Goal: Information Seeking & Learning: Learn about a topic

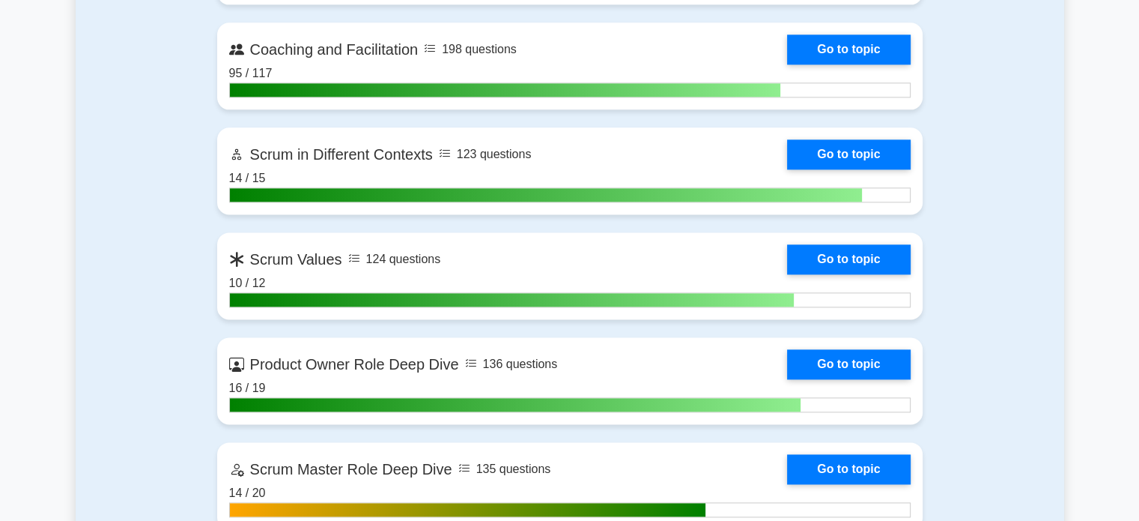
scroll to position [1959, 0]
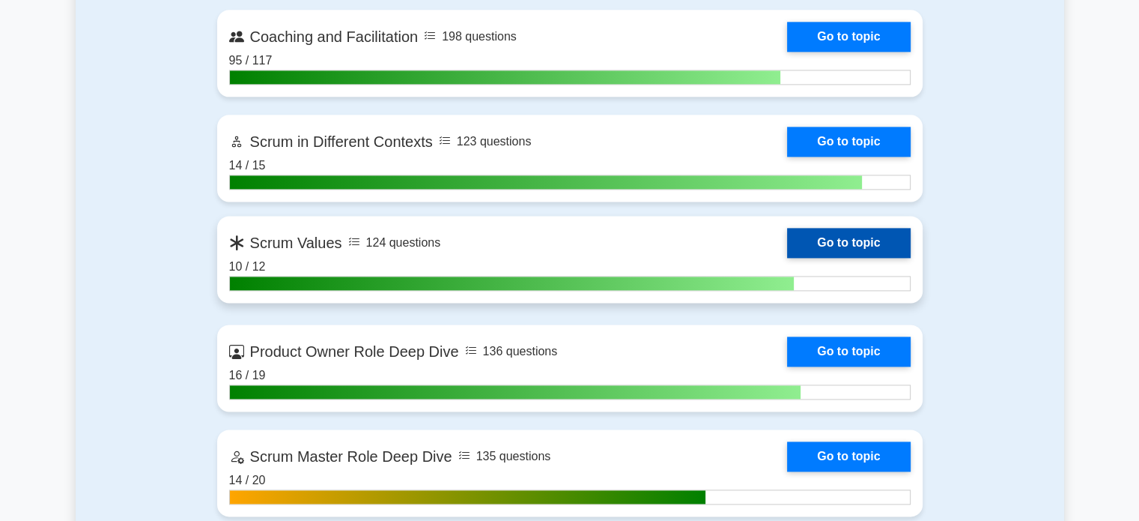
click at [860, 245] on link "Go to topic" at bounding box center [848, 243] width 123 height 30
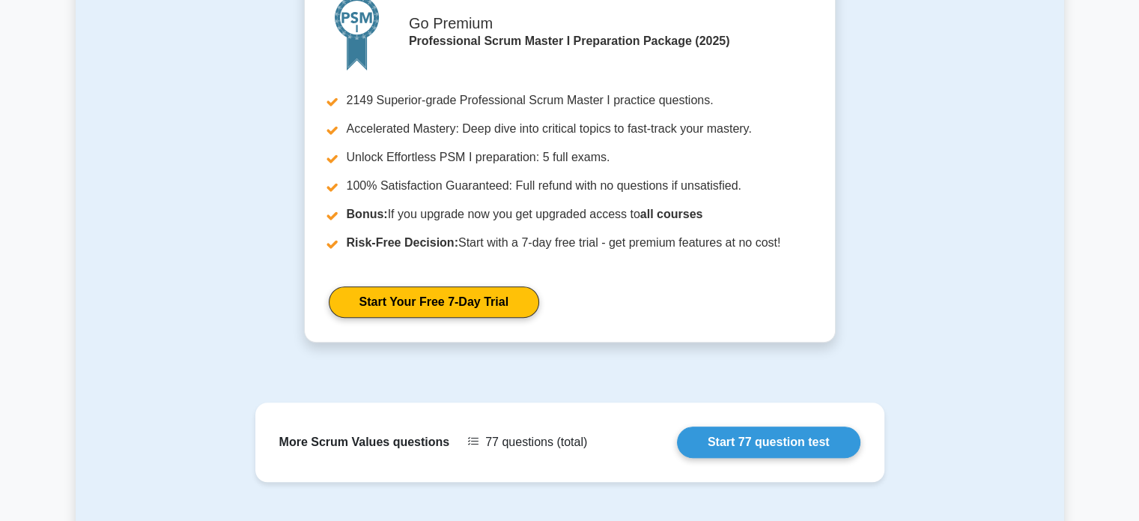
scroll to position [962, 0]
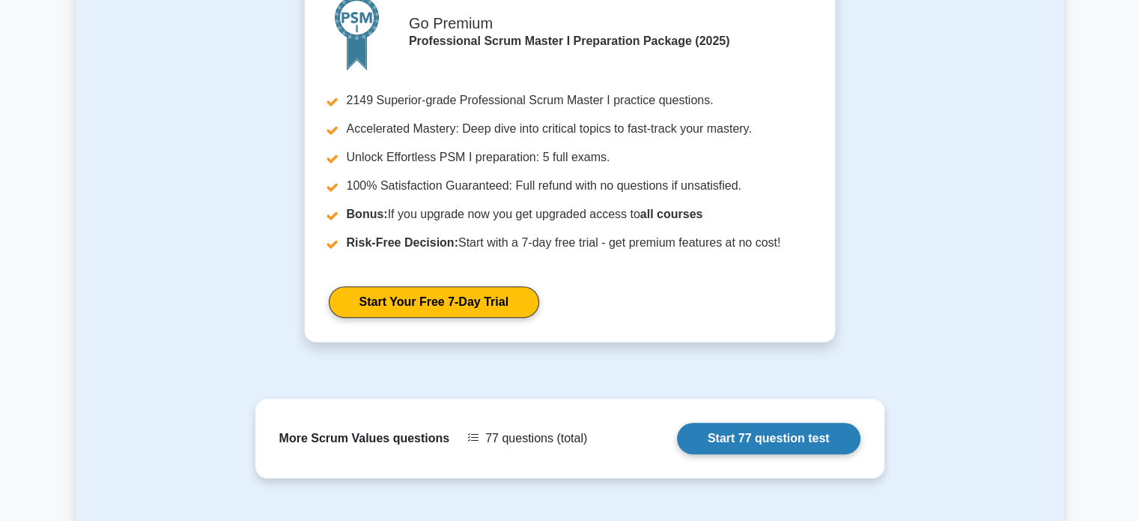
click at [743, 434] on link "Start 77 question test" at bounding box center [769, 437] width 184 height 31
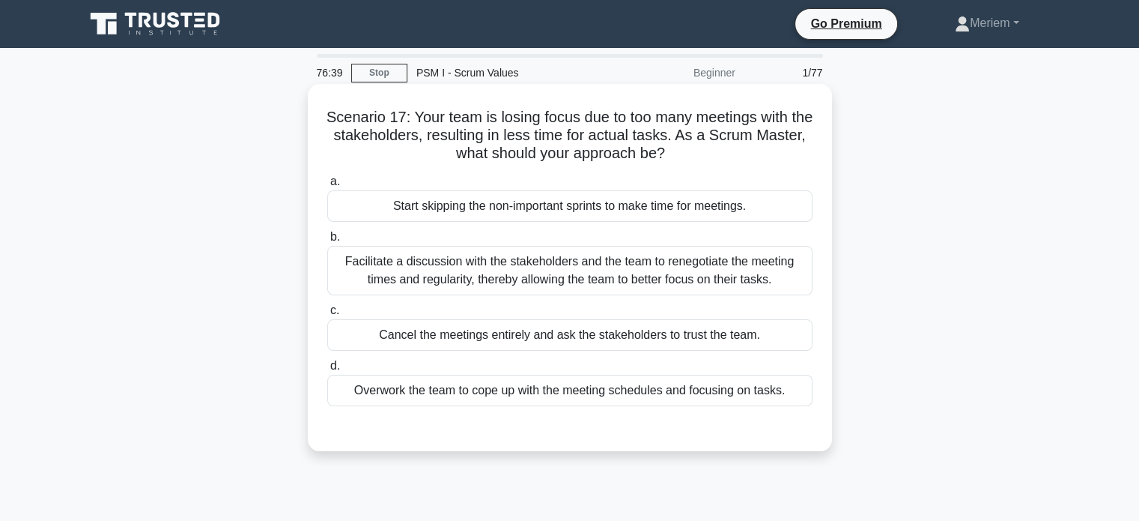
click at [685, 267] on div "Facilitate a discussion with the stakeholders and the team to renegotiate the m…" at bounding box center [569, 270] width 485 height 49
click at [327, 242] on input "b. Facilitate a discussion with the stakeholders and the team to renegotiate th…" at bounding box center [327, 237] width 0 height 10
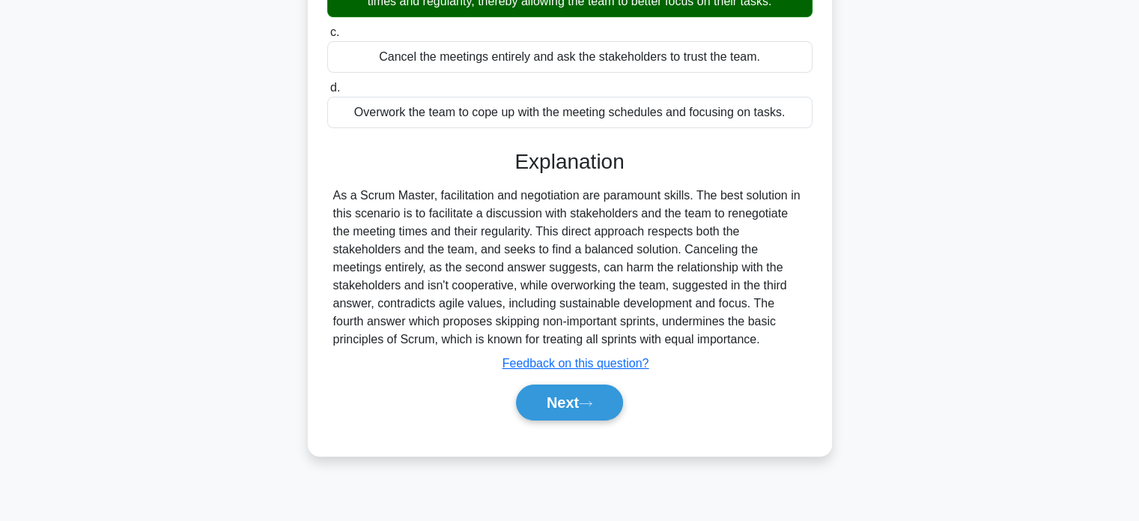
scroll to position [288, 0]
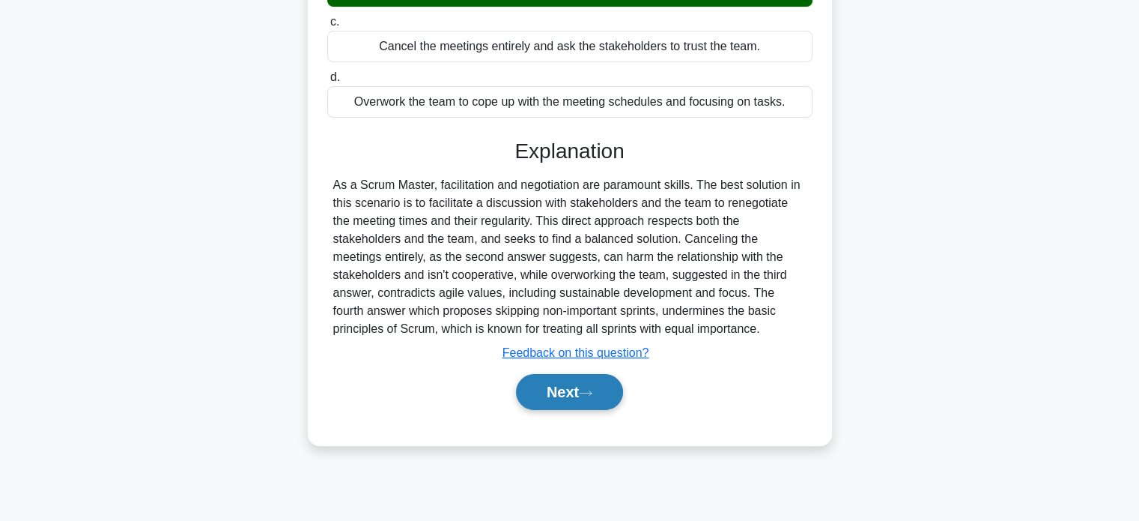
click at [550, 396] on button "Next" at bounding box center [569, 392] width 107 height 36
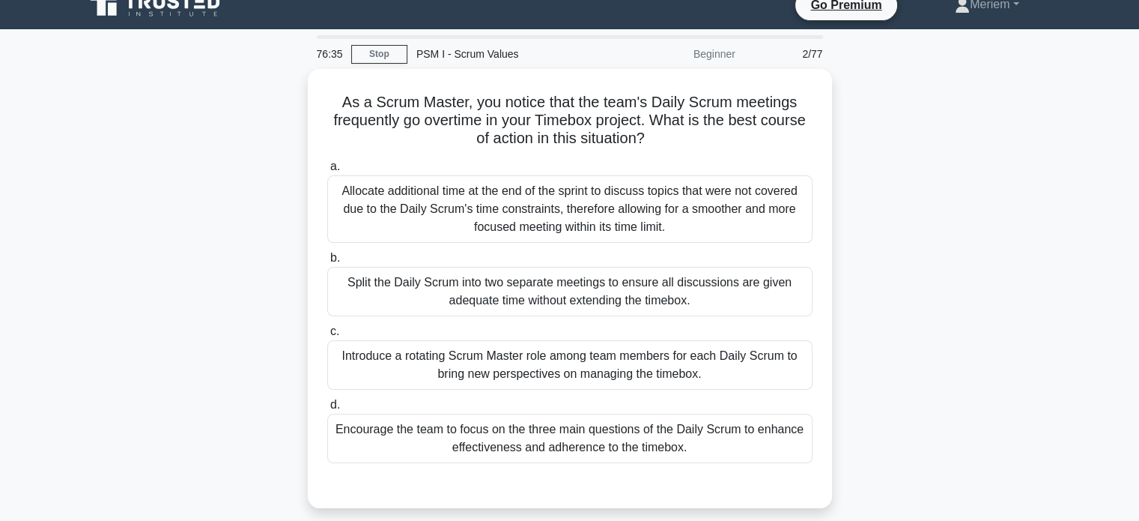
scroll to position [18, 0]
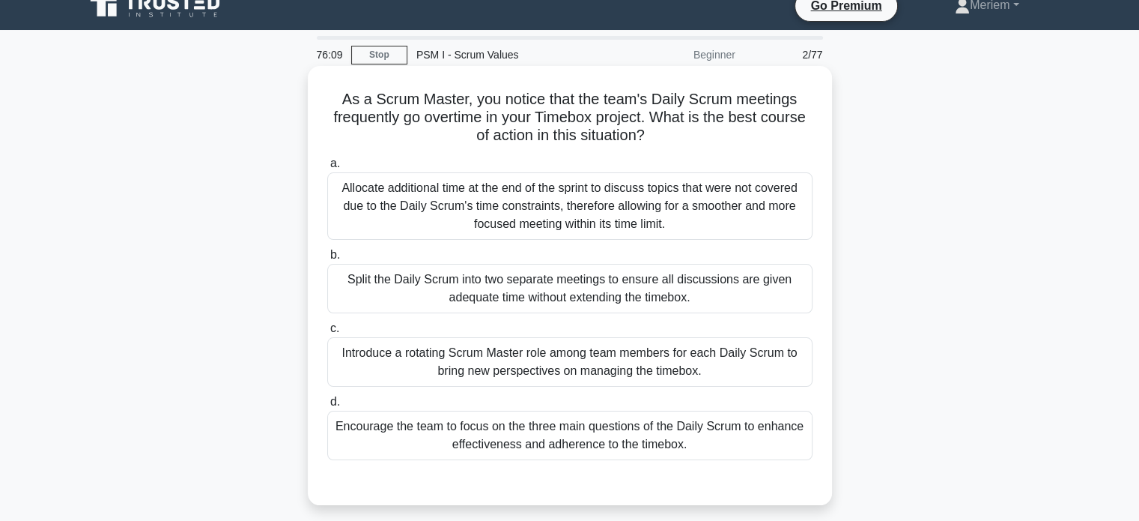
click at [381, 444] on div "Encourage the team to focus on the three main questions of the Daily Scrum to e…" at bounding box center [569, 434] width 485 height 49
click at [327, 407] on input "d. Encourage the team to focus on the three main questions of the Daily Scrum t…" at bounding box center [327, 402] width 0 height 10
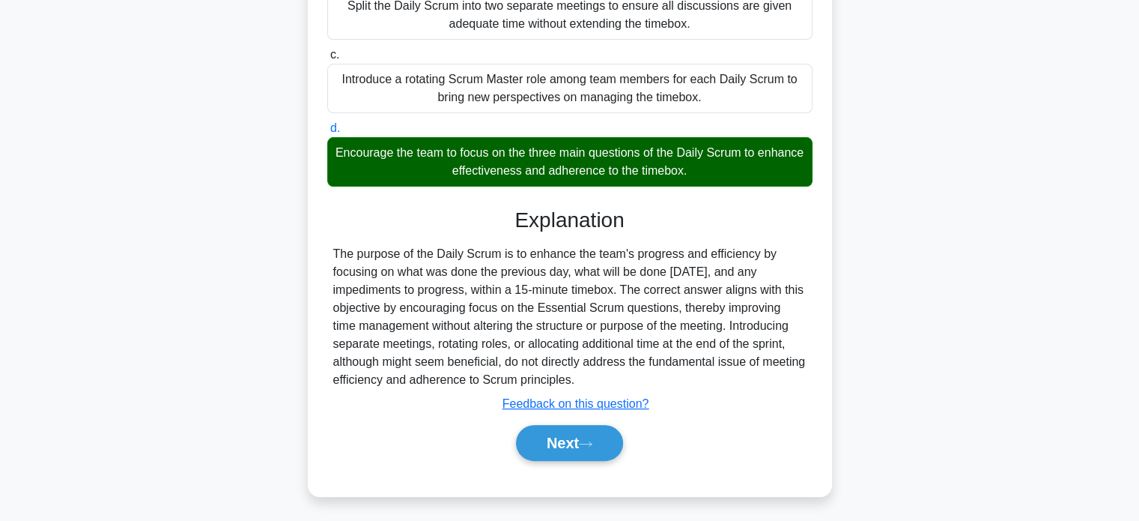
scroll to position [294, 0]
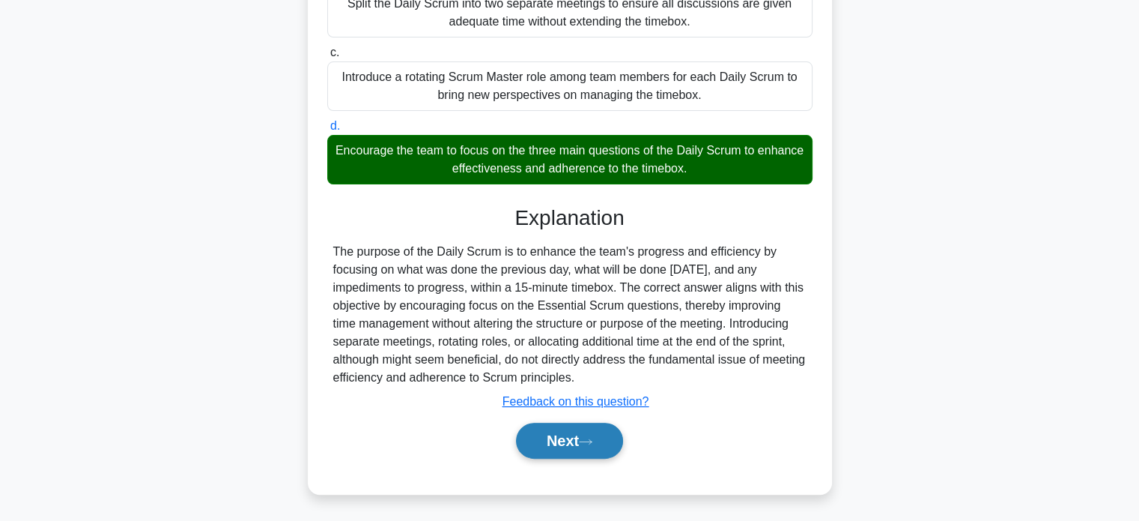
click at [575, 440] on button "Next" at bounding box center [569, 440] width 107 height 36
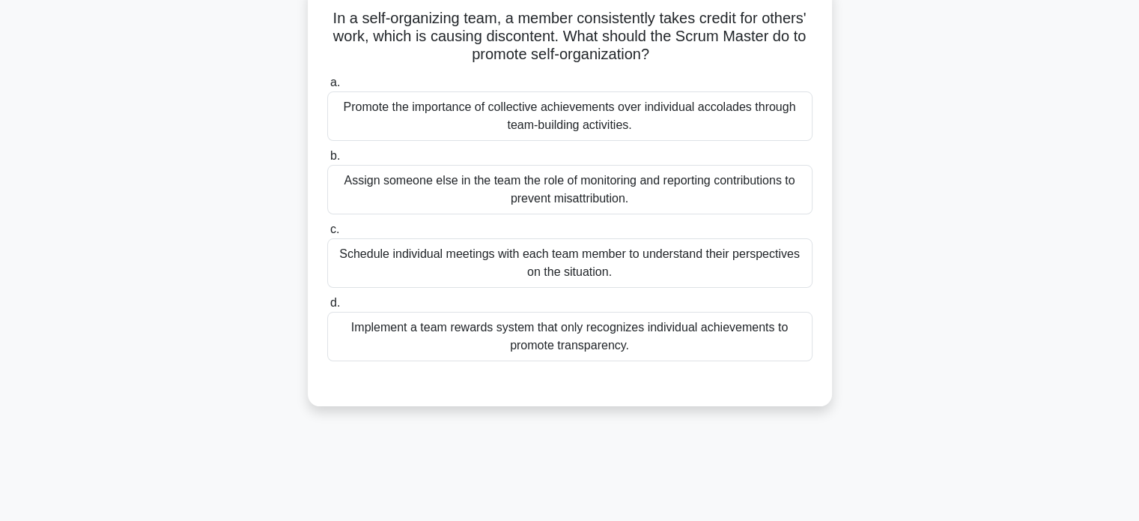
scroll to position [106, 0]
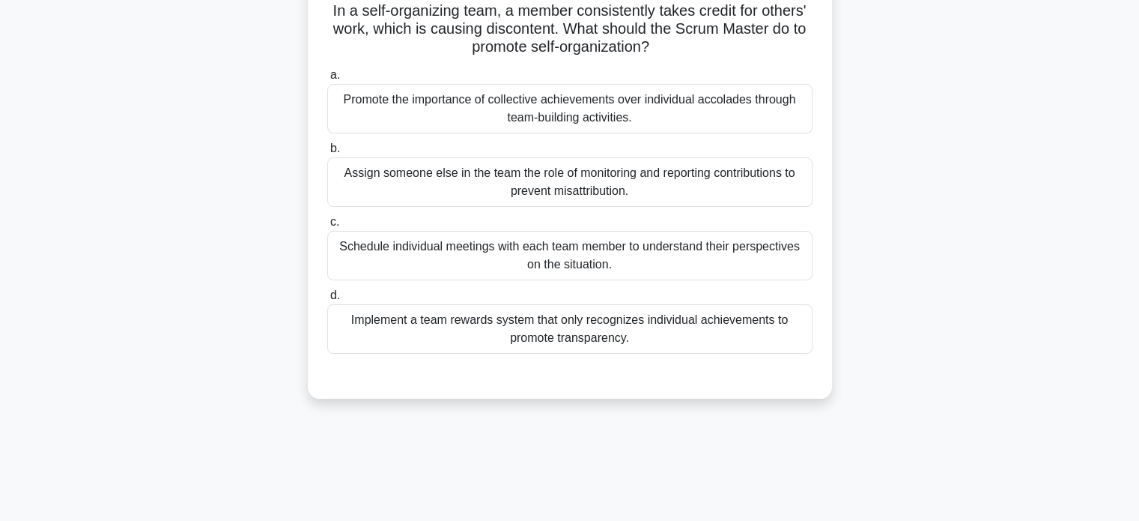
click at [398, 251] on div "Schedule individual meetings with each team member to understand their perspect…" at bounding box center [569, 255] width 485 height 49
click at [327, 227] on input "c. Schedule individual meetings with each team member to understand their persp…" at bounding box center [327, 222] width 0 height 10
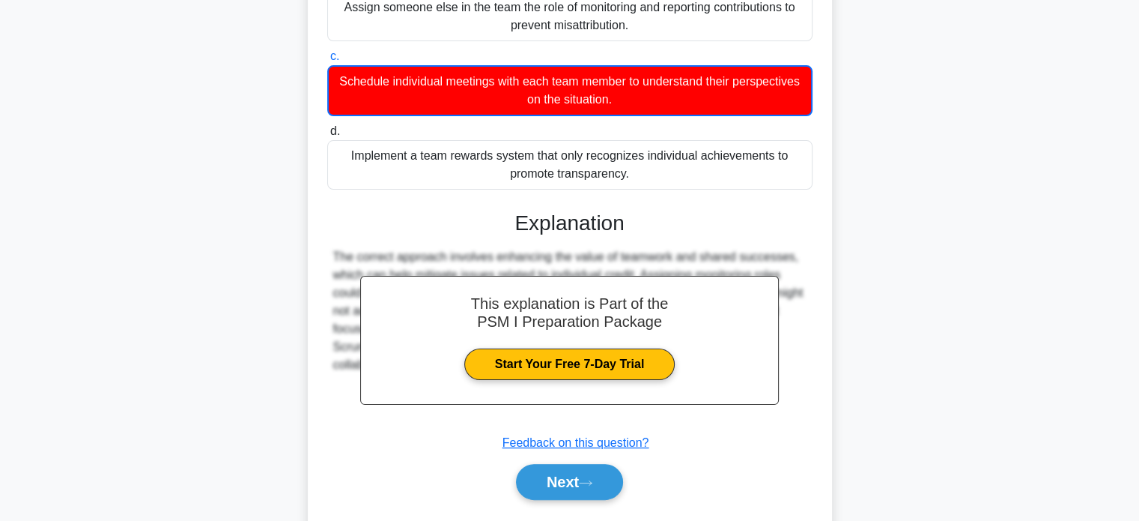
scroll to position [313, 0]
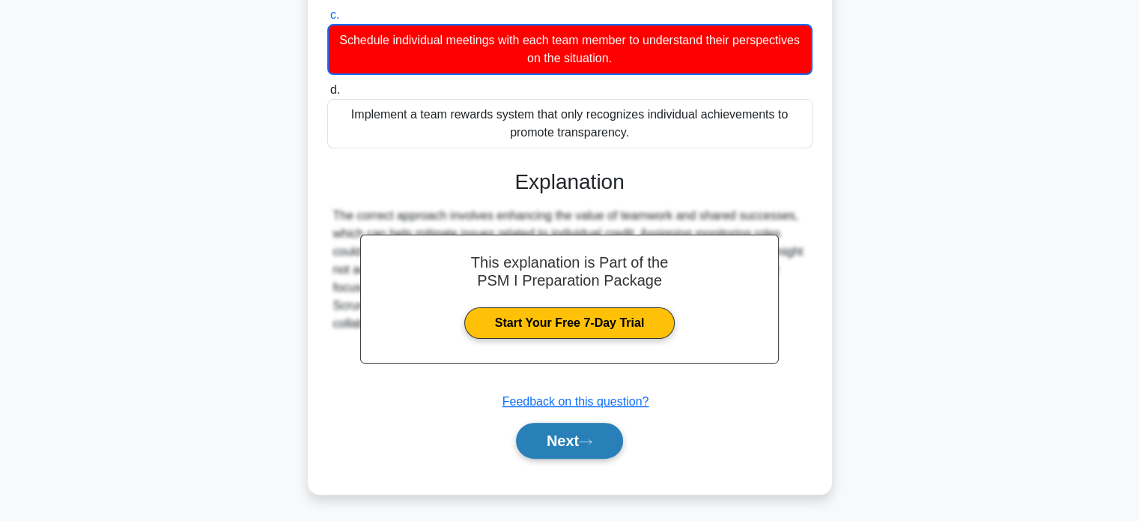
click at [539, 446] on button "Next" at bounding box center [569, 440] width 107 height 36
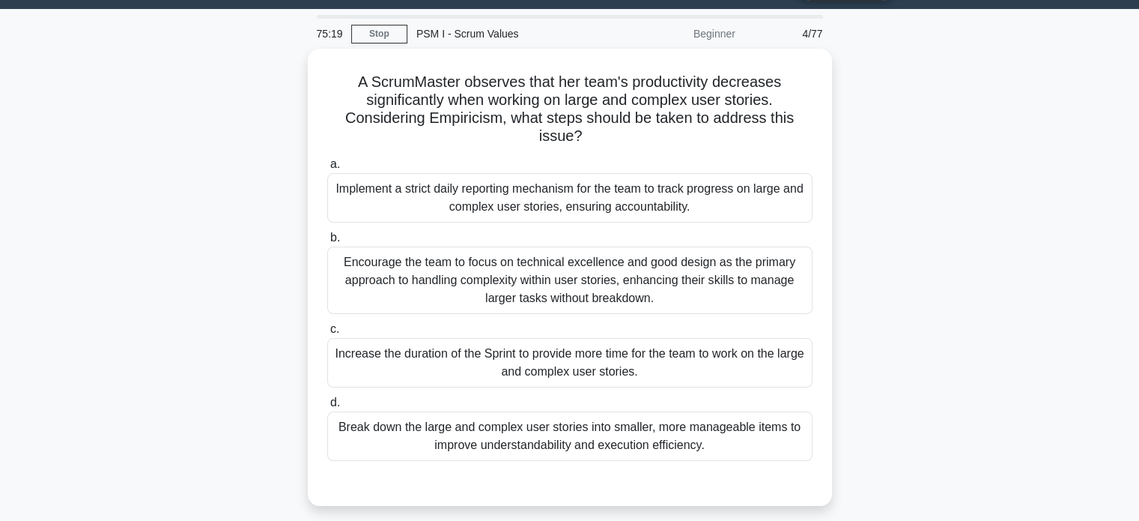
scroll to position [37, 0]
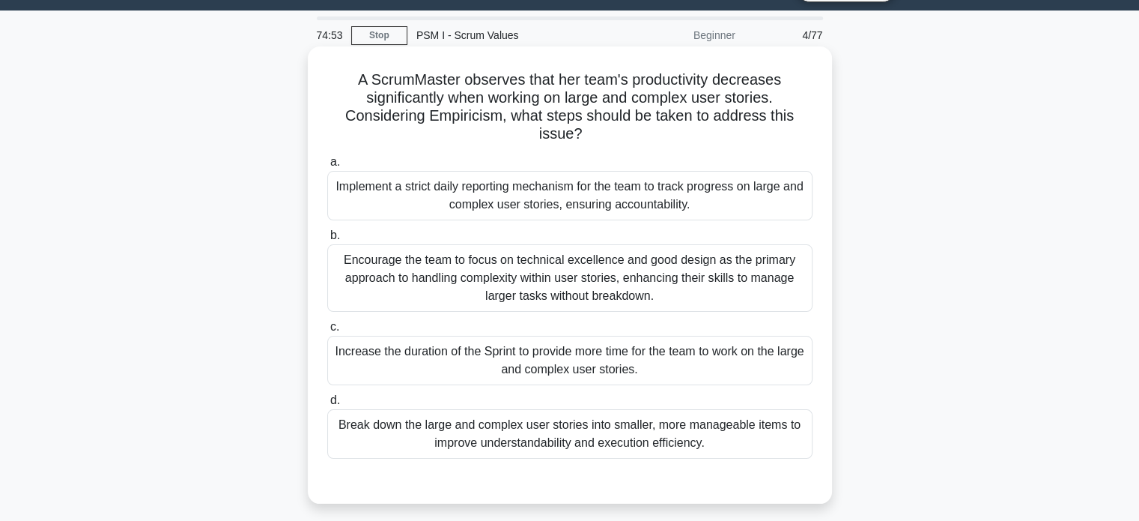
click at [503, 440] on div "Break down the large and complex user stories into smaller, more manageable ite…" at bounding box center [569, 433] width 485 height 49
click at [327, 405] on input "d. Break down the large and complex user stories into smaller, more manageable …" at bounding box center [327, 400] width 0 height 10
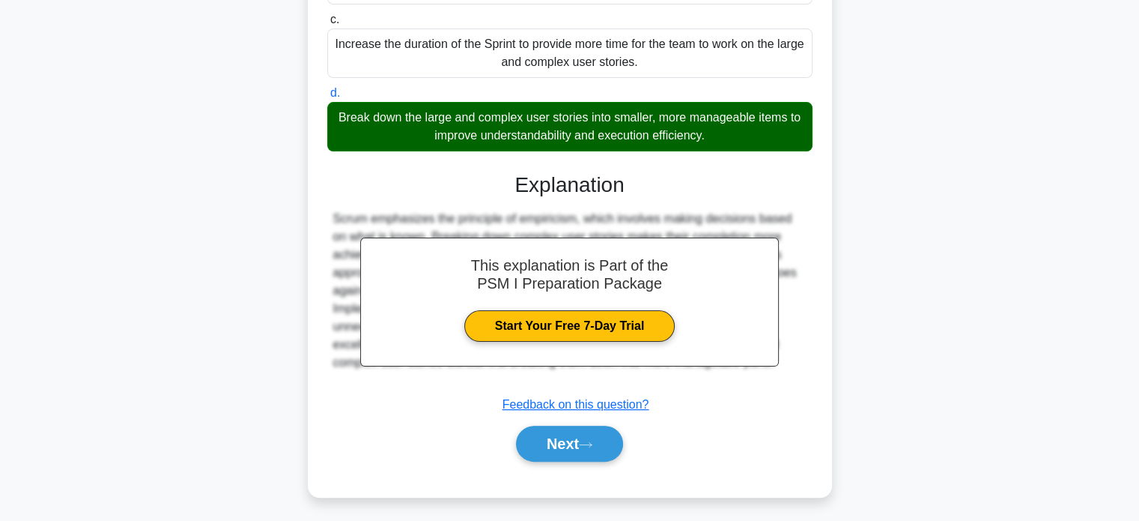
scroll to position [348, 0]
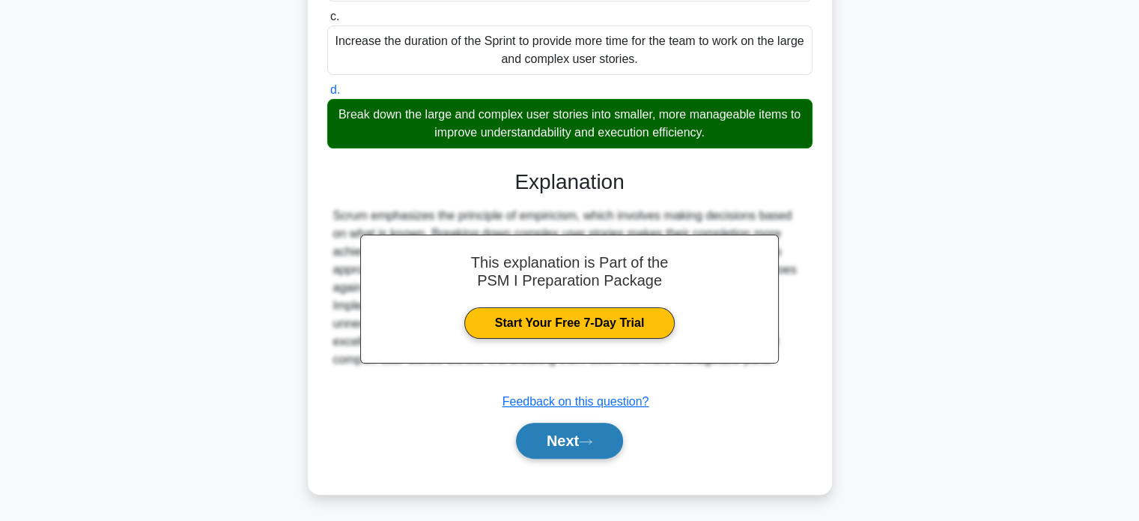
click at [532, 440] on button "Next" at bounding box center [569, 440] width 107 height 36
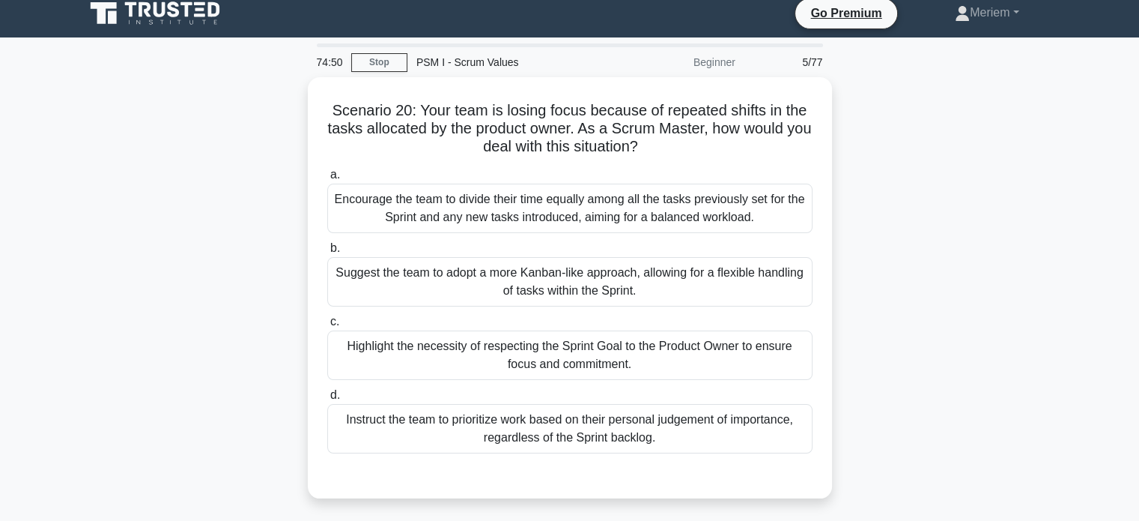
scroll to position [0, 0]
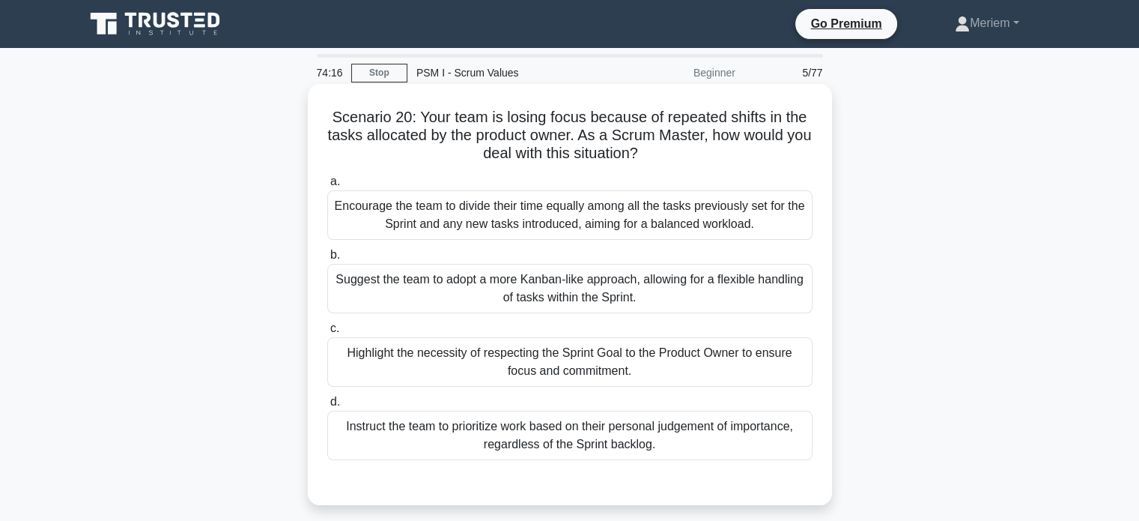
click at [407, 362] on div "Highlight the necessity of respecting the Sprint Goal to the Product Owner to e…" at bounding box center [569, 361] width 485 height 49
click at [327, 333] on input "c. Highlight the necessity of respecting the Sprint Goal to the Product Owner t…" at bounding box center [327, 329] width 0 height 10
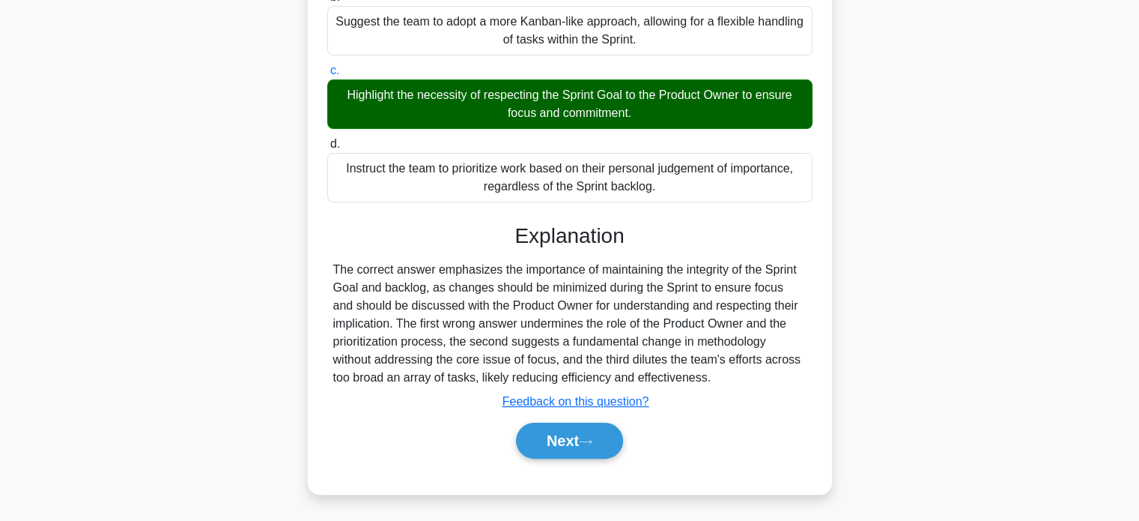
scroll to position [259, 0]
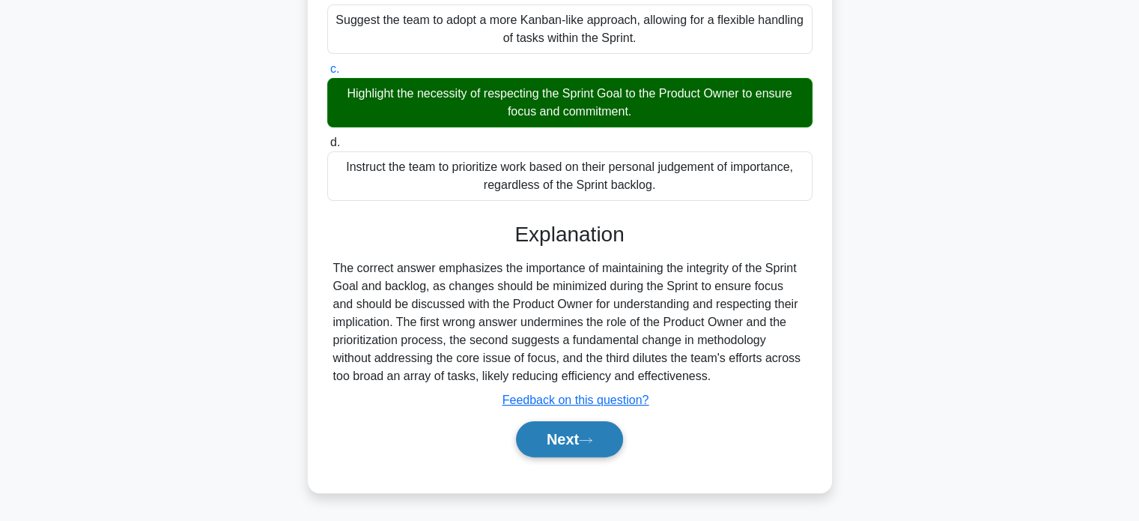
click at [536, 440] on button "Next" at bounding box center [569, 439] width 107 height 36
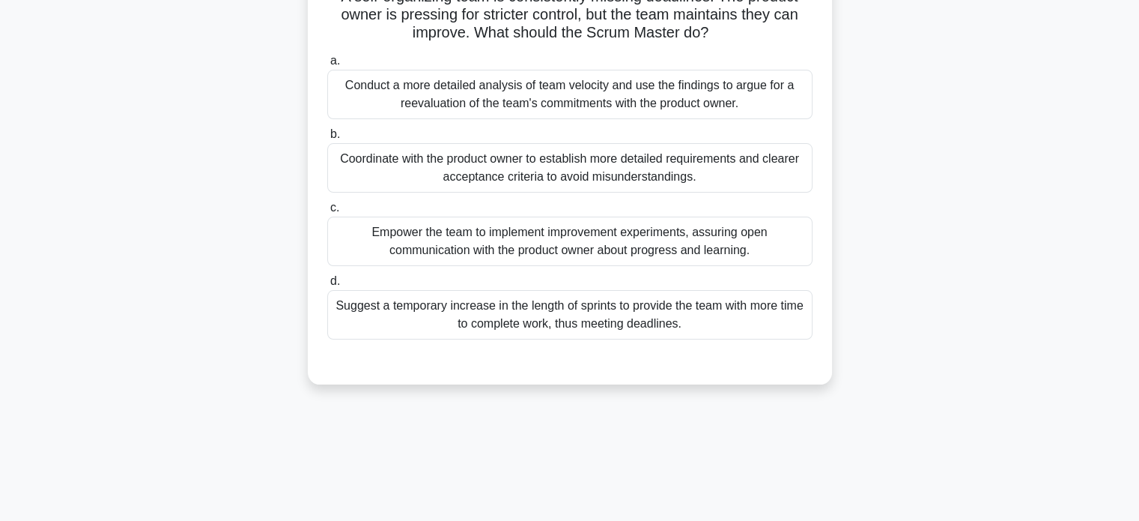
scroll to position [66, 0]
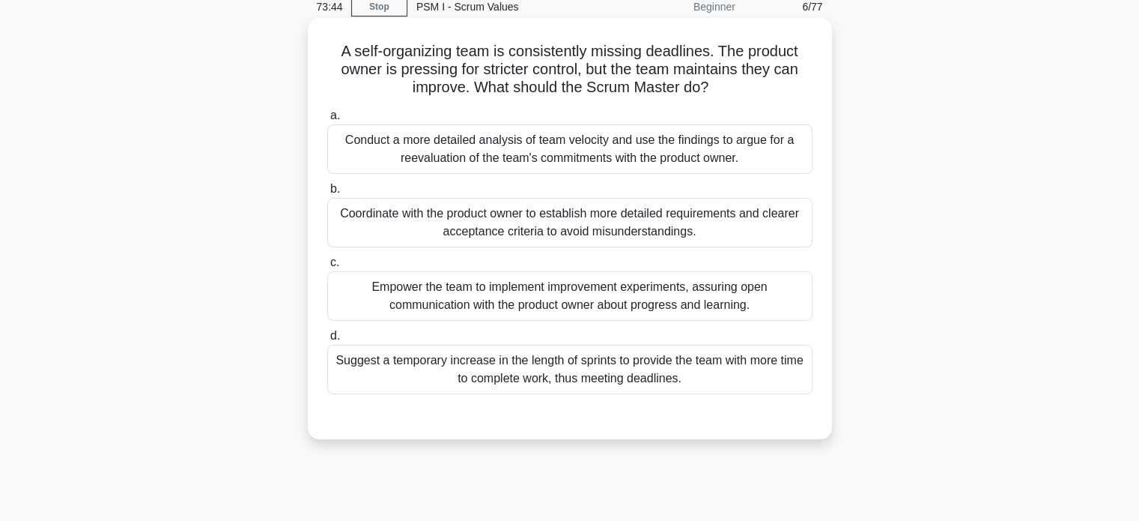
click at [443, 285] on div "Empower the team to implement improvement experiments, assuring open communicat…" at bounding box center [569, 295] width 485 height 49
click at [327, 267] on input "c. Empower the team to implement improvement experiments, assuring open communi…" at bounding box center [327, 263] width 0 height 10
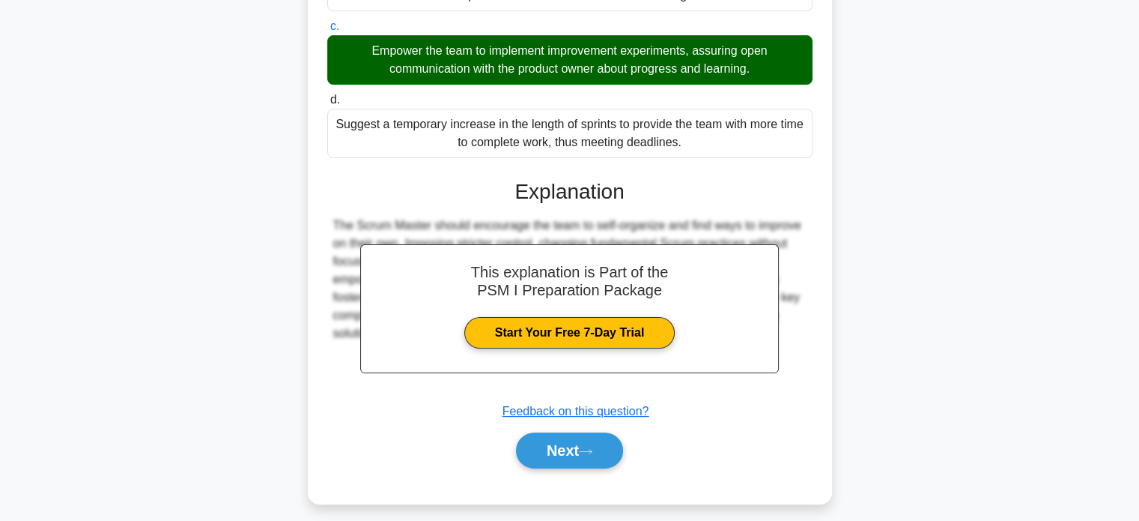
scroll to position [312, 0]
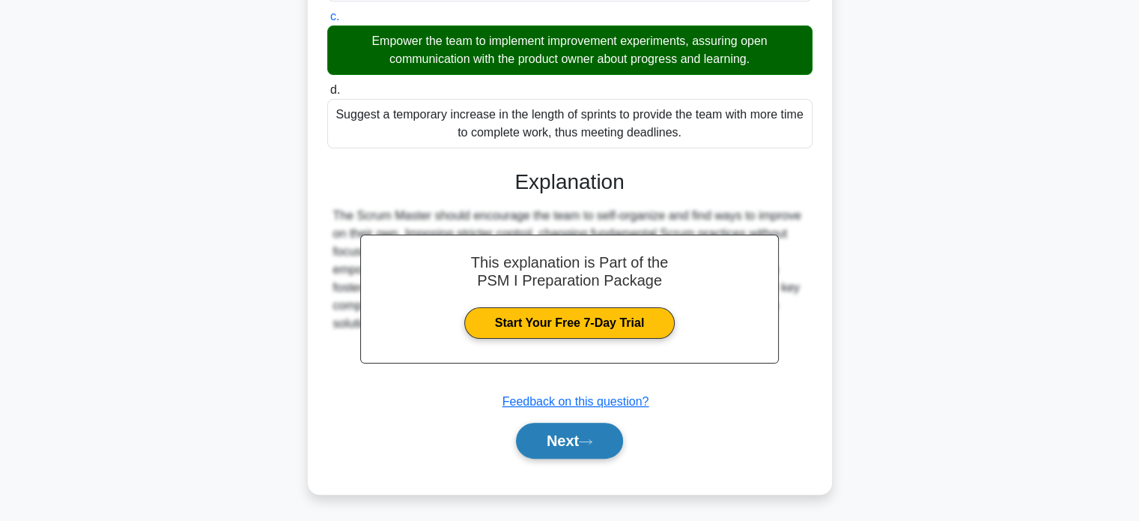
click at [542, 440] on button "Next" at bounding box center [569, 440] width 107 height 36
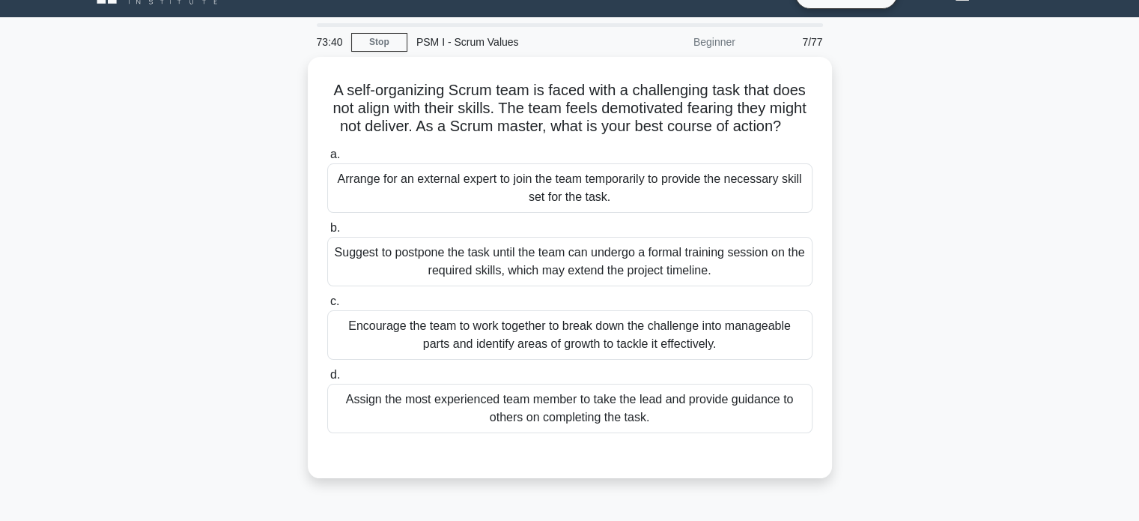
scroll to position [30, 0]
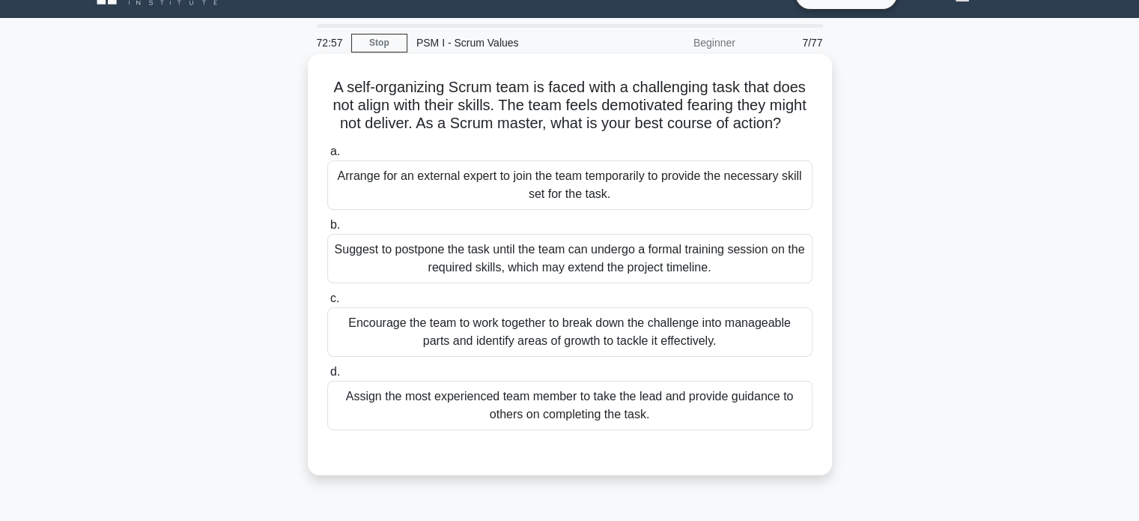
click at [368, 354] on div "Encourage the team to work together to break down the challenge into manageable…" at bounding box center [569, 331] width 485 height 49
click at [327, 303] on input "c. Encourage the team to work together to break down the challenge into managea…" at bounding box center [327, 299] width 0 height 10
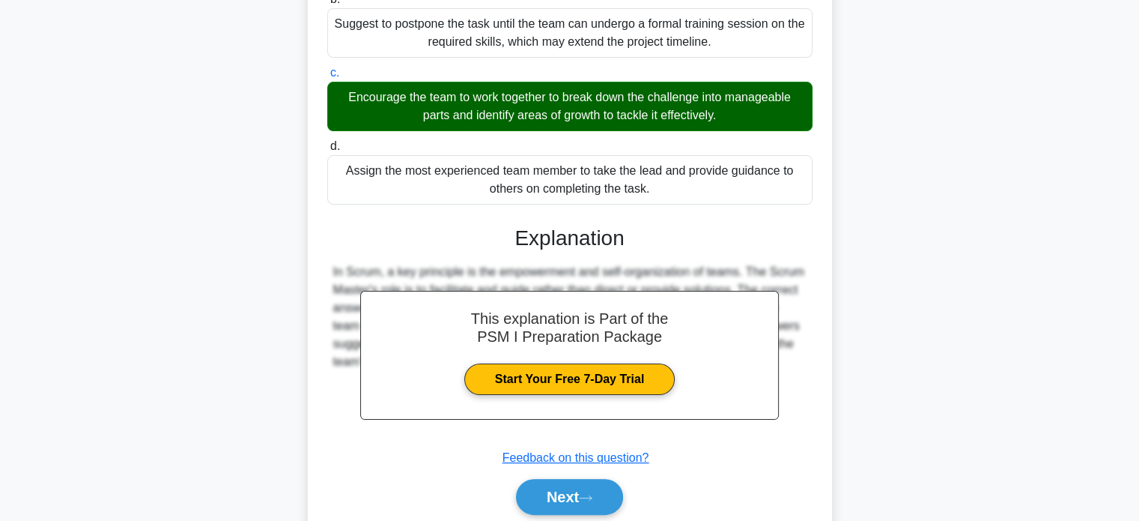
scroll to position [255, 0]
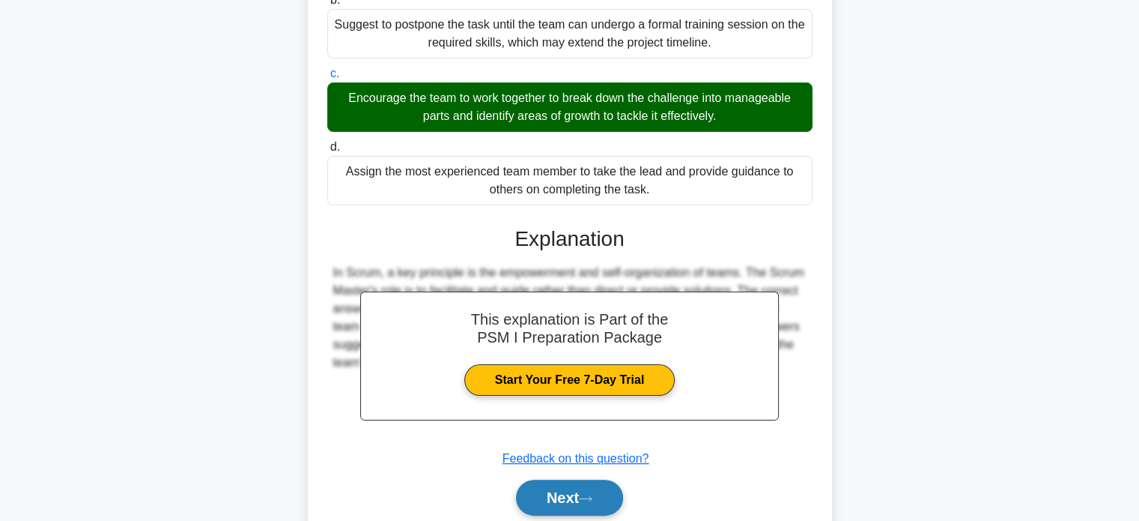
click at [528, 514] on button "Next" at bounding box center [569, 497] width 107 height 36
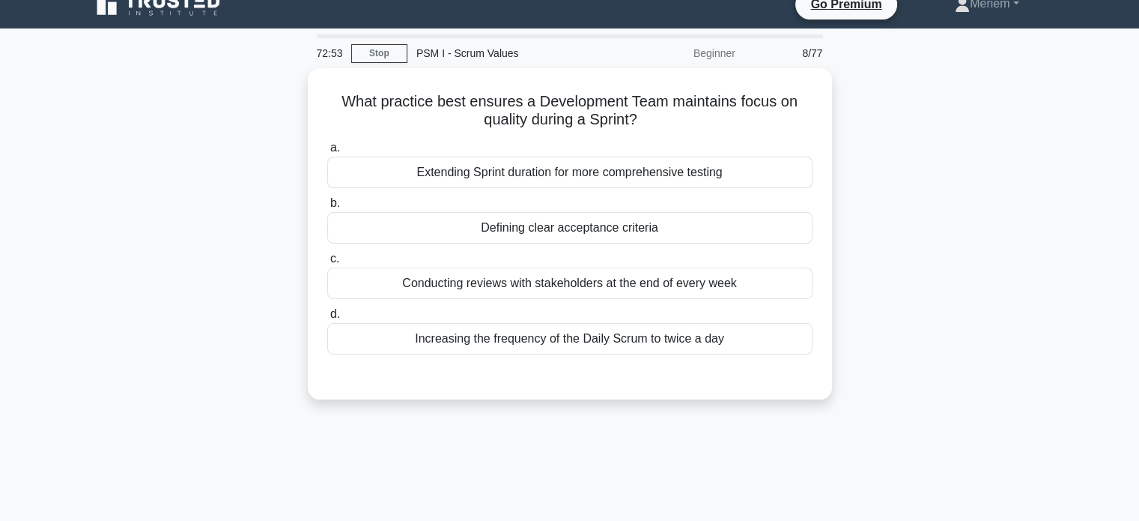
scroll to position [13, 0]
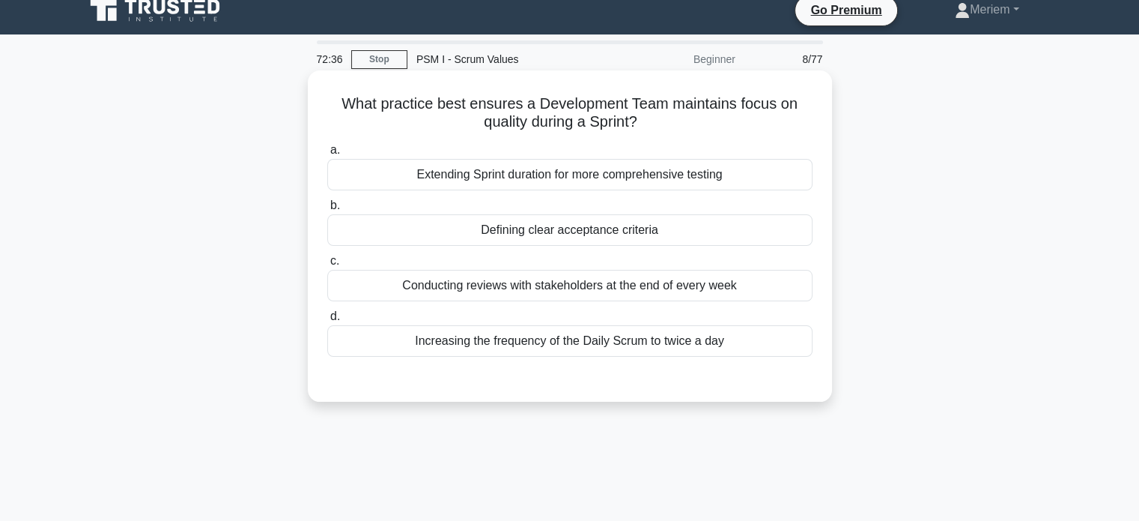
click at [477, 231] on div "Defining clear acceptance criteria" at bounding box center [569, 229] width 485 height 31
click at [327, 210] on input "b. Defining clear acceptance criteria" at bounding box center [327, 206] width 0 height 10
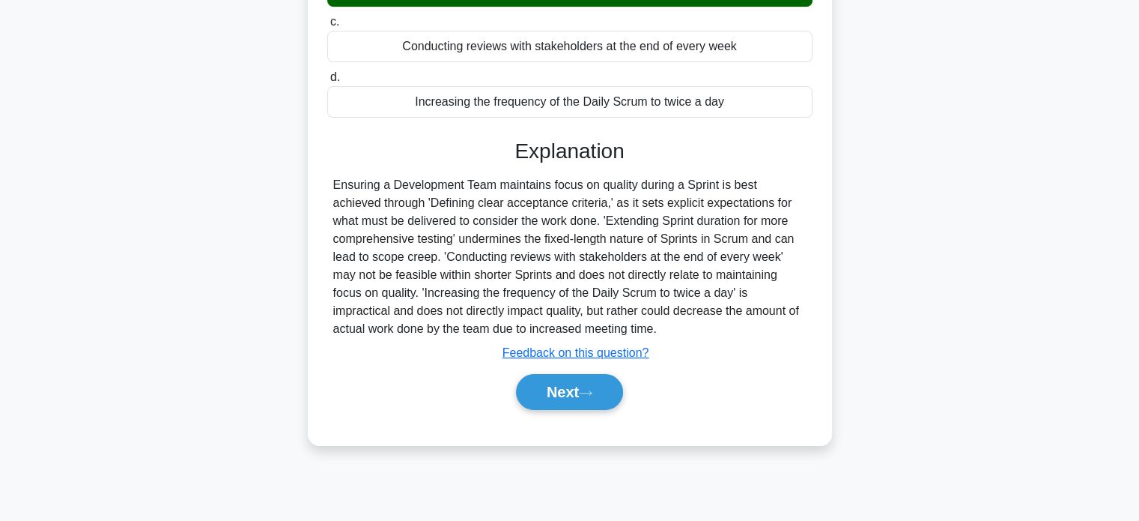
scroll to position [288, 0]
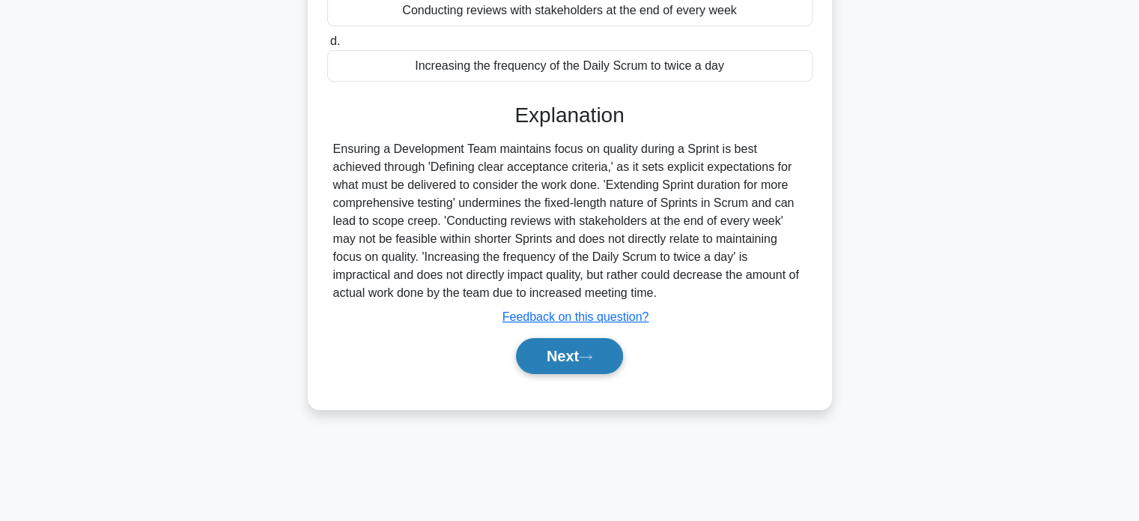
click at [583, 350] on button "Next" at bounding box center [569, 356] width 107 height 36
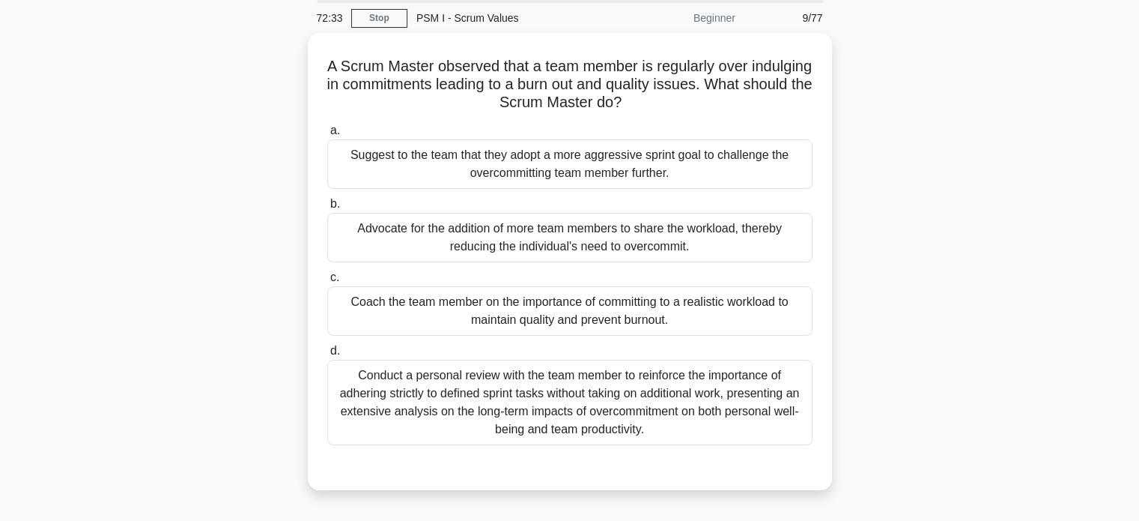
scroll to position [54, 0]
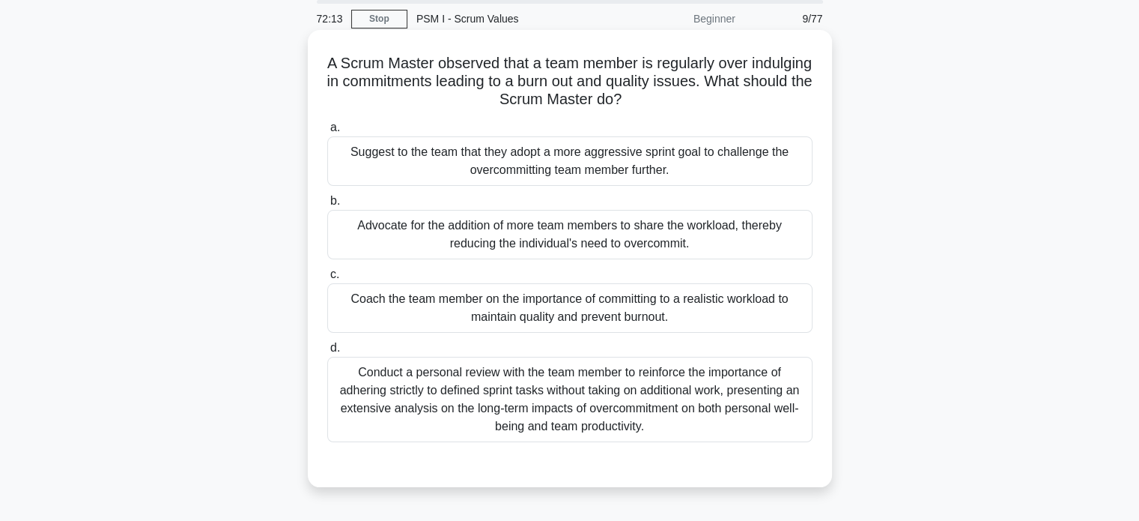
click at [455, 312] on div "Coach the team member on the importance of committing to a realistic workload t…" at bounding box center [569, 307] width 485 height 49
click at [327, 279] on input "c. Coach the team member on the importance of committing to a realistic workloa…" at bounding box center [327, 275] width 0 height 10
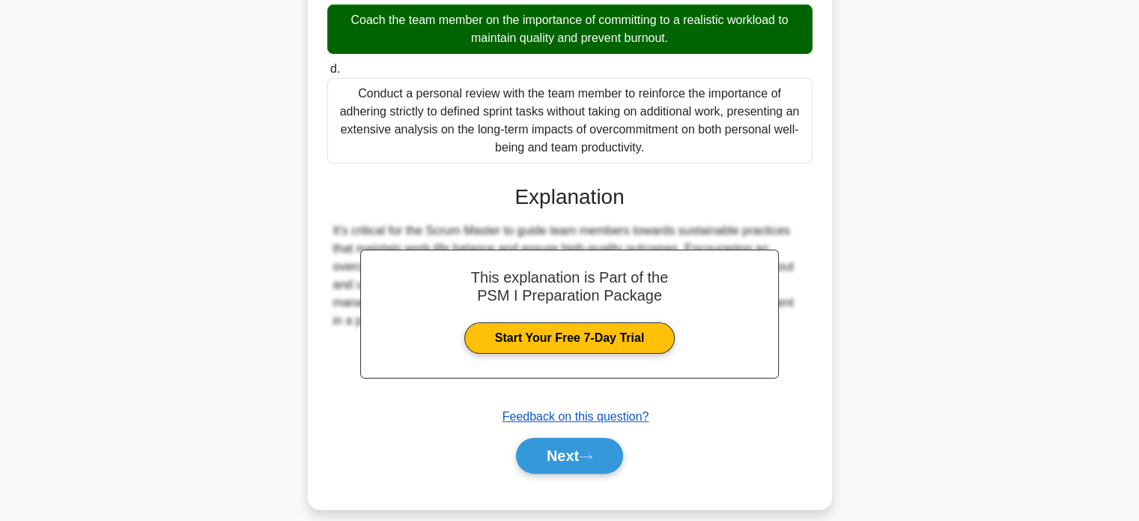
scroll to position [333, 0]
click at [539, 451] on button "Next" at bounding box center [569, 455] width 107 height 36
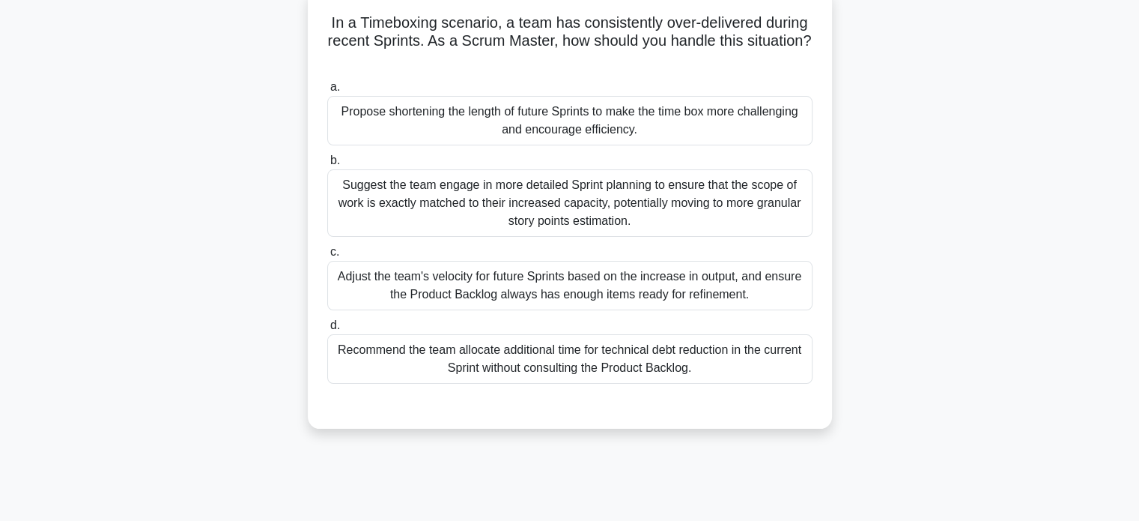
scroll to position [97, 0]
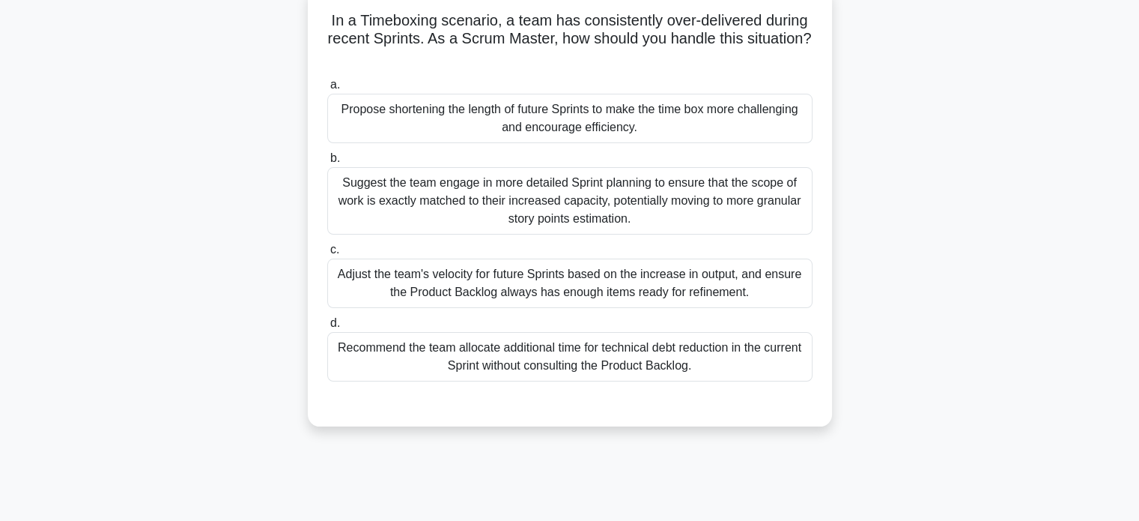
click at [459, 299] on div "Adjust the team's velocity for future Sprints based on the increase in output, …" at bounding box center [569, 282] width 485 height 49
click at [327, 255] on input "c. Adjust the team's velocity for future Sprints based on the increase in outpu…" at bounding box center [327, 250] width 0 height 10
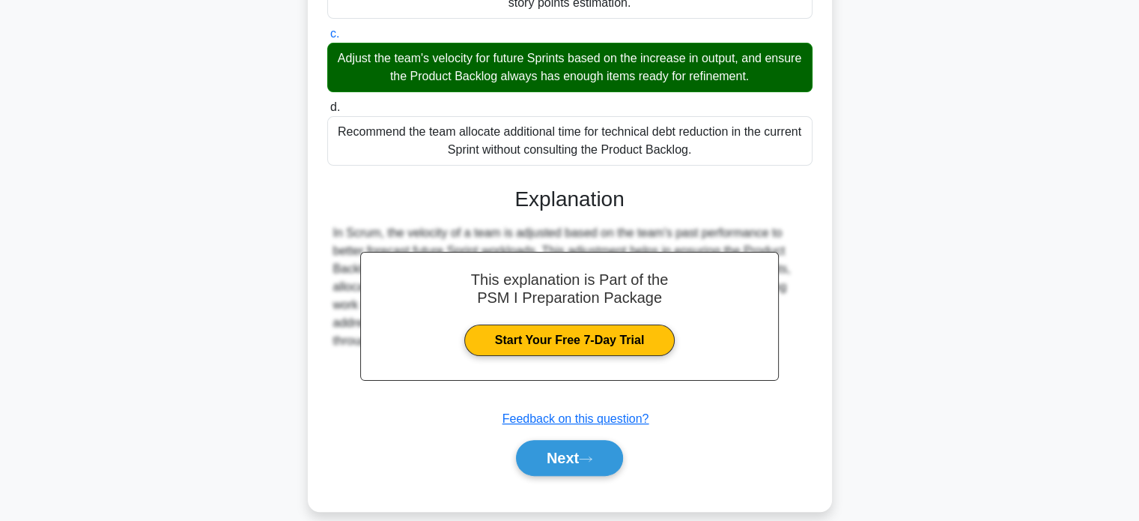
scroll to position [330, 0]
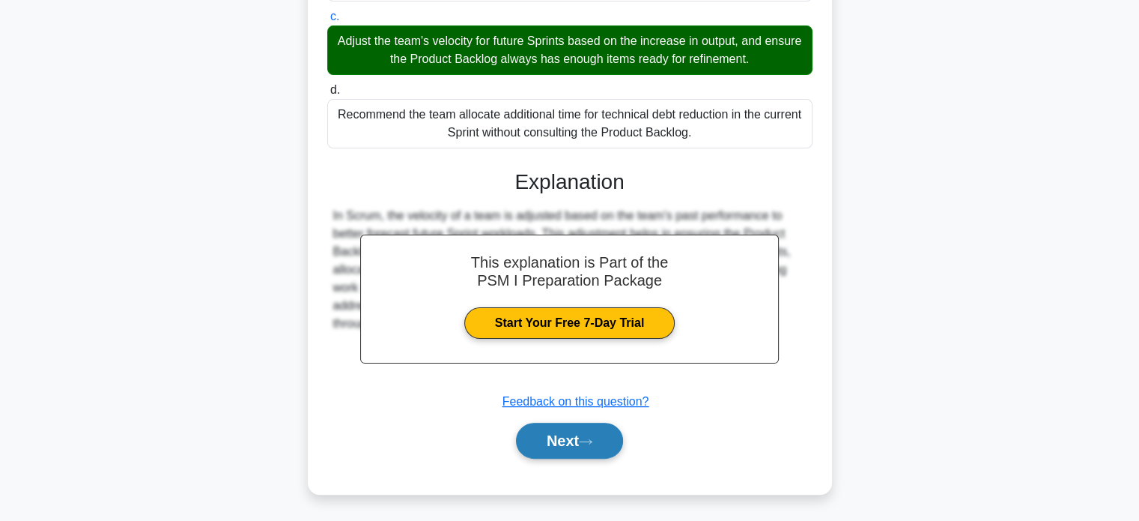
click at [550, 445] on button "Next" at bounding box center [569, 440] width 107 height 36
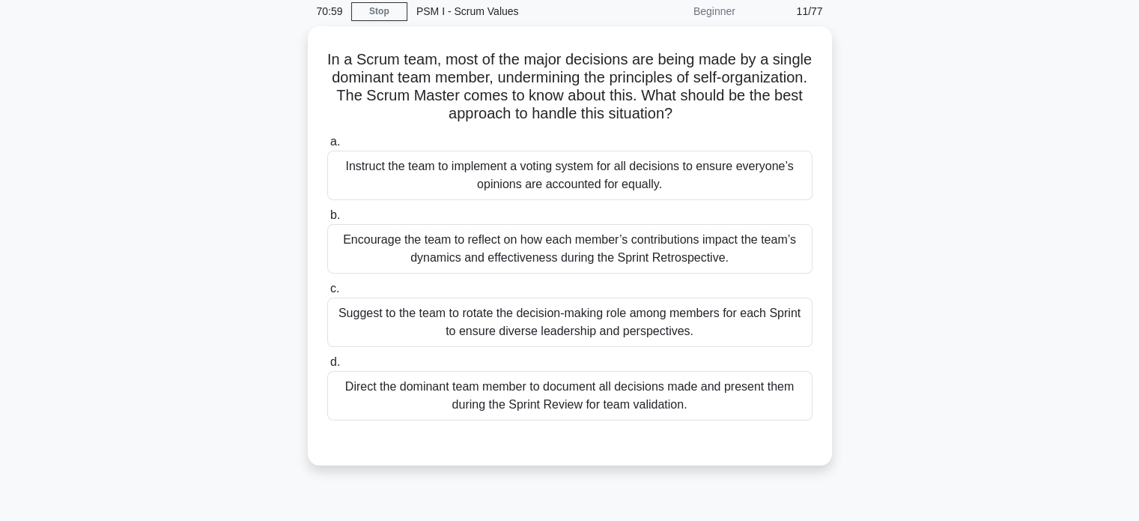
scroll to position [61, 0]
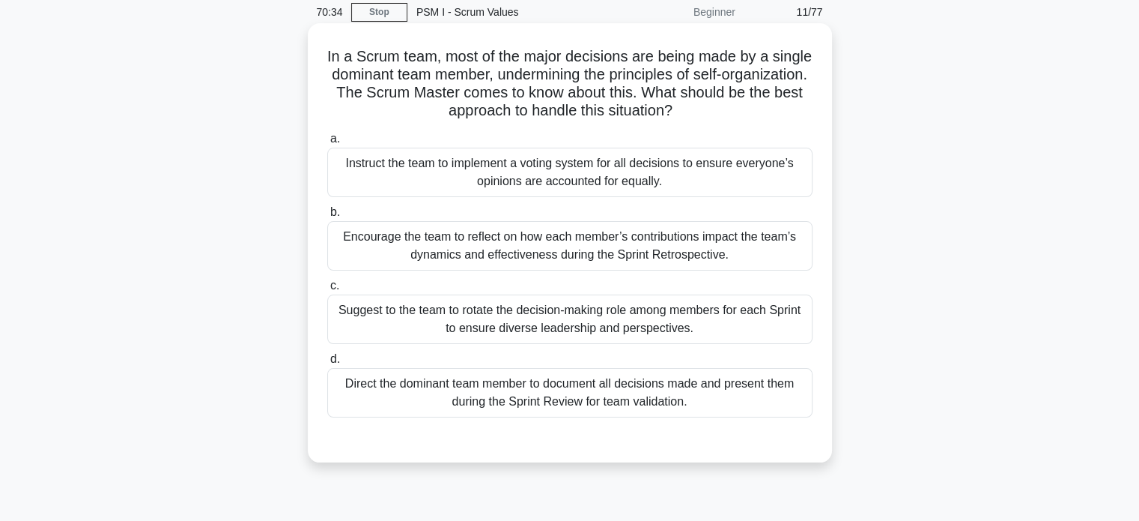
click at [392, 246] on div "Encourage the team to reflect on how each member’s contributions impact the tea…" at bounding box center [569, 245] width 485 height 49
click at [327, 217] on input "b. Encourage the team to reflect on how each member’s contributions impact the …" at bounding box center [327, 212] width 0 height 10
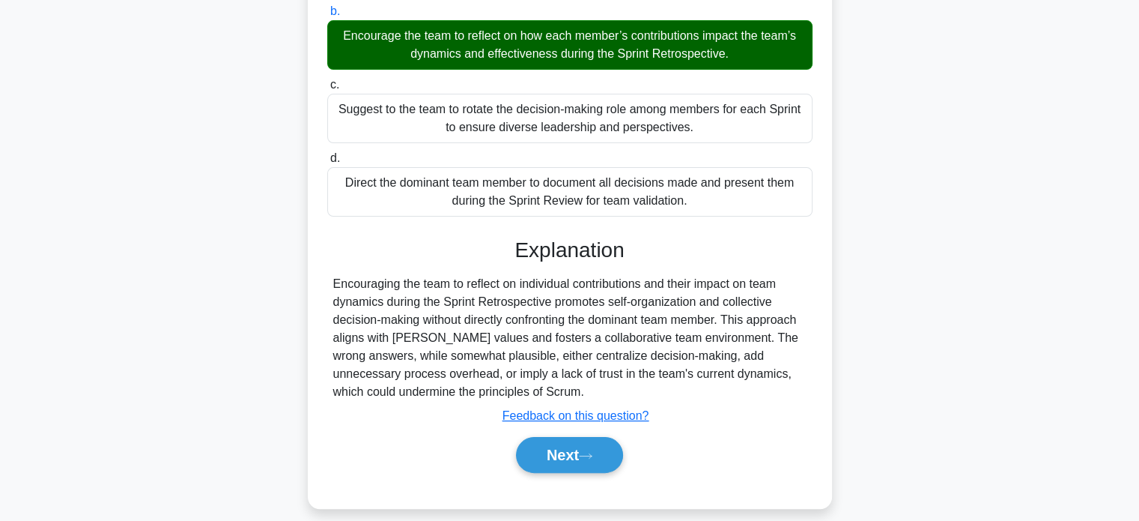
scroll to position [288, 0]
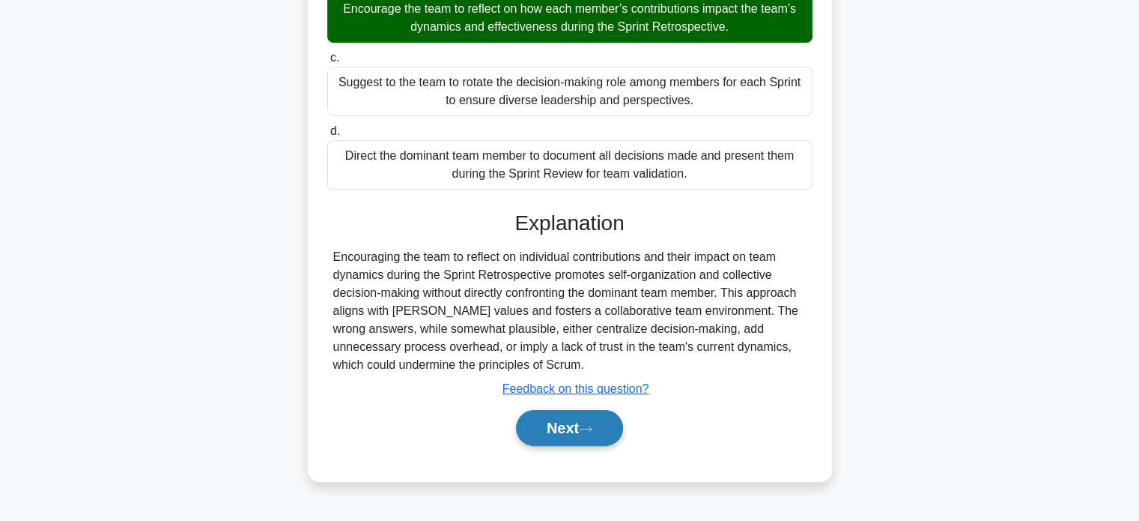
click at [550, 418] on button "Next" at bounding box center [569, 428] width 107 height 36
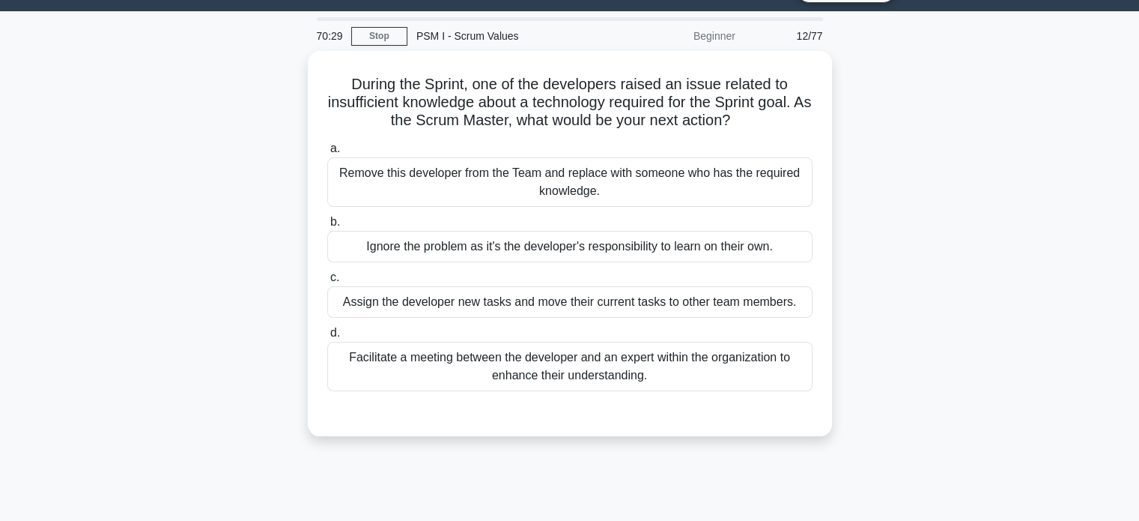
scroll to position [36, 0]
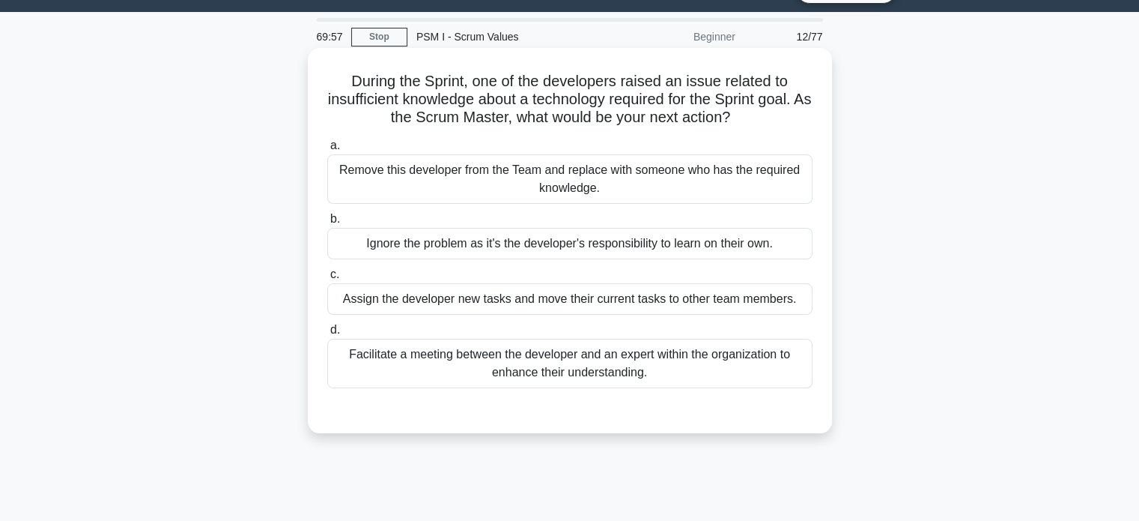
click at [445, 366] on div "Facilitate a meeting between the developer and an expert within the organizatio…" at bounding box center [569, 363] width 485 height 49
click at [327, 335] on input "d. Facilitate a meeting between the developer and an expert within the organiza…" at bounding box center [327, 330] width 0 height 10
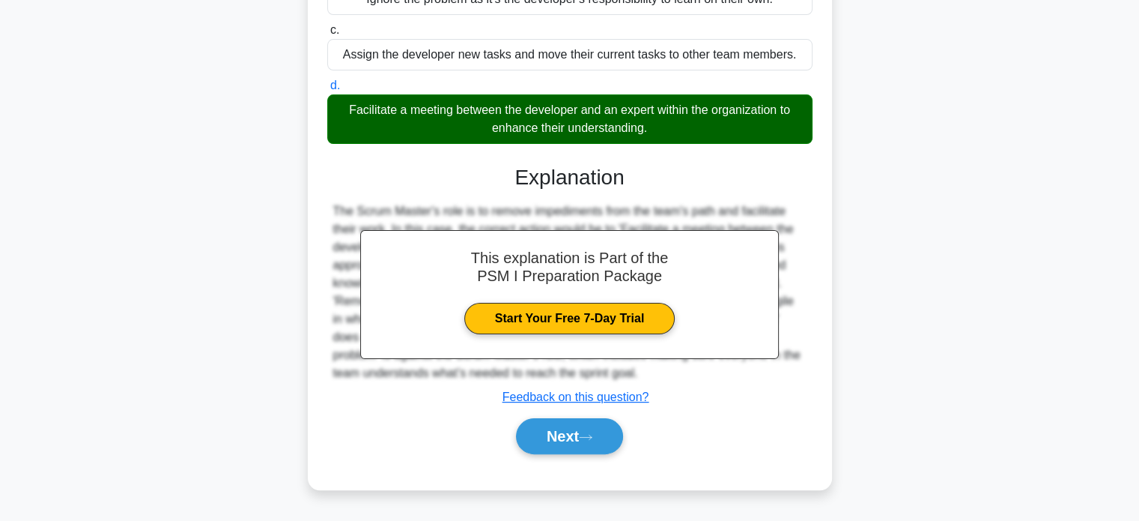
scroll to position [285, 0]
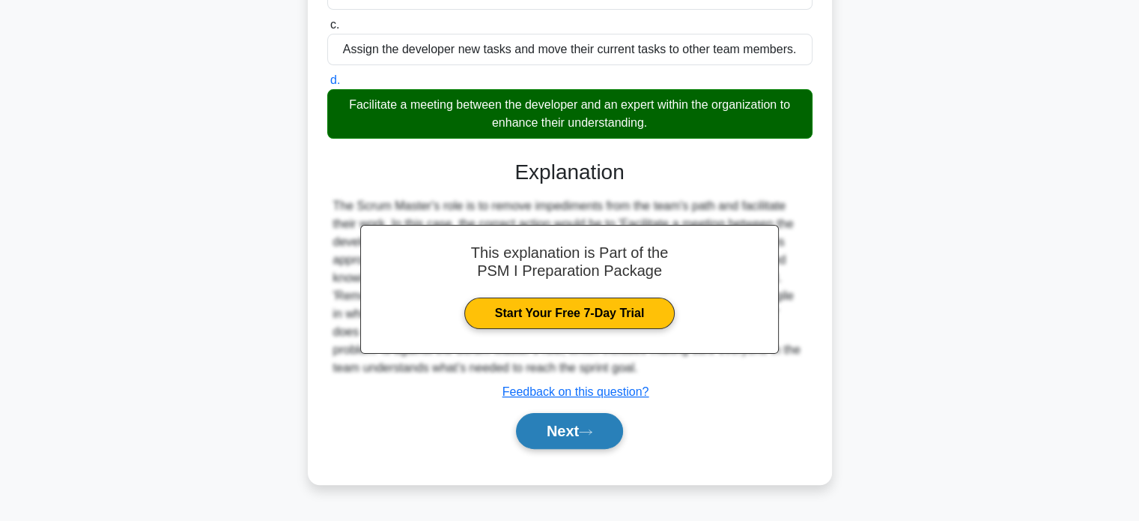
click at [545, 435] on button "Next" at bounding box center [569, 431] width 107 height 36
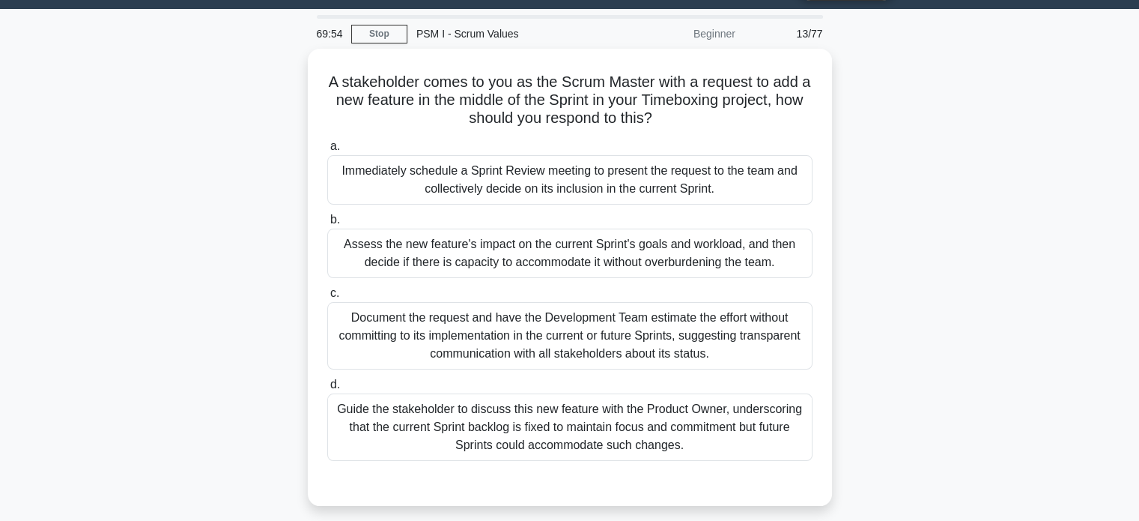
scroll to position [36, 0]
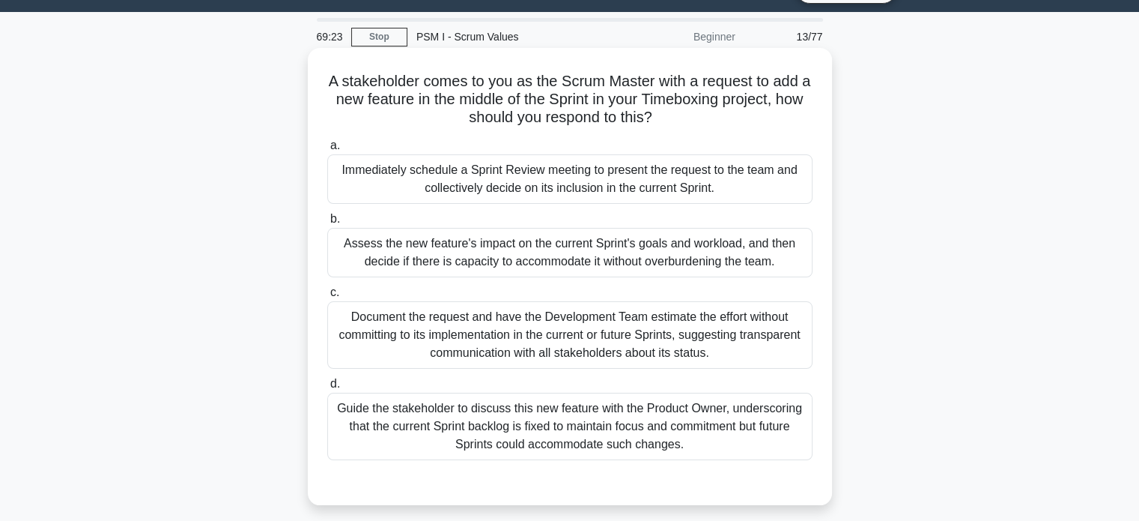
click at [439, 446] on div "Guide the stakeholder to discuss this new feature with the Product Owner, under…" at bounding box center [569, 425] width 485 height 67
click at [327, 389] on input "d. Guide the stakeholder to discuss this new feature with the Product Owner, un…" at bounding box center [327, 384] width 0 height 10
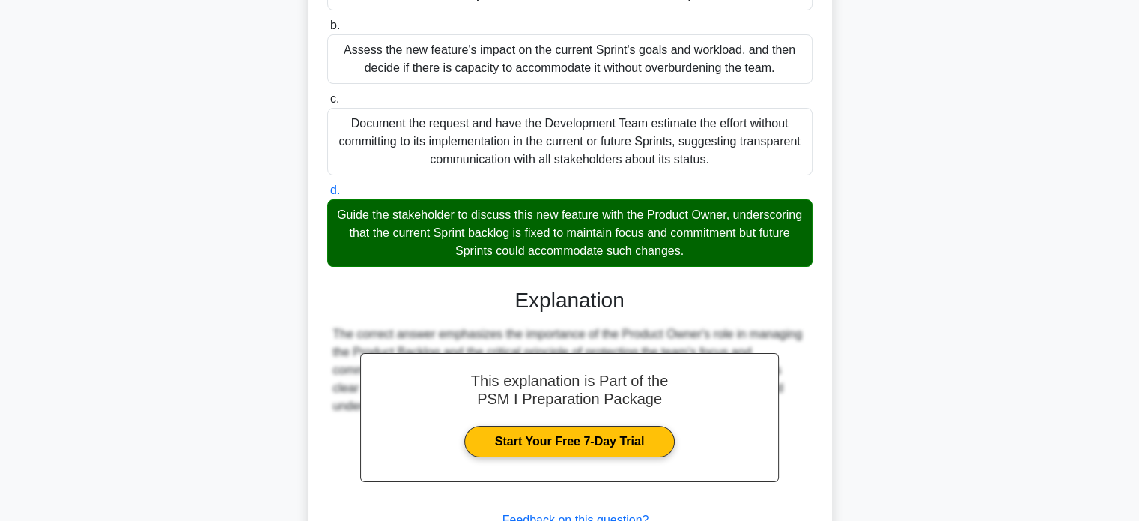
scroll to position [348, 0]
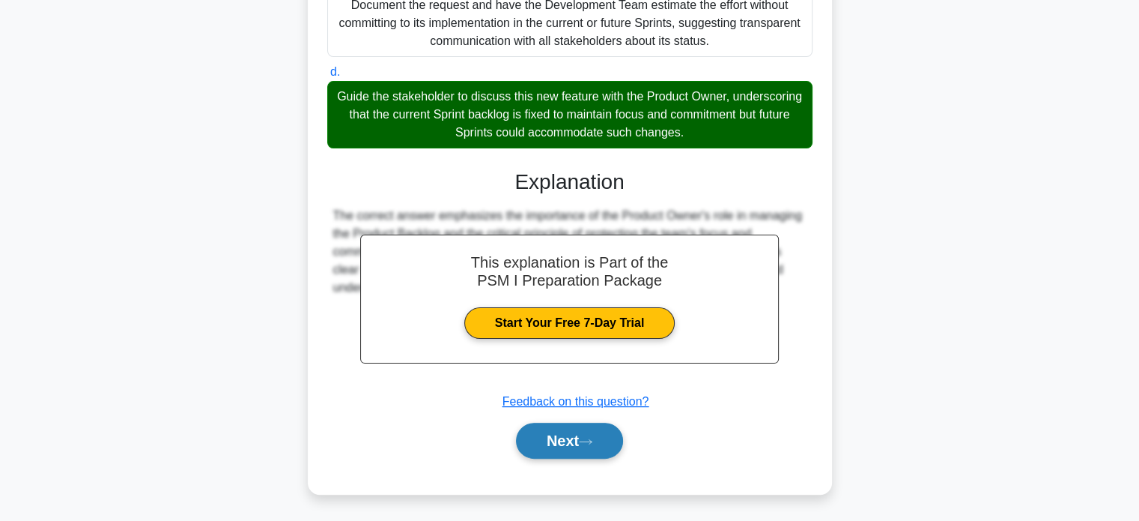
click at [547, 443] on button "Next" at bounding box center [569, 440] width 107 height 36
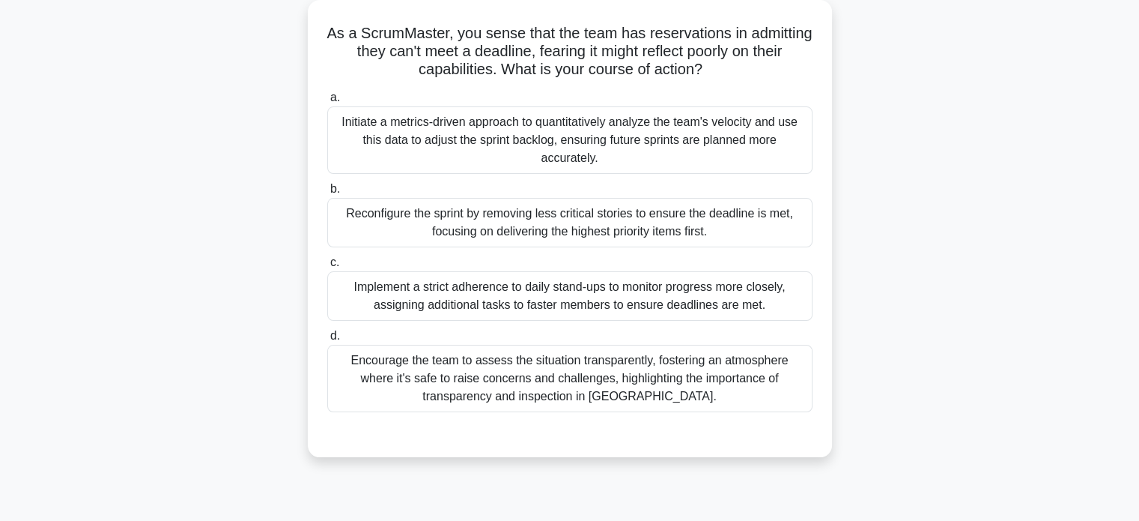
scroll to position [85, 0]
click at [474, 377] on div "Encourage the team to assess the situation transparently, fostering an atmosphe…" at bounding box center [569, 377] width 485 height 67
click at [327, 340] on input "d. Encourage the team to assess the situation transparently, fostering an atmos…" at bounding box center [327, 335] width 0 height 10
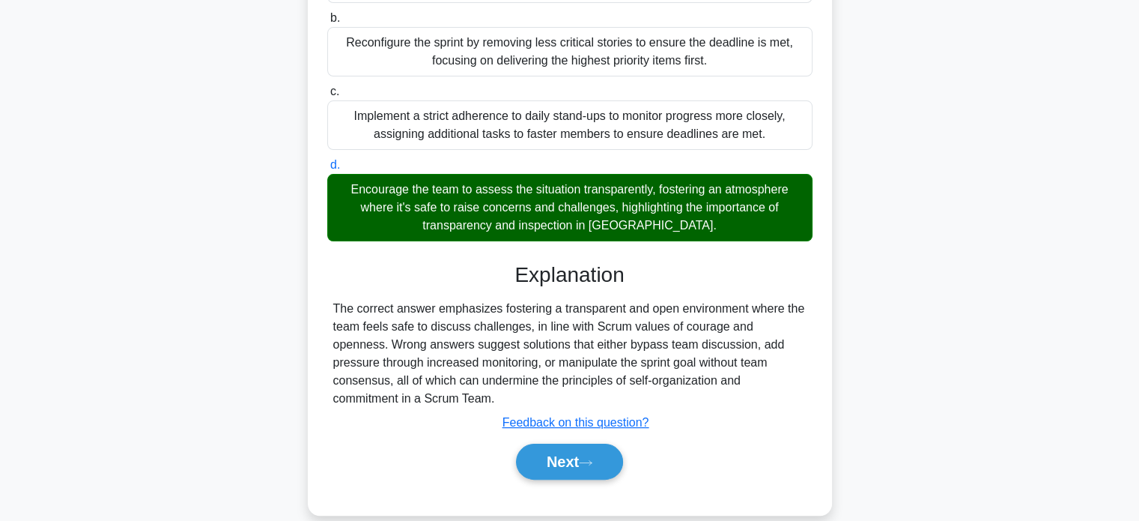
scroll to position [288, 0]
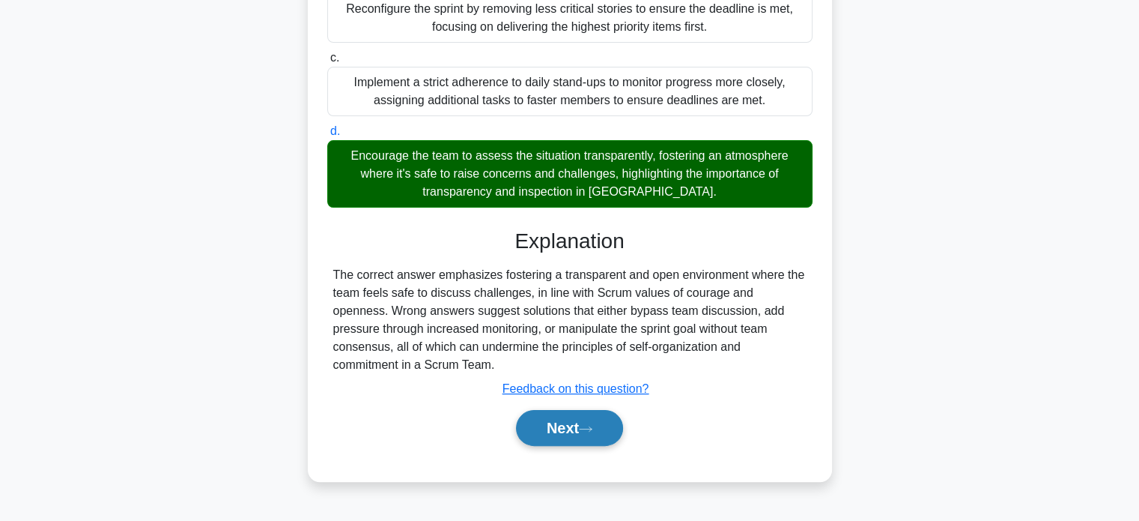
click at [536, 428] on button "Next" at bounding box center [569, 428] width 107 height 36
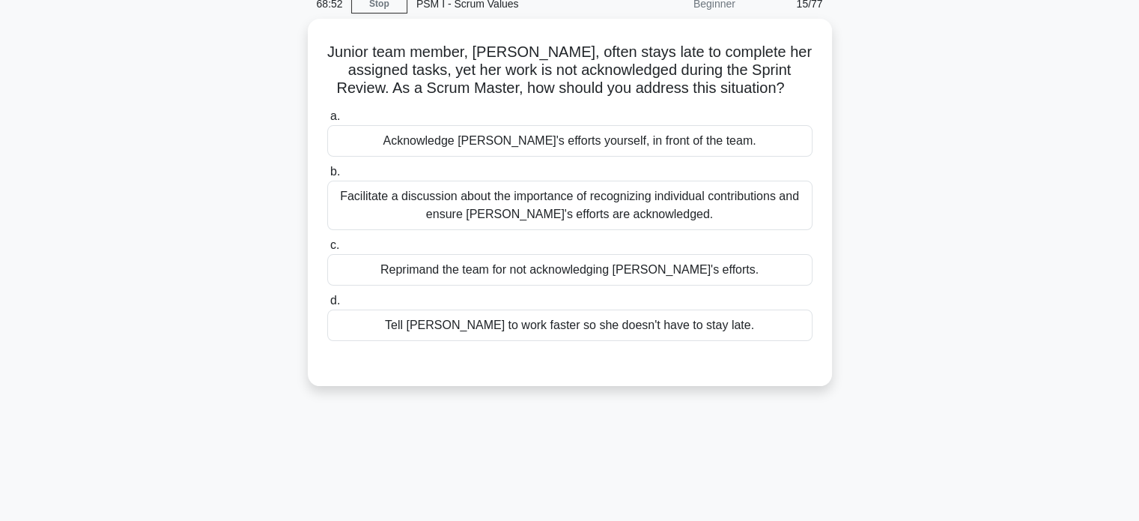
scroll to position [67, 0]
click at [404, 211] on div "Facilitate a discussion about the importance of recognizing individual contribu…" at bounding box center [569, 203] width 485 height 49
click at [327, 175] on input "b. Facilitate a discussion about the importance of recognizing individual contr…" at bounding box center [327, 171] width 0 height 10
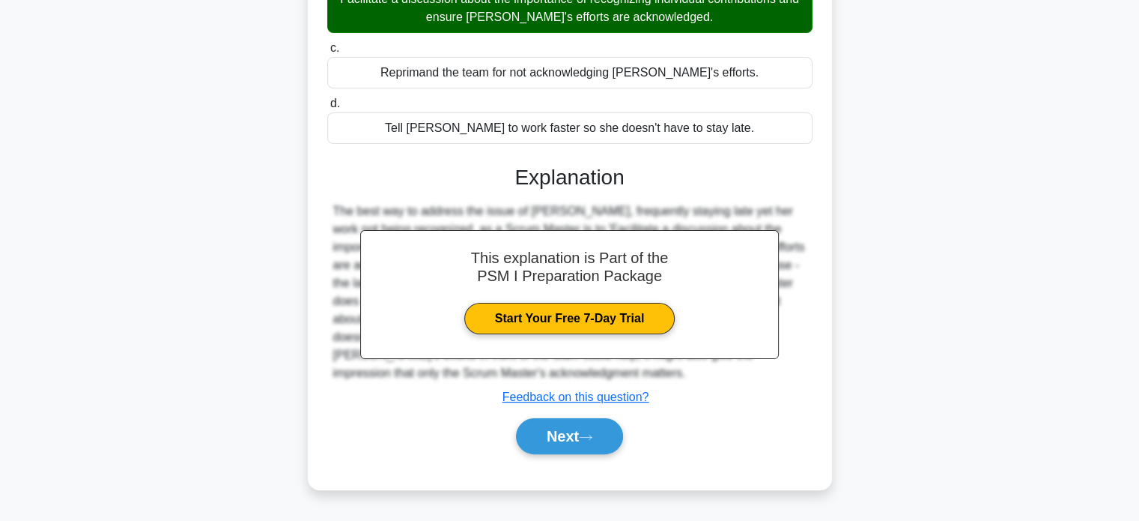
scroll to position [288, 0]
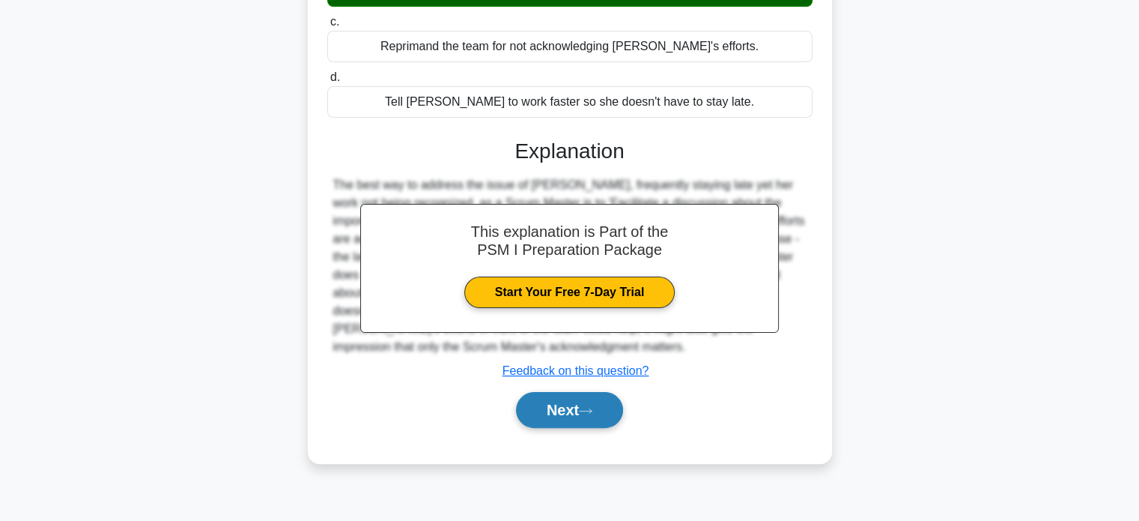
click at [531, 409] on button "Next" at bounding box center [569, 410] width 107 height 36
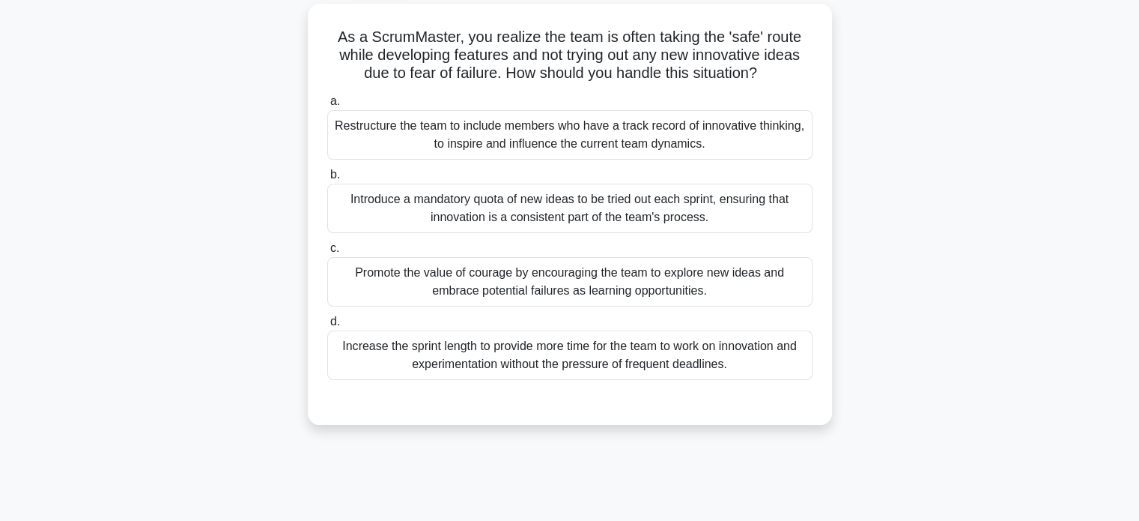
scroll to position [82, 0]
click at [419, 274] on div "Promote the value of courage by encouraging the team to explore new ideas and e…" at bounding box center [569, 279] width 485 height 49
click at [327, 252] on input "c. Promote the value of courage by encouraging the team to explore new ideas an…" at bounding box center [327, 247] width 0 height 10
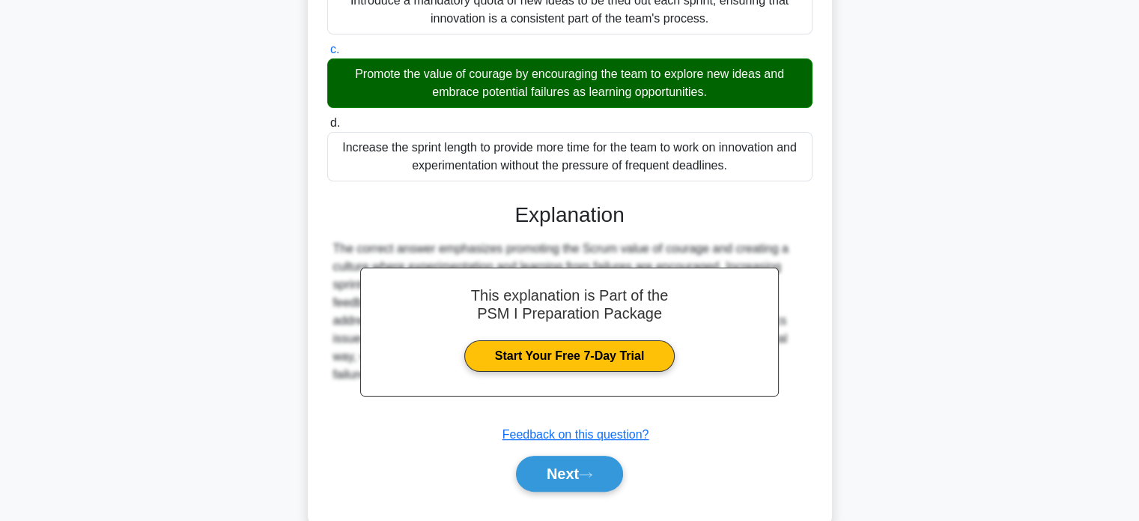
scroll to position [312, 0]
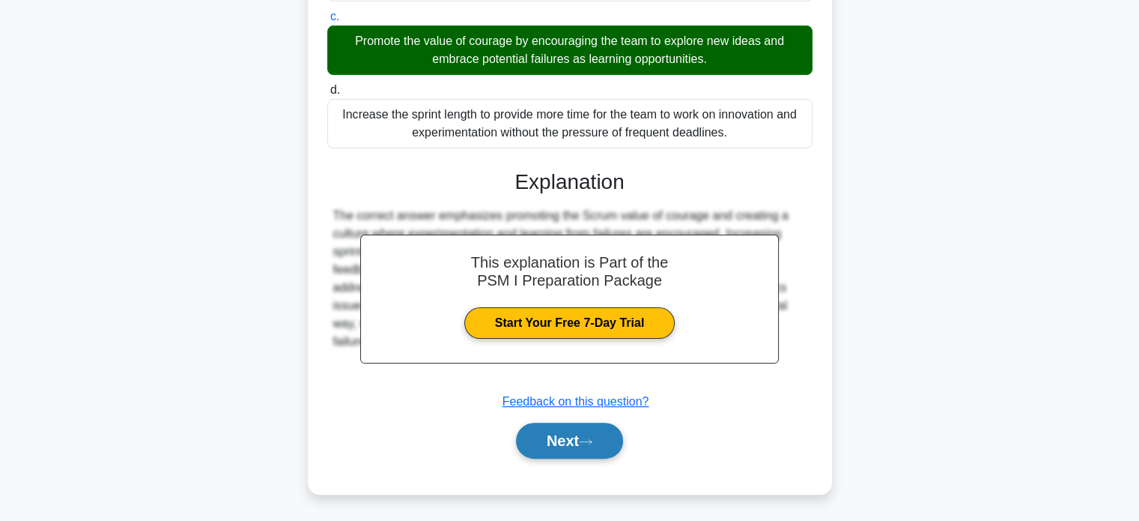
click at [545, 444] on button "Next" at bounding box center [569, 440] width 107 height 36
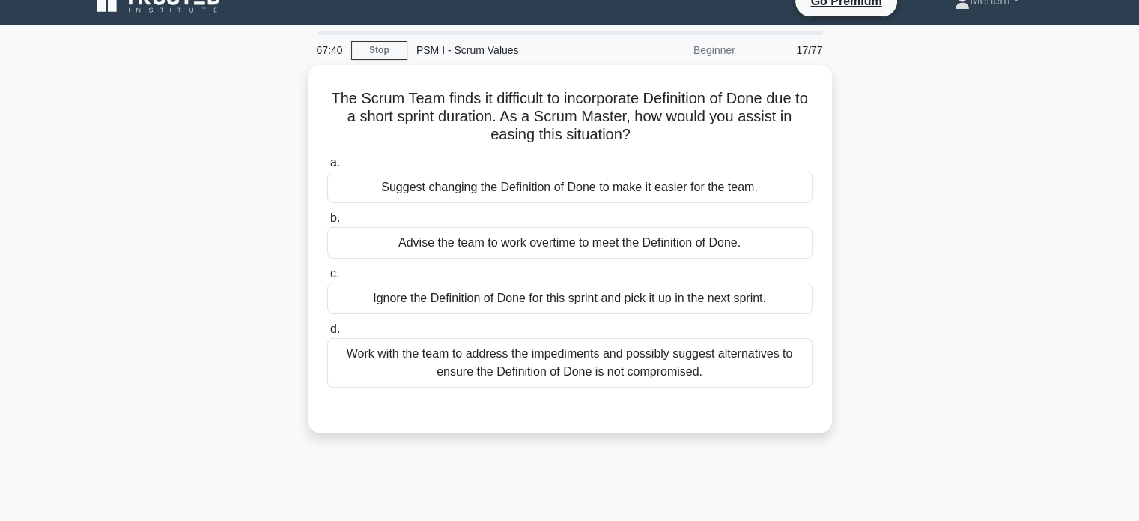
scroll to position [0, 0]
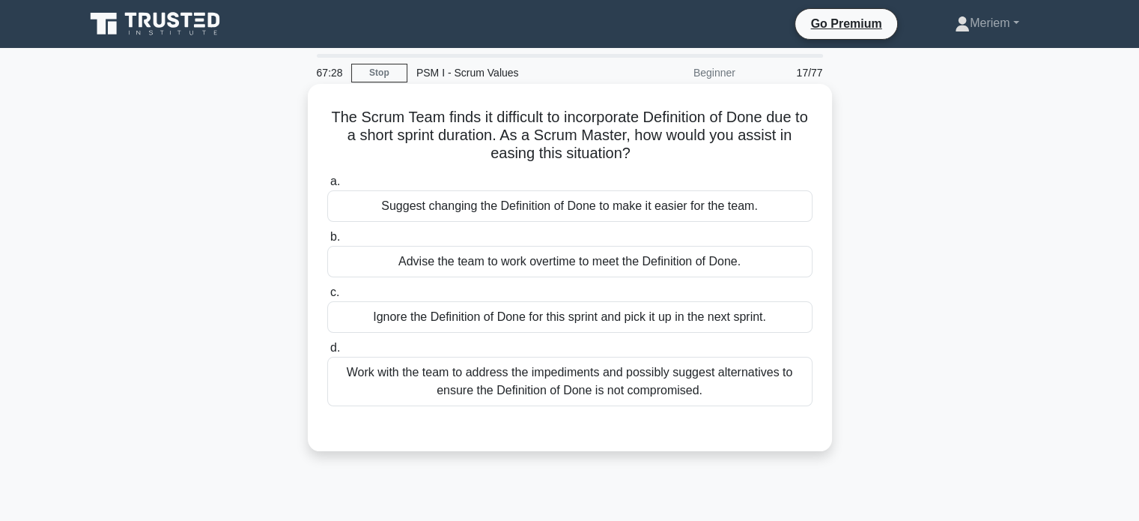
click at [420, 383] on div "Work with the team to address the impediments and possibly suggest alternatives…" at bounding box center [569, 381] width 485 height 49
click at [327, 353] on input "d. Work with the team to address the impediments and possibly suggest alternati…" at bounding box center [327, 348] width 0 height 10
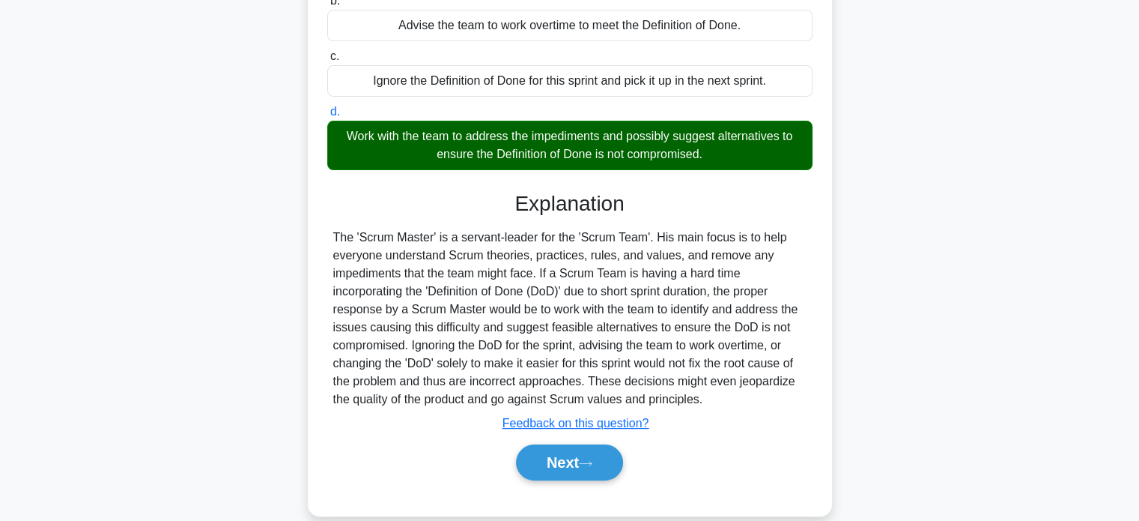
scroll to position [249, 0]
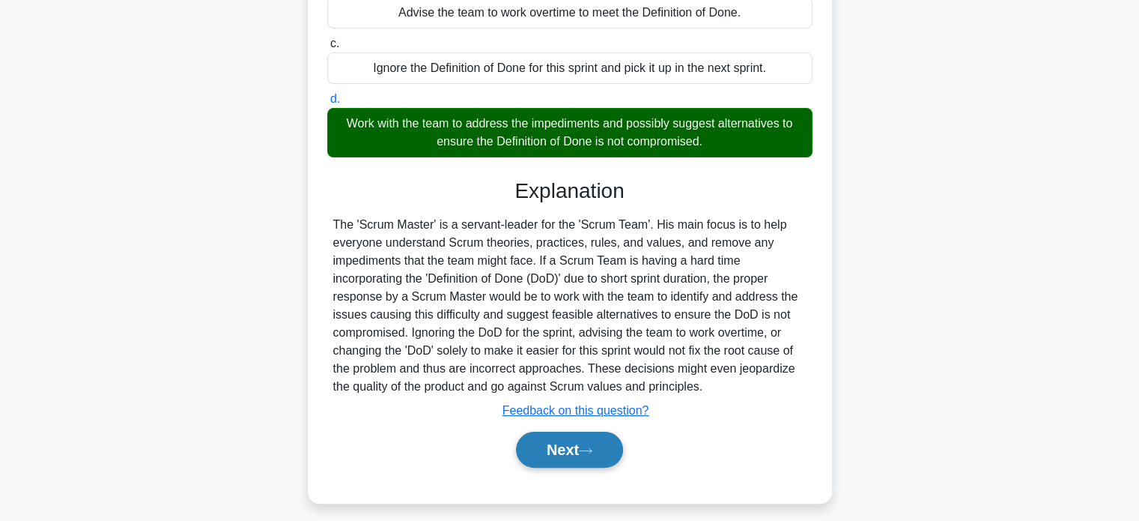
click at [551, 447] on button "Next" at bounding box center [569, 449] width 107 height 36
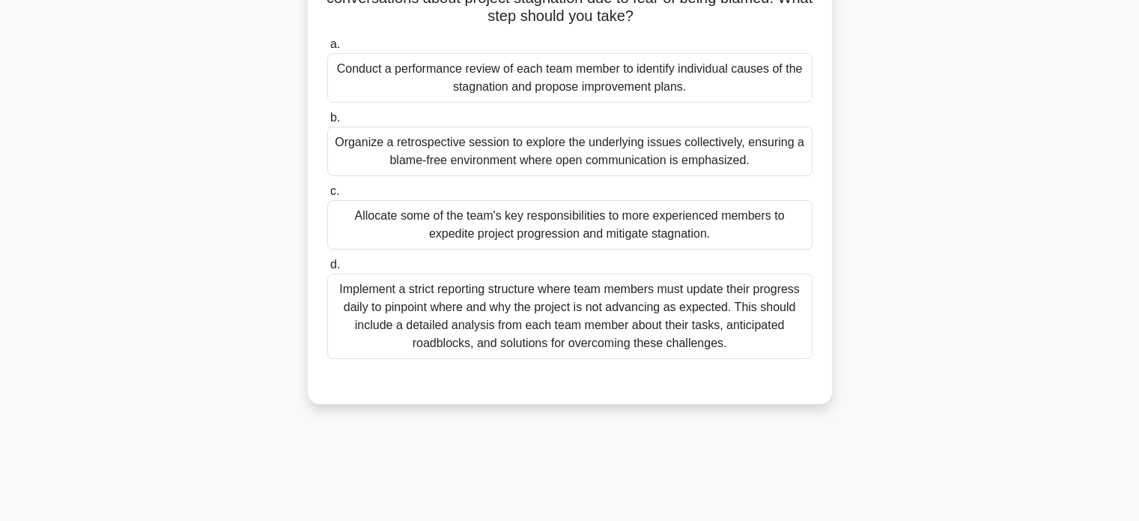
scroll to position [69, 0]
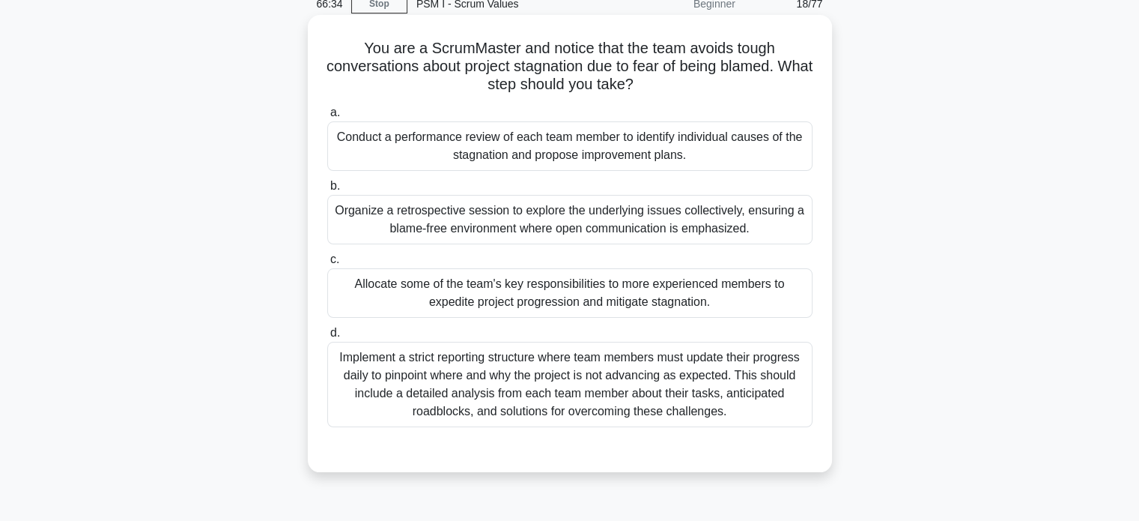
click at [383, 229] on div "Organize a retrospective session to explore the underlying issues collectively,…" at bounding box center [569, 219] width 485 height 49
click at [327, 191] on input "b. Organize a retrospective session to explore the underlying issues collective…" at bounding box center [327, 186] width 0 height 10
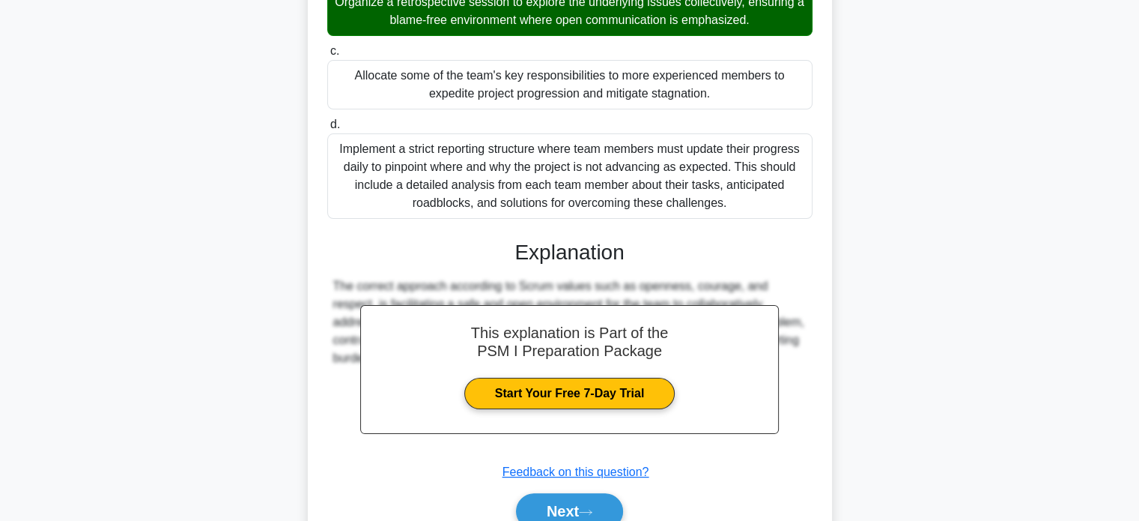
scroll to position [283, 0]
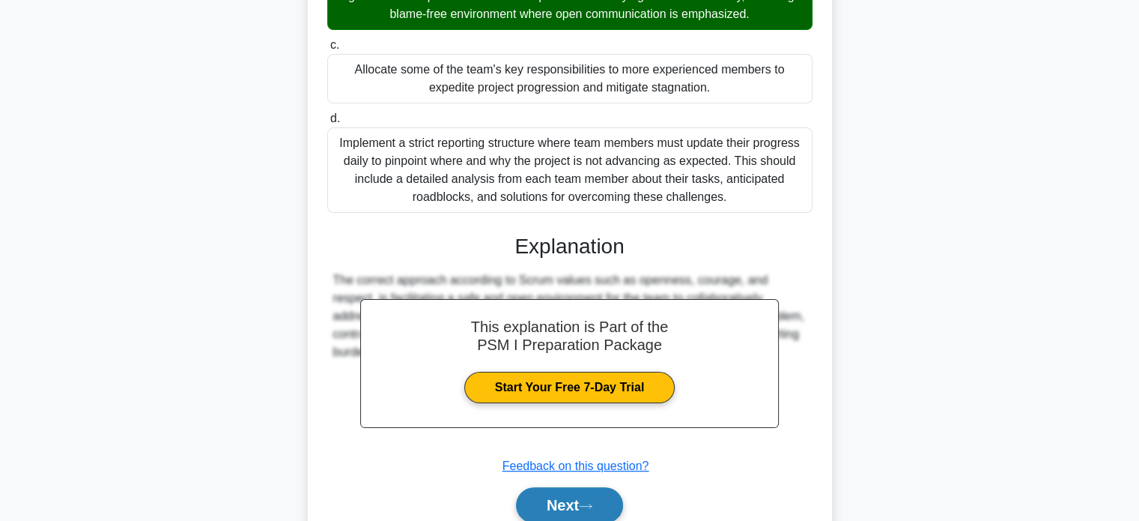
click at [543, 508] on button "Next" at bounding box center [569, 505] width 107 height 36
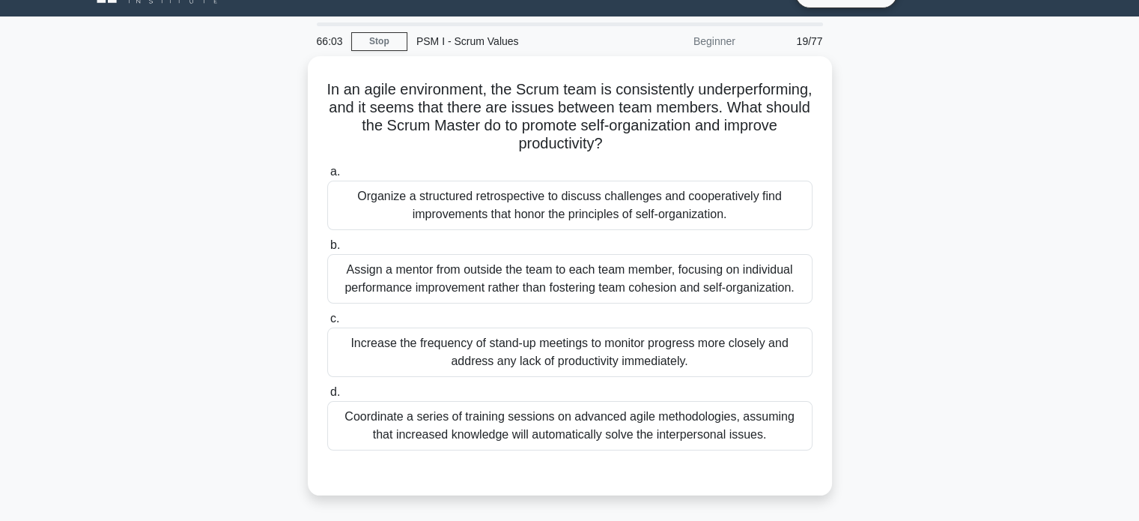
scroll to position [36, 0]
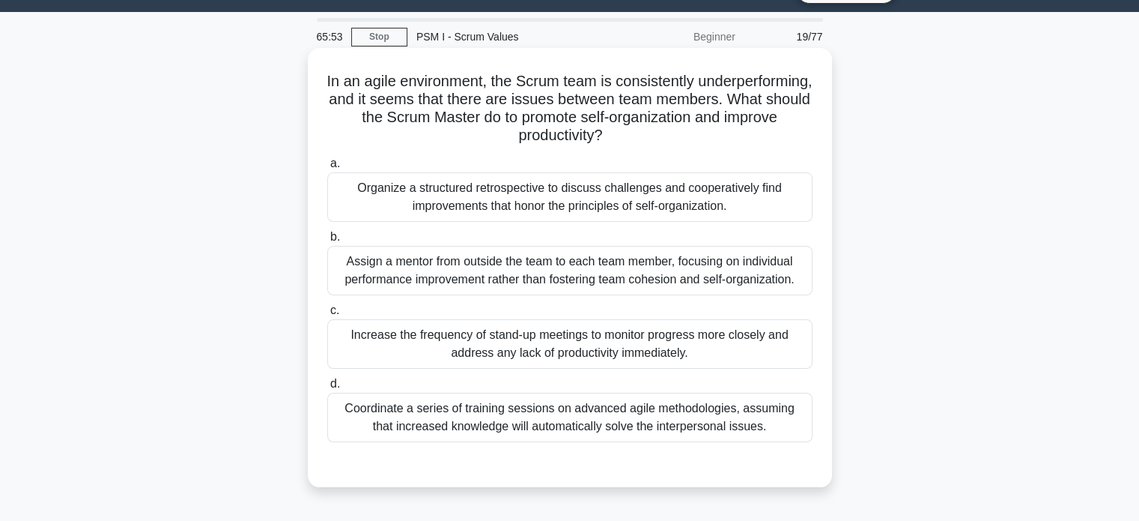
click at [447, 197] on div "Organize a structured retrospective to discuss challenges and cooperatively fin…" at bounding box center [569, 196] width 485 height 49
click at [327, 169] on input "a. Organize a structured retrospective to discuss challenges and cooperatively …" at bounding box center [327, 164] width 0 height 10
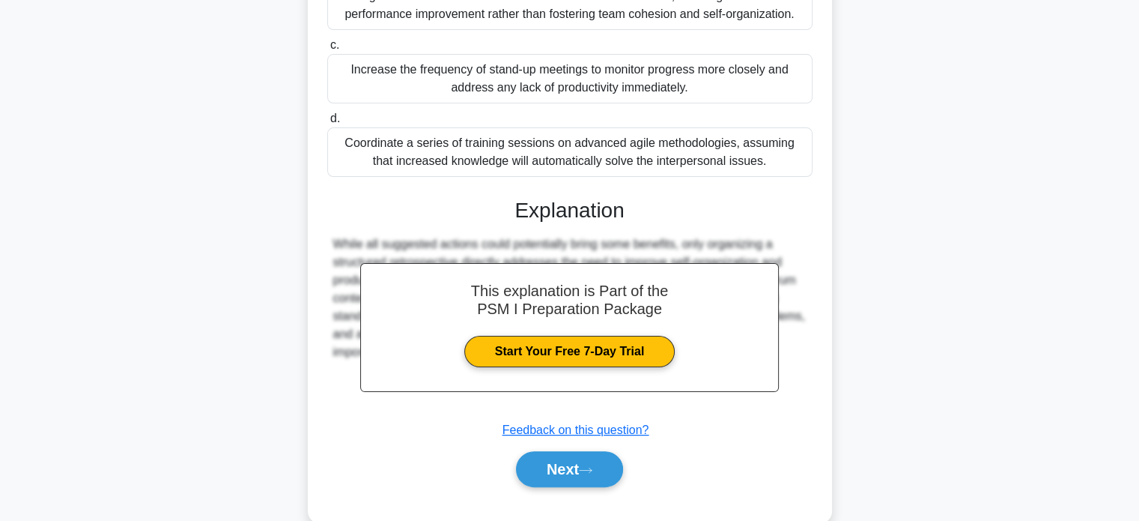
scroll to position [306, 0]
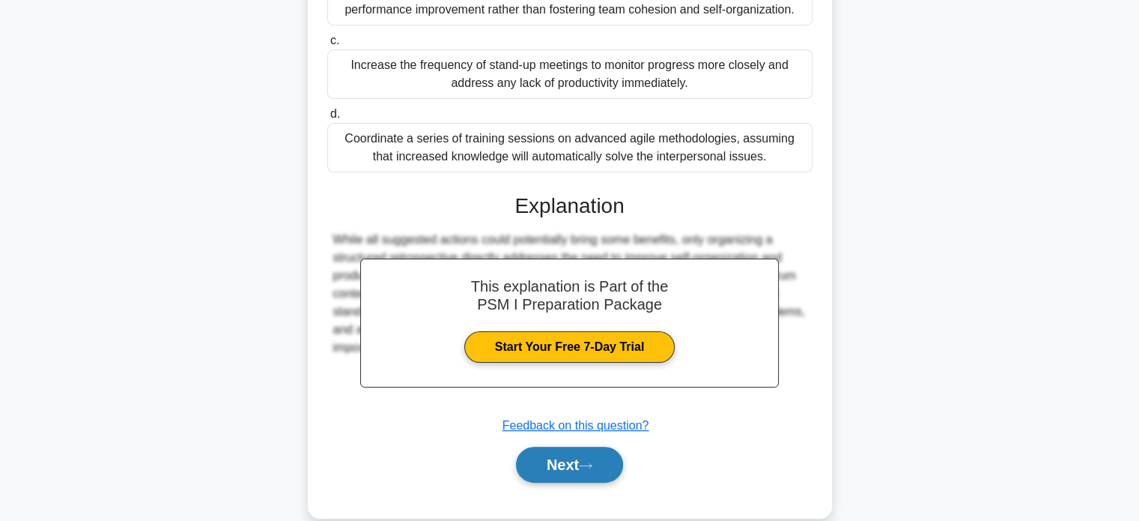
click at [540, 464] on button "Next" at bounding box center [569, 464] width 107 height 36
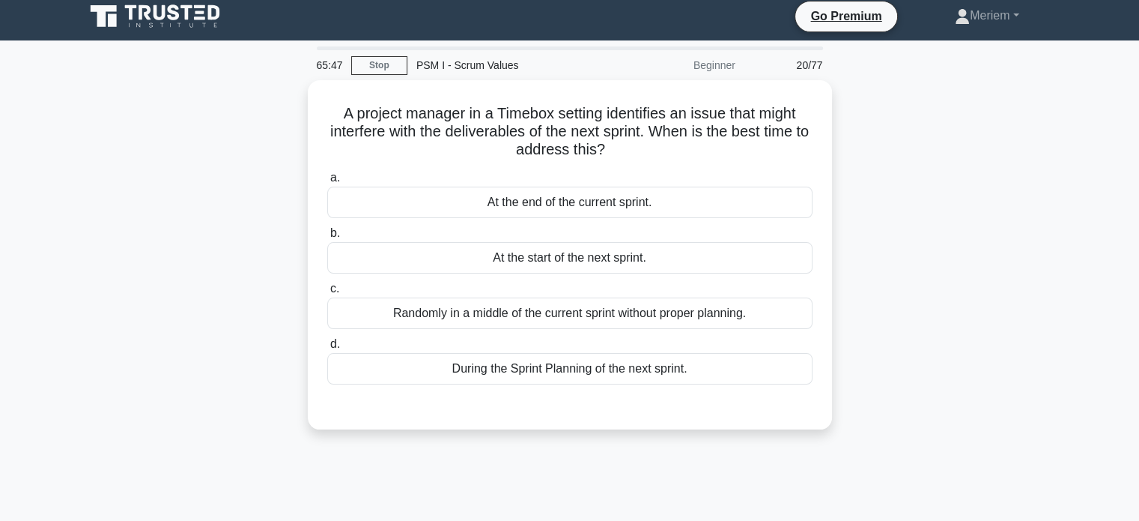
scroll to position [0, 0]
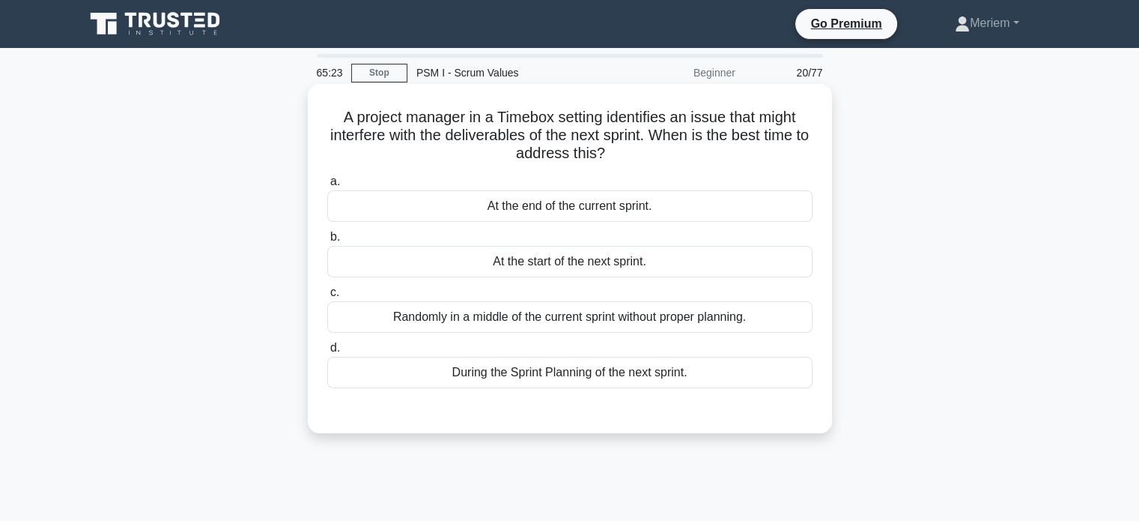
click at [677, 378] on div "During the Sprint Planning of the next sprint." at bounding box center [569, 372] width 485 height 31
click at [327, 353] on input "d. During the Sprint Planning of the next sprint." at bounding box center [327, 348] width 0 height 10
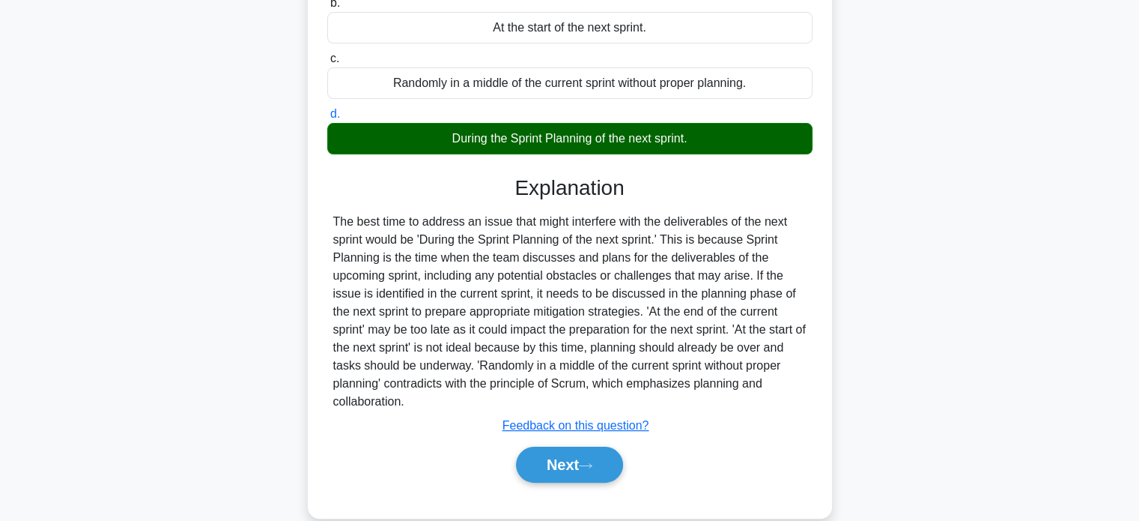
scroll to position [237, 0]
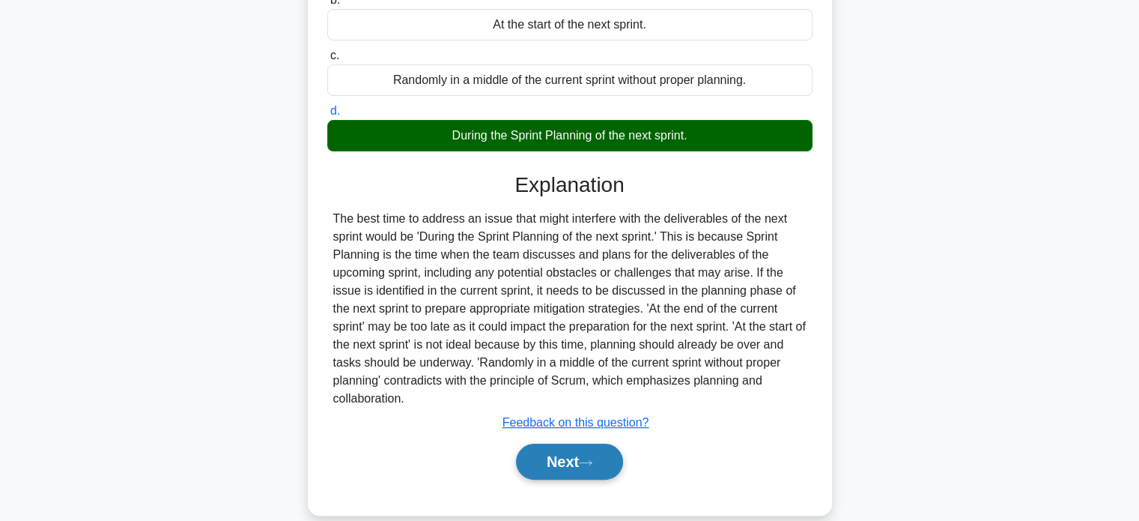
click at [568, 461] on button "Next" at bounding box center [569, 461] width 107 height 36
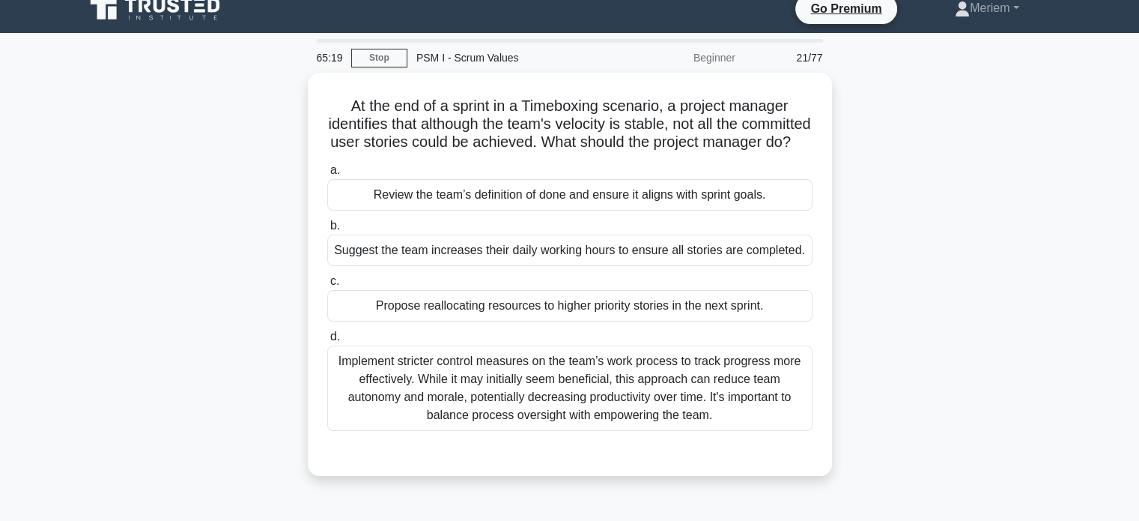
scroll to position [0, 0]
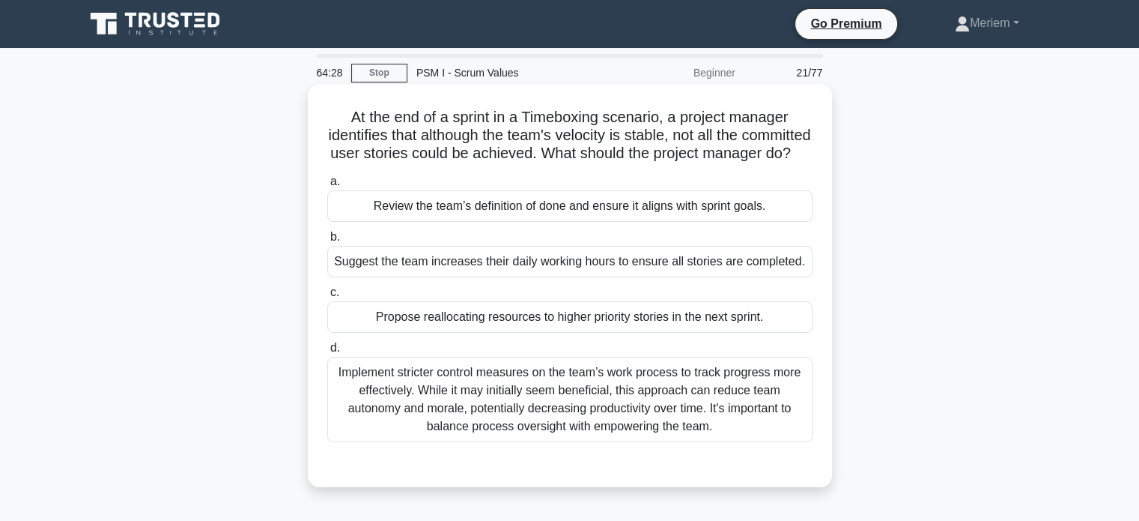
click at [563, 222] on div "Review the team’s definition of done and ensure it aligns with sprint goals." at bounding box center [569, 205] width 485 height 31
click at [327, 187] on input "a. Review the team’s definition of done and ensure it aligns with sprint goals." at bounding box center [327, 182] width 0 height 10
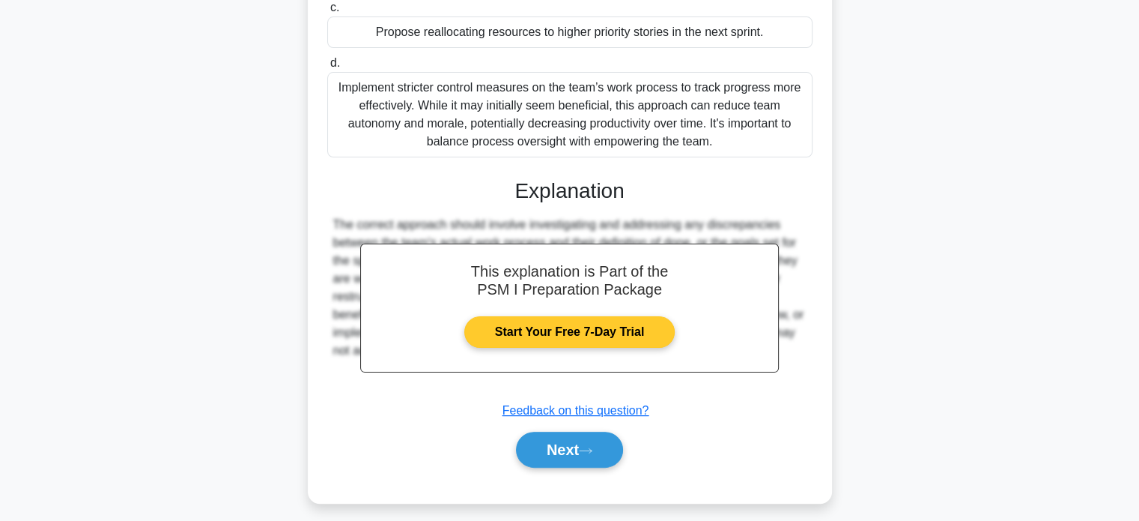
scroll to position [312, 0]
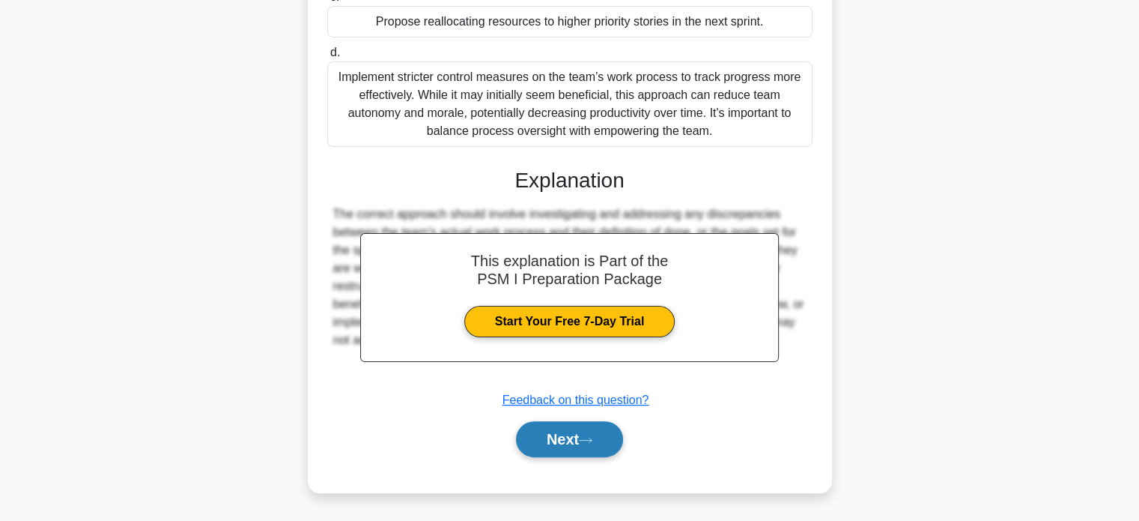
click at [560, 432] on button "Next" at bounding box center [569, 439] width 107 height 36
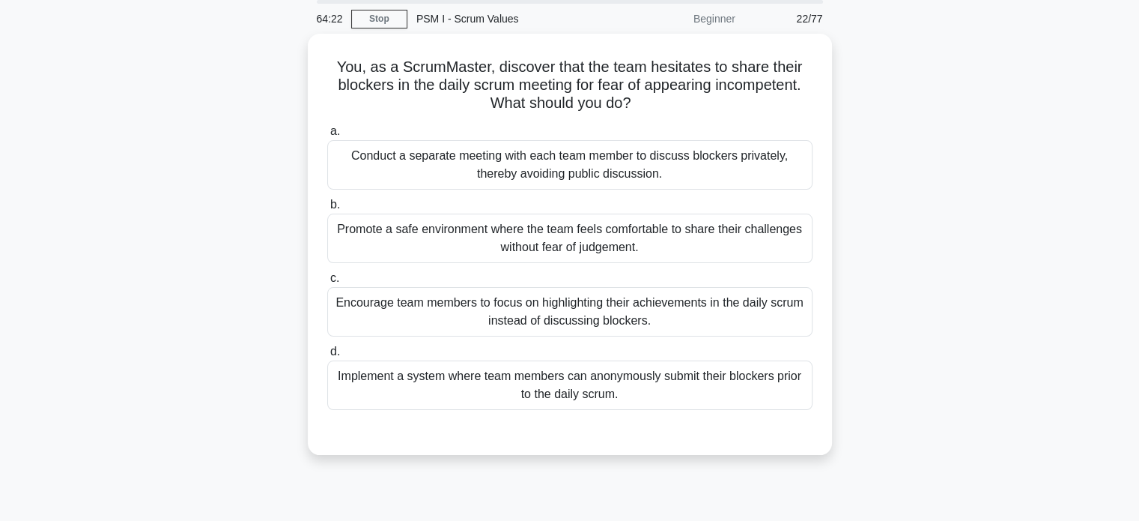
scroll to position [82, 0]
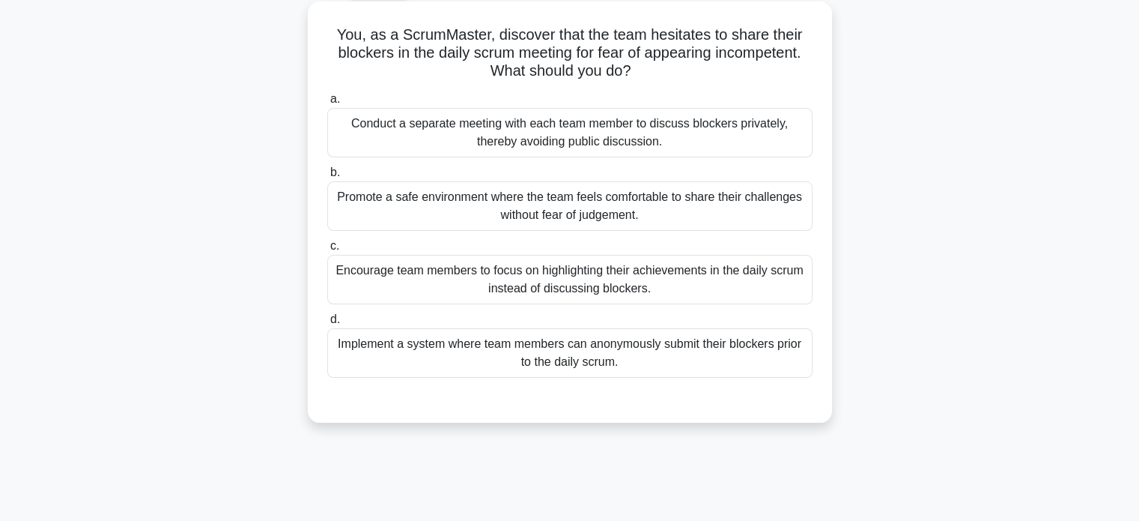
click at [396, 224] on div "Promote a safe environment where the team feels comfortable to share their chal…" at bounding box center [569, 205] width 485 height 49
click at [327, 178] on input "b. Promote a safe environment where the team feels comfortable to share their c…" at bounding box center [327, 173] width 0 height 10
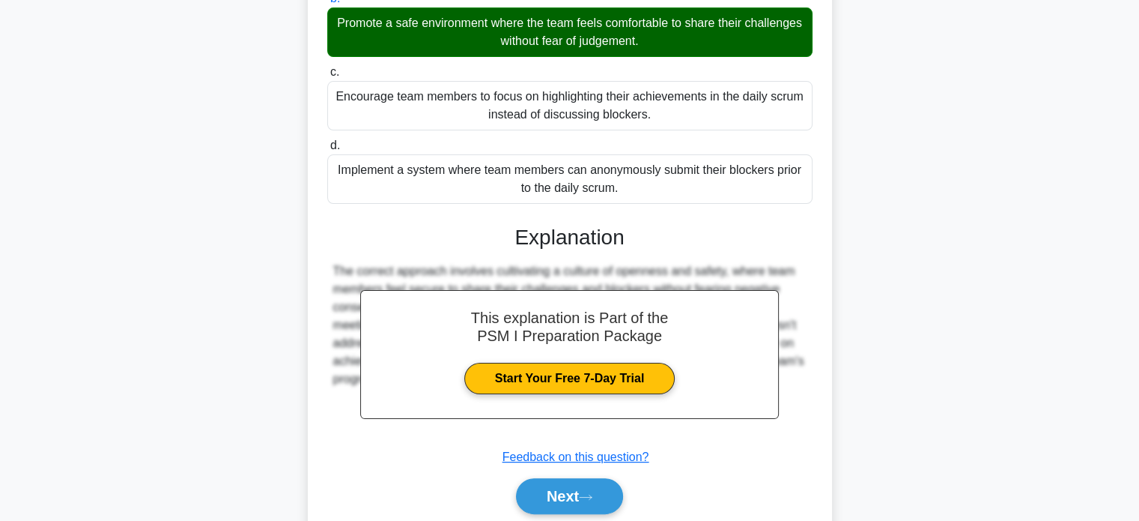
scroll to position [312, 0]
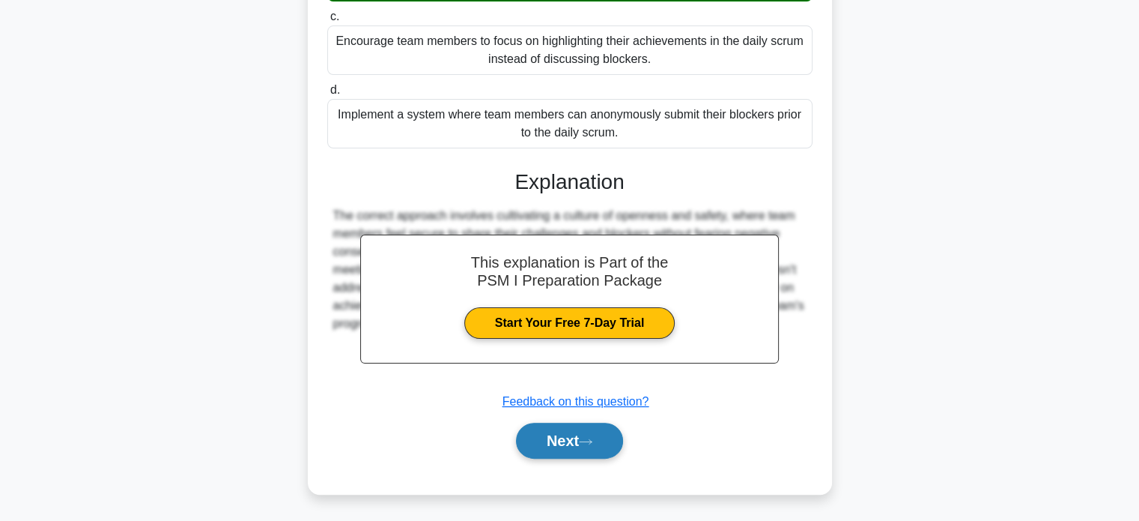
click at [550, 446] on button "Next" at bounding box center [569, 440] width 107 height 36
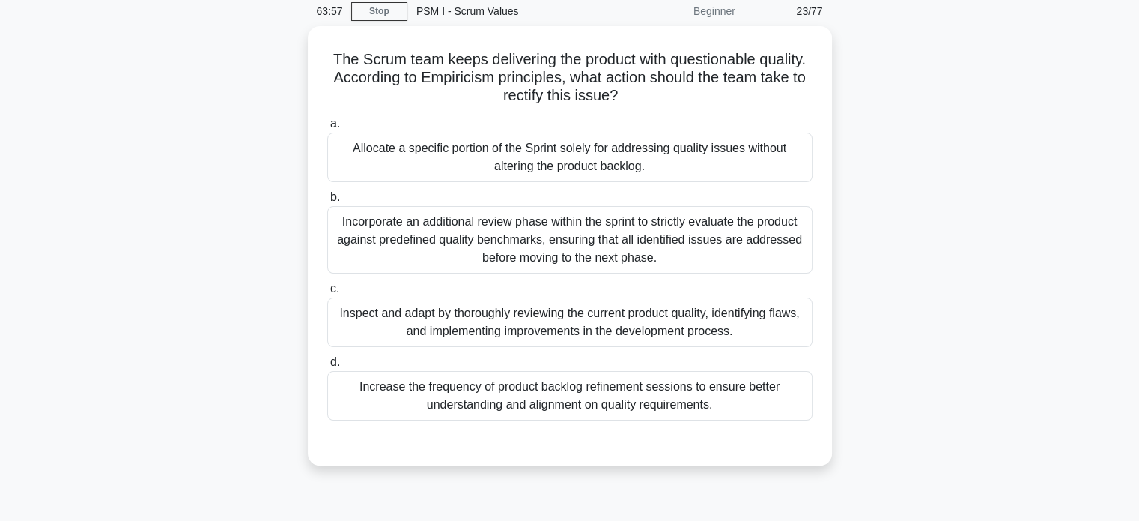
scroll to position [61, 0]
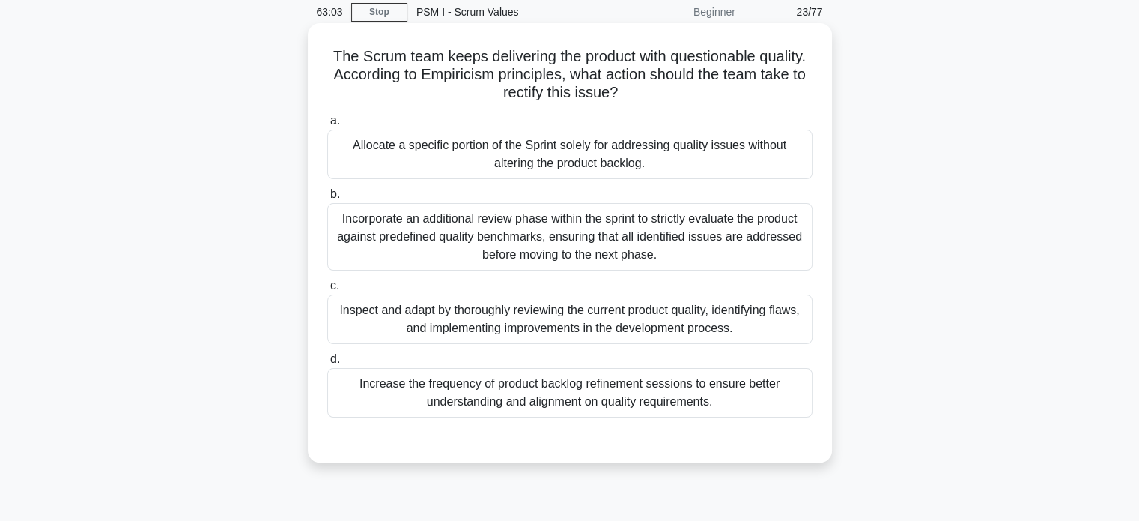
click at [383, 320] on div "Inspect and adapt by thoroughly reviewing the current product quality, identify…" at bounding box center [569, 318] width 485 height 49
click at [327, 291] on input "c. Inspect and adapt by thoroughly reviewing the current product quality, ident…" at bounding box center [327, 286] width 0 height 10
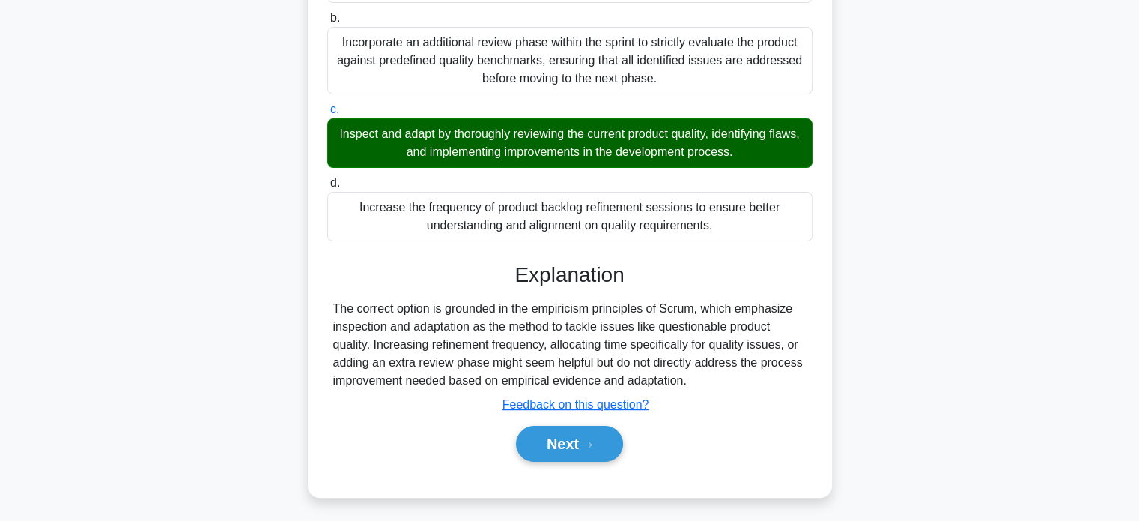
scroll to position [241, 0]
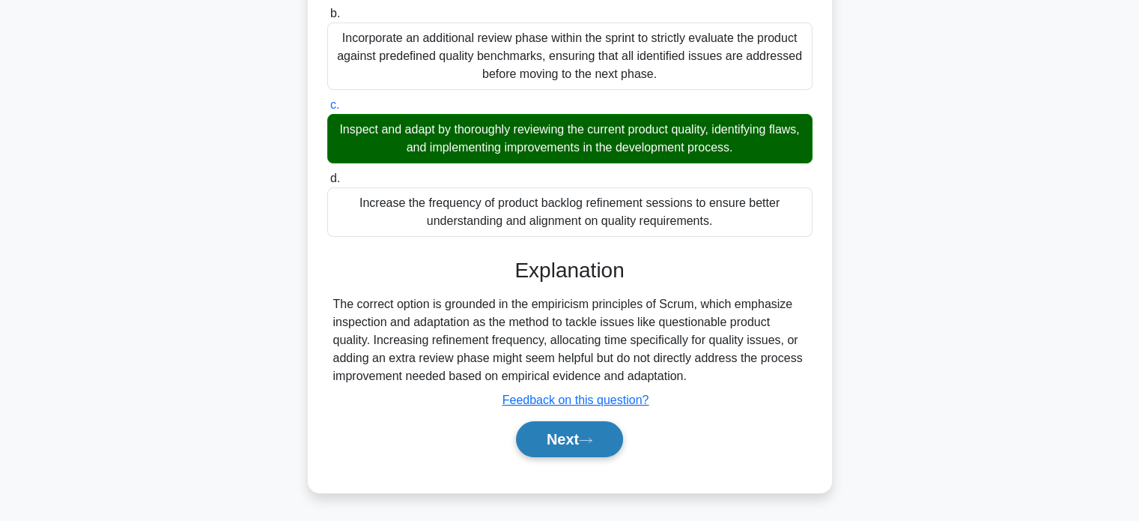
click at [540, 429] on button "Next" at bounding box center [569, 439] width 107 height 36
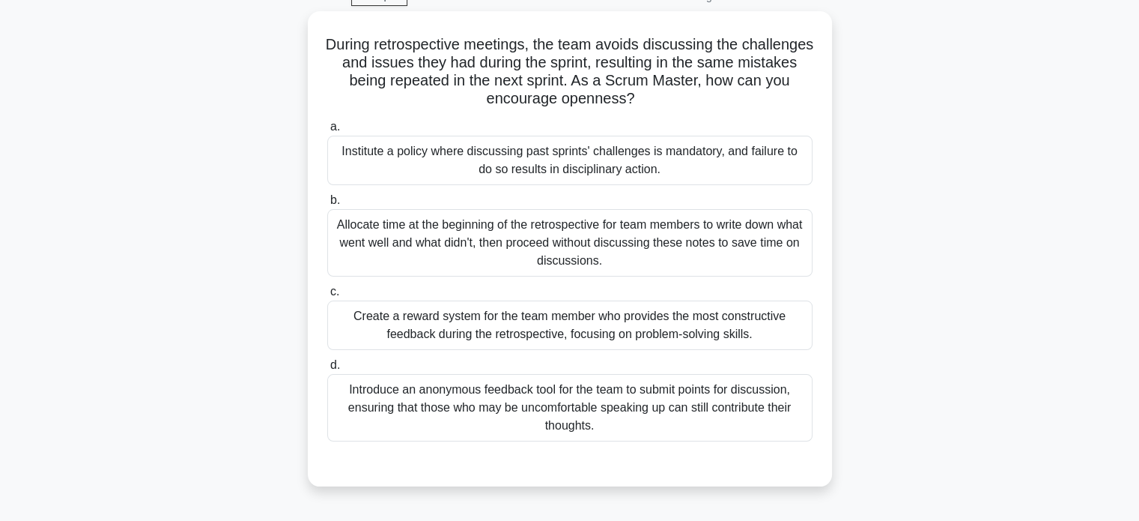
scroll to position [76, 0]
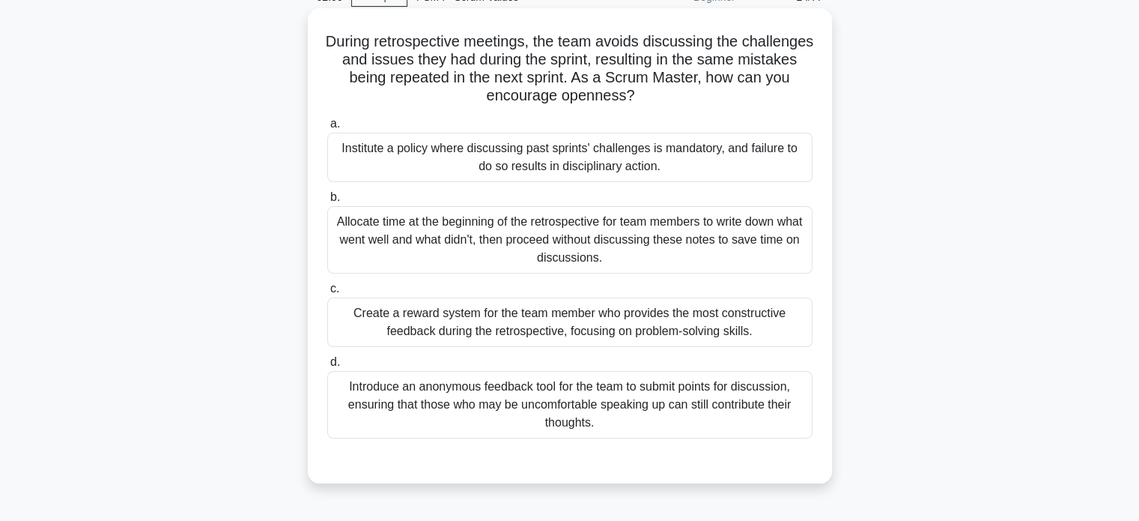
click at [440, 410] on div "Introduce an anonymous feedback tool for the team to submit points for discussi…" at bounding box center [569, 404] width 485 height 67
click at [327, 367] on input "d. Introduce an anonymous feedback tool for the team to submit points for discu…" at bounding box center [327, 362] width 0 height 10
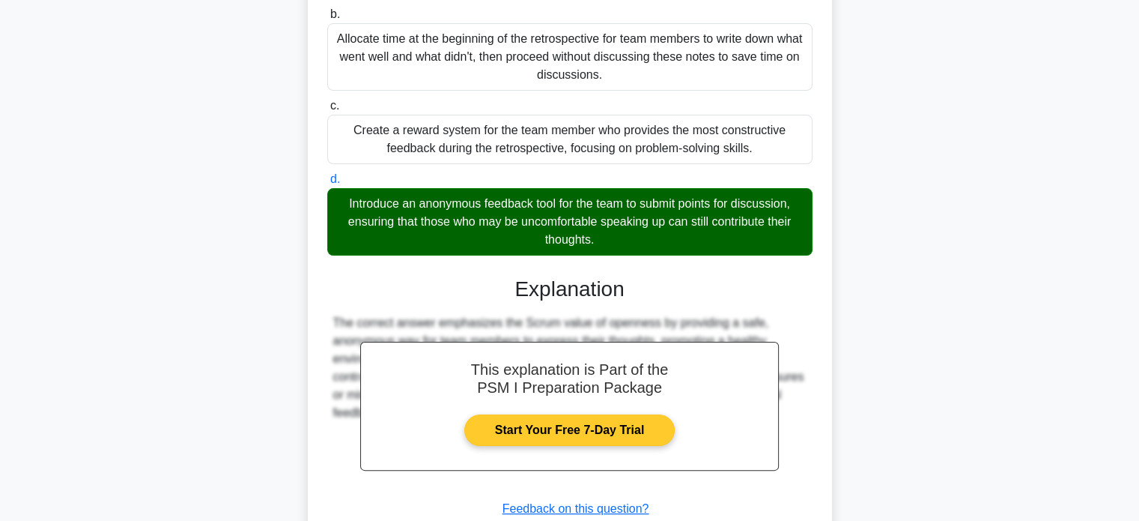
scroll to position [366, 0]
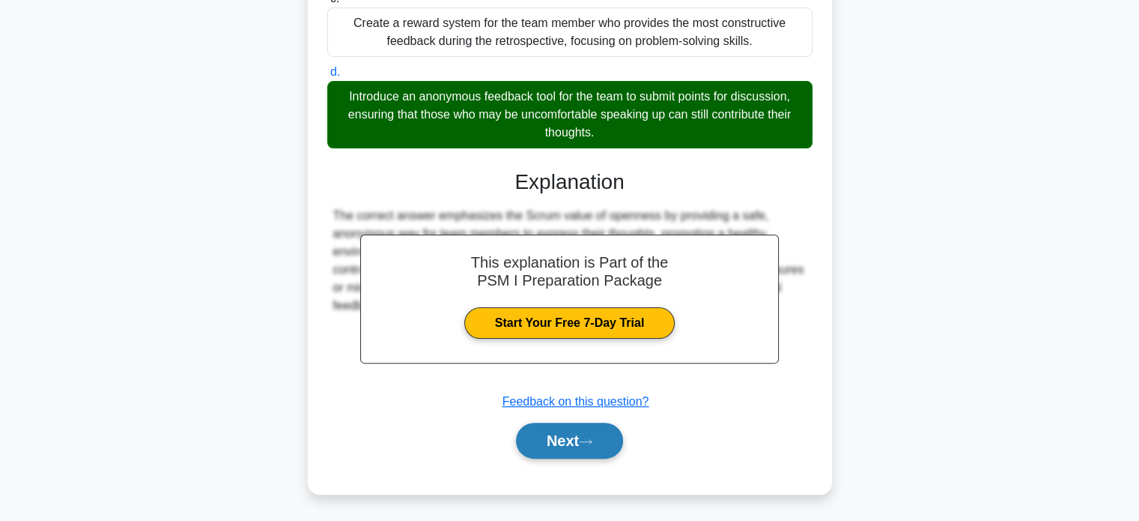
click at [542, 434] on button "Next" at bounding box center [569, 440] width 107 height 36
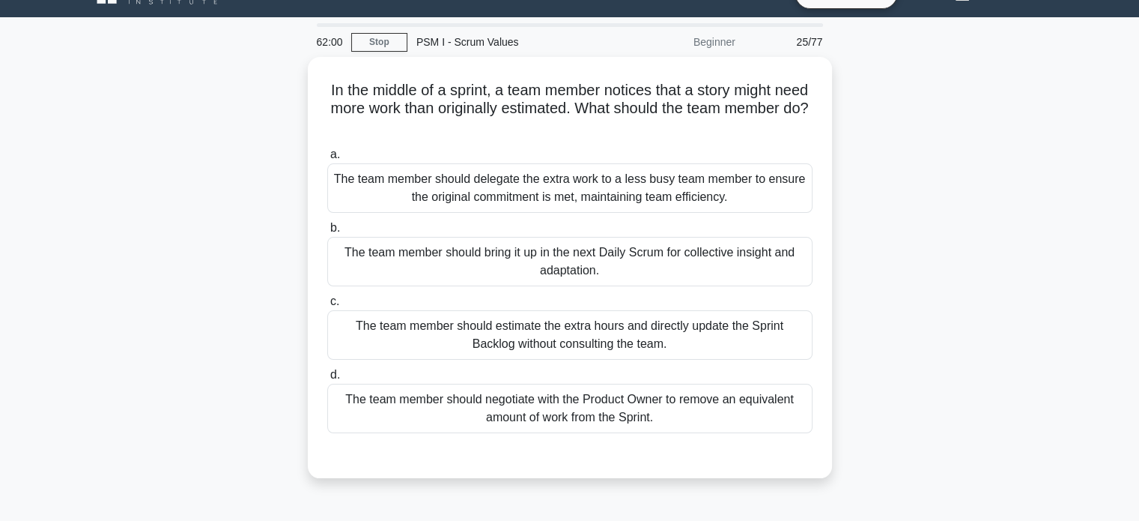
scroll to position [30, 0]
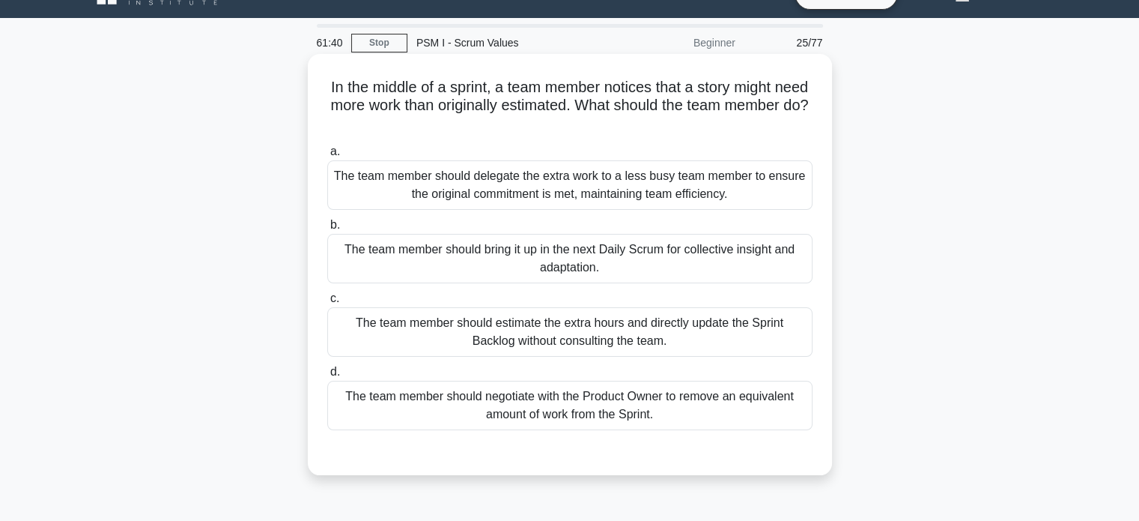
click at [448, 264] on div "The team member should bring it up in the next Daily Scrum for collective insig…" at bounding box center [569, 258] width 485 height 49
click at [327, 230] on input "b. The team member should bring it up in the next Daily Scrum for collective in…" at bounding box center [327, 225] width 0 height 10
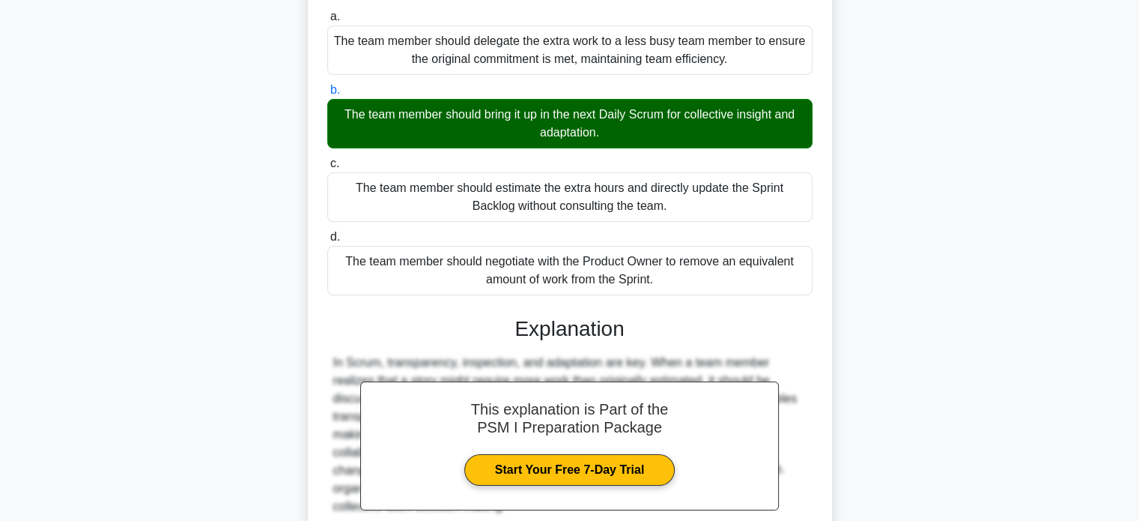
scroll to position [312, 0]
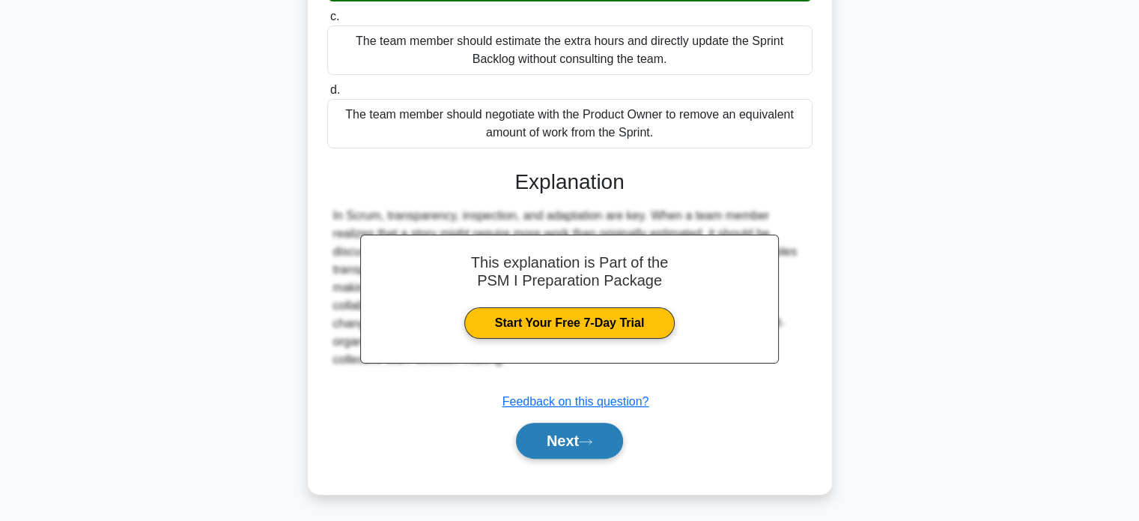
click at [533, 437] on button "Next" at bounding box center [569, 440] width 107 height 36
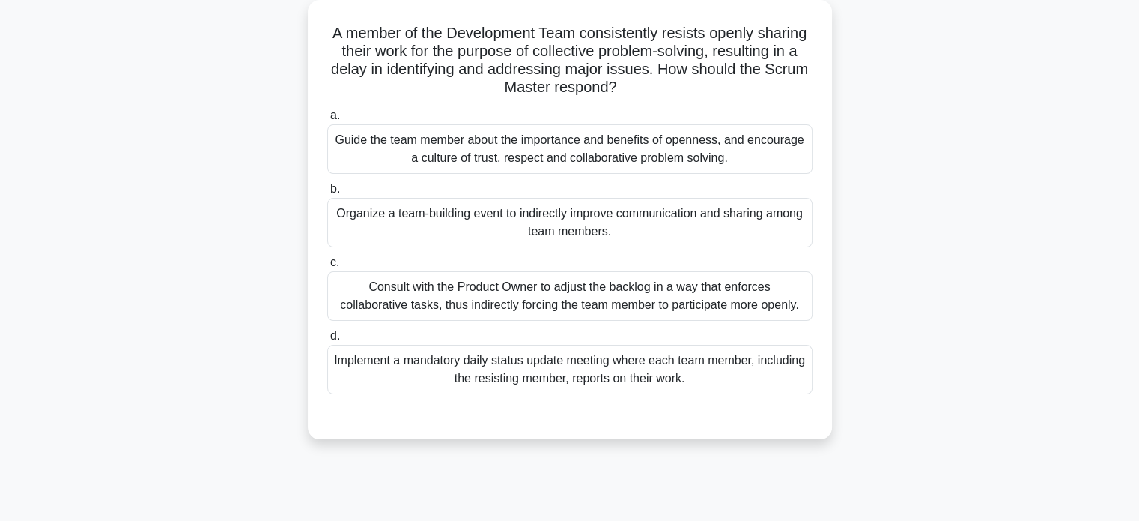
scroll to position [85, 0]
click at [398, 143] on div "Guide the team member about the importance and benefits of openness, and encour…" at bounding box center [569, 147] width 485 height 49
click at [327, 119] on input "a. Guide the team member about the importance and benefits of openness, and enc…" at bounding box center [327, 114] width 0 height 10
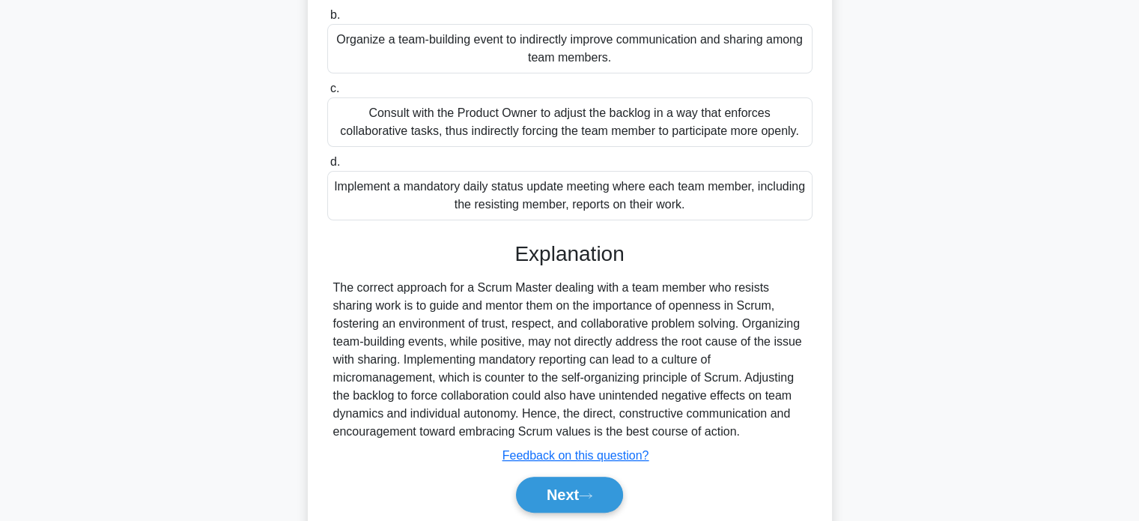
scroll to position [312, 0]
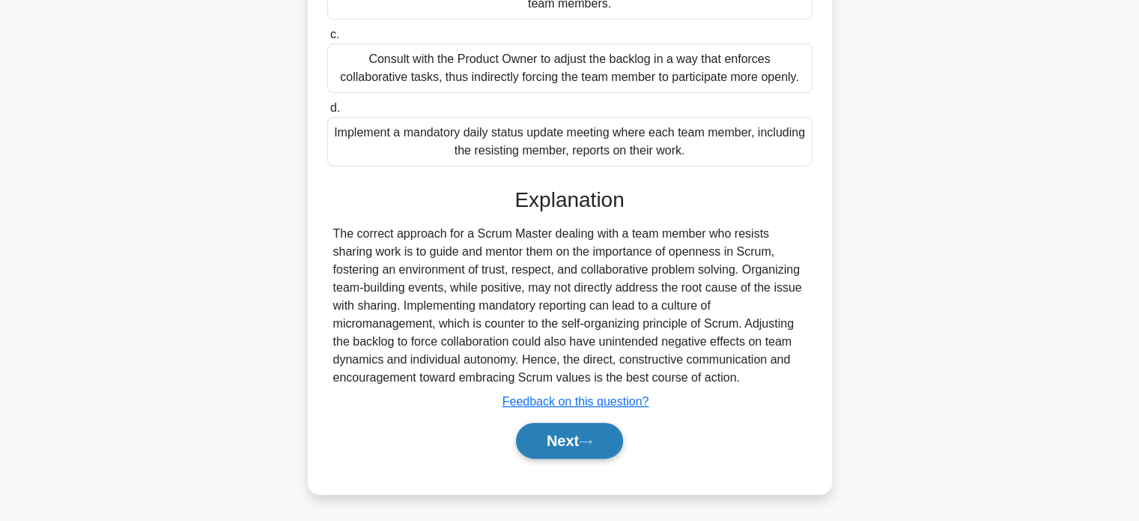
click at [551, 443] on button "Next" at bounding box center [569, 440] width 107 height 36
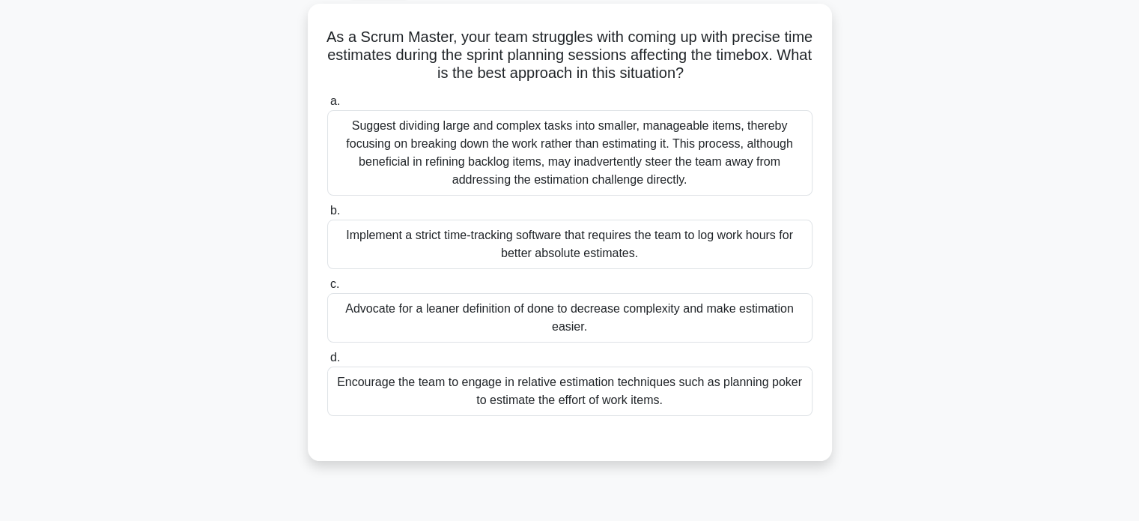
scroll to position [85, 0]
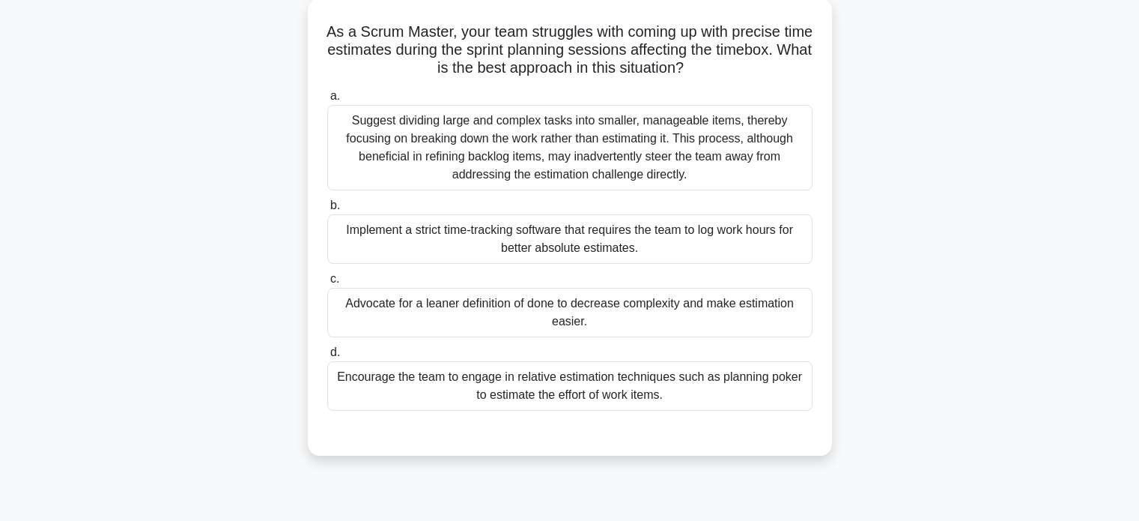
click at [401, 391] on div "Encourage the team to engage in relative estimation techniques such as planning…" at bounding box center [569, 385] width 485 height 49
click at [327, 357] on input "d. Encourage the team to engage in relative estimation techniques such as plann…" at bounding box center [327, 353] width 0 height 10
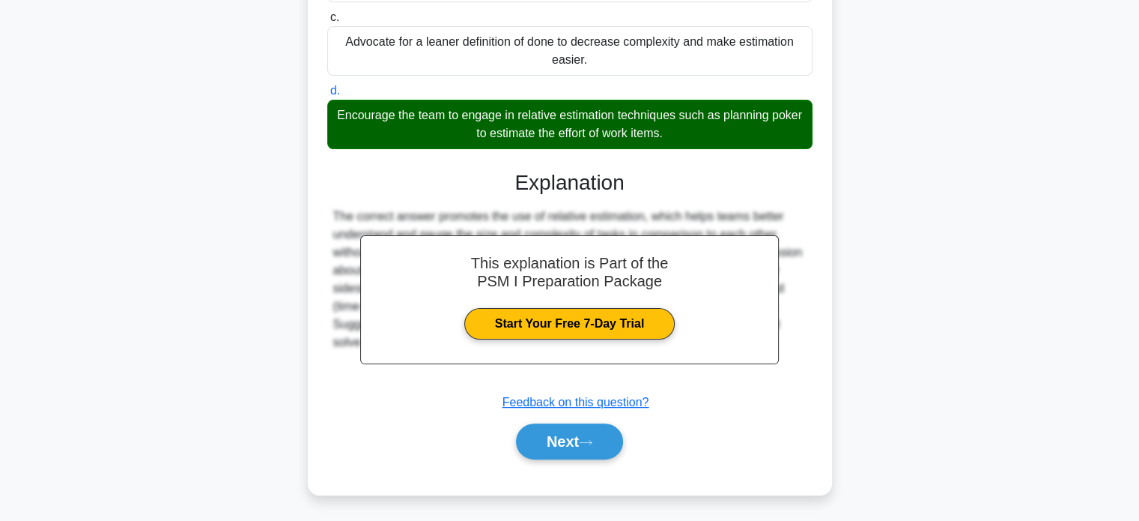
scroll to position [348, 0]
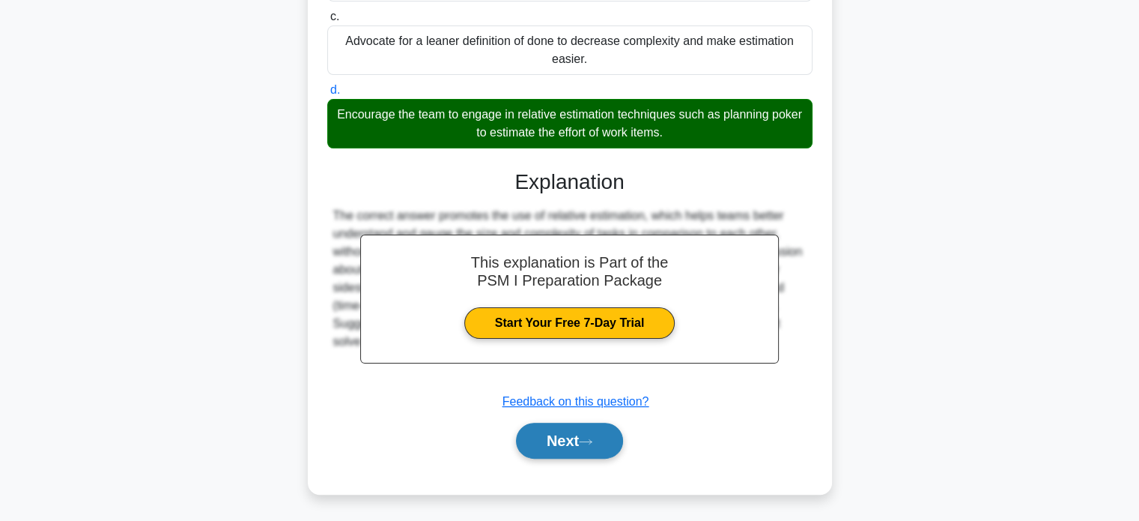
click at [533, 431] on button "Next" at bounding box center [569, 440] width 107 height 36
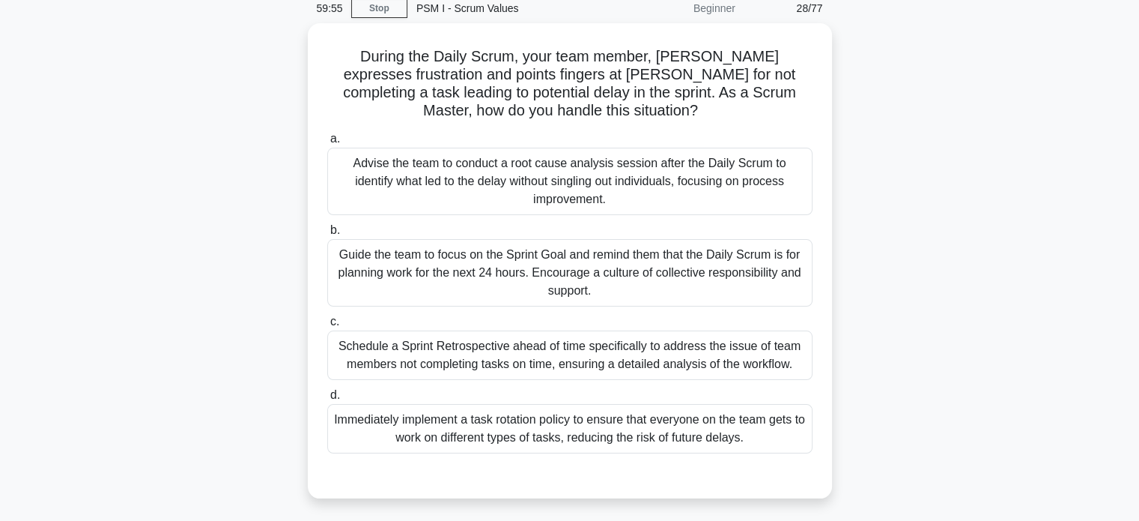
scroll to position [75, 0]
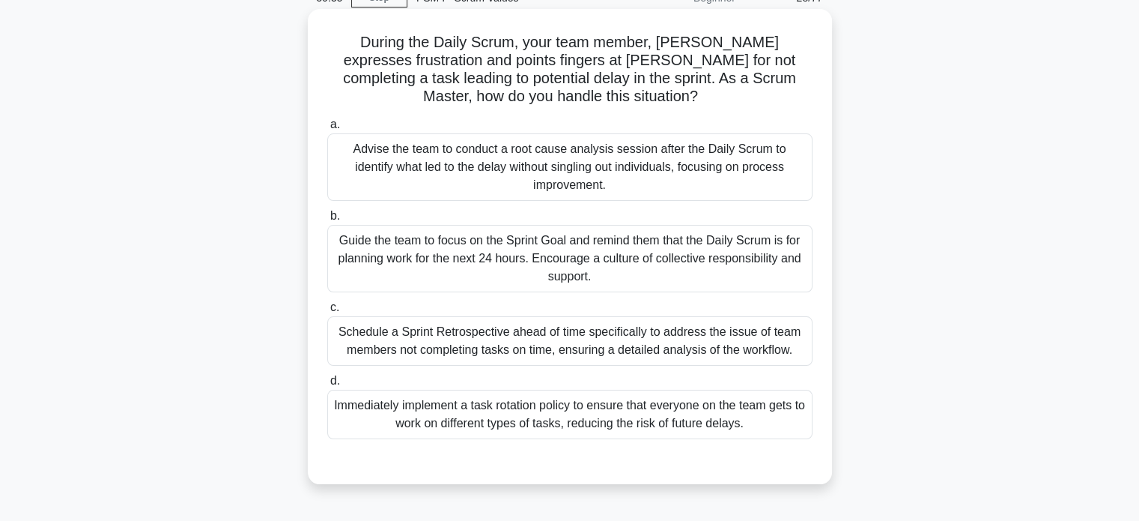
click at [473, 154] on div "Advise the team to conduct a root cause analysis session after the Daily Scrum …" at bounding box center [569, 166] width 485 height 67
click at [327, 130] on input "a. Advise the team to conduct a root cause analysis session after the Daily Scr…" at bounding box center [327, 125] width 0 height 10
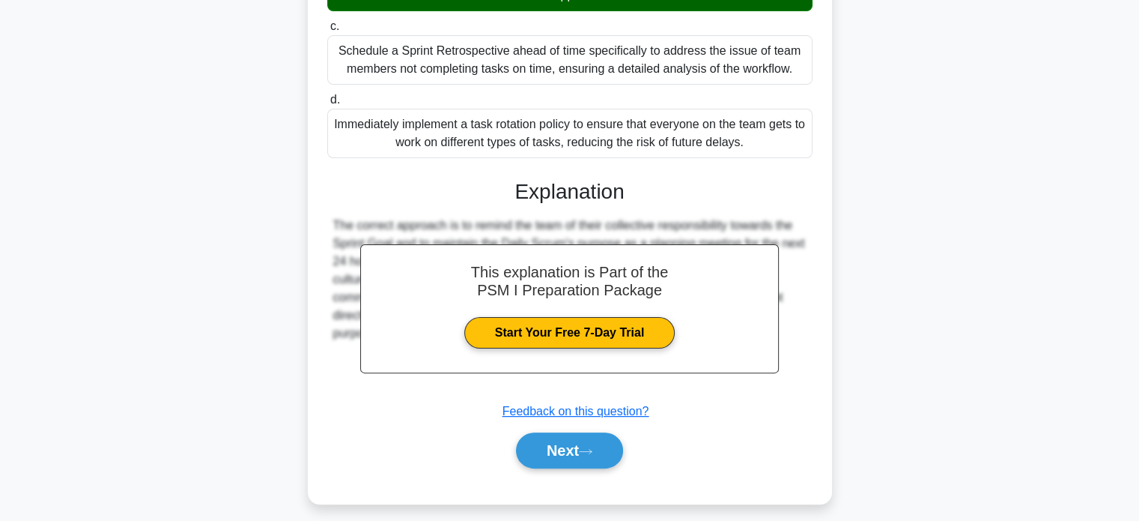
scroll to position [367, 0]
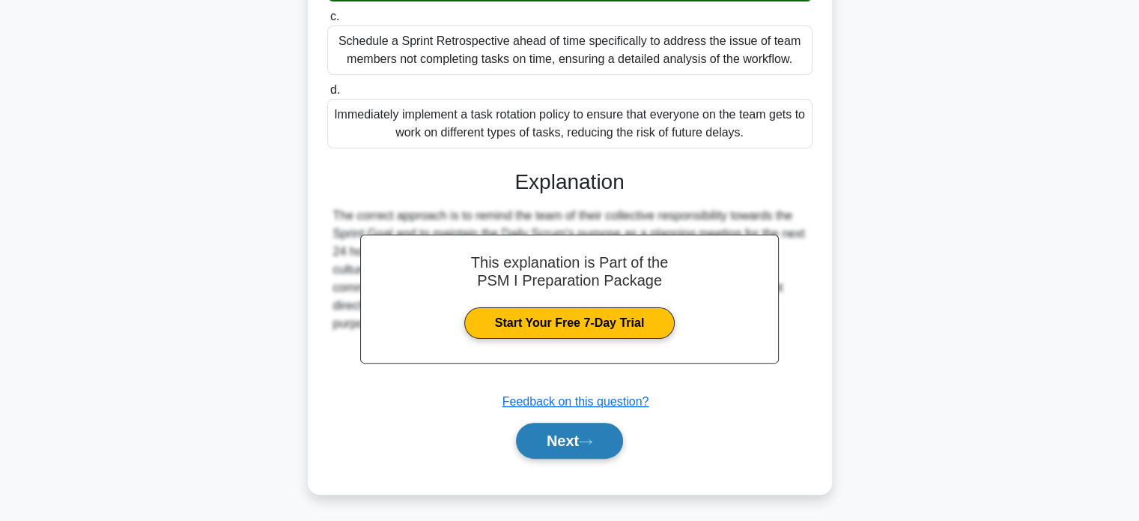
click at [535, 449] on button "Next" at bounding box center [569, 440] width 107 height 36
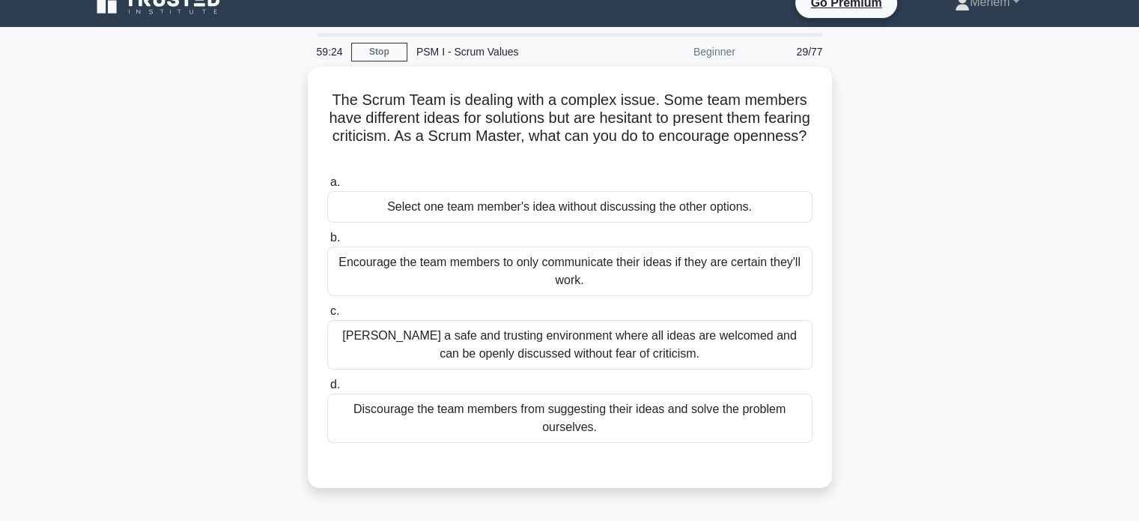
scroll to position [21, 0]
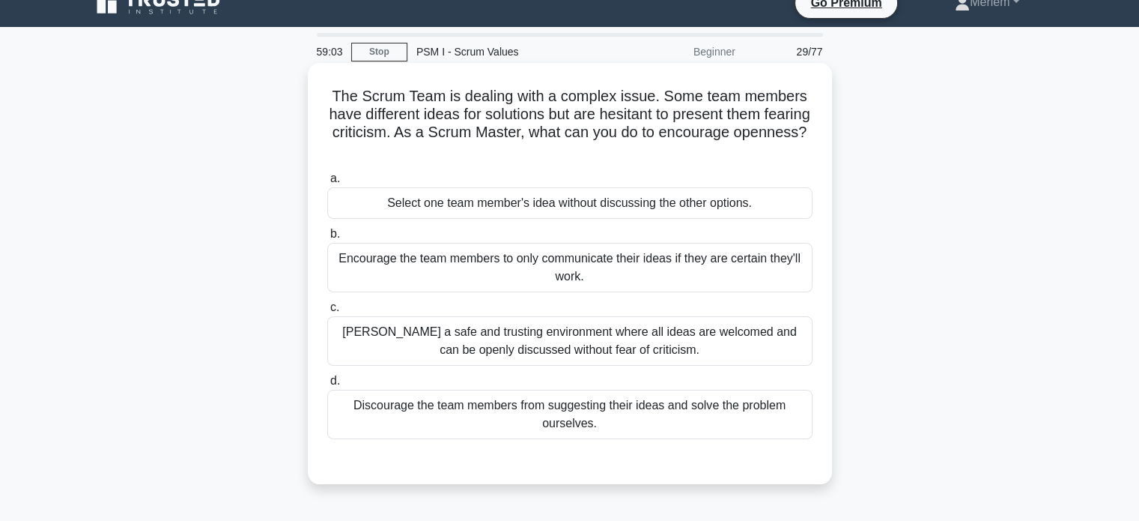
click at [750, 327] on div "Foster a safe and trusting environment where all ideas are welcomed and can be …" at bounding box center [569, 340] width 485 height 49
click at [327, 312] on input "c. Foster a safe and trusting environment where all ideas are welcomed and can …" at bounding box center [327, 308] width 0 height 10
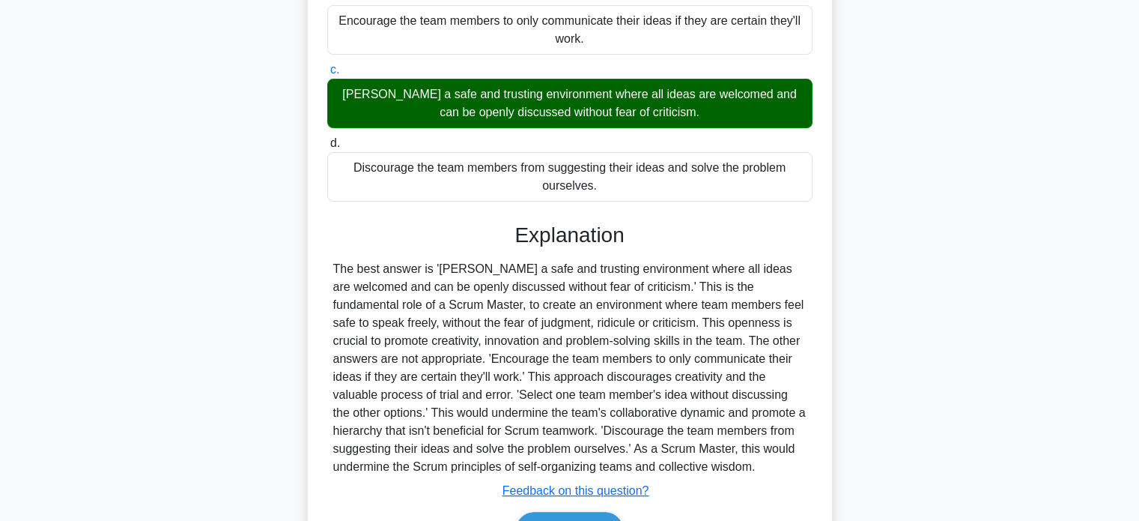
scroll to position [348, 0]
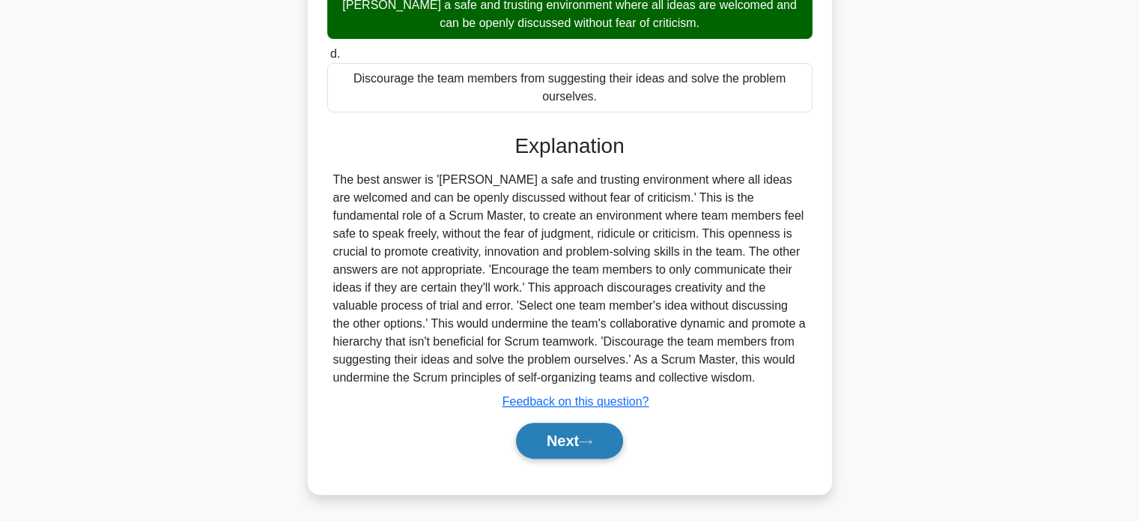
click at [564, 454] on button "Next" at bounding box center [569, 440] width 107 height 36
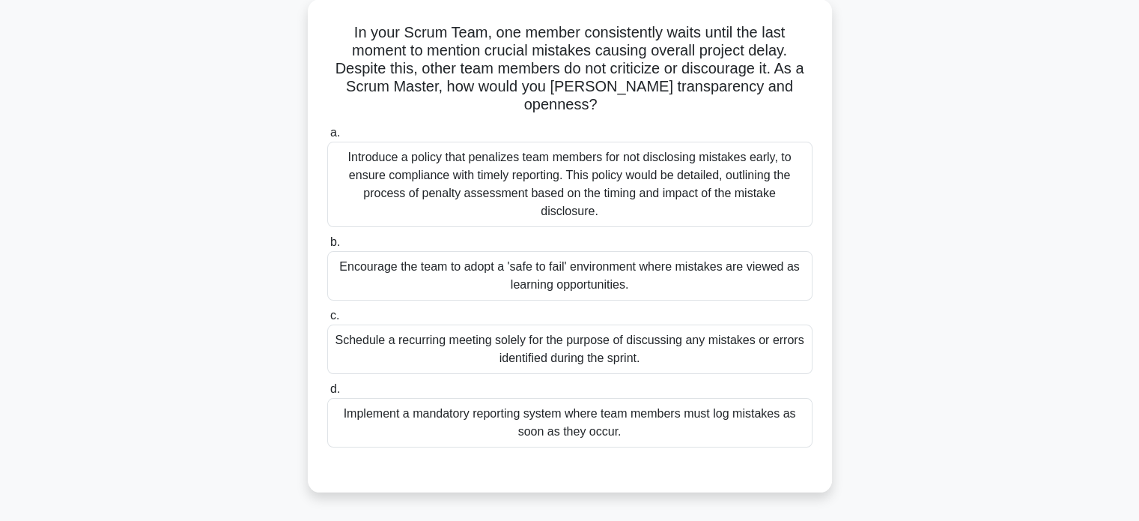
scroll to position [88, 0]
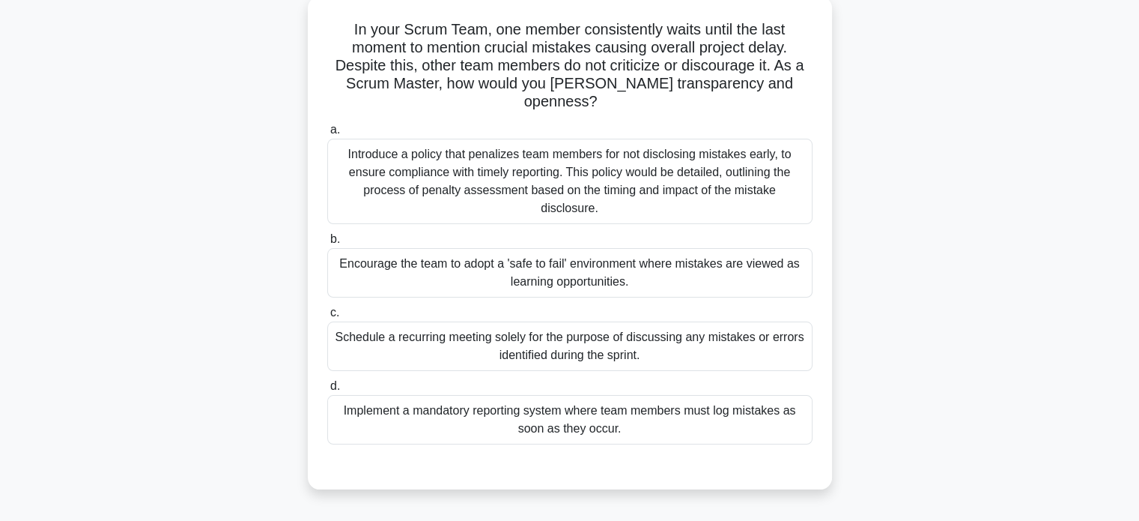
click at [639, 248] on div "Encourage the team to adopt a 'safe to fail' environment where mistakes are vie…" at bounding box center [569, 272] width 485 height 49
click at [327, 239] on input "b. Encourage the team to adopt a 'safe to fail' environment where mistakes are …" at bounding box center [327, 239] width 0 height 10
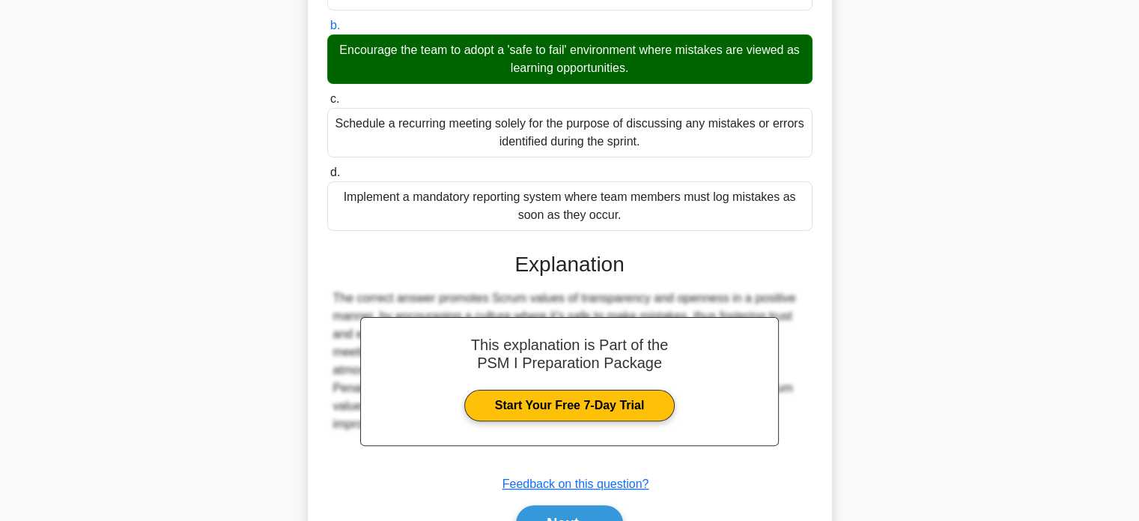
scroll to position [348, 0]
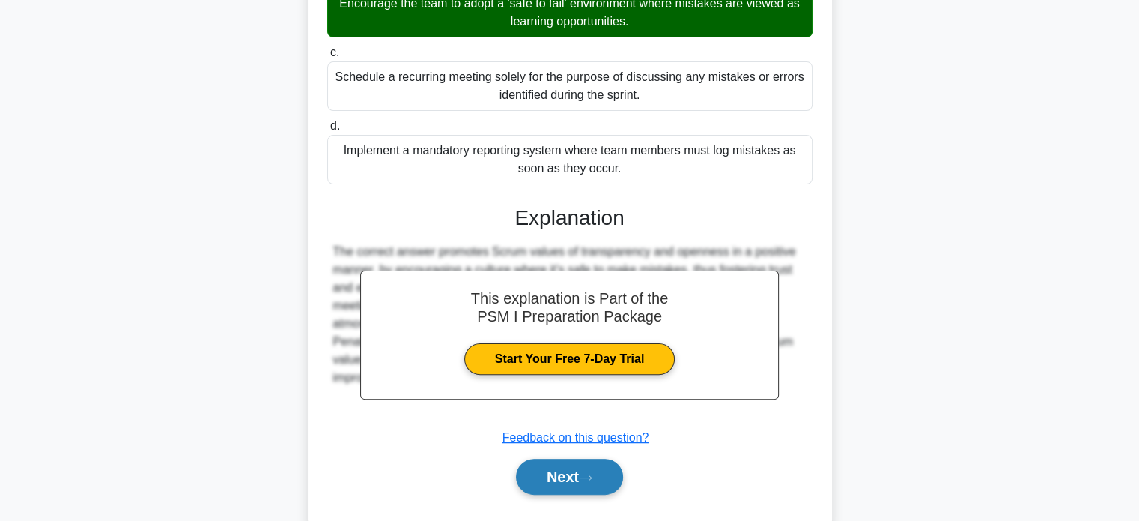
click at [560, 458] on button "Next" at bounding box center [569, 476] width 107 height 36
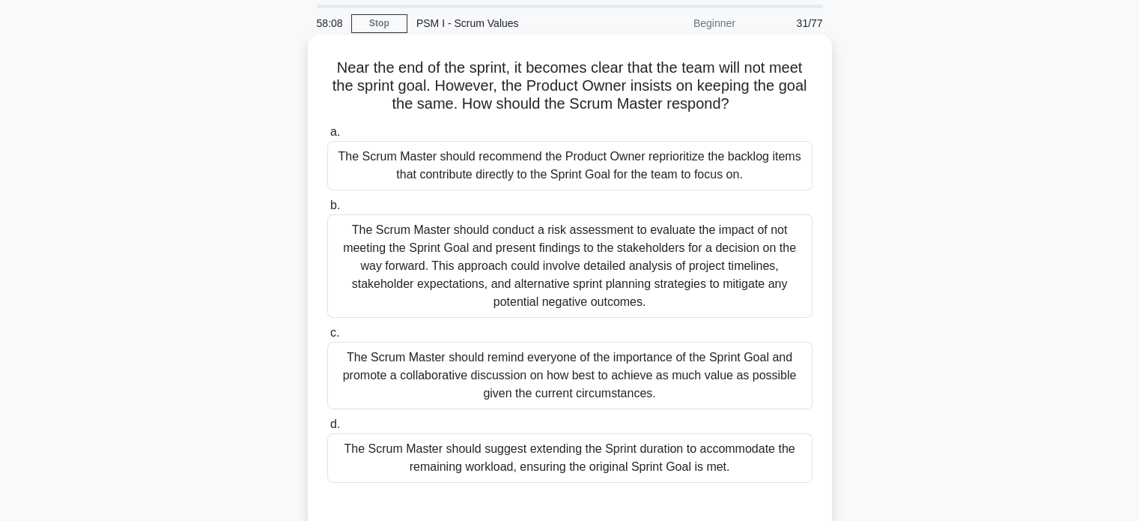
scroll to position [88, 0]
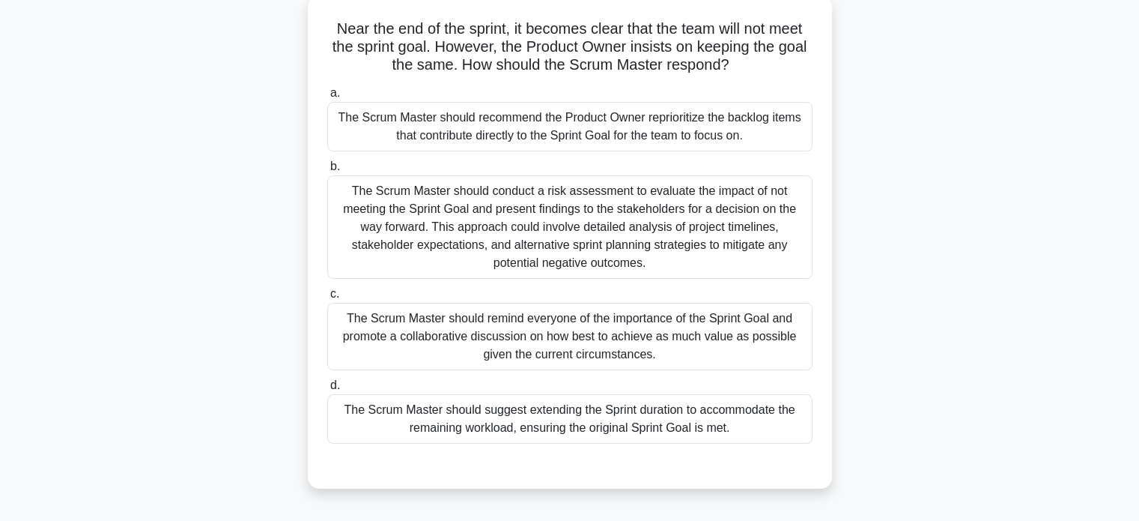
click at [580, 131] on div "The Scrum Master should recommend the Product Owner reprioritize the backlog it…" at bounding box center [569, 126] width 485 height 49
click at [327, 98] on input "a. The Scrum Master should recommend the Product Owner reprioritize the backlog…" at bounding box center [327, 93] width 0 height 10
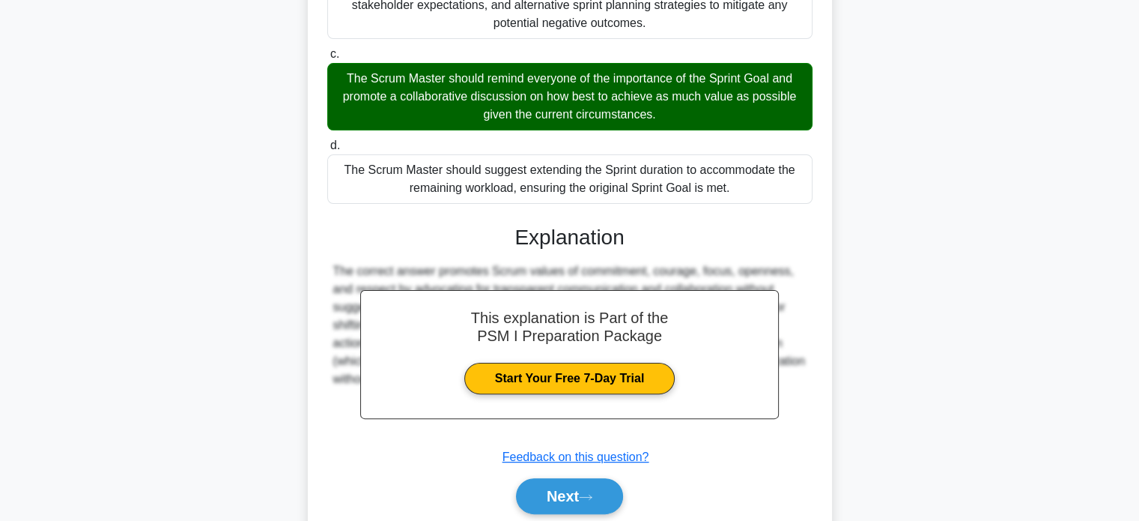
scroll to position [330, 0]
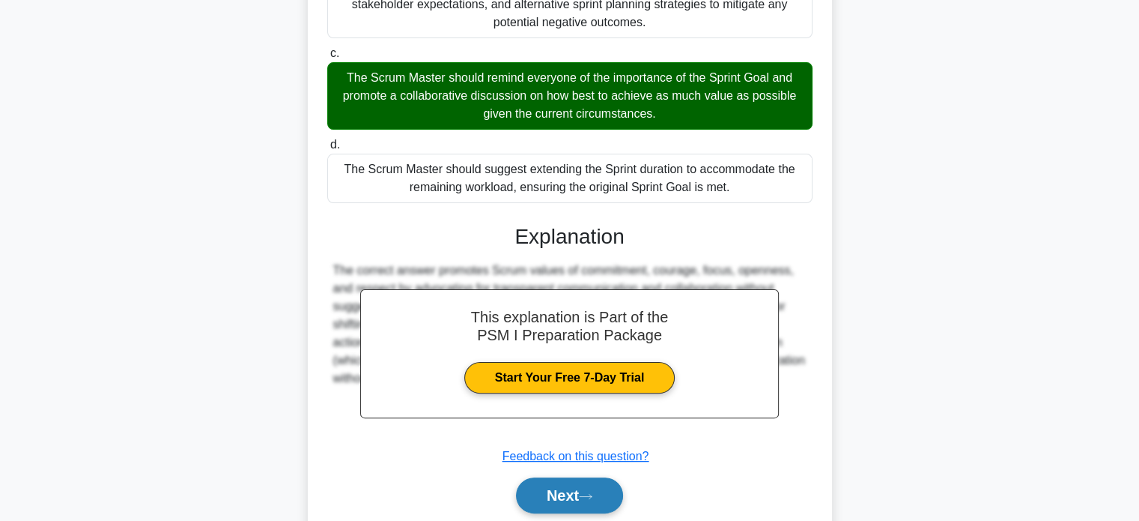
click at [536, 487] on button "Next" at bounding box center [569, 495] width 107 height 36
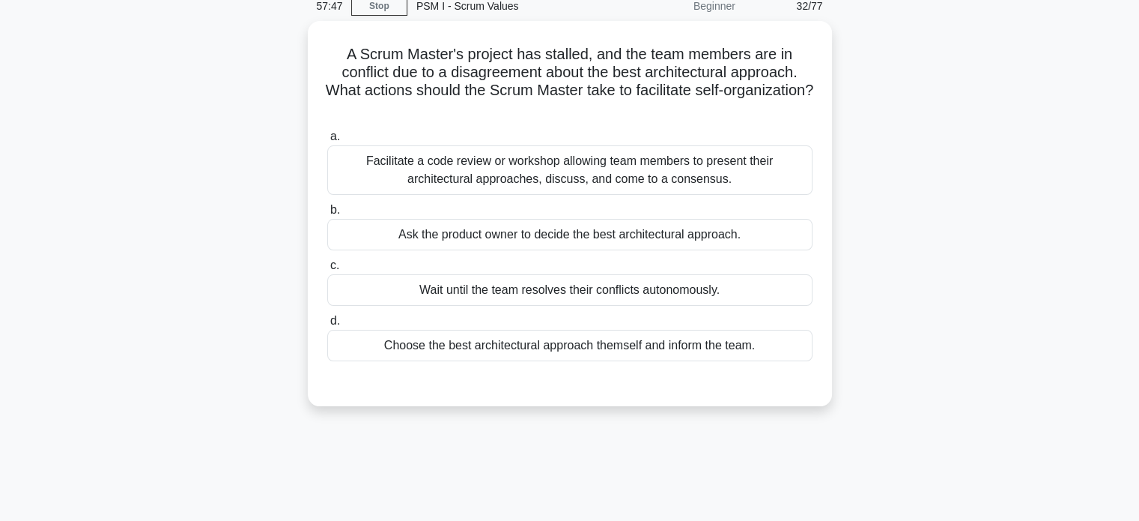
scroll to position [66, 0]
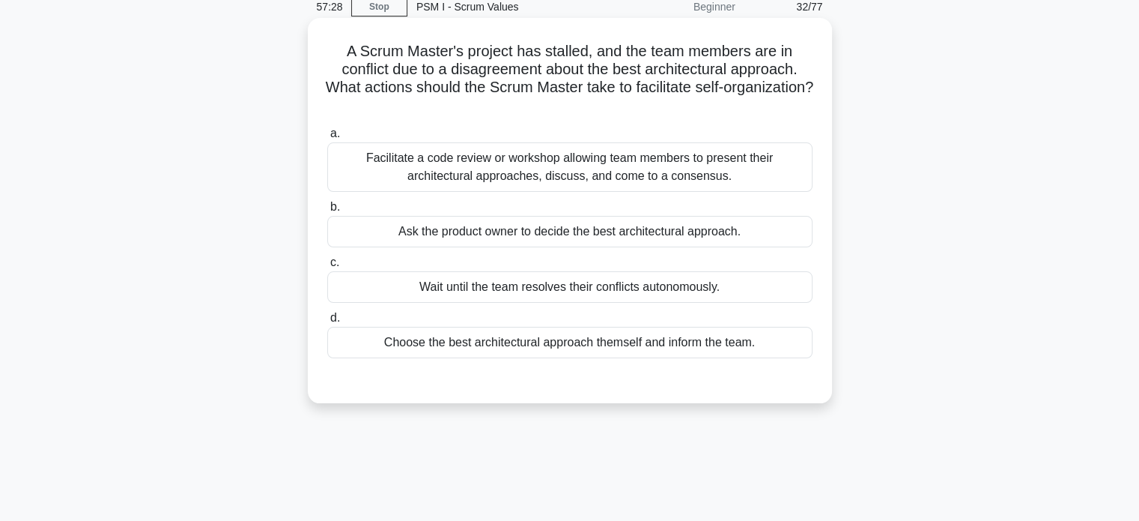
click at [466, 178] on div "Facilitate a code review or workshop allowing team members to present their arc…" at bounding box center [569, 166] width 485 height 49
click at [327, 139] on input "a. Facilitate a code review or workshop allowing team members to present their …" at bounding box center [327, 134] width 0 height 10
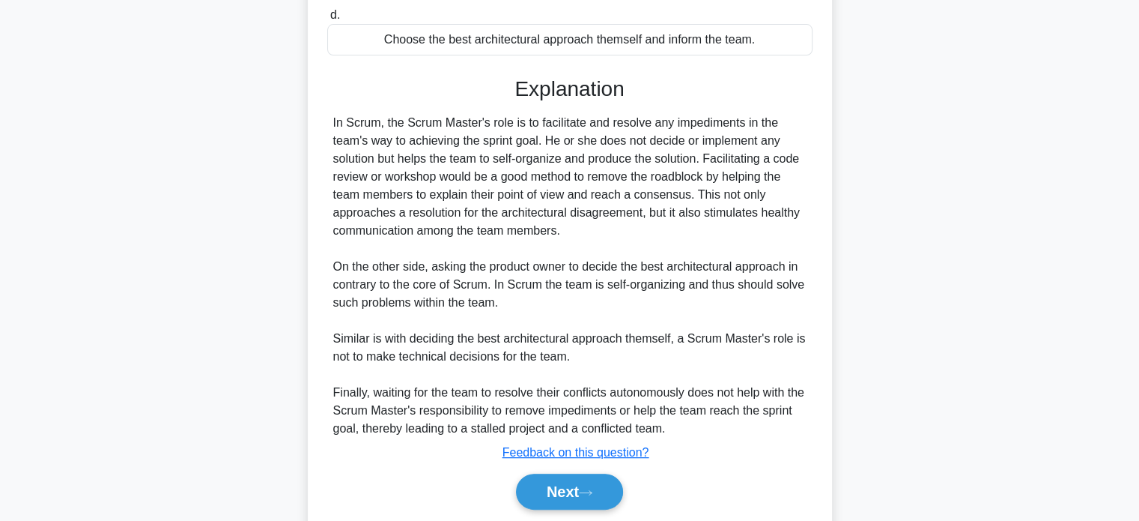
scroll to position [419, 0]
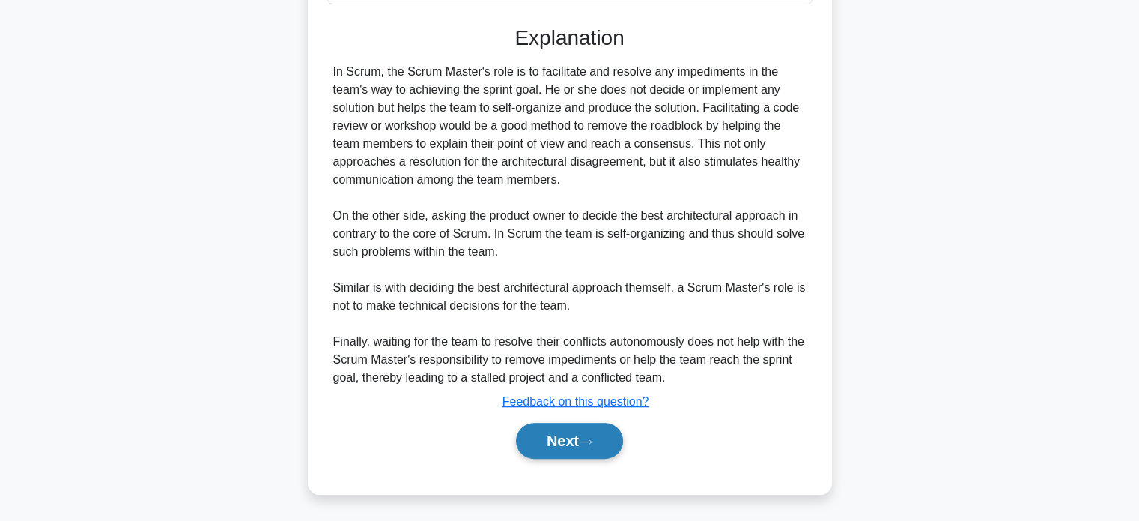
click at [541, 443] on button "Next" at bounding box center [569, 440] width 107 height 36
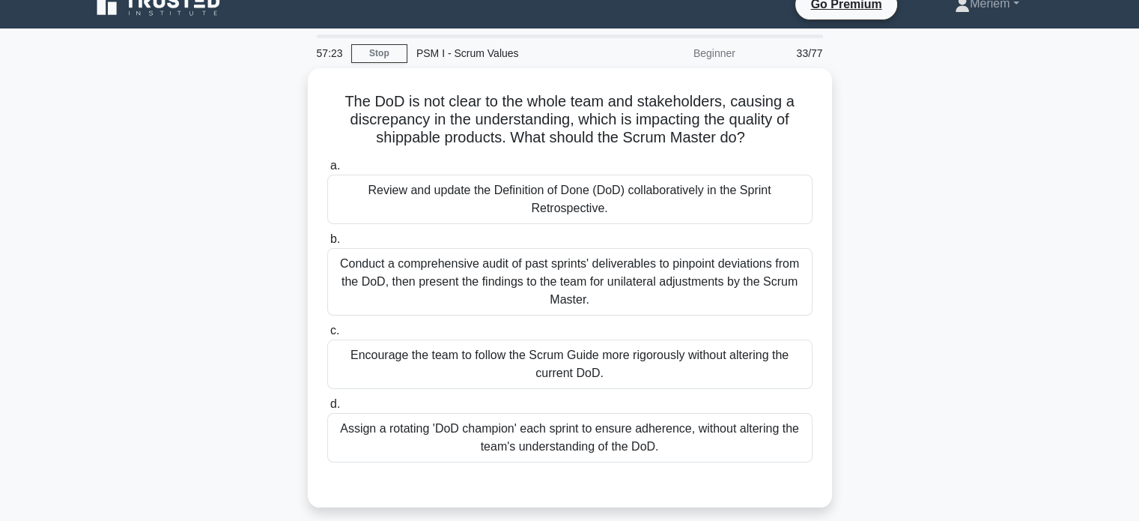
scroll to position [19, 0]
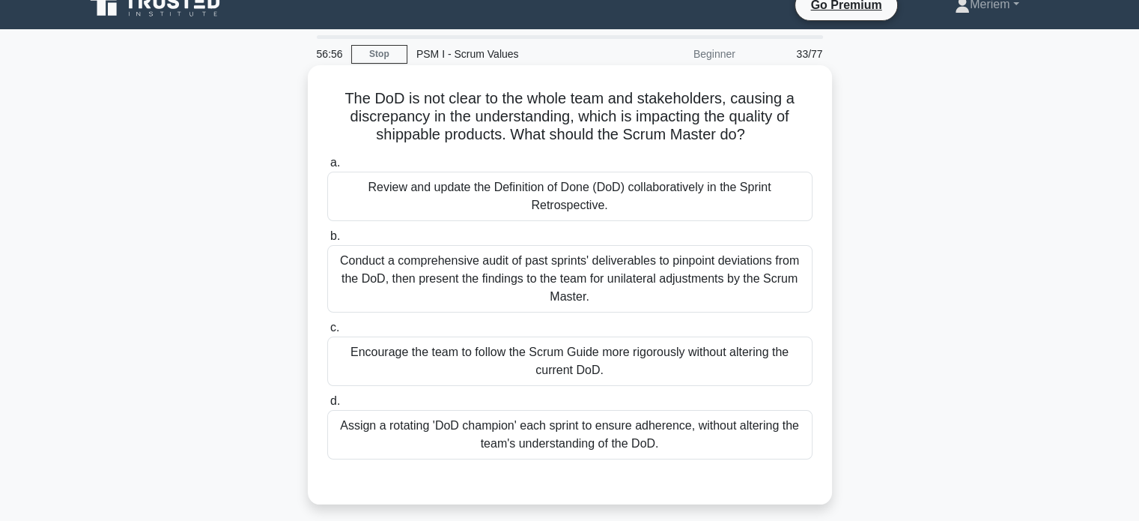
click at [467, 197] on div "Review and update the Definition of Done (DoD) collaboratively in the Sprint Re…" at bounding box center [569, 196] width 485 height 49
click at [327, 168] on input "a. Review and update the Definition of Done (DoD) collaboratively in the Sprint…" at bounding box center [327, 163] width 0 height 10
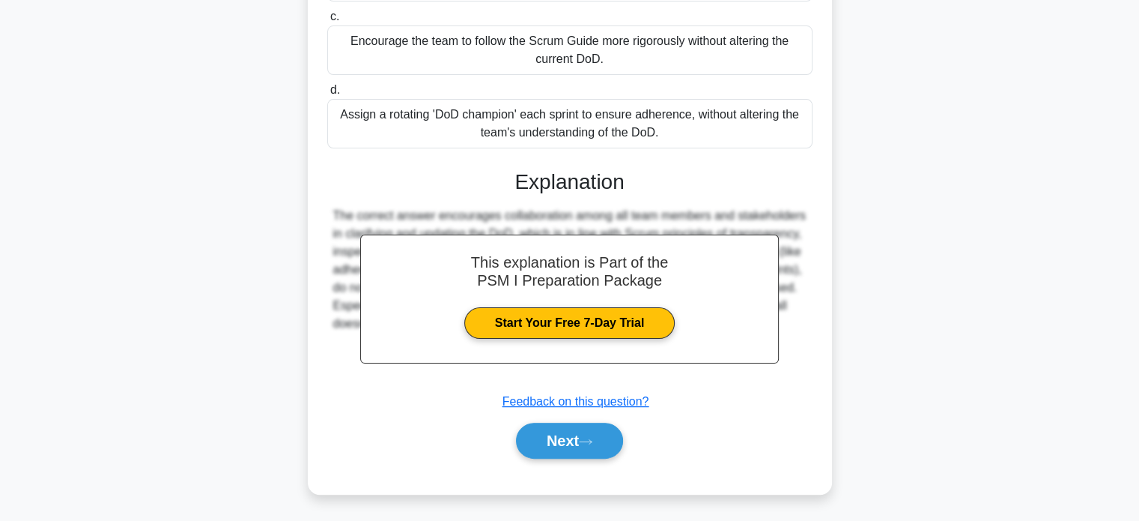
scroll to position [330, 0]
click at [553, 448] on button "Next" at bounding box center [569, 440] width 107 height 36
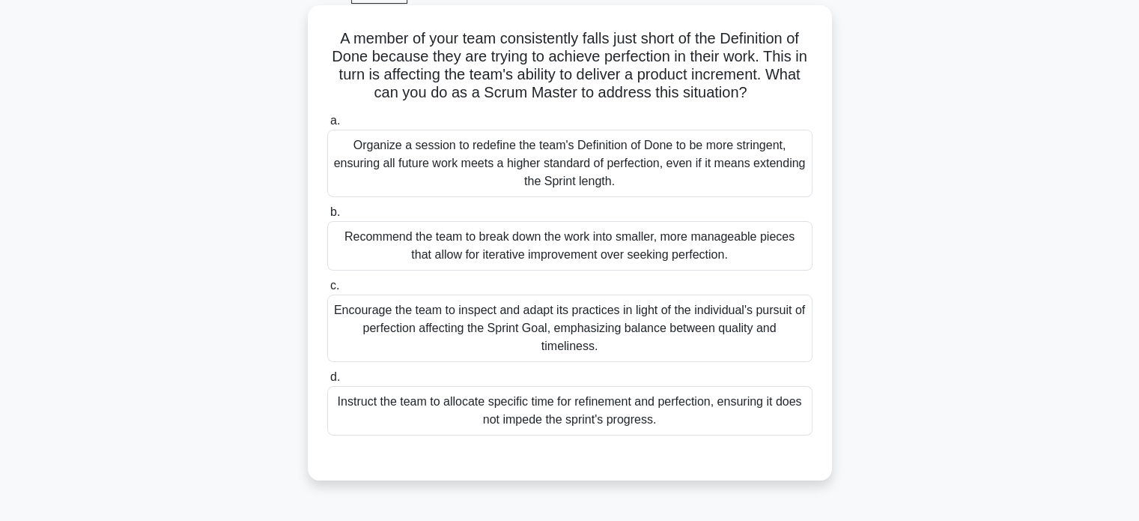
scroll to position [82, 0]
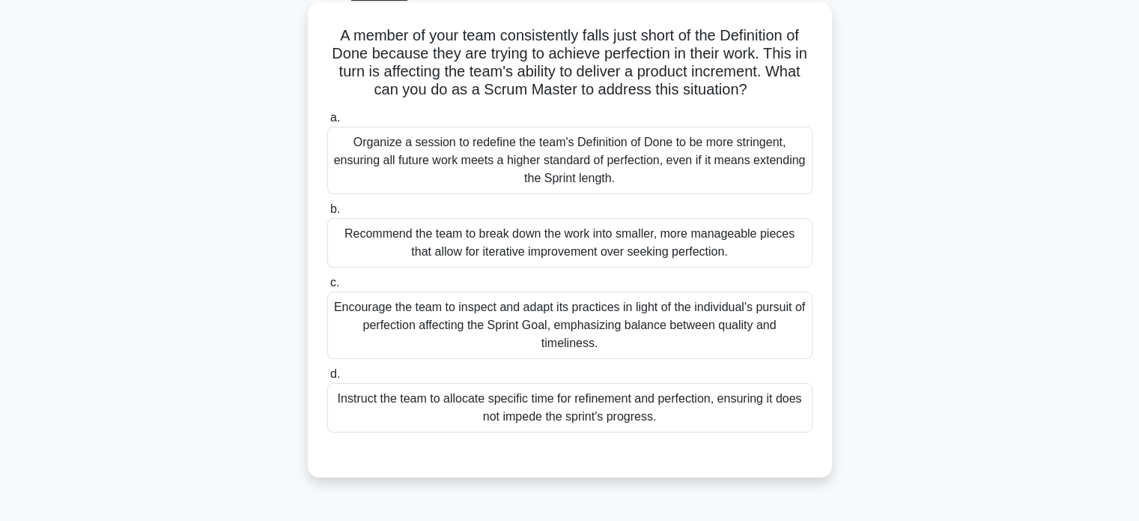
click at [423, 336] on div "Encourage the team to inspect and adapt its practices in light of the individua…" at bounding box center [569, 324] width 485 height 67
click at [327, 288] on input "c. Encourage the team to inspect and adapt its practices in light of the indivi…" at bounding box center [327, 283] width 0 height 10
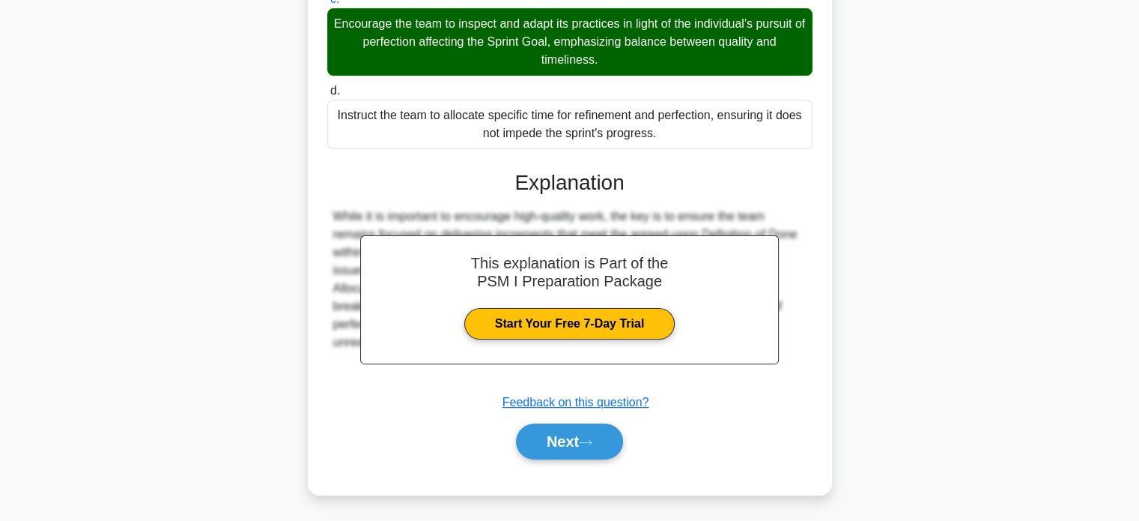
scroll to position [366, 0]
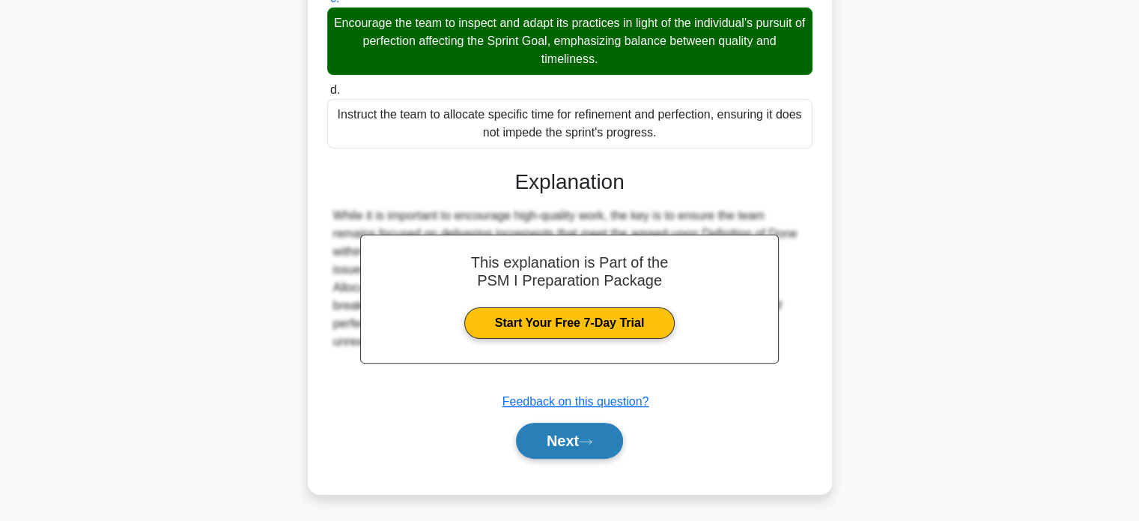
click at [538, 436] on button "Next" at bounding box center [569, 440] width 107 height 36
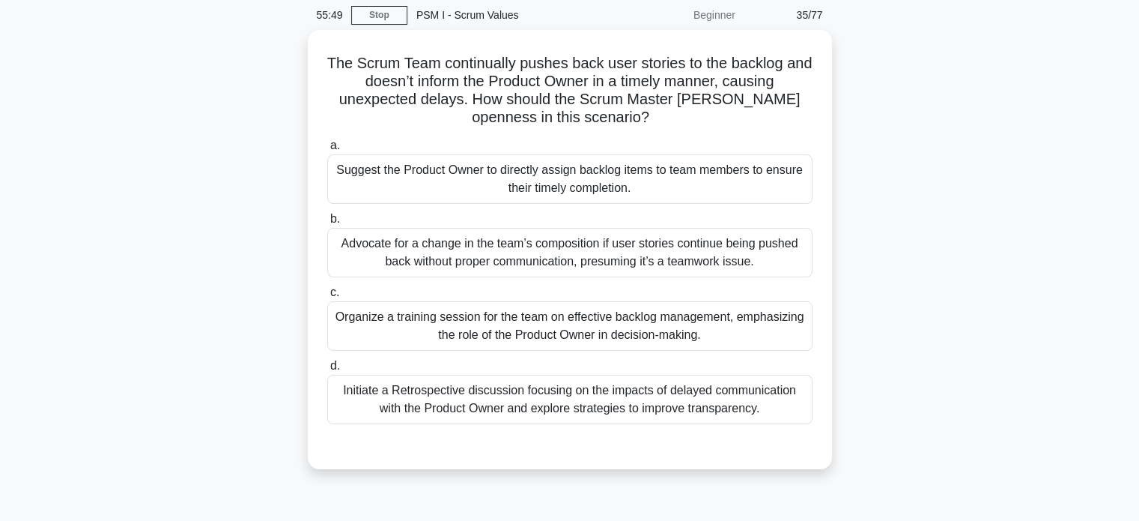
scroll to position [49, 0]
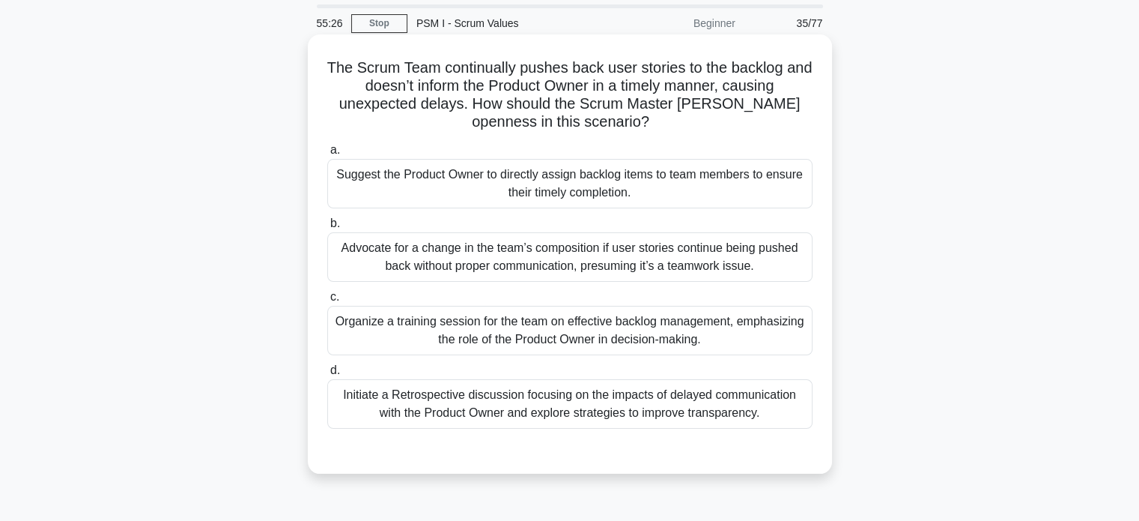
click at [404, 335] on div "Organize a training session for the team on effective backlog management, empha…" at bounding box center [569, 330] width 485 height 49
click at [327, 302] on input "c. Organize a training session for the team on effective backlog management, em…" at bounding box center [327, 297] width 0 height 10
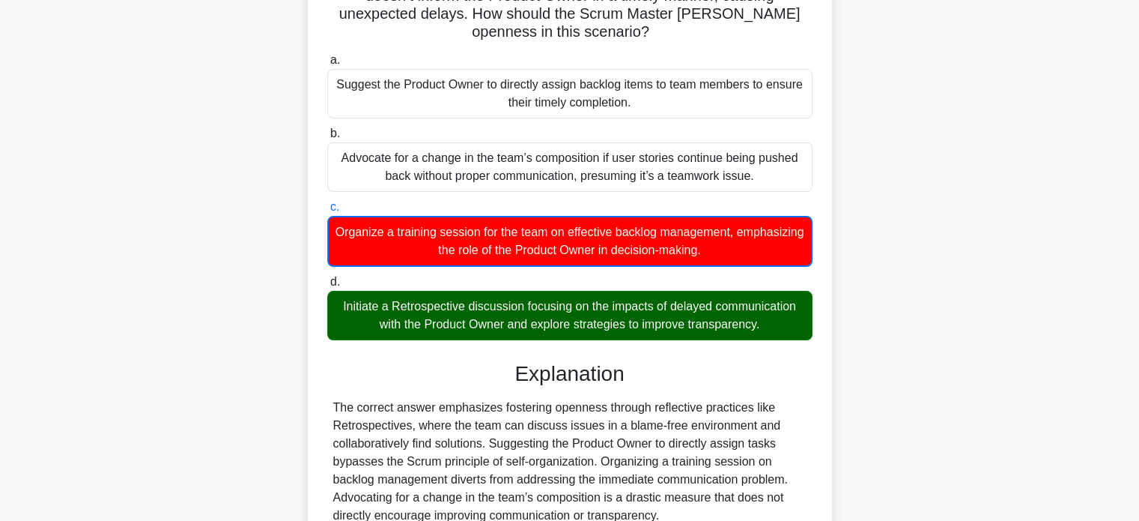
scroll to position [288, 0]
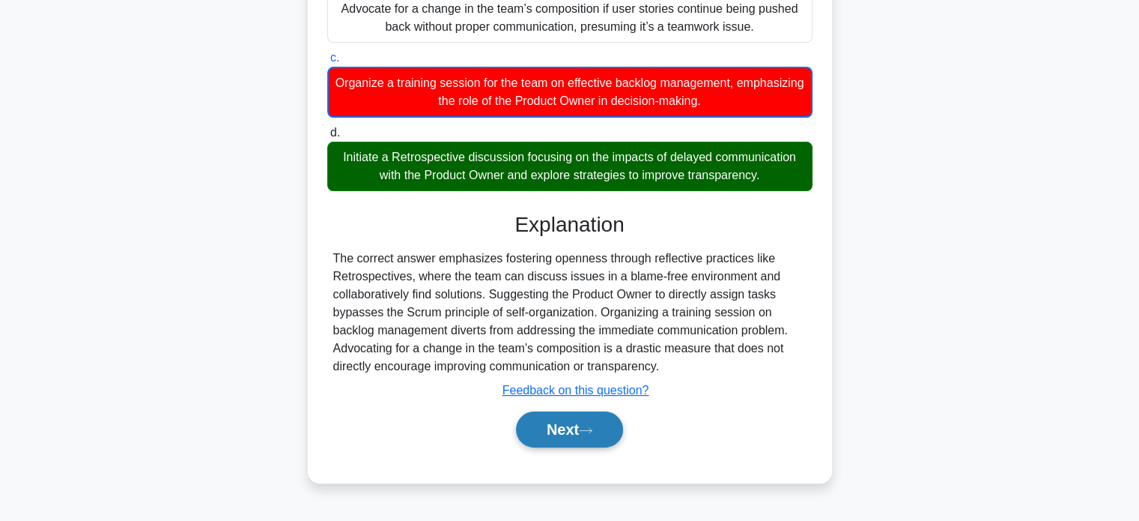
click at [554, 431] on button "Next" at bounding box center [569, 429] width 107 height 36
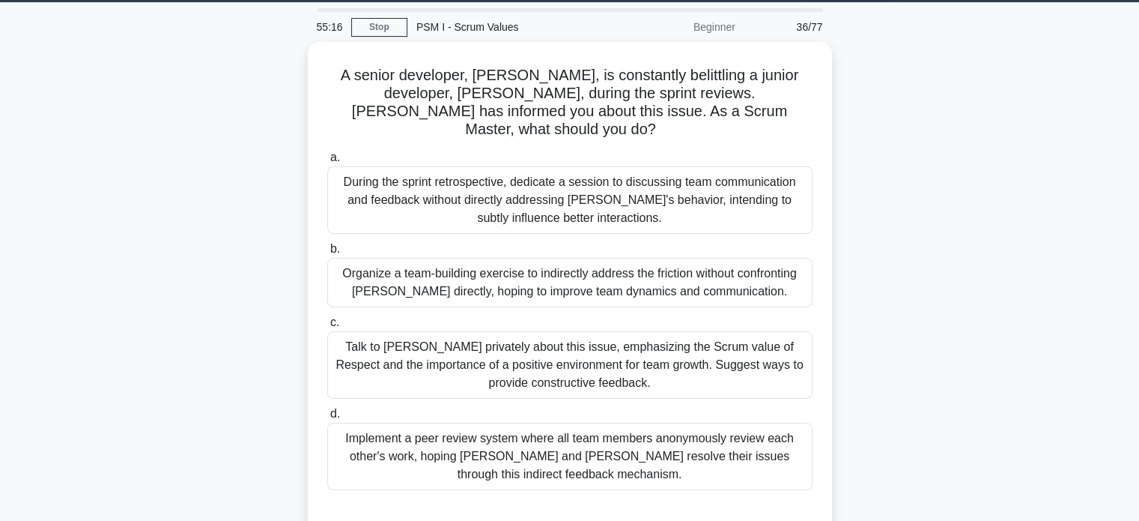
scroll to position [43, 0]
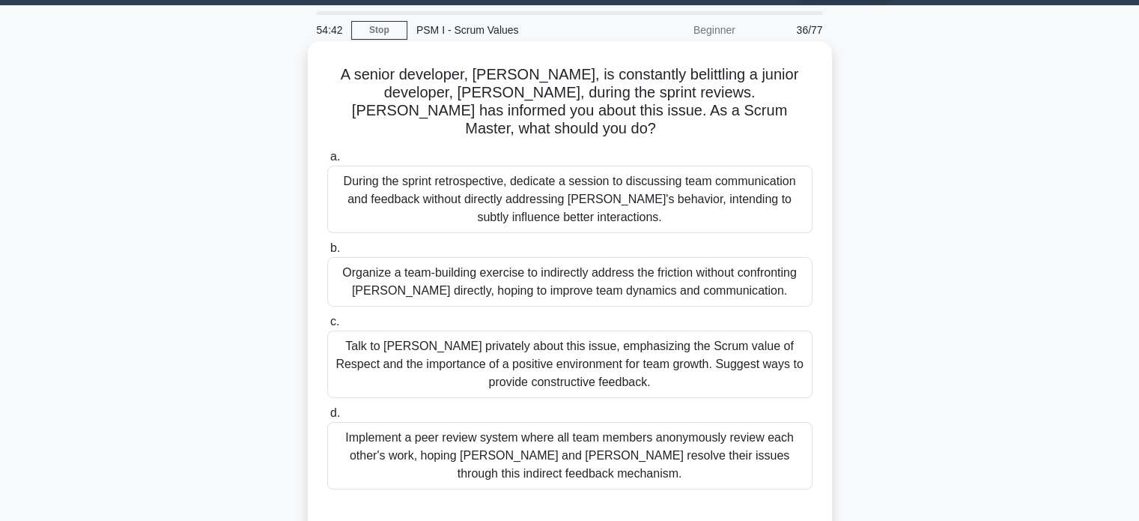
click at [512, 332] on div "Talk to Raj privately about this issue, emphasizing the Scrum value of Respect …" at bounding box center [569, 363] width 485 height 67
click at [327, 327] on input "c. Talk to Raj privately about this issue, emphasizing the Scrum value of Respe…" at bounding box center [327, 322] width 0 height 10
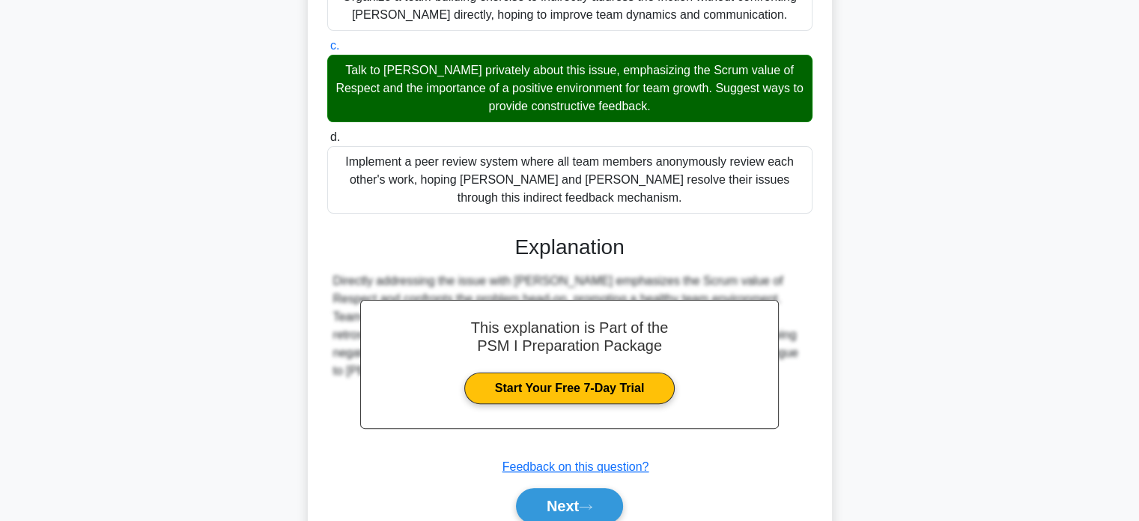
scroll to position [366, 0]
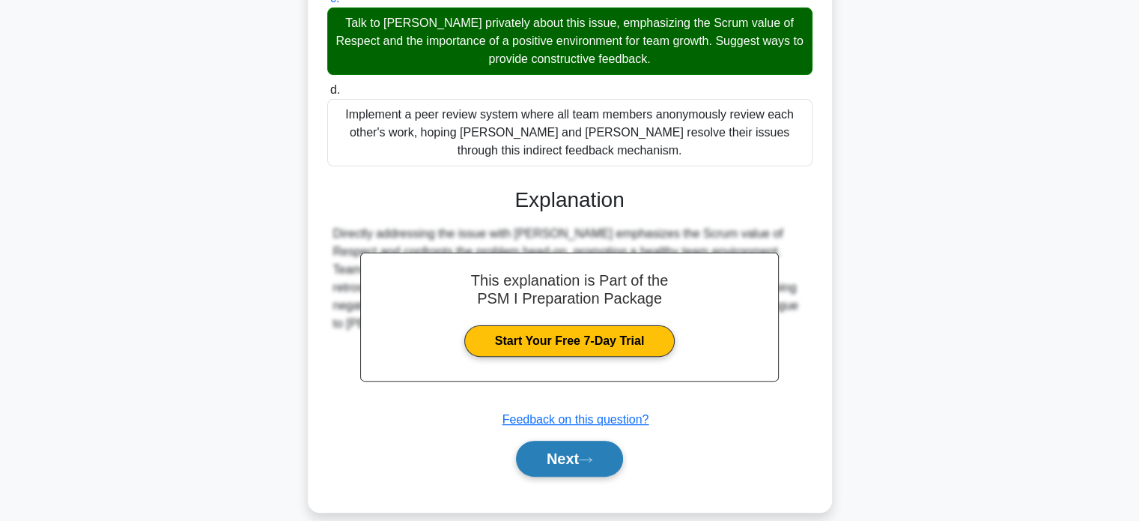
click at [538, 441] on button "Next" at bounding box center [569, 458] width 107 height 36
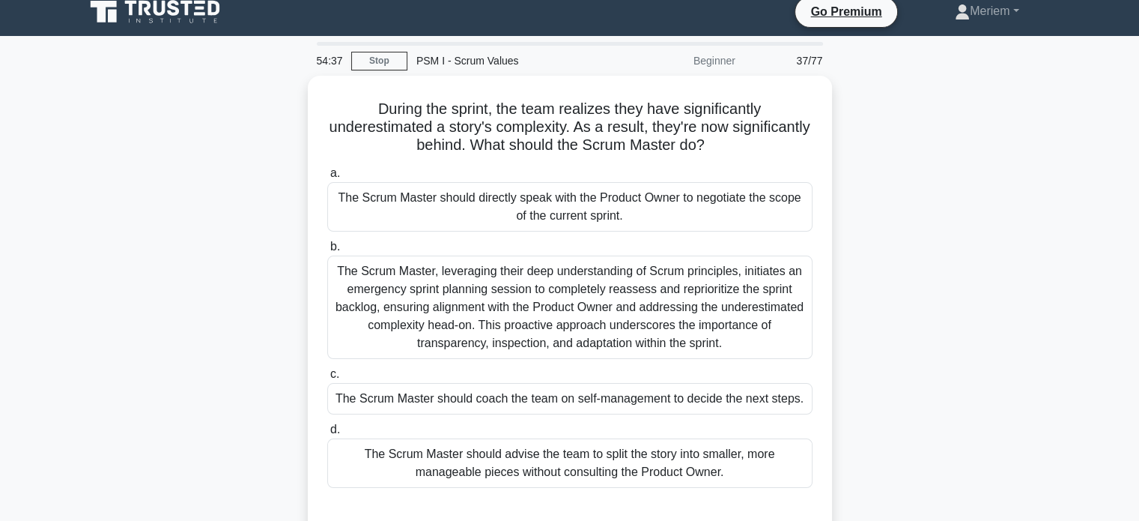
scroll to position [10, 0]
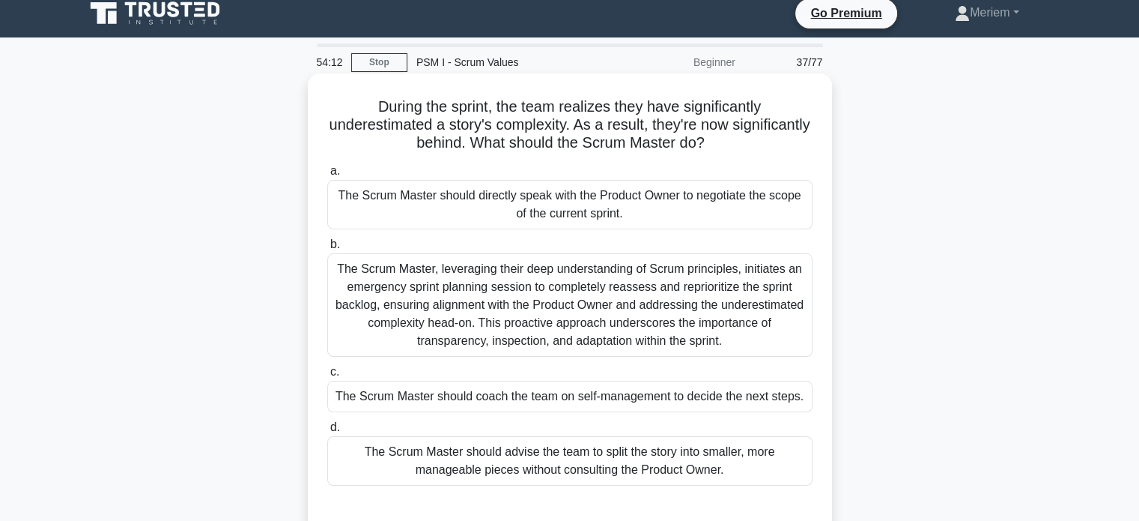
click at [406, 400] on div "The Scrum Master should coach the team on self-management to decide the next st…" at bounding box center [569, 395] width 485 height 31
click at [327, 377] on input "c. The Scrum Master should coach the team on self-management to decide the next…" at bounding box center [327, 372] width 0 height 10
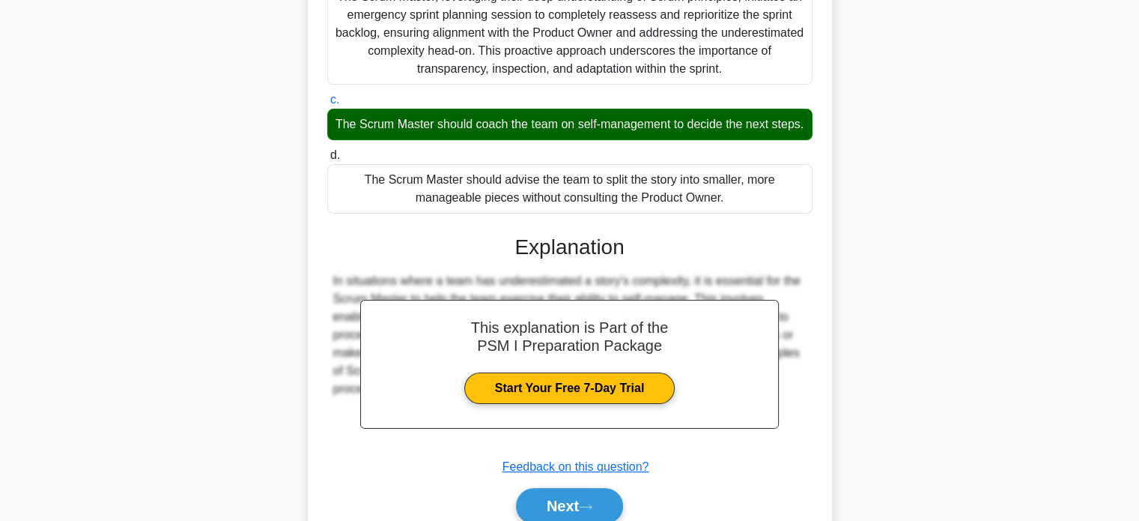
scroll to position [366, 0]
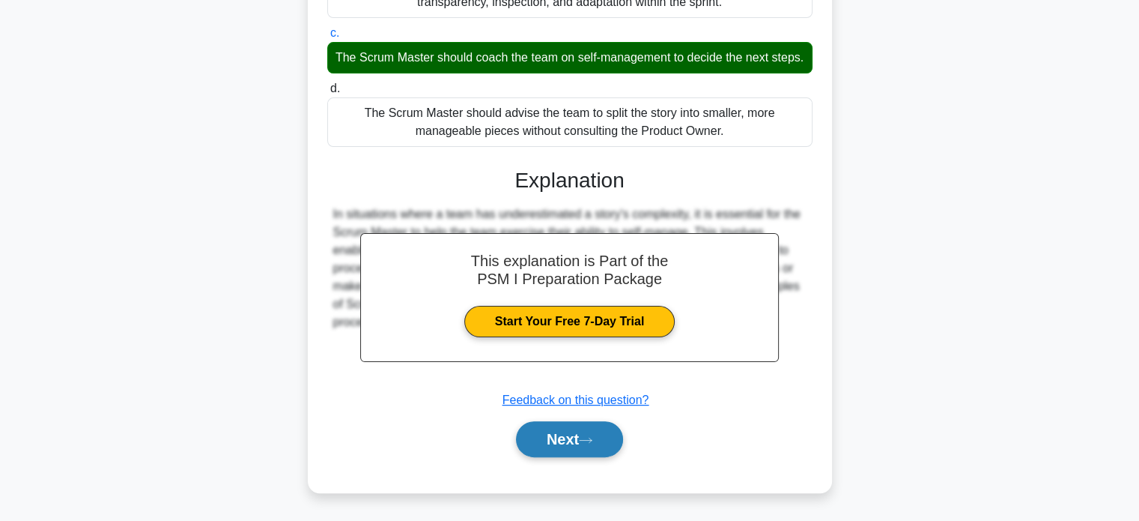
click at [545, 432] on button "Next" at bounding box center [569, 439] width 107 height 36
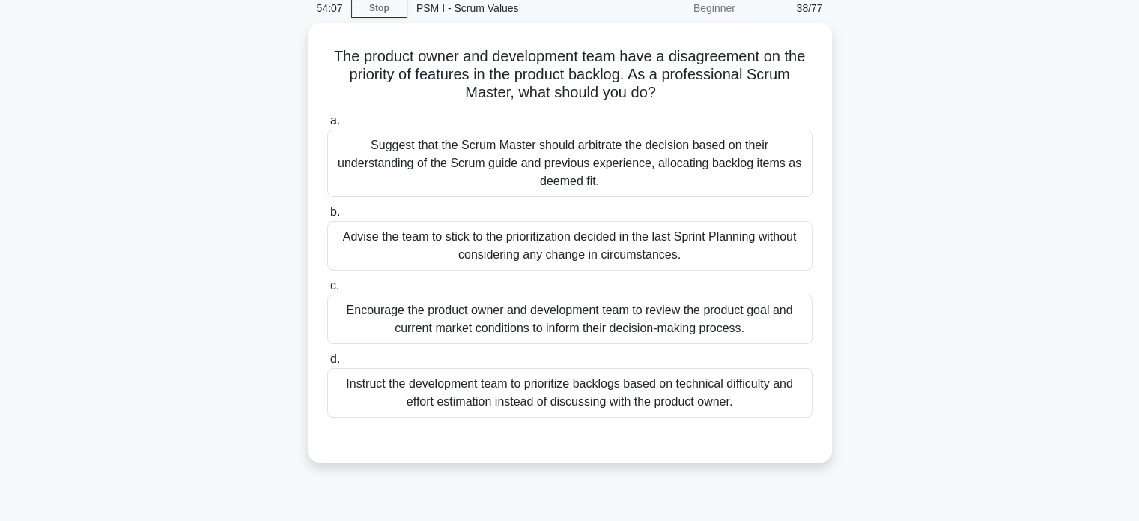
scroll to position [63, 0]
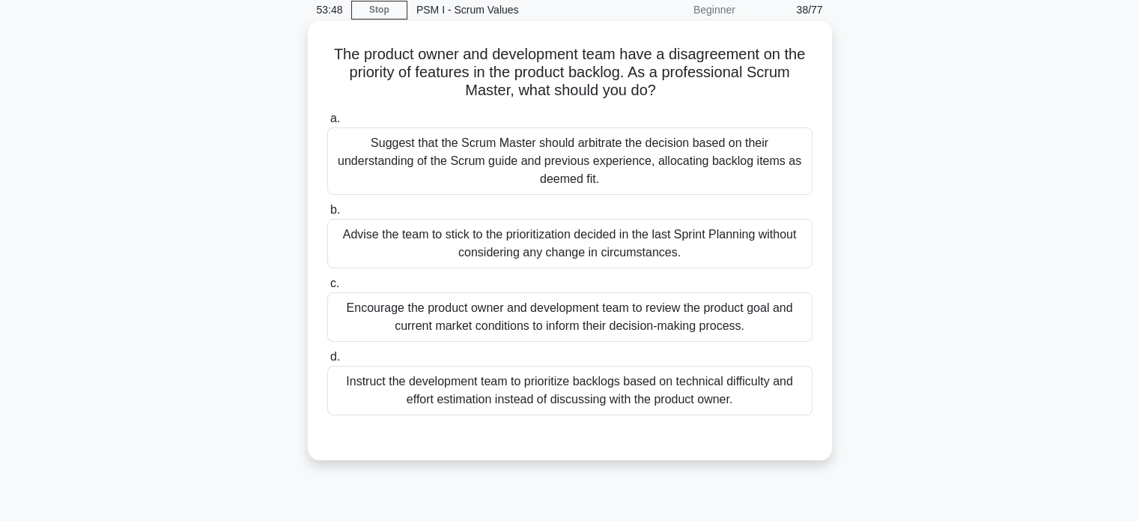
click at [505, 317] on div "Encourage the product owner and development team to review the product goal and…" at bounding box center [569, 316] width 485 height 49
click at [327, 288] on input "c. Encourage the product owner and development team to review the product goal …" at bounding box center [327, 284] width 0 height 10
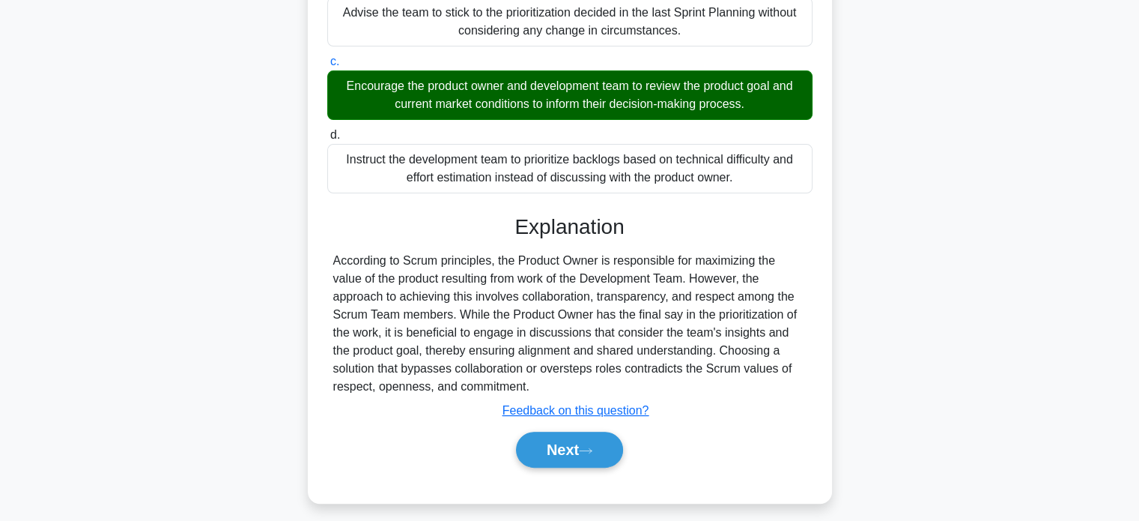
scroll to position [294, 0]
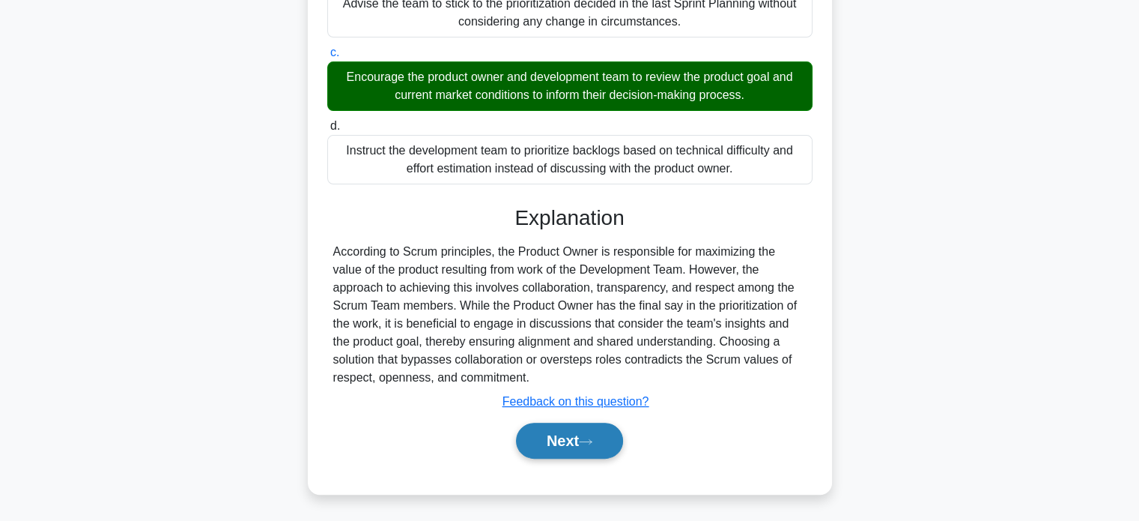
click at [541, 449] on button "Next" at bounding box center [569, 440] width 107 height 36
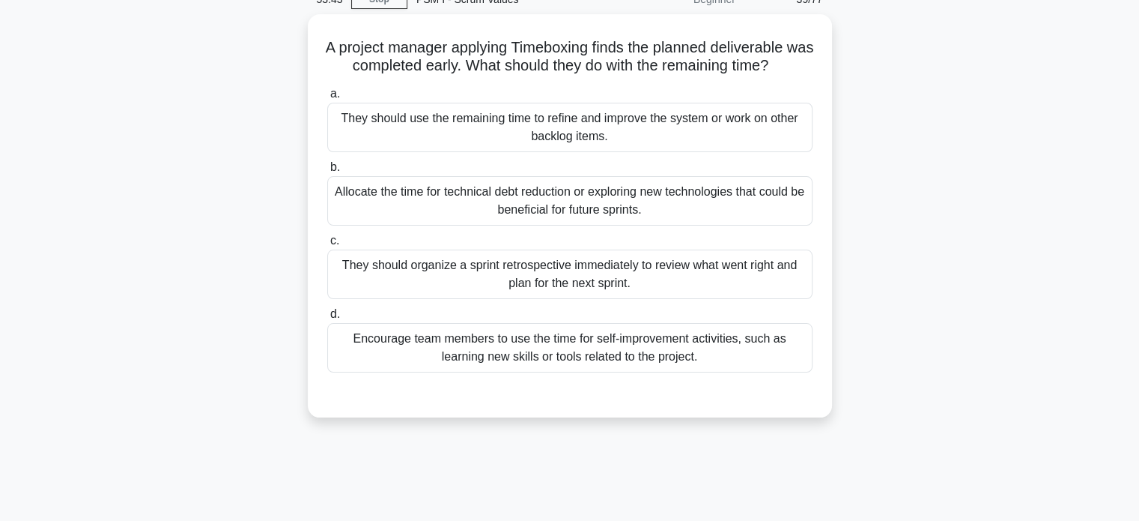
scroll to position [73, 0]
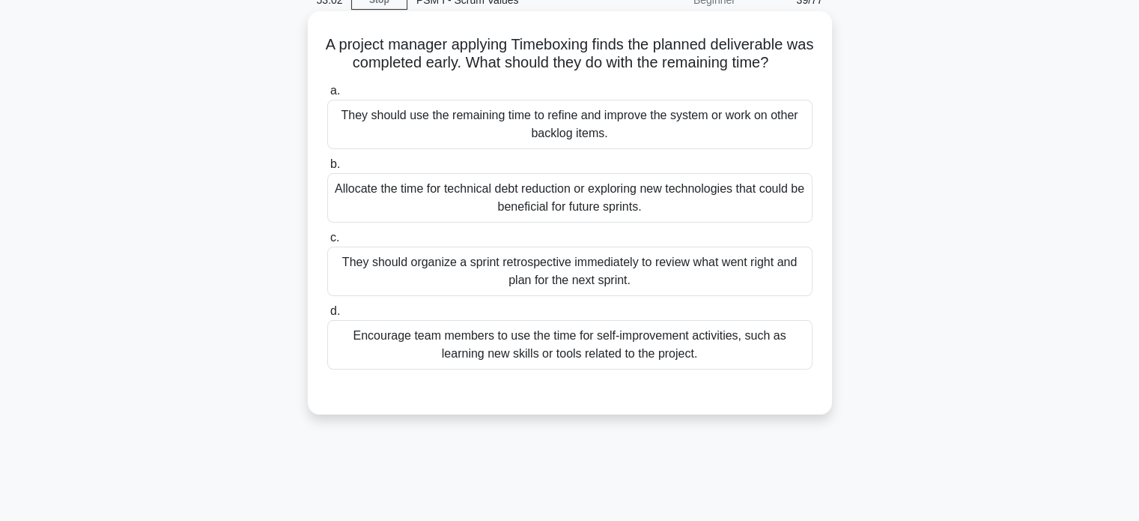
click at [439, 207] on div "Allocate the time for technical debt reduction or exploring new technologies th…" at bounding box center [569, 197] width 485 height 49
click at [327, 169] on input "b. Allocate the time for technical debt reduction or exploring new technologies…" at bounding box center [327, 165] width 0 height 10
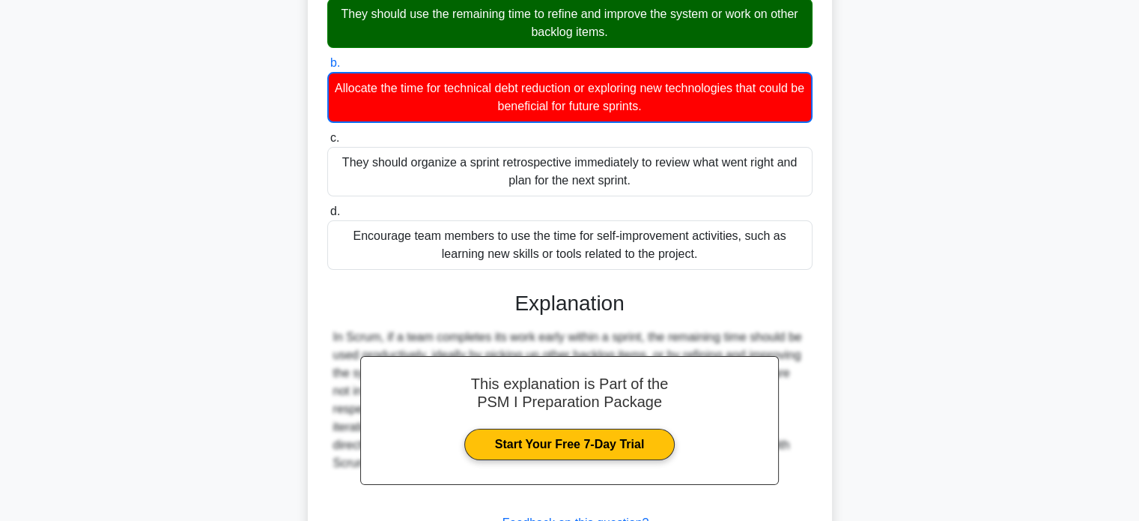
scroll to position [295, 0]
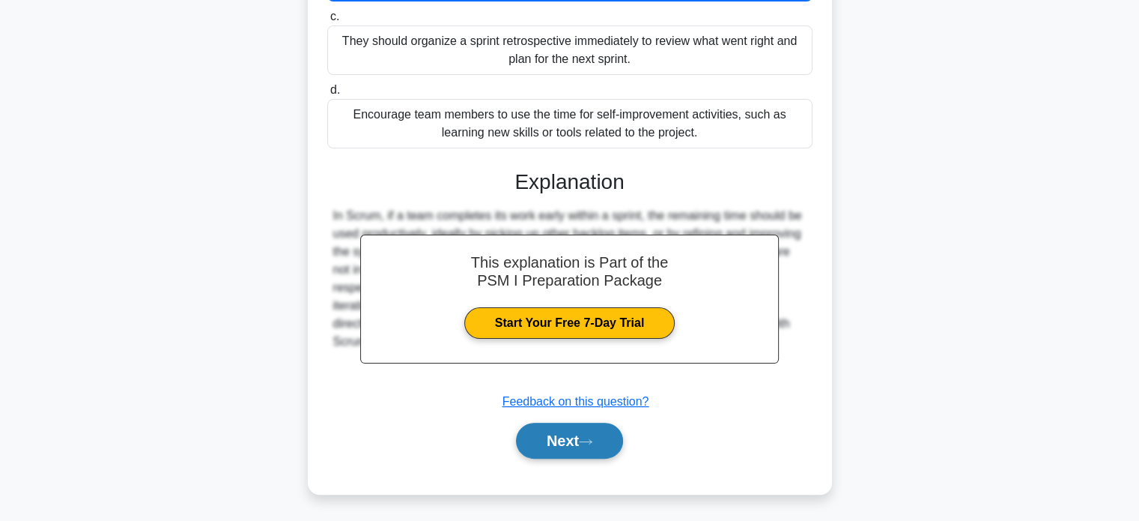
click at [562, 450] on button "Next" at bounding box center [569, 440] width 107 height 36
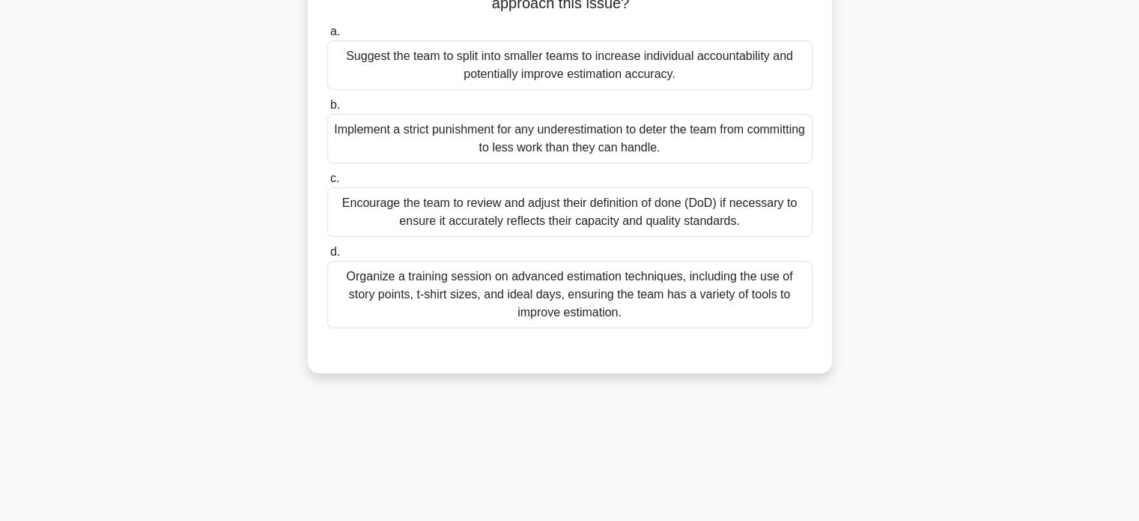
scroll to position [160, 0]
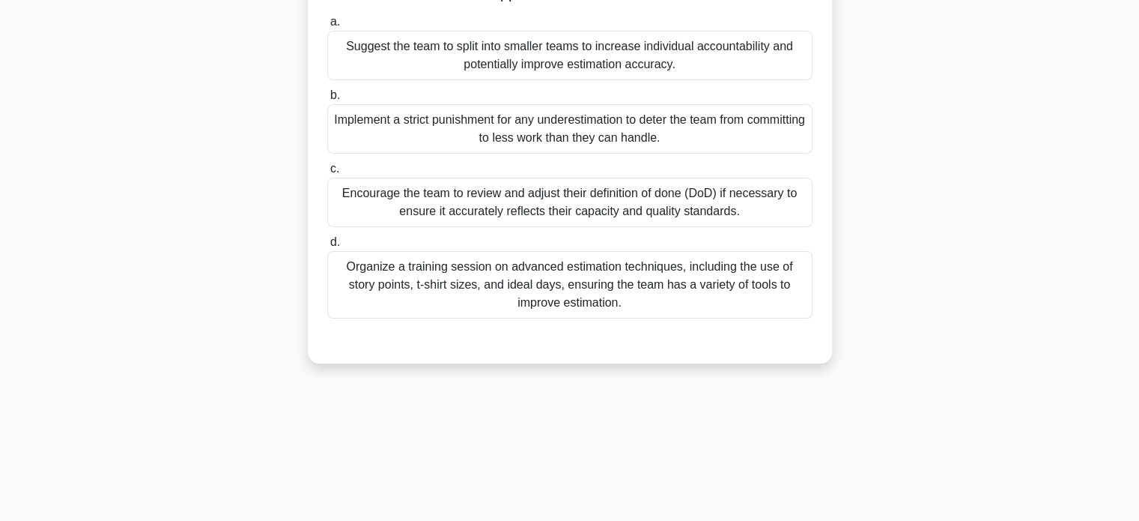
click at [482, 299] on div "Organize a training session on advanced estimation techniques, including the us…" at bounding box center [569, 284] width 485 height 67
click at [327, 247] on input "d. Organize a training session on advanced estimation techniques, including the…" at bounding box center [327, 242] width 0 height 10
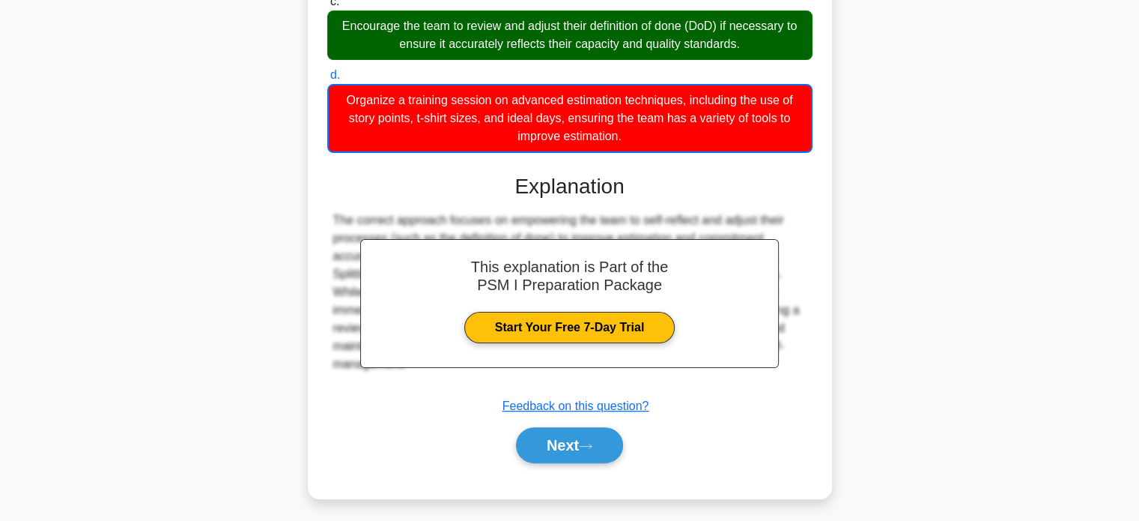
scroll to position [331, 0]
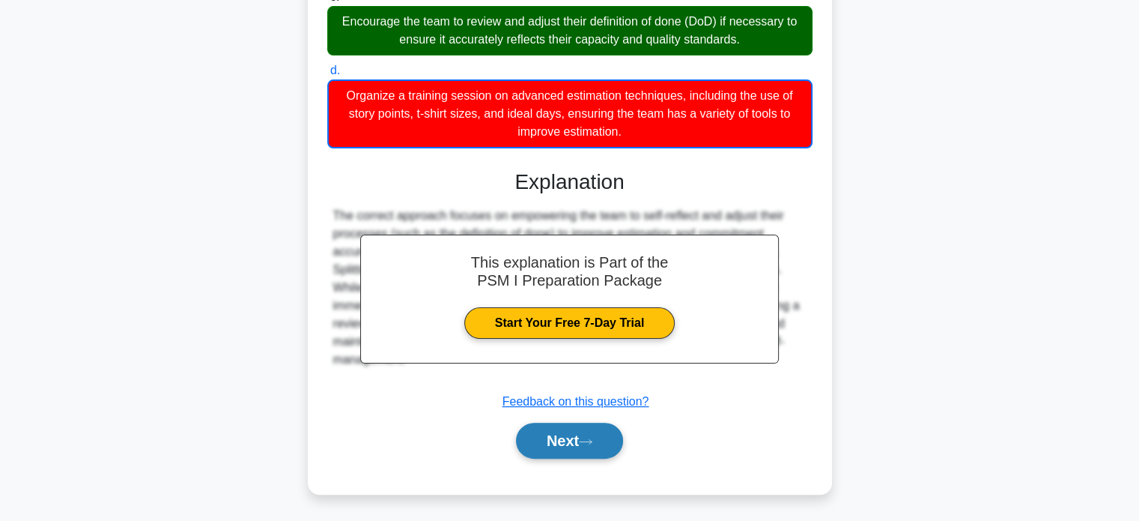
click at [554, 436] on button "Next" at bounding box center [569, 440] width 107 height 36
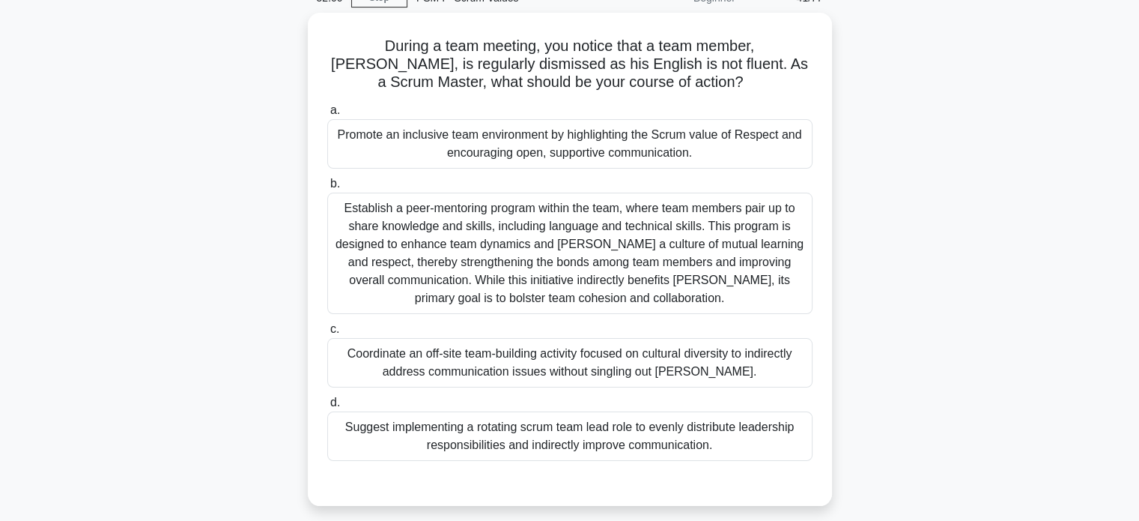
scroll to position [75, 0]
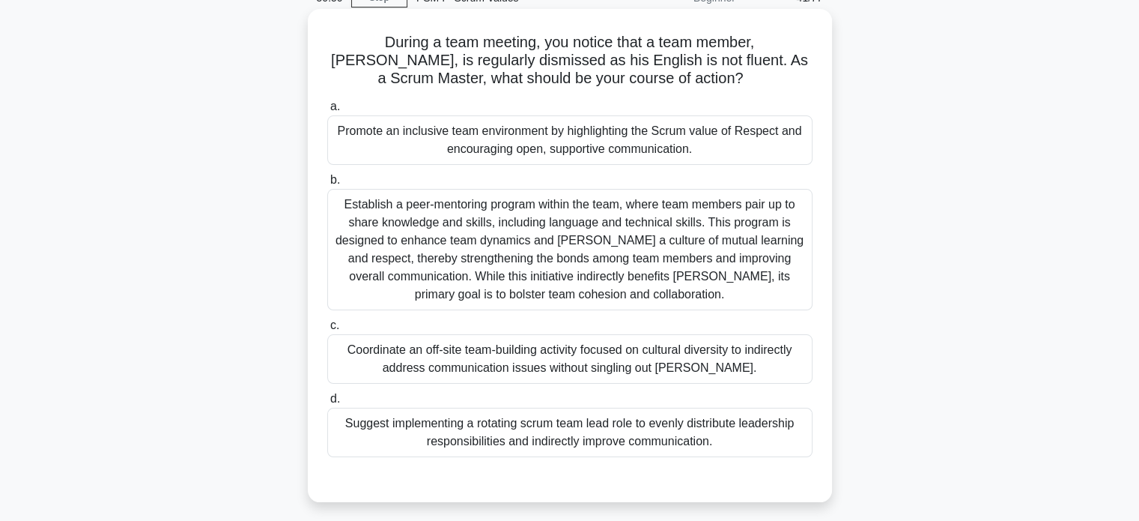
click at [409, 356] on div "Coordinate an off-site team-building activity focused on cultural diversity to …" at bounding box center [569, 358] width 485 height 49
click at [327, 330] on input "c. Coordinate an off-site team-building activity focused on cultural diversity …" at bounding box center [327, 326] width 0 height 10
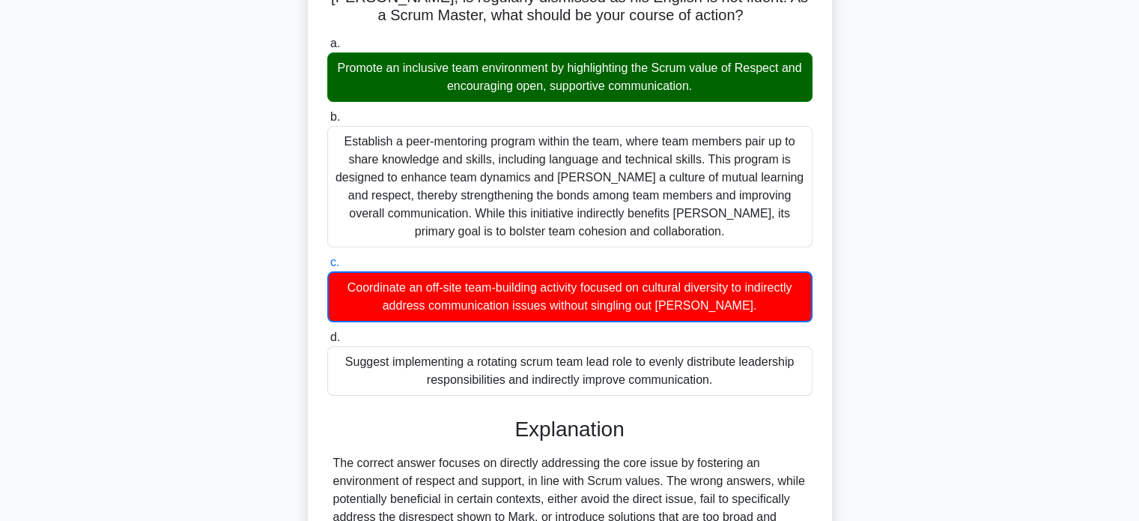
scroll to position [295, 0]
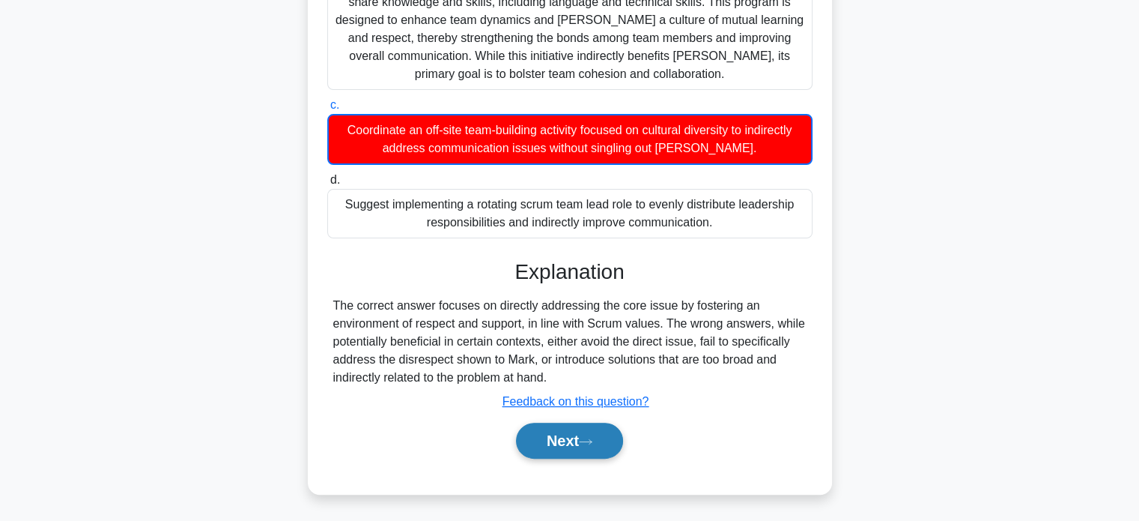
click at [545, 445] on button "Next" at bounding box center [569, 440] width 107 height 36
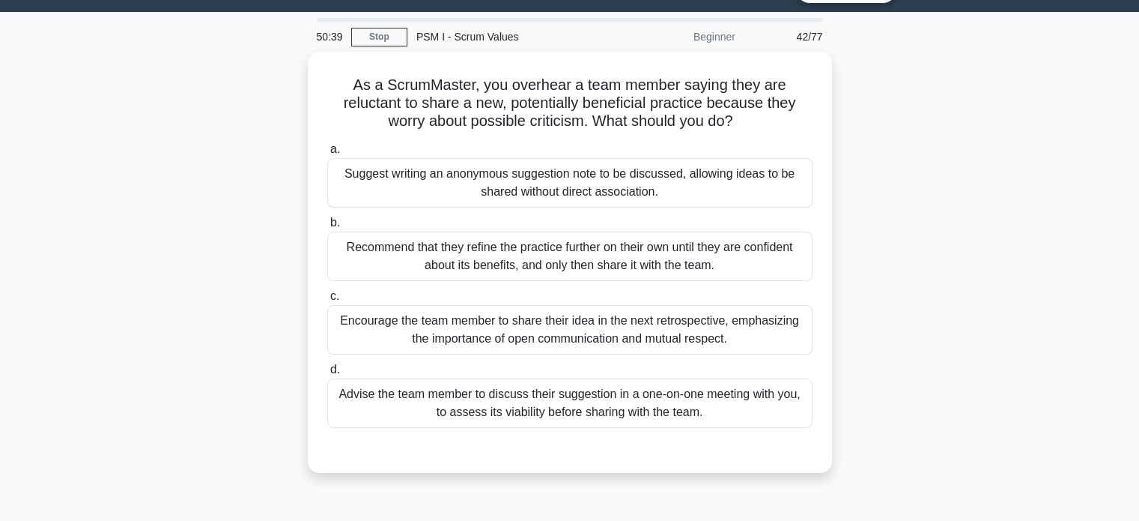
scroll to position [34, 0]
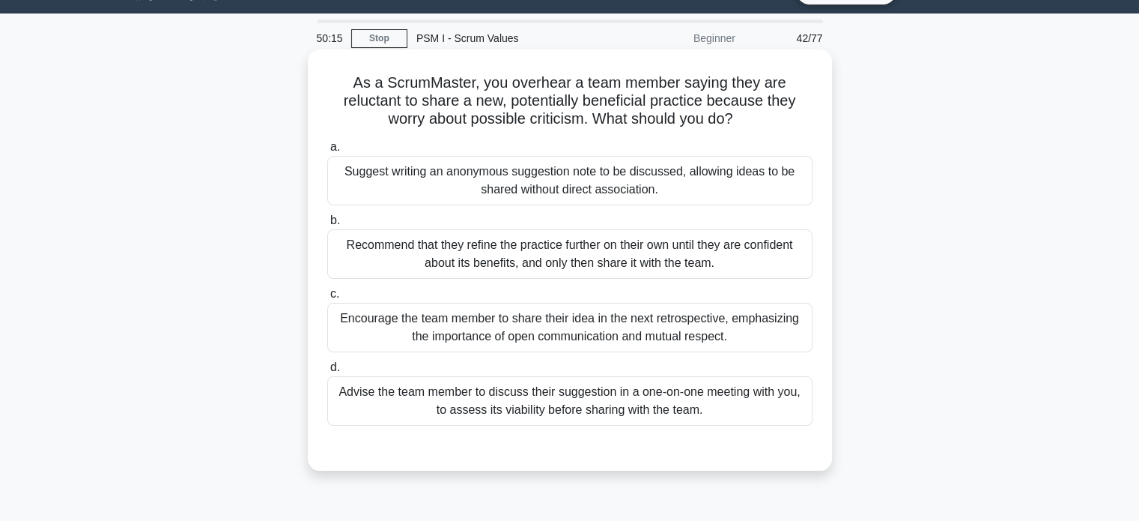
click at [404, 178] on div "Suggest writing an anonymous suggestion note to be discussed, allowing ideas to…" at bounding box center [569, 180] width 485 height 49
click at [327, 152] on input "a. Suggest writing an anonymous suggestion note to be discussed, allowing ideas…" at bounding box center [327, 147] width 0 height 10
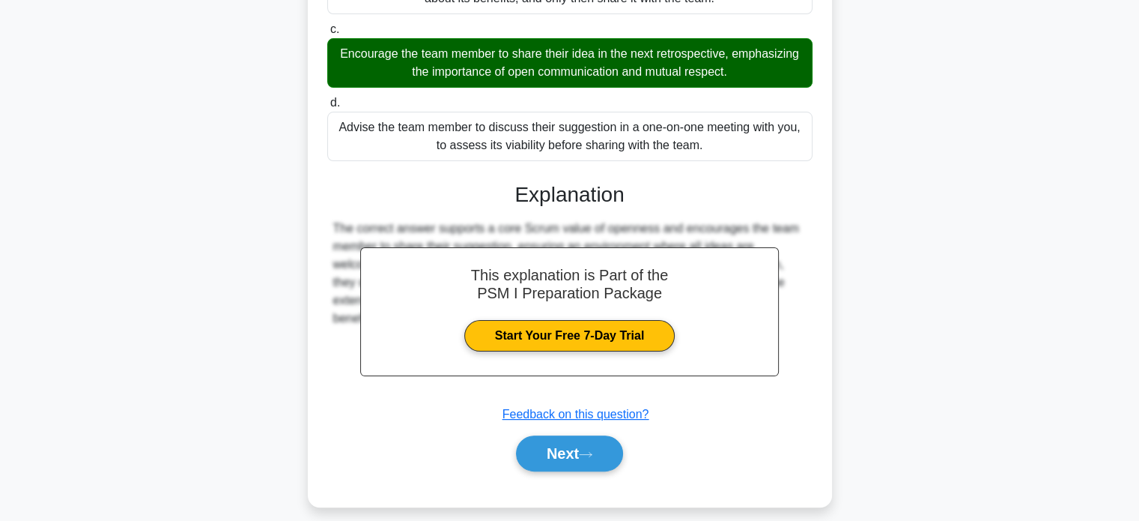
scroll to position [313, 0]
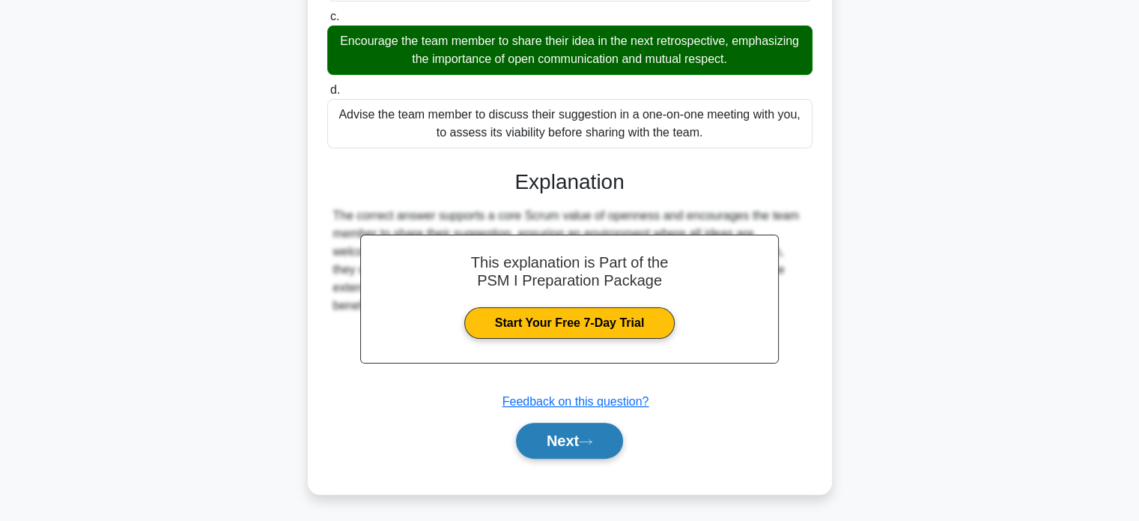
click at [535, 437] on button "Next" at bounding box center [569, 440] width 107 height 36
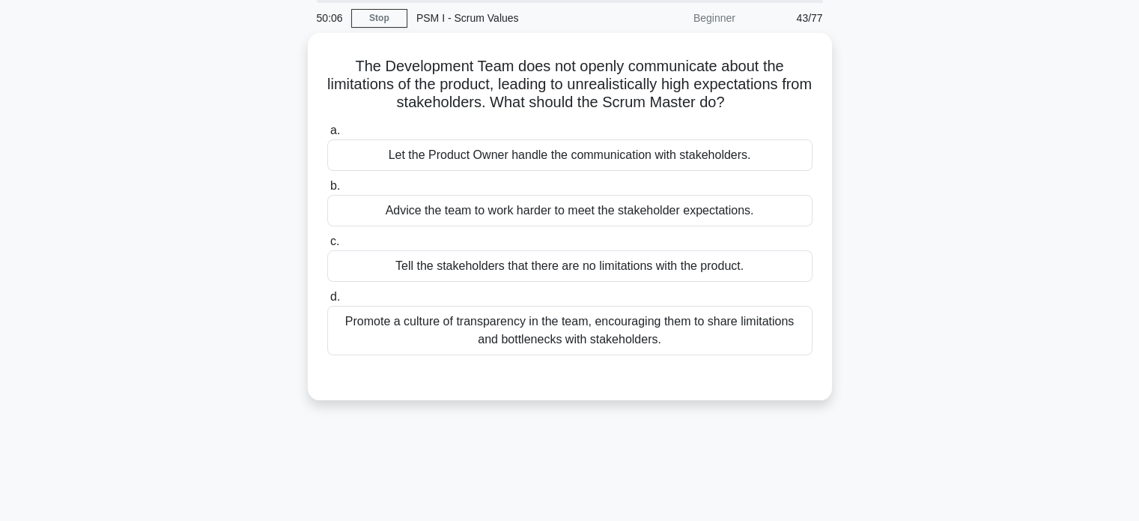
scroll to position [52, 0]
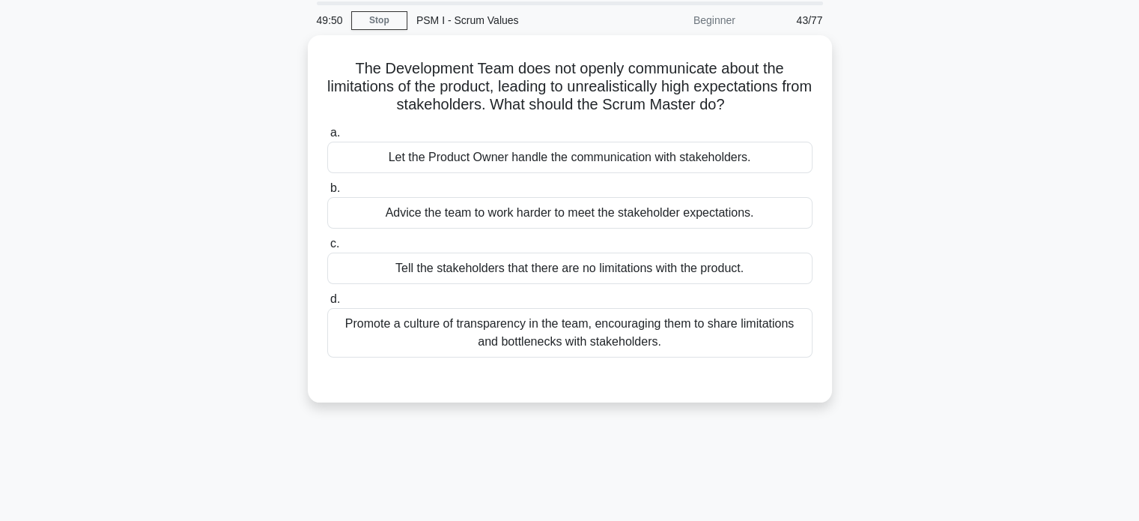
click at [392, 324] on div "Promote a culture of transparency in the team, encouraging them to share limita…" at bounding box center [569, 332] width 485 height 49
click at [327, 304] on input "d. Promote a culture of transparency in the team, encouraging them to share lim…" at bounding box center [327, 299] width 0 height 10
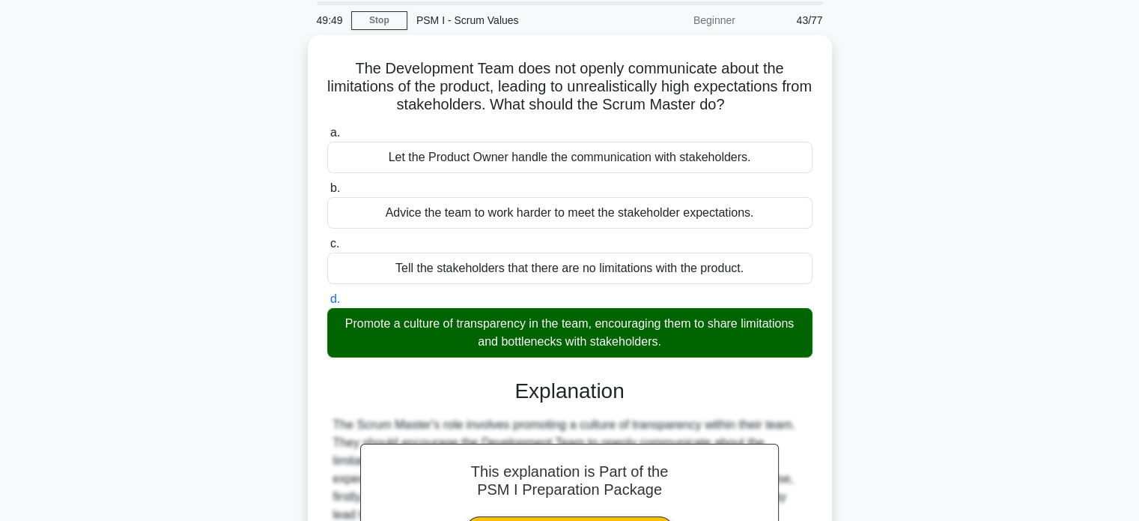
scroll to position [288, 0]
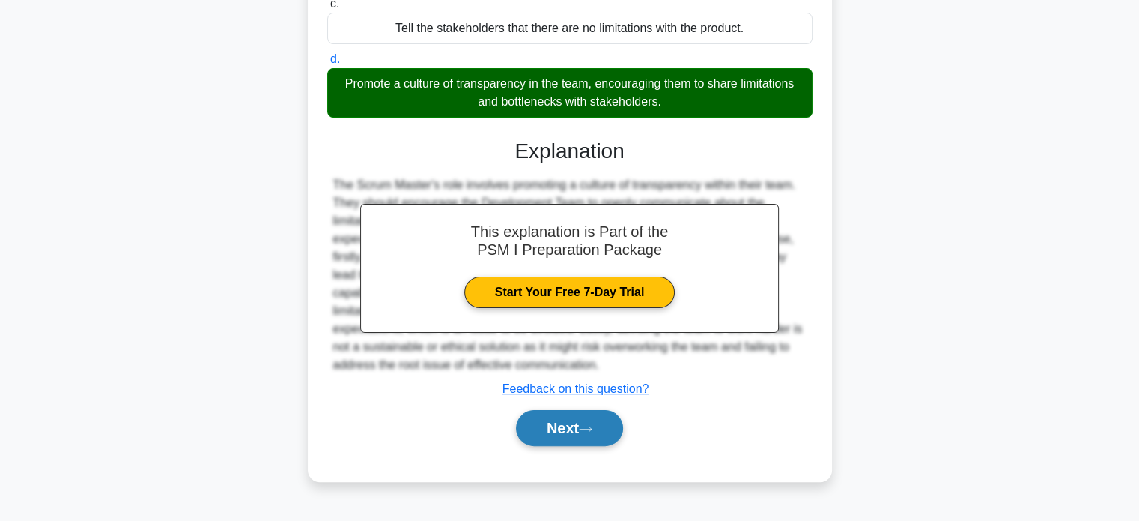
click at [530, 431] on button "Next" at bounding box center [569, 428] width 107 height 36
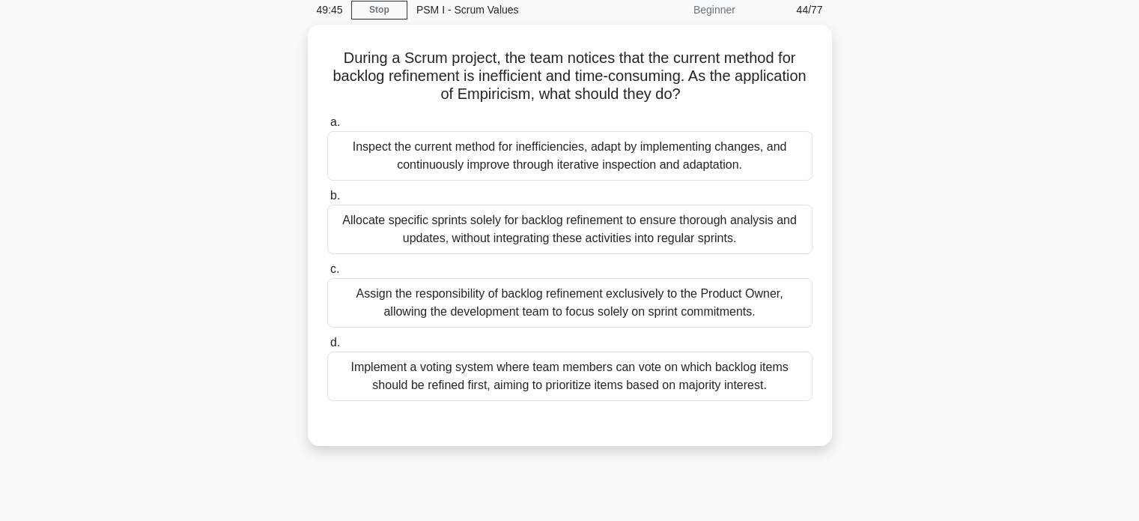
scroll to position [63, 0]
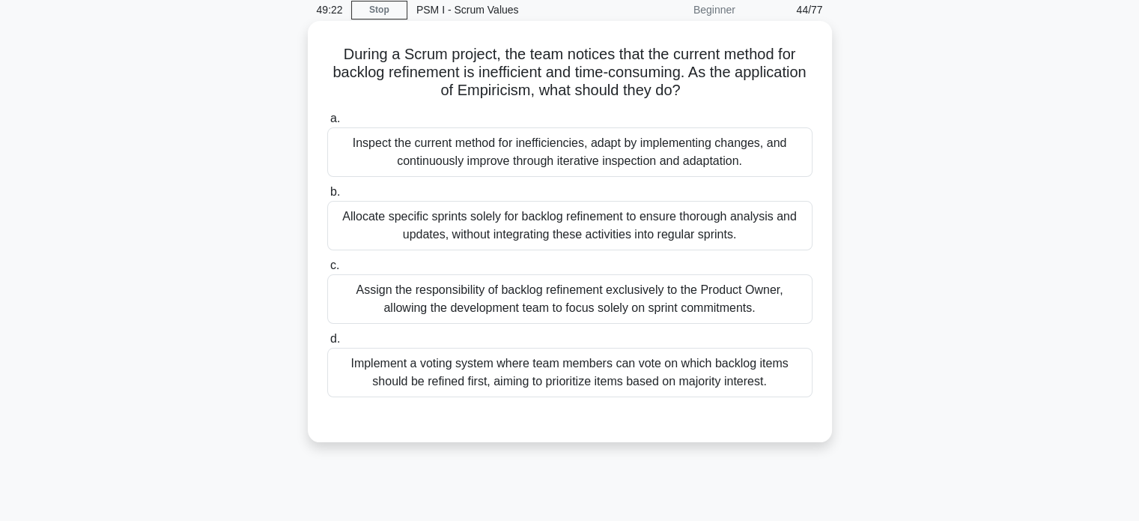
click at [407, 170] on div "Inspect the current method for inefficiencies, adapt by implementing changes, a…" at bounding box center [569, 151] width 485 height 49
click at [327, 124] on input "a. Inspect the current method for inefficiencies, adapt by implementing changes…" at bounding box center [327, 119] width 0 height 10
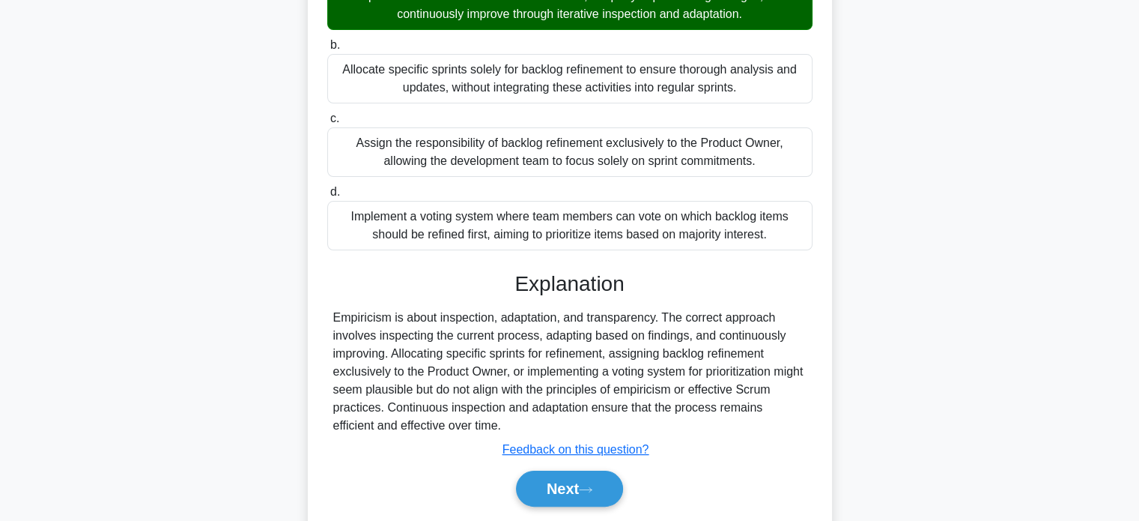
scroll to position [288, 0]
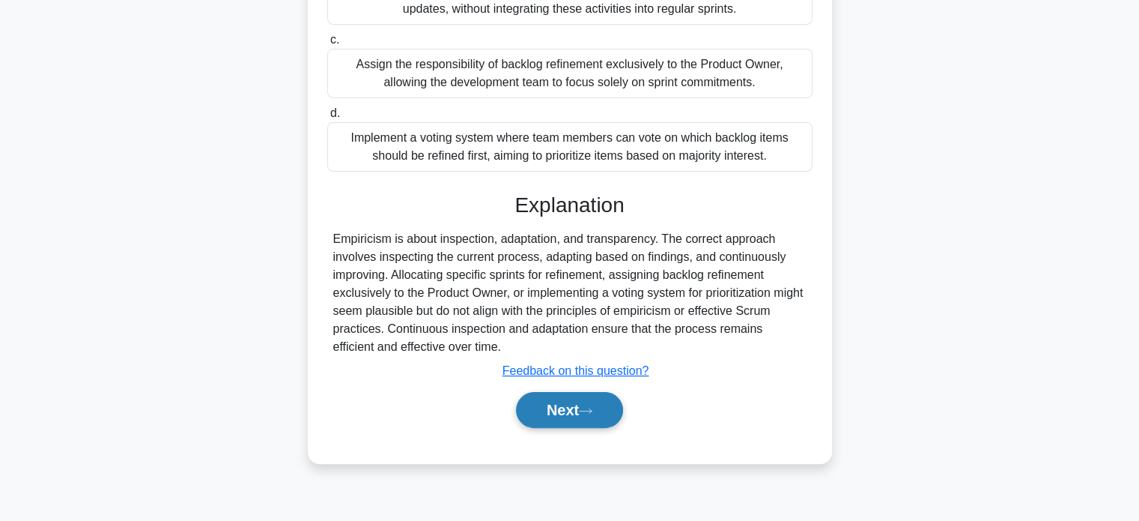
click at [548, 420] on button "Next" at bounding box center [569, 410] width 107 height 36
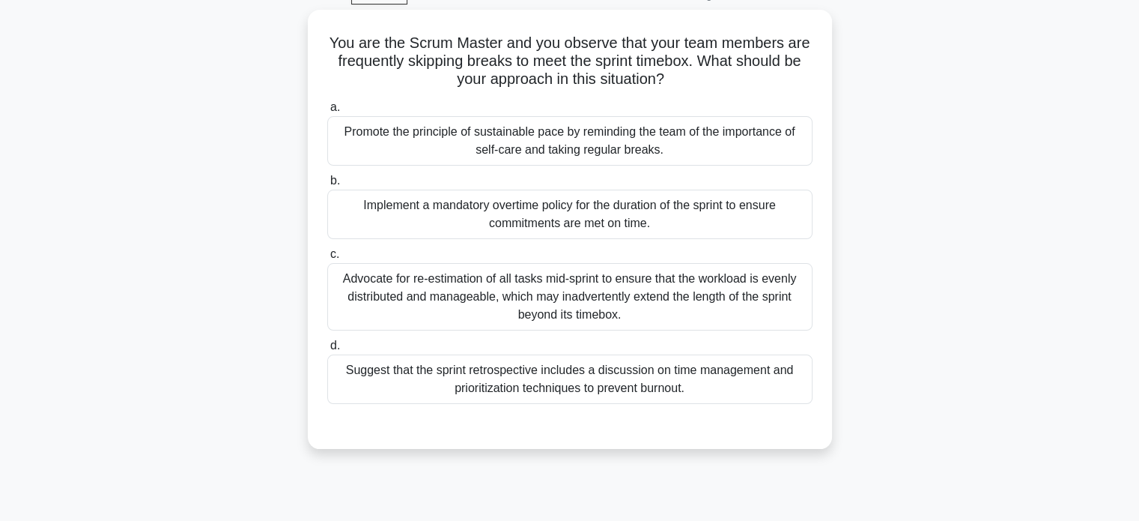
scroll to position [78, 0]
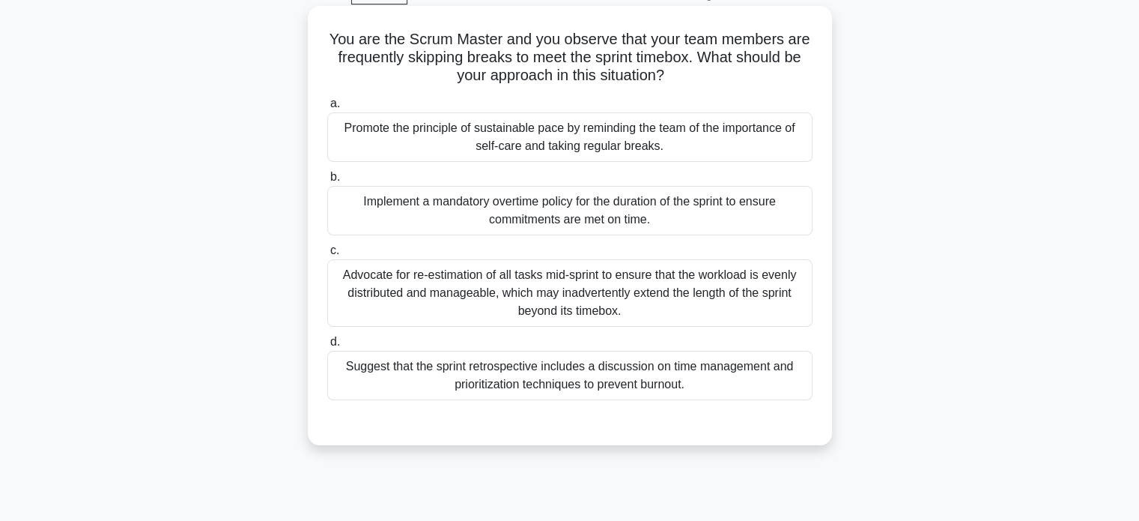
click at [436, 139] on div "Promote the principle of sustainable pace by reminding the team of the importan…" at bounding box center [569, 136] width 485 height 49
click at [327, 109] on input "a. Promote the principle of sustainable pace by reminding the team of the impor…" at bounding box center [327, 104] width 0 height 10
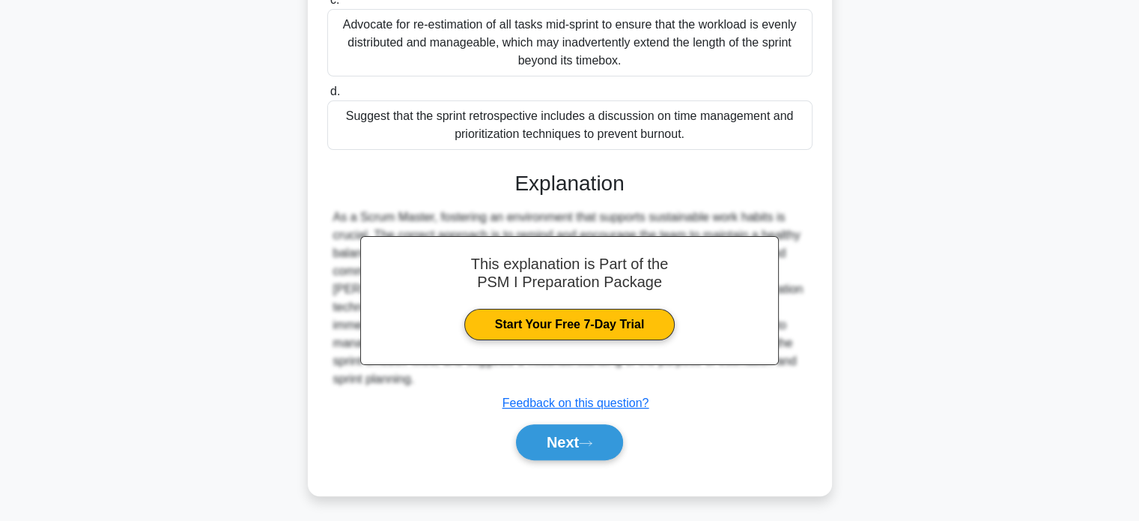
scroll to position [330, 0]
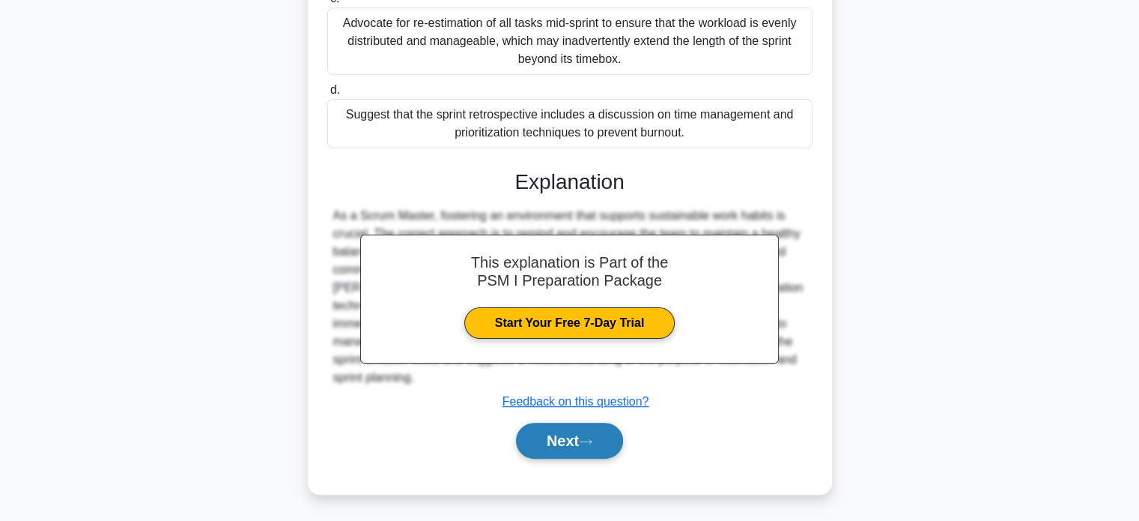
click at [537, 442] on button "Next" at bounding box center [569, 440] width 107 height 36
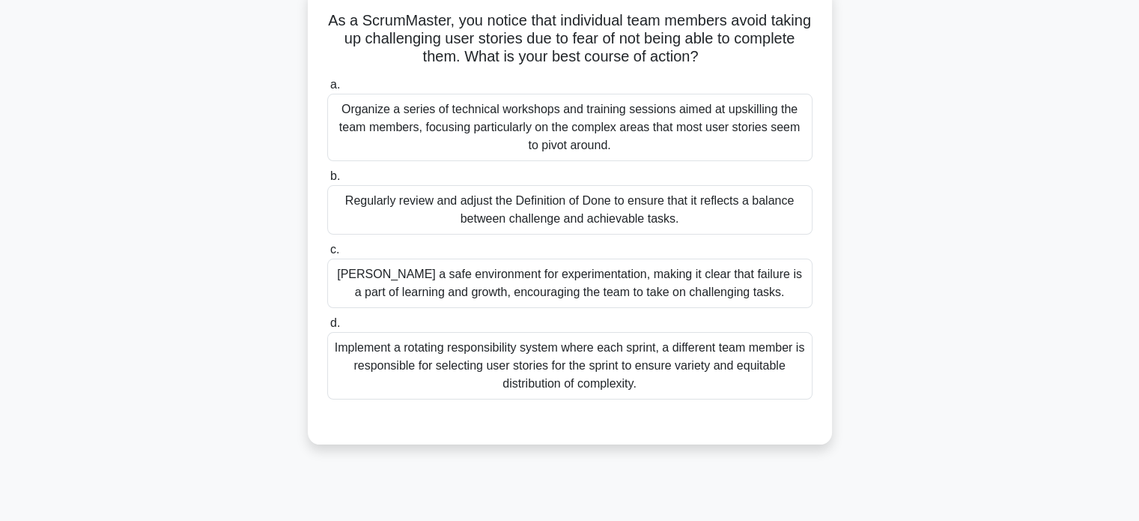
scroll to position [100, 0]
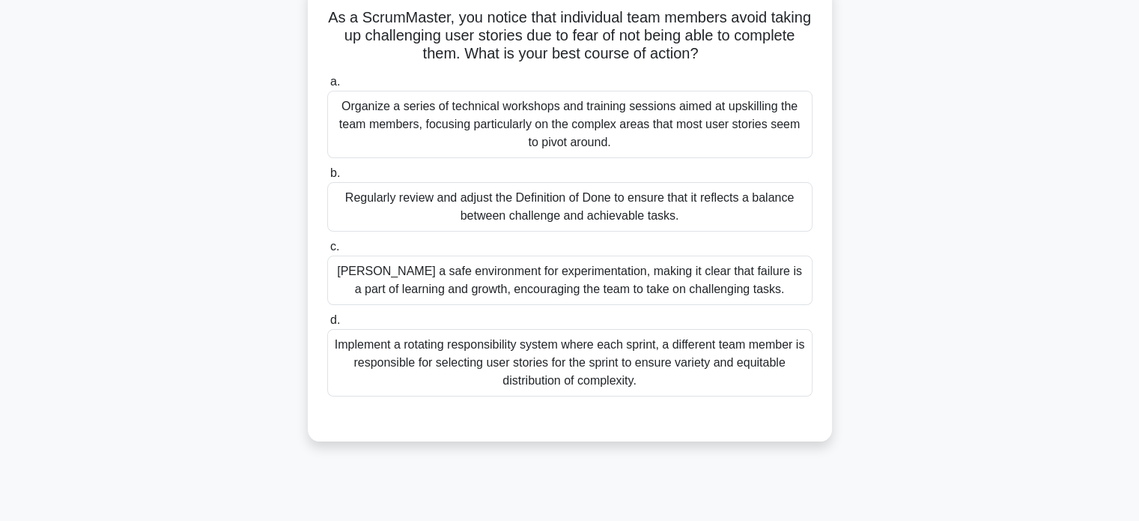
click at [467, 288] on div "Foster a safe environment for experimentation, making it clear that failure is …" at bounding box center [569, 279] width 485 height 49
click at [327, 252] on input "c. Foster a safe environment for experimentation, making it clear that failure …" at bounding box center [327, 247] width 0 height 10
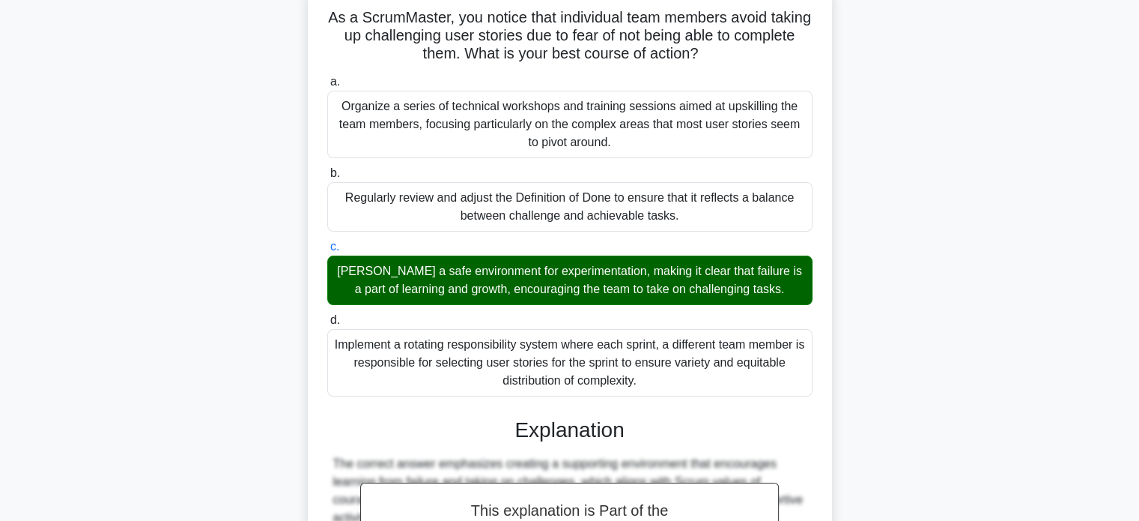
scroll to position [348, 0]
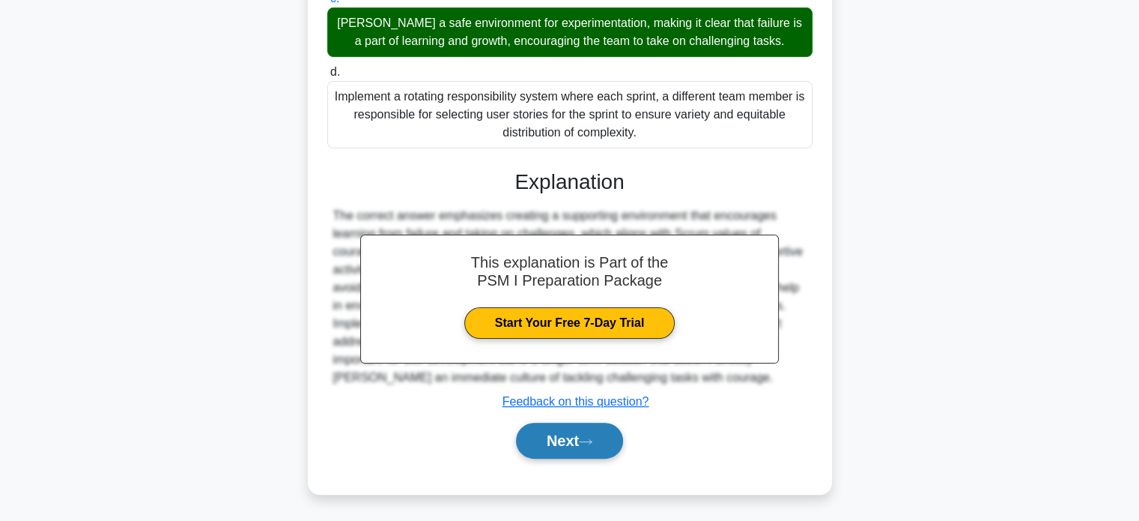
click at [536, 437] on button "Next" at bounding box center [569, 440] width 107 height 36
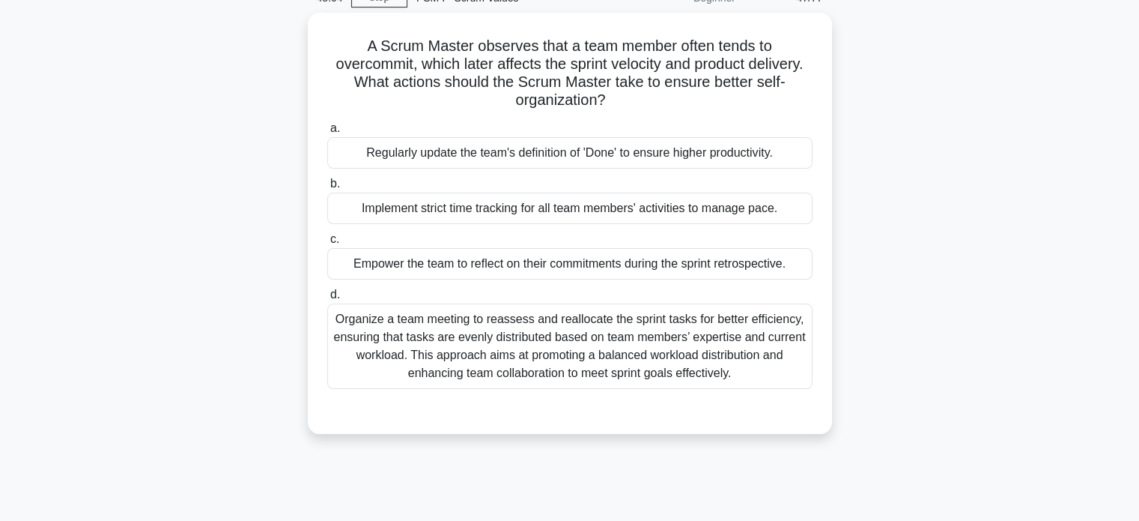
scroll to position [76, 0]
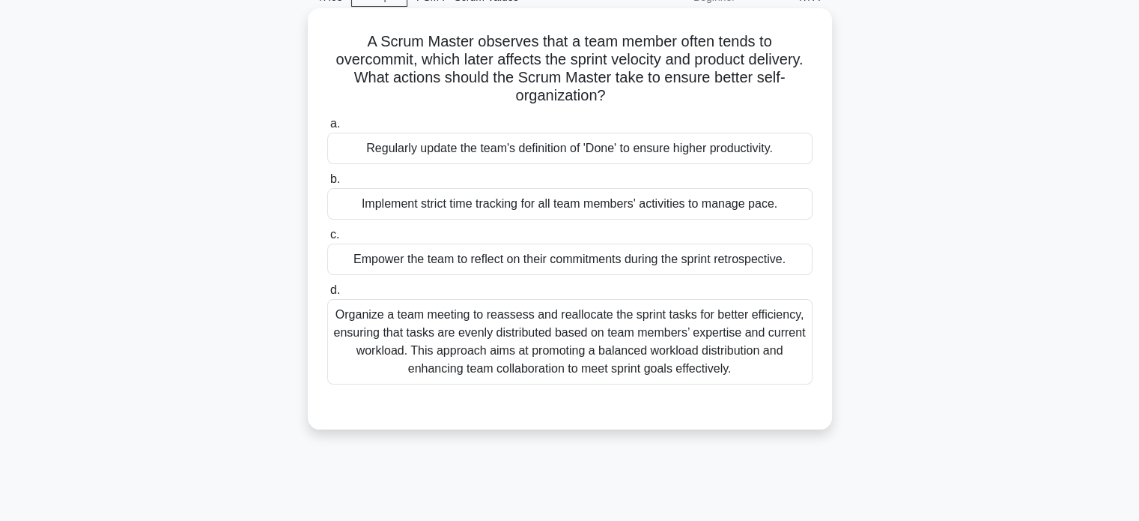
click at [414, 265] on div "Empower the team to reflect on their commitments during the sprint retrospectiv…" at bounding box center [569, 258] width 485 height 31
click at [327, 240] on input "c. Empower the team to reflect on their commitments during the sprint retrospec…" at bounding box center [327, 235] width 0 height 10
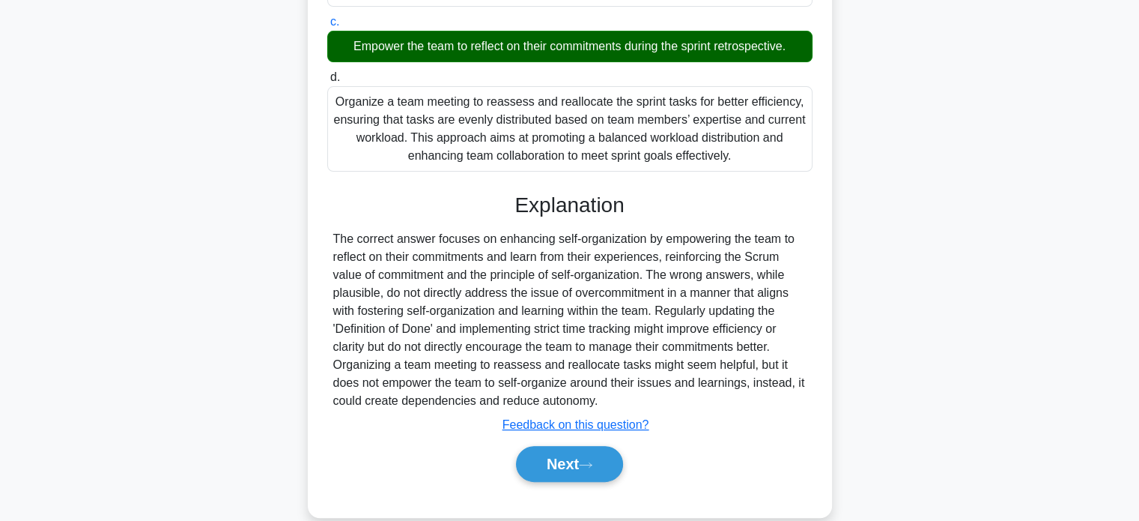
scroll to position [312, 0]
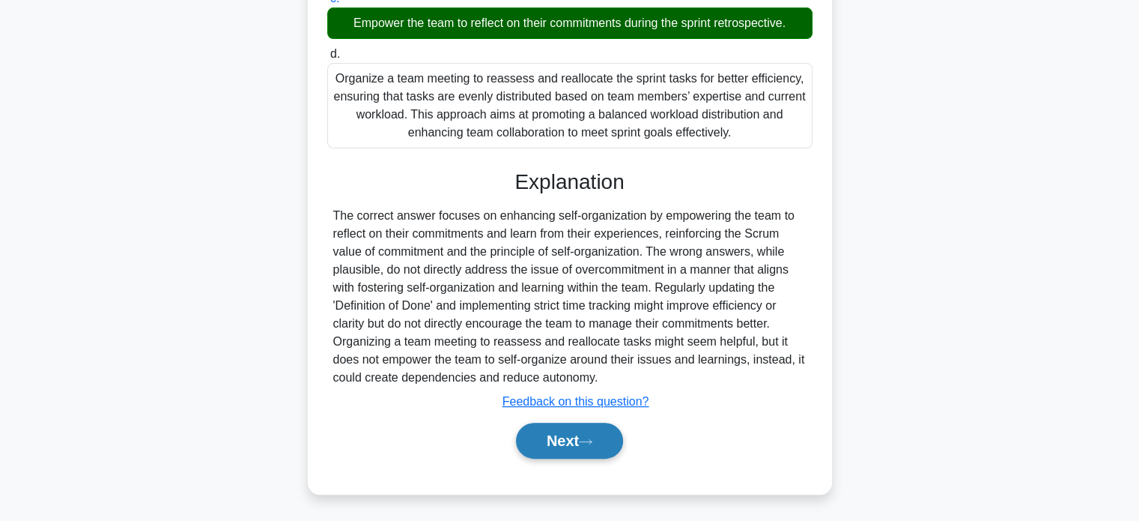
click at [532, 434] on button "Next" at bounding box center [569, 440] width 107 height 36
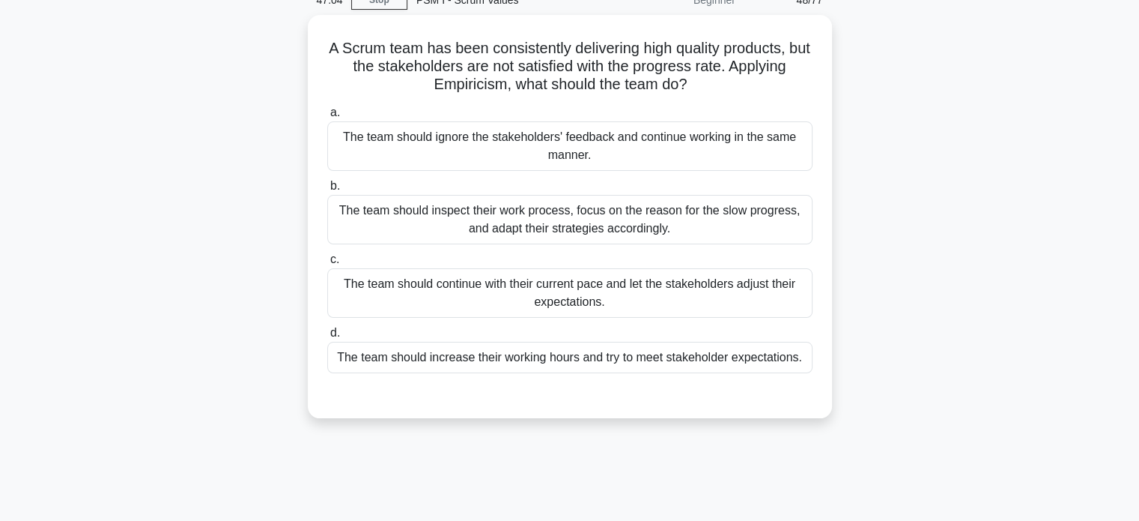
scroll to position [72, 0]
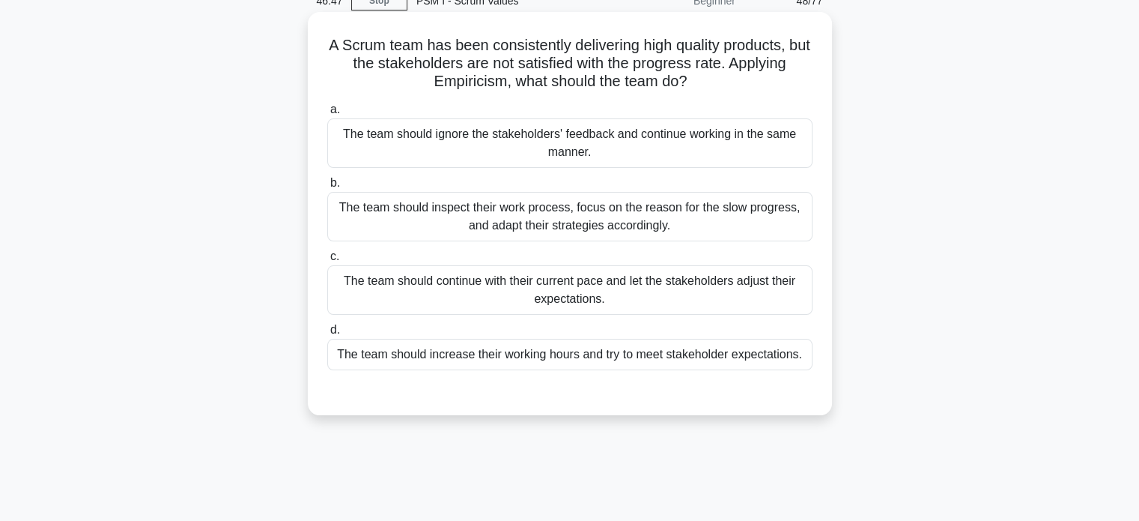
click at [400, 224] on div "The team should inspect their work process, focus on the reason for the slow pr…" at bounding box center [569, 216] width 485 height 49
click at [327, 188] on input "b. The team should inspect their work process, focus on the reason for the slow…" at bounding box center [327, 183] width 0 height 10
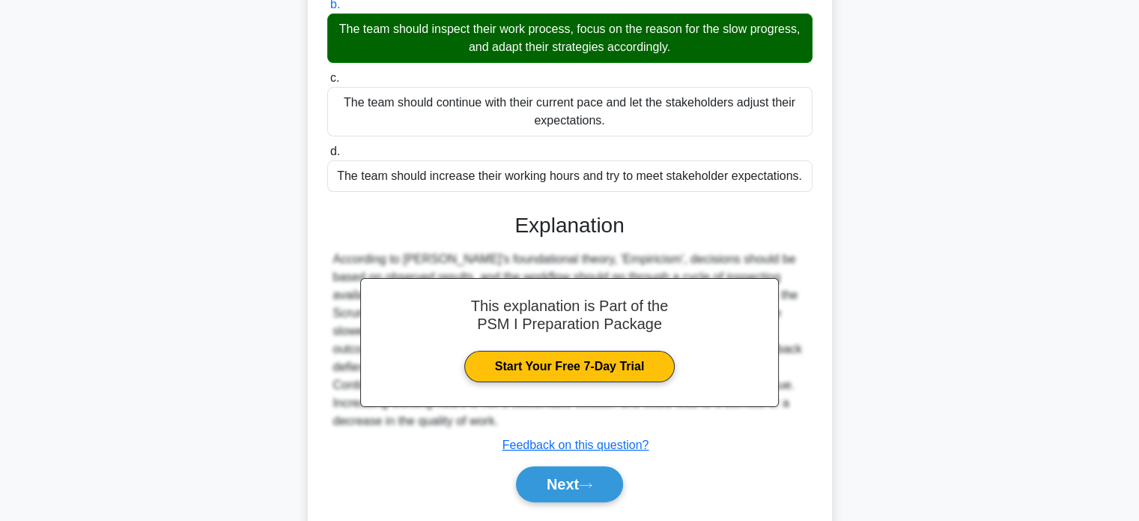
scroll to position [255, 0]
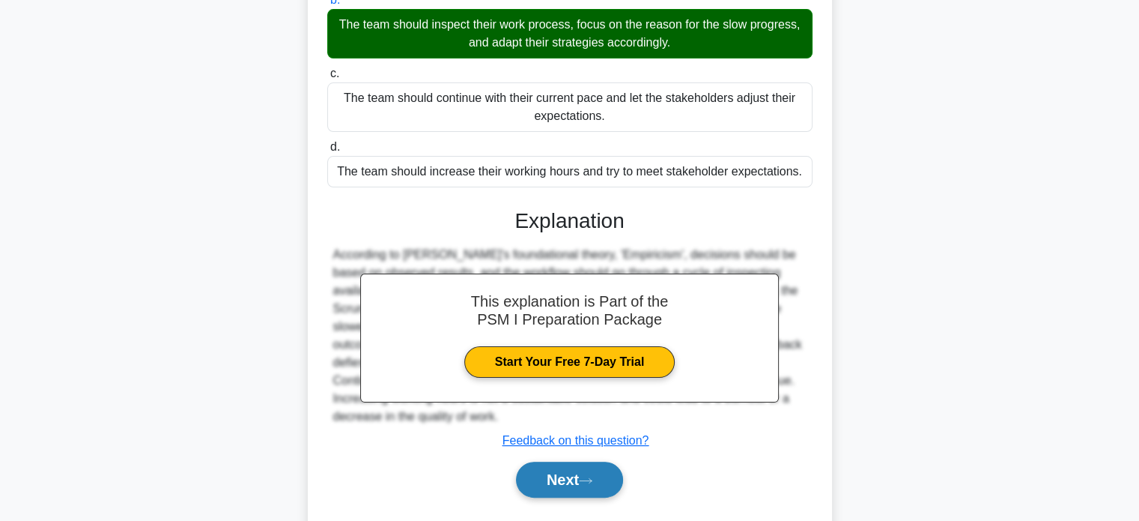
click at [542, 473] on button "Next" at bounding box center [569, 479] width 107 height 36
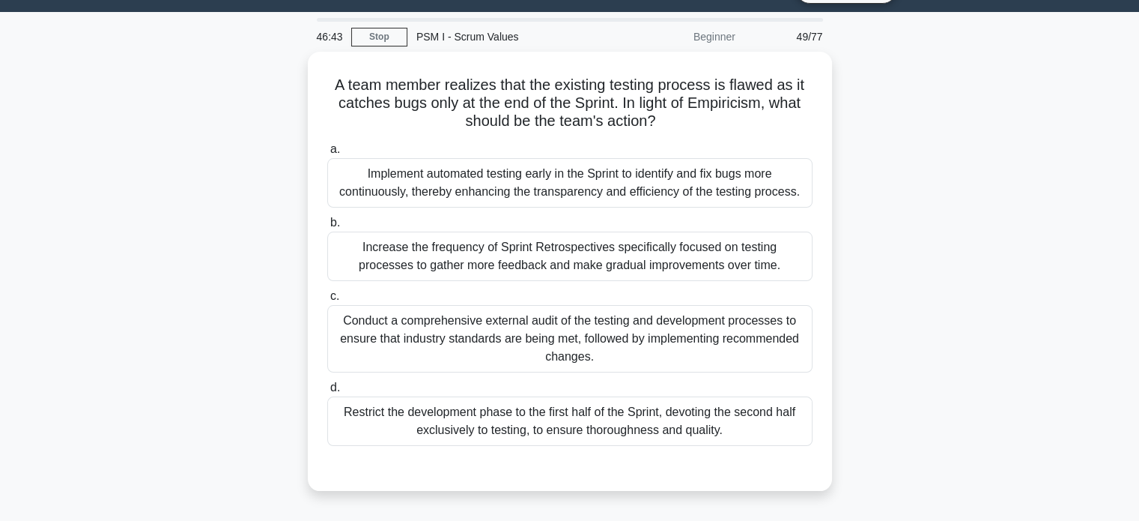
scroll to position [33, 0]
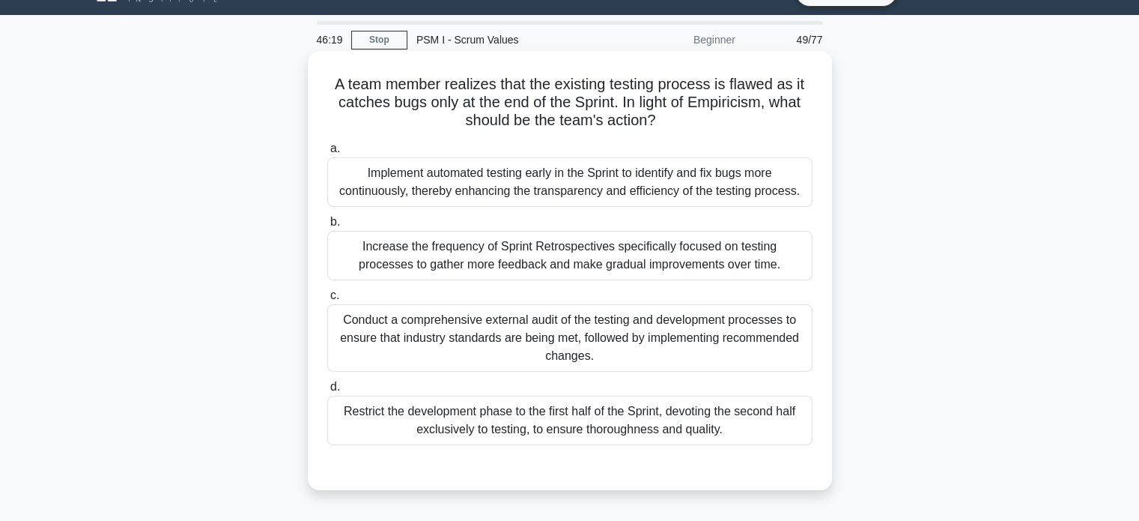
click at [488, 173] on div "Implement automated testing early in the Sprint to identify and fix bugs more c…" at bounding box center [569, 181] width 485 height 49
click at [327, 154] on input "a. Implement automated testing early in the Sprint to identify and fix bugs mor…" at bounding box center [327, 149] width 0 height 10
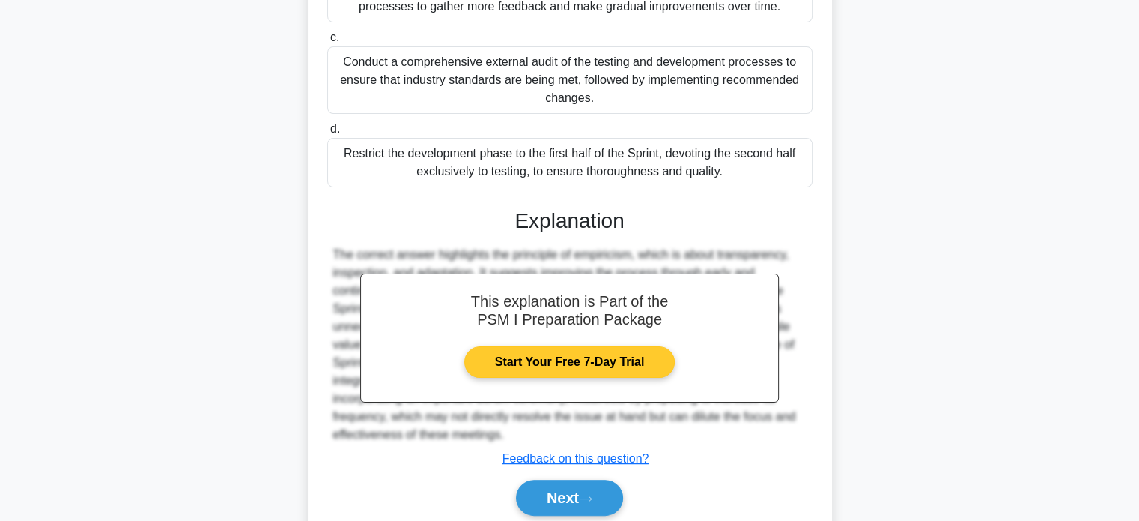
scroll to position [297, 0]
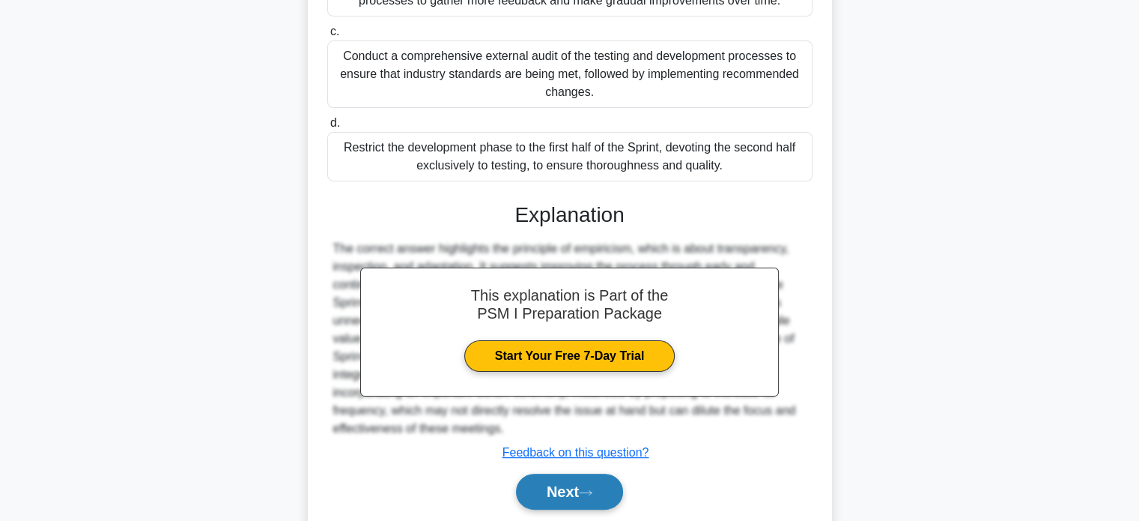
click at [546, 489] on button "Next" at bounding box center [569, 491] width 107 height 36
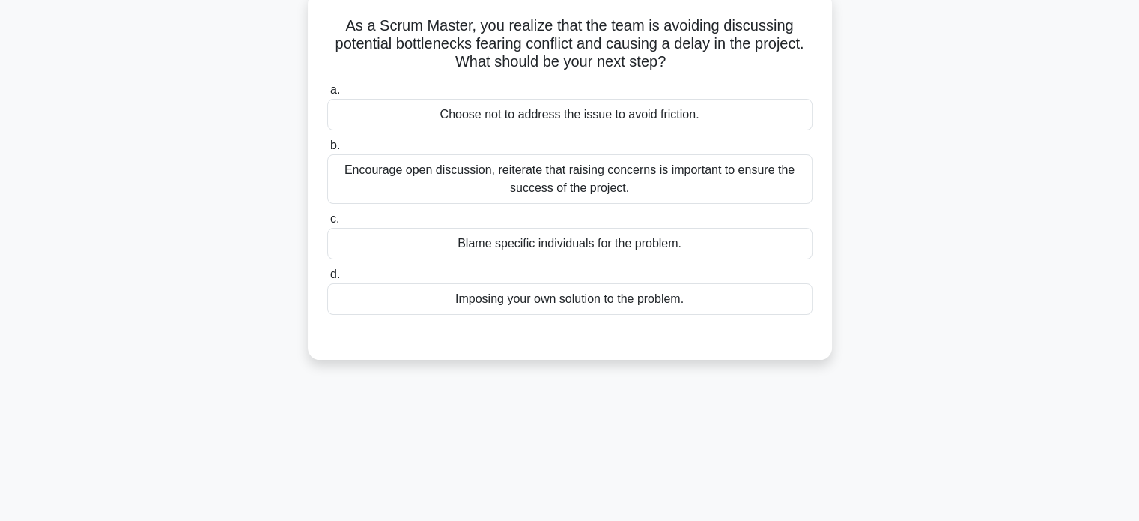
scroll to position [90, 0]
click at [453, 182] on div "Encourage open discussion, reiterate that raising concerns is important to ensu…" at bounding box center [569, 180] width 485 height 49
click at [327, 152] on input "b. Encourage open discussion, reiterate that raising concerns is important to e…" at bounding box center [327, 147] width 0 height 10
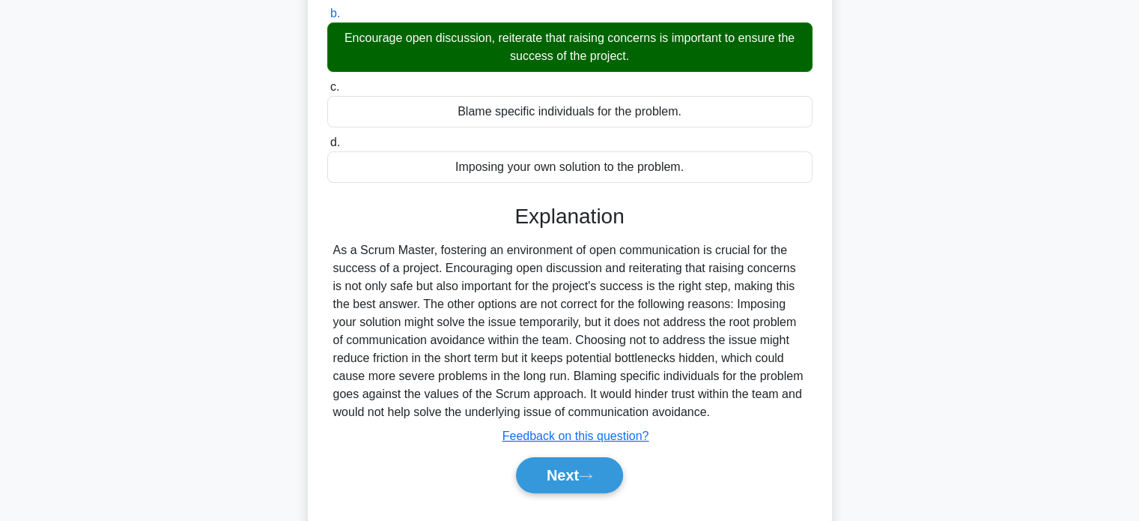
scroll to position [288, 0]
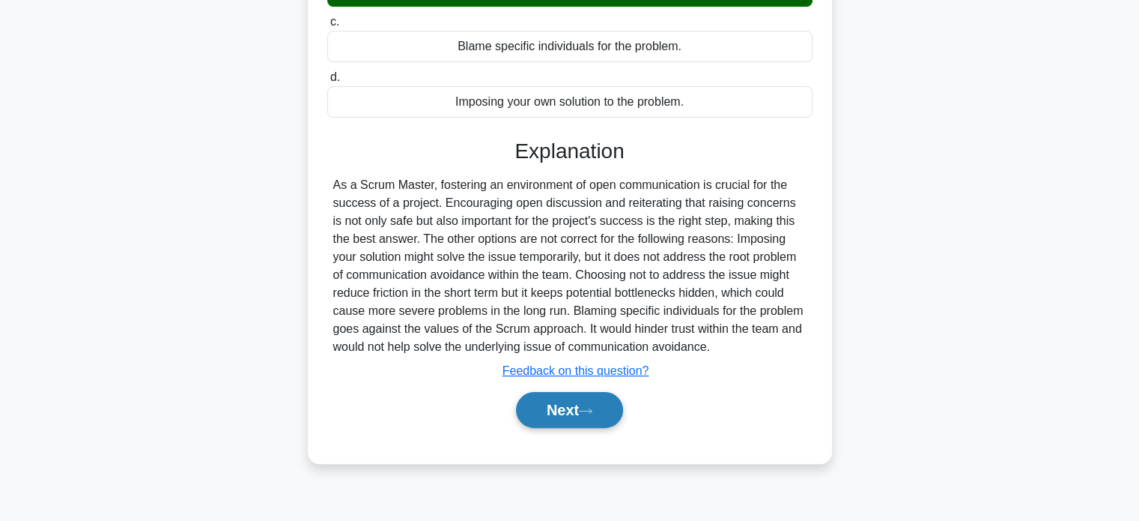
click at [543, 410] on button "Next" at bounding box center [569, 410] width 107 height 36
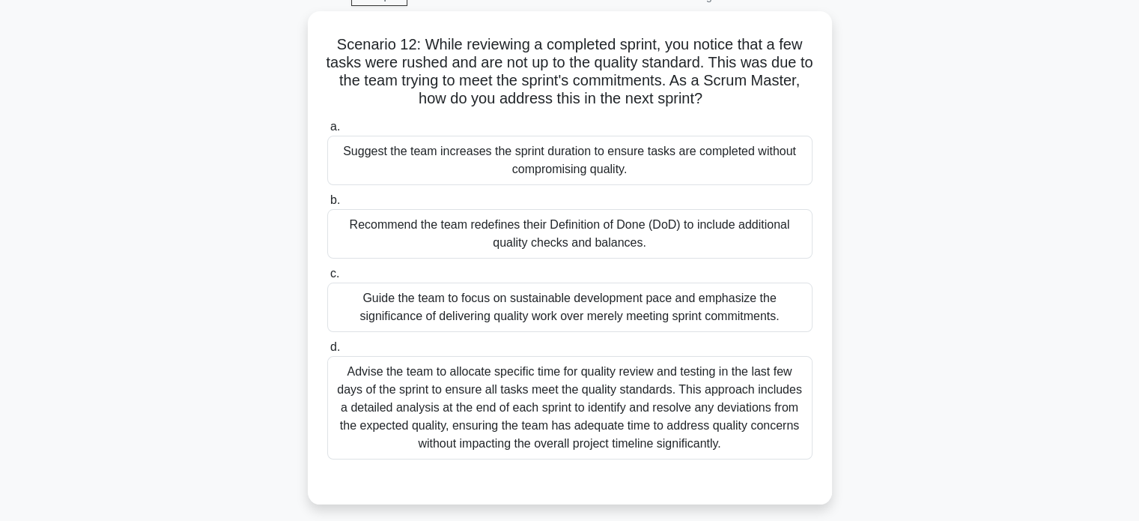
scroll to position [69, 0]
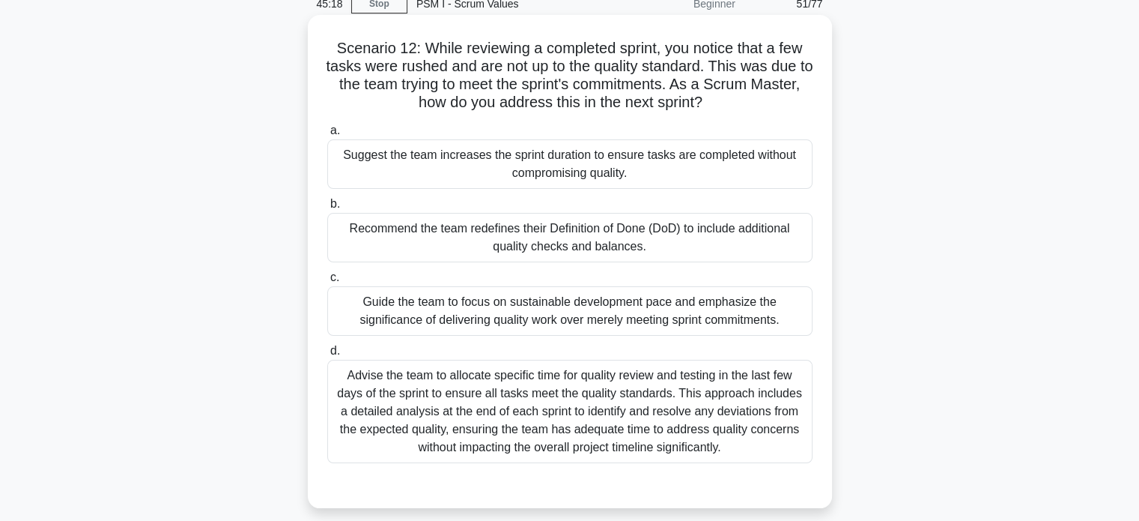
click at [470, 243] on div "Recommend the team redefines their Definition of Done (DoD) to include addition…" at bounding box center [569, 237] width 485 height 49
click at [327, 209] on input "b. Recommend the team redefines their Definition of Done (DoD) to include addit…" at bounding box center [327, 204] width 0 height 10
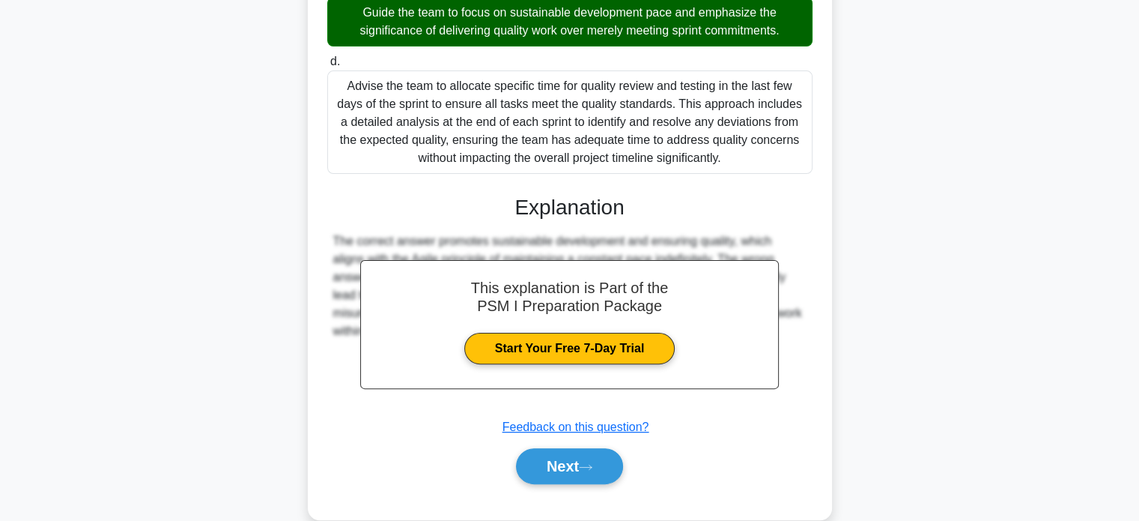
scroll to position [385, 0]
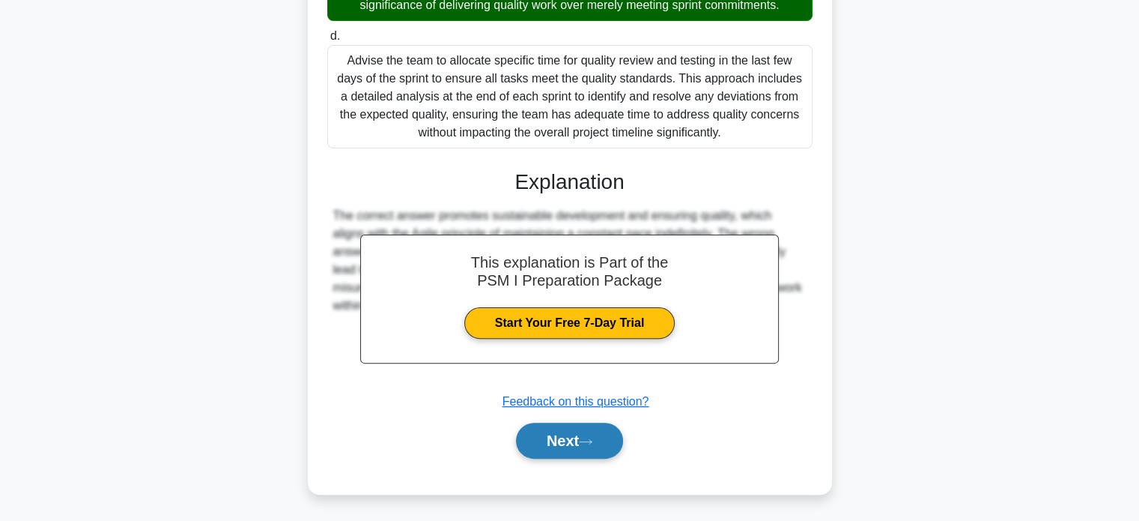
click at [556, 443] on button "Next" at bounding box center [569, 440] width 107 height 36
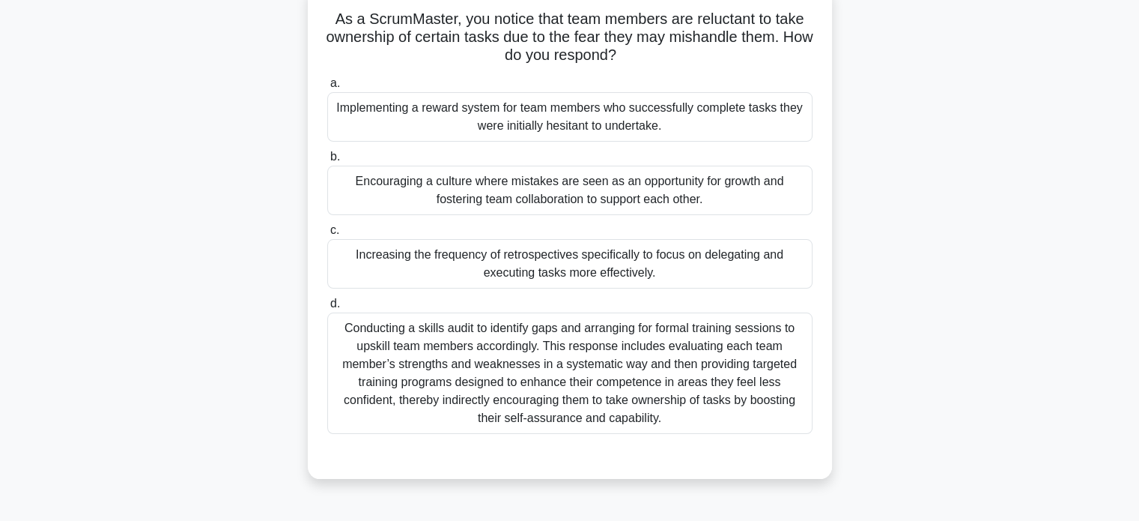
scroll to position [48, 0]
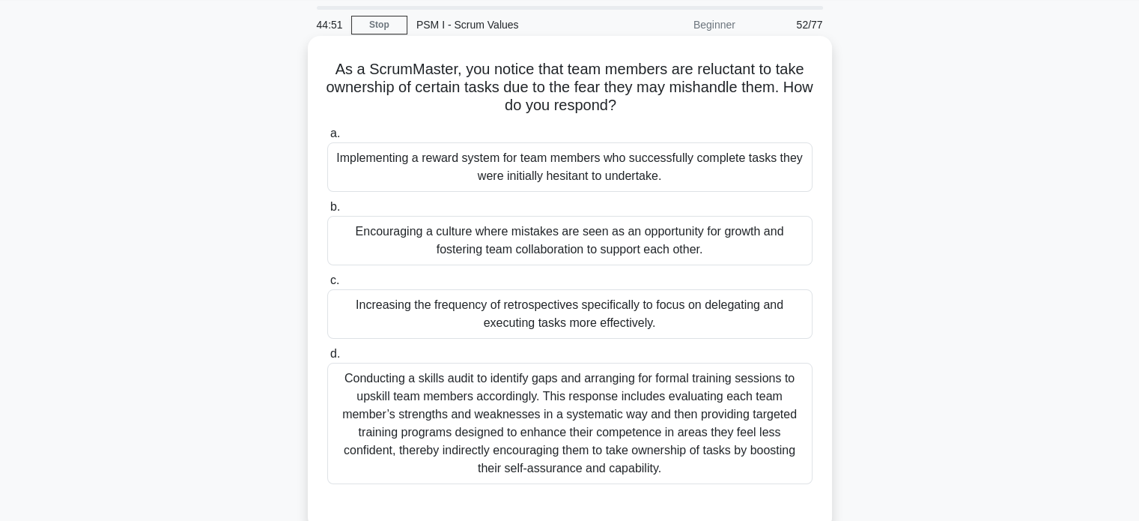
click at [449, 242] on div "Encouraging a culture where mistakes are seen as an opportunity for growth and …" at bounding box center [569, 240] width 485 height 49
click at [327, 212] on input "b. Encouraging a culture where mistakes are seen as an opportunity for growth a…" at bounding box center [327, 207] width 0 height 10
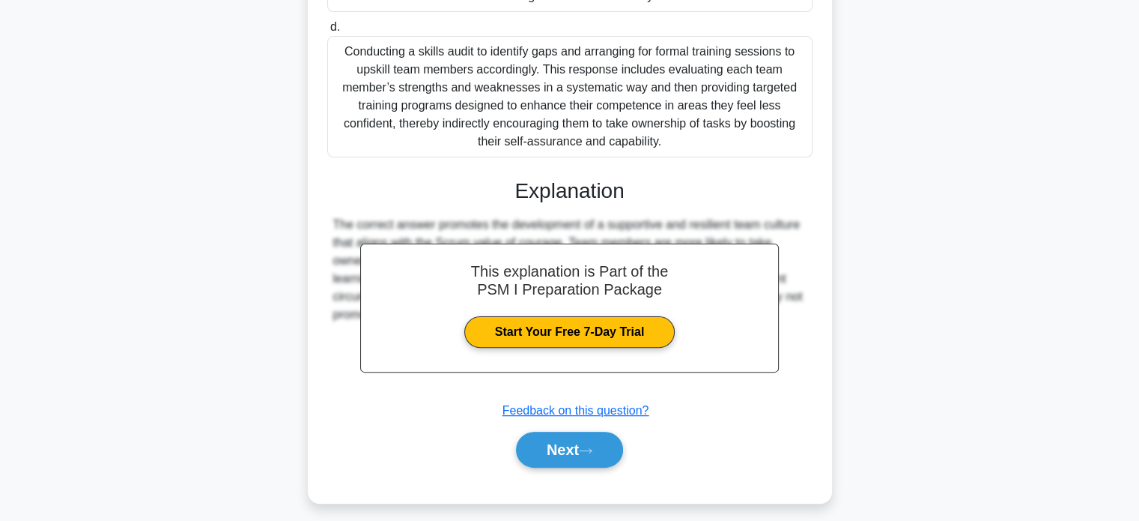
scroll to position [383, 0]
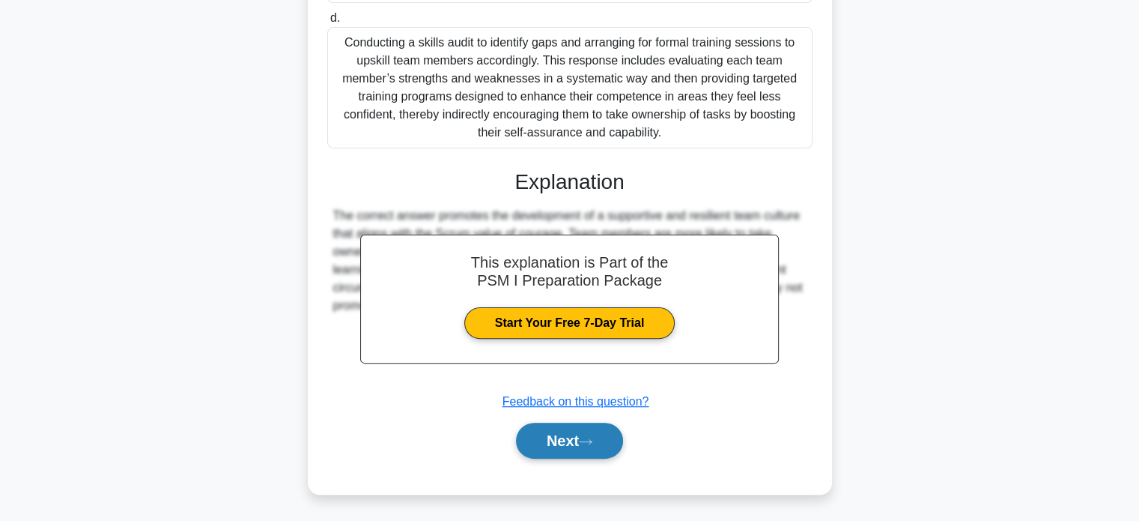
click at [532, 435] on button "Next" at bounding box center [569, 440] width 107 height 36
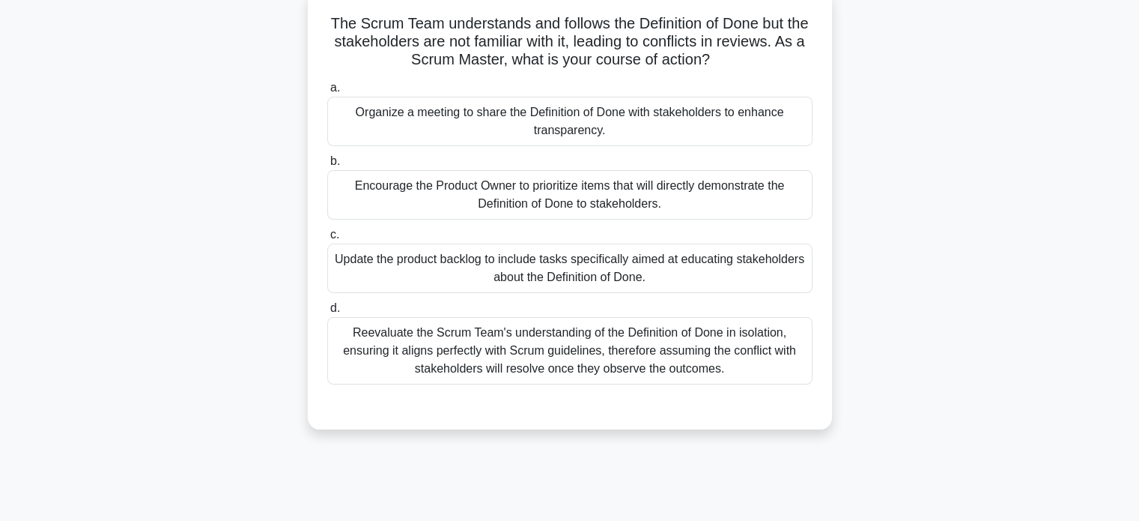
scroll to position [97, 0]
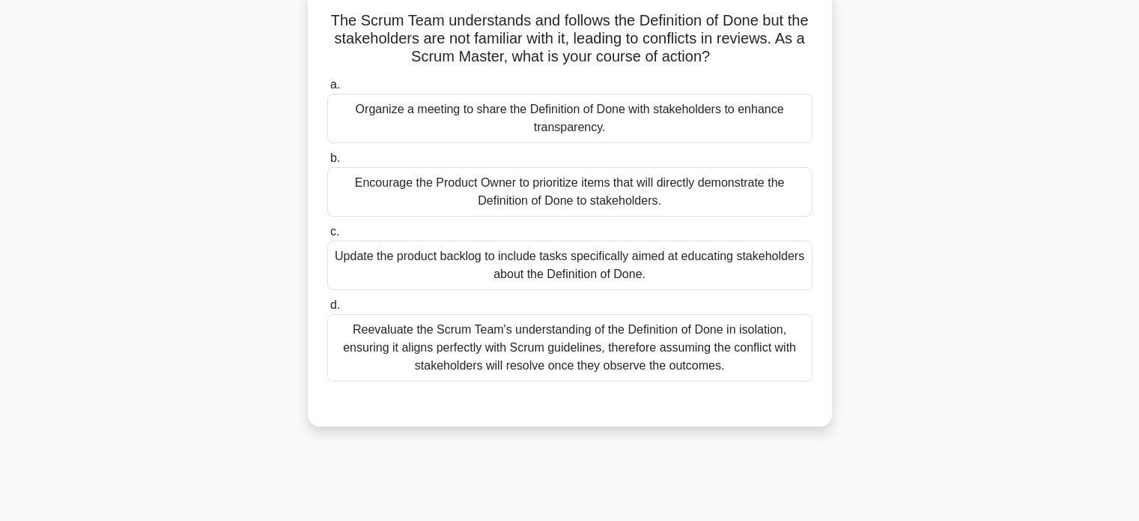
click at [421, 122] on div "Organize a meeting to share the Definition of Done with stakeholders to enhance…" at bounding box center [569, 118] width 485 height 49
click at [327, 90] on input "a. Organize a meeting to share the Definition of Done with stakeholders to enha…" at bounding box center [327, 85] width 0 height 10
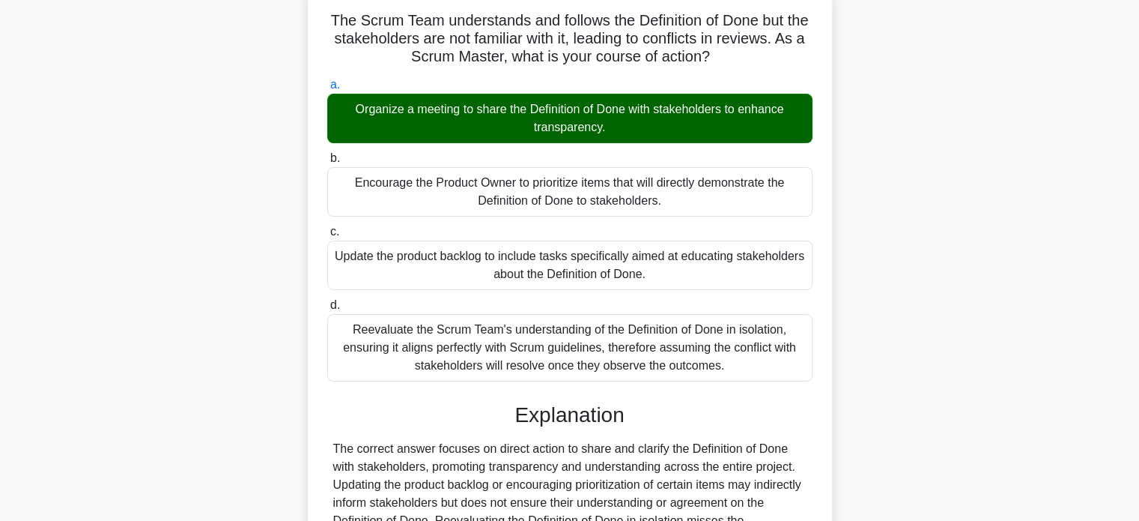
scroll to position [288, 0]
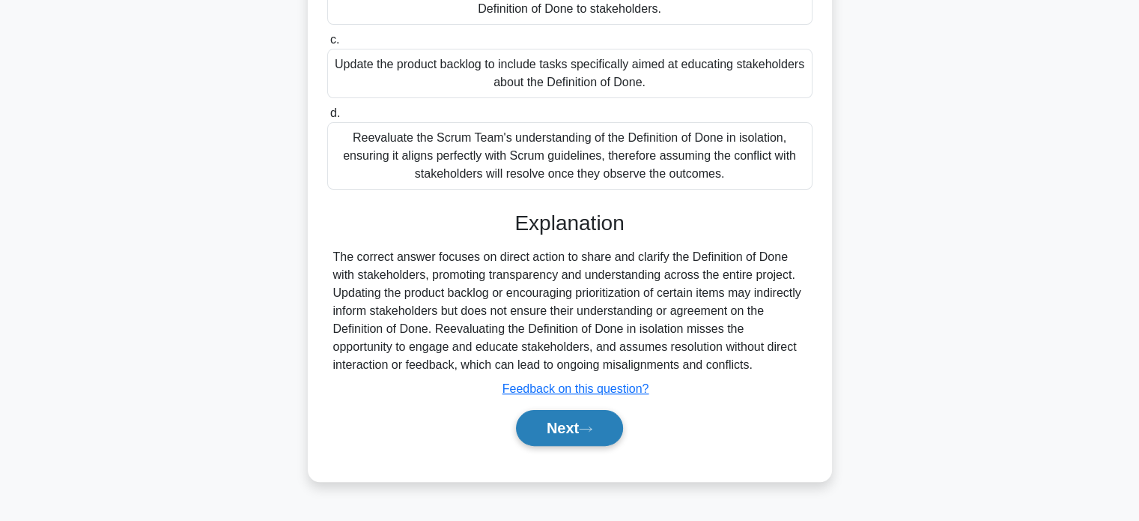
click at [572, 426] on button "Next" at bounding box center [569, 428] width 107 height 36
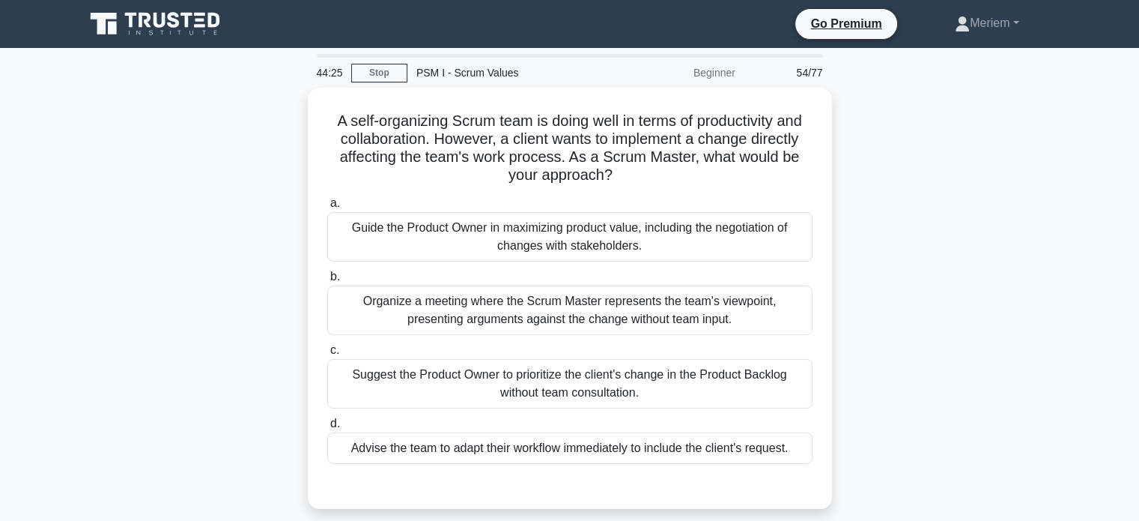
scroll to position [0, 0]
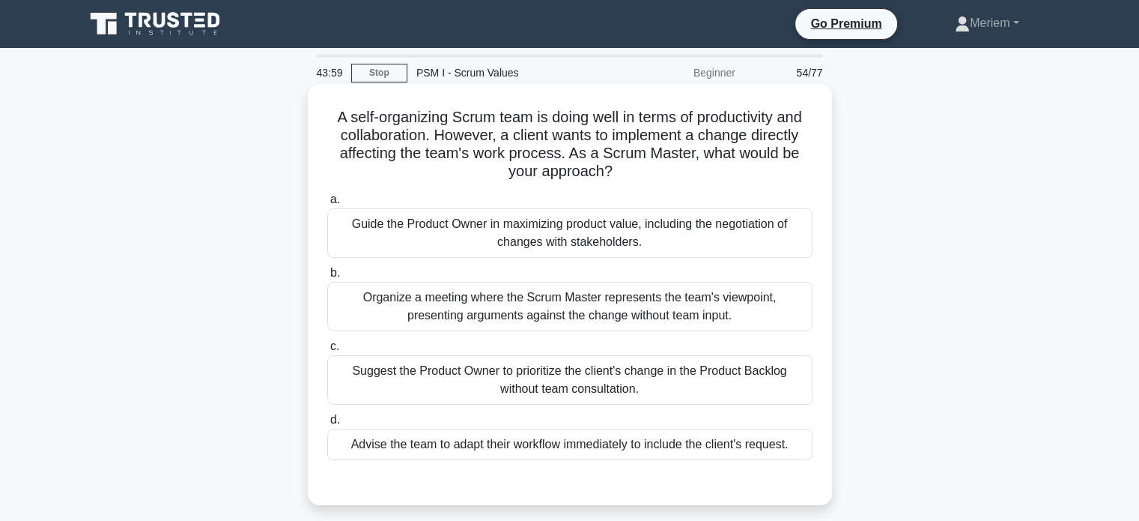
click at [409, 236] on div "Guide the Product Owner in maximizing product value, including the negotiation …" at bounding box center [569, 232] width 485 height 49
click at [327, 204] on input "a. Guide the Product Owner in maximizing product value, including the negotiati…" at bounding box center [327, 200] width 0 height 10
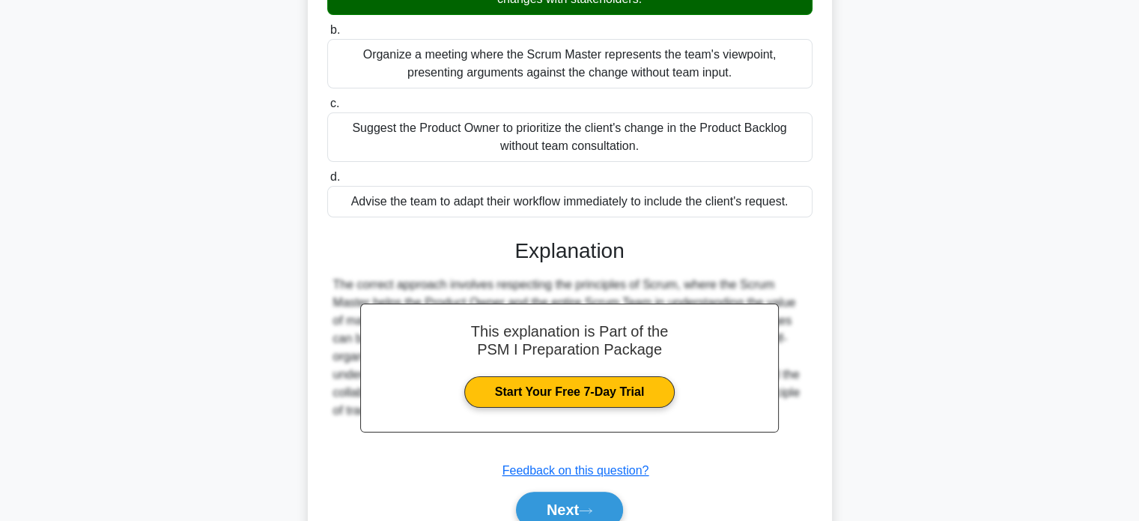
scroll to position [312, 0]
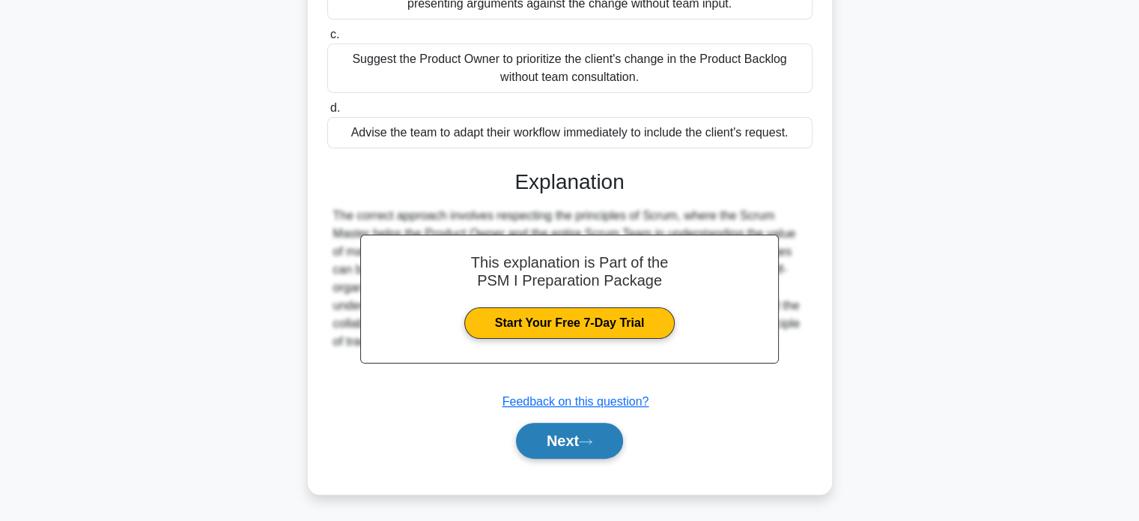
click at [538, 444] on button "Next" at bounding box center [569, 440] width 107 height 36
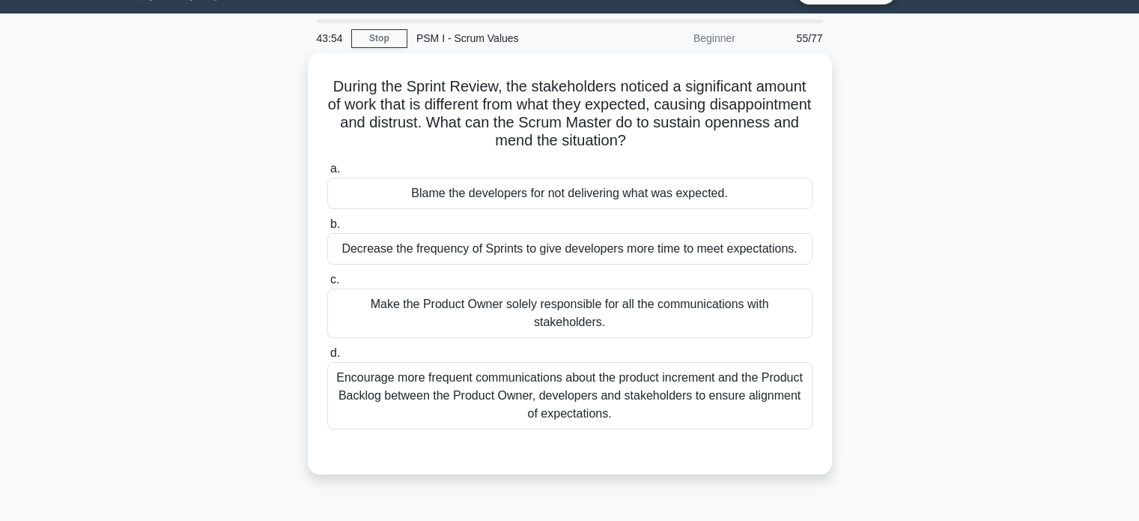
scroll to position [34, 0]
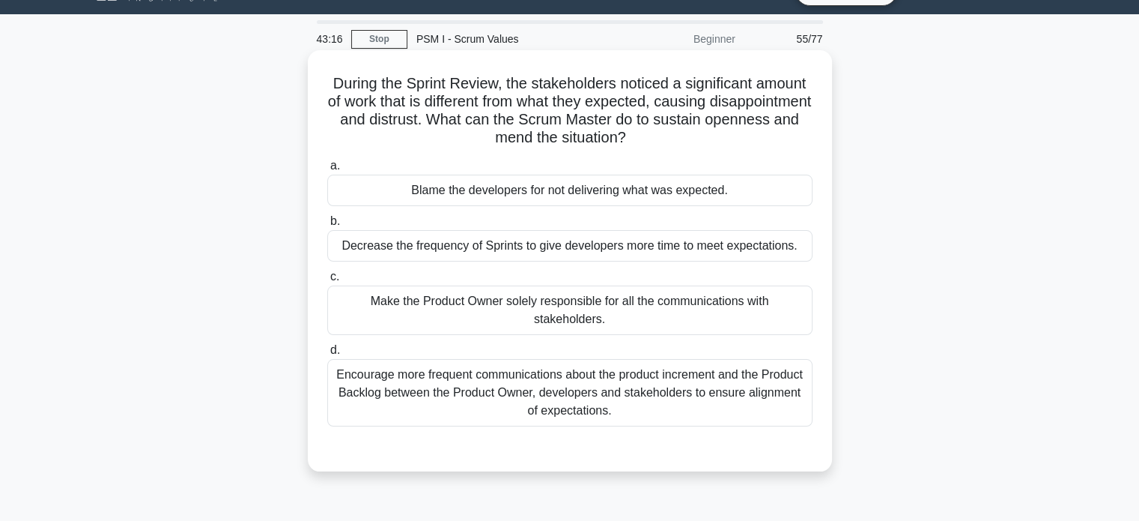
click at [502, 381] on div "Encourage more frequent communications about the product increment and the Prod…" at bounding box center [569, 392] width 485 height 67
click at [327, 355] on input "d. Encourage more frequent communications about the product increment and the P…" at bounding box center [327, 350] width 0 height 10
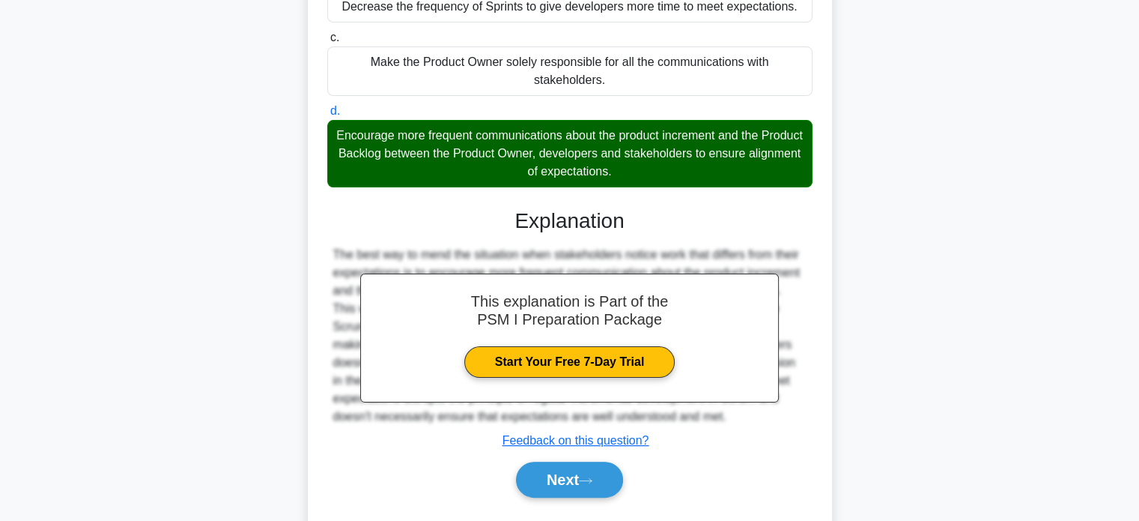
scroll to position [277, 0]
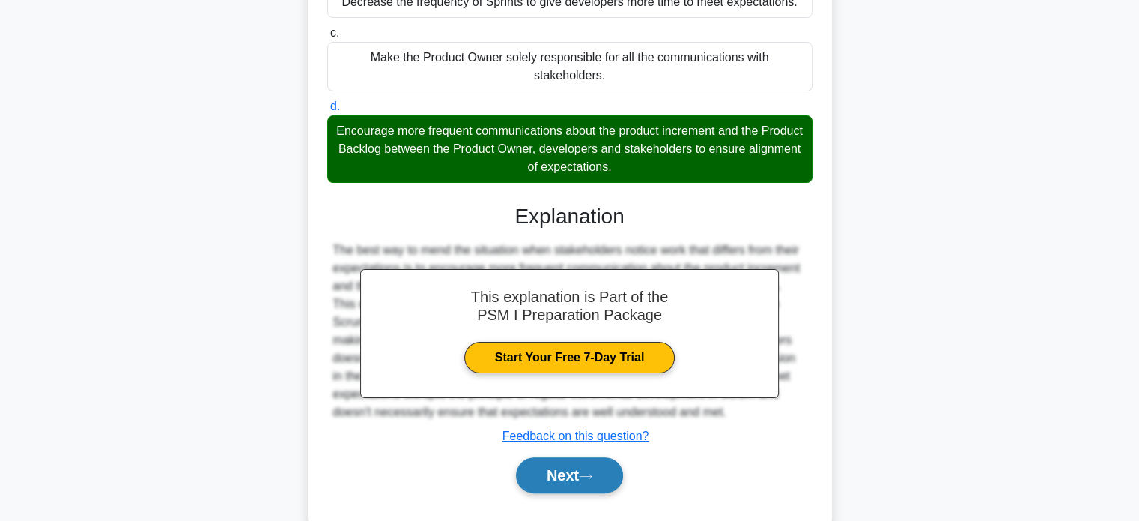
click at [554, 463] on button "Next" at bounding box center [569, 475] width 107 height 36
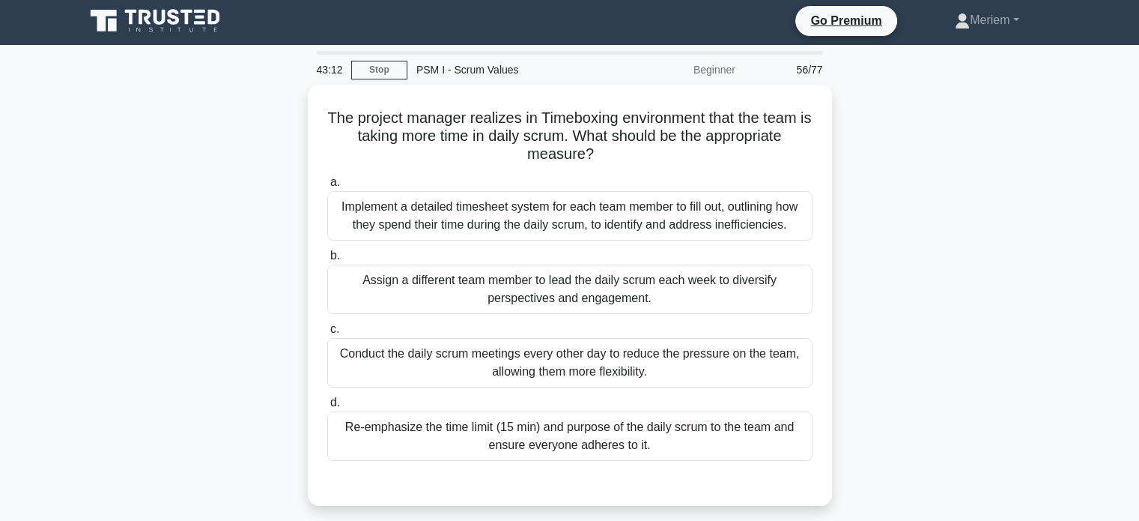
scroll to position [1, 0]
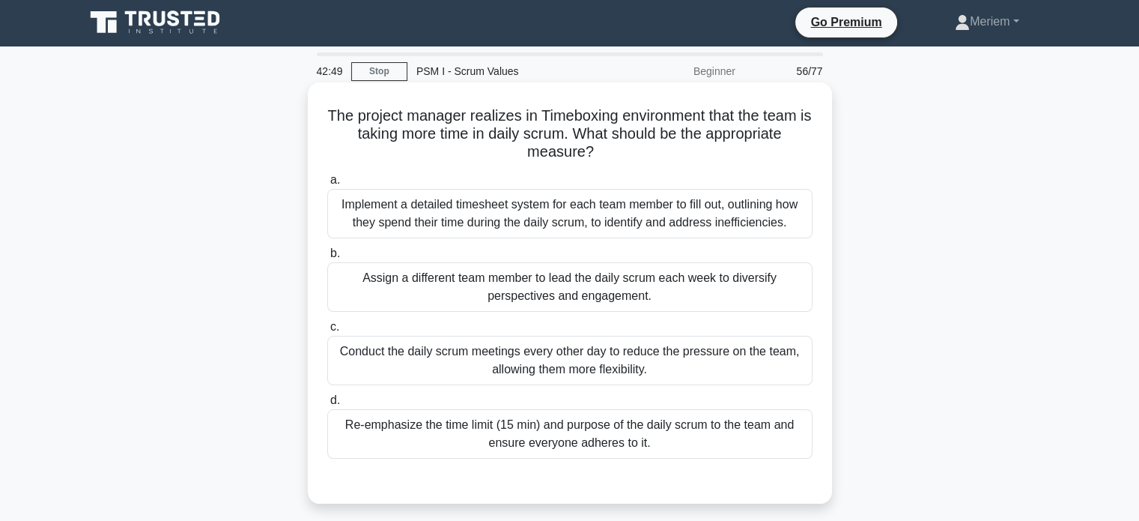
click at [440, 442] on div "Re-emphasize the time limit (15 min) and purpose of the daily scrum to the team…" at bounding box center [569, 433] width 485 height 49
click at [327, 405] on input "d. Re-emphasize the time limit (15 min) and purpose of the daily scrum to the t…" at bounding box center [327, 400] width 0 height 10
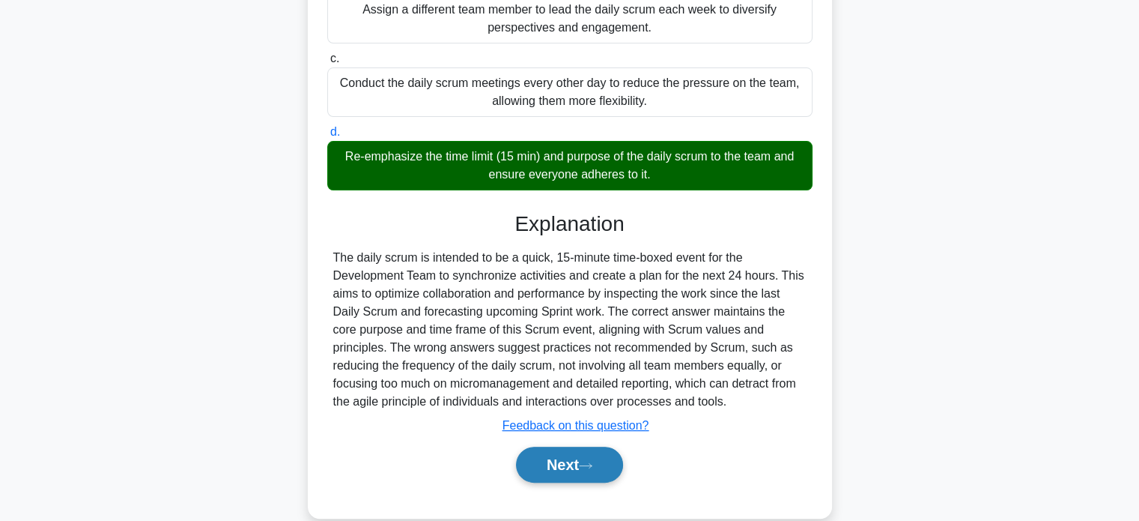
scroll to position [268, 0]
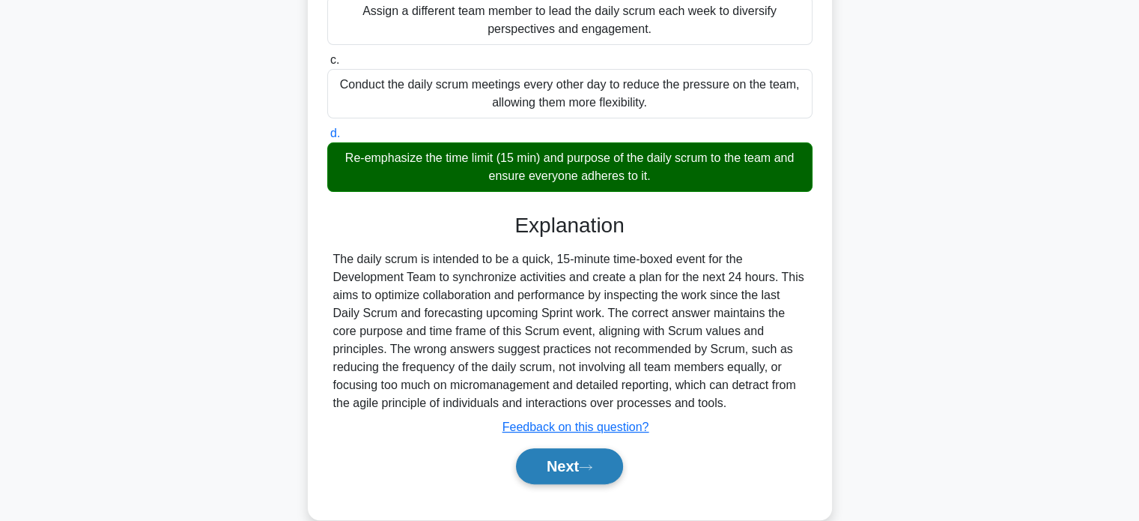
click at [533, 460] on button "Next" at bounding box center [569, 466] width 107 height 36
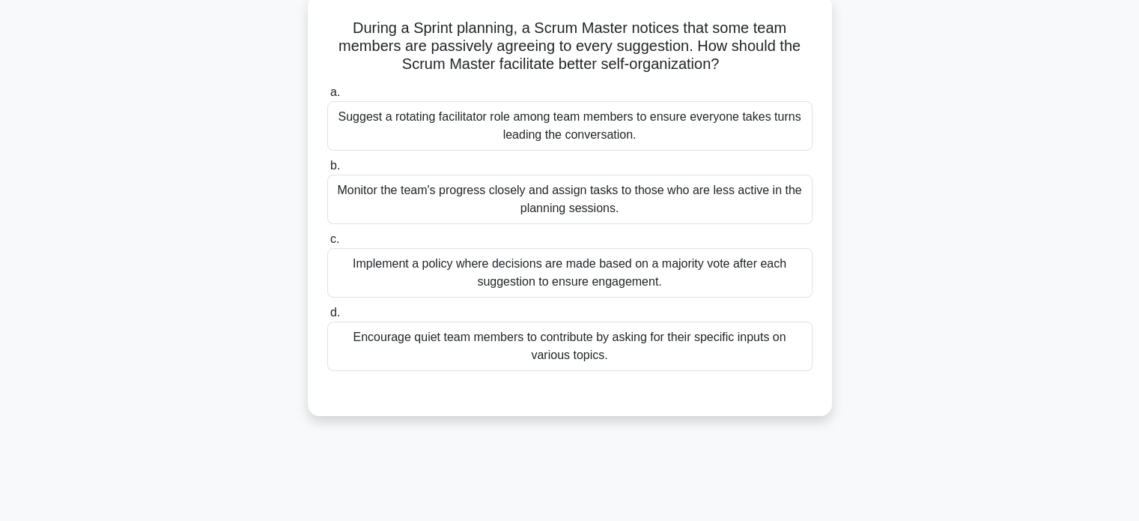
scroll to position [91, 0]
click at [407, 271] on div "Implement a policy where decisions are made based on a majority vote after each…" at bounding box center [569, 270] width 485 height 49
click at [327, 242] on input "c. Implement a policy where decisions are made based on a majority vote after e…" at bounding box center [327, 237] width 0 height 10
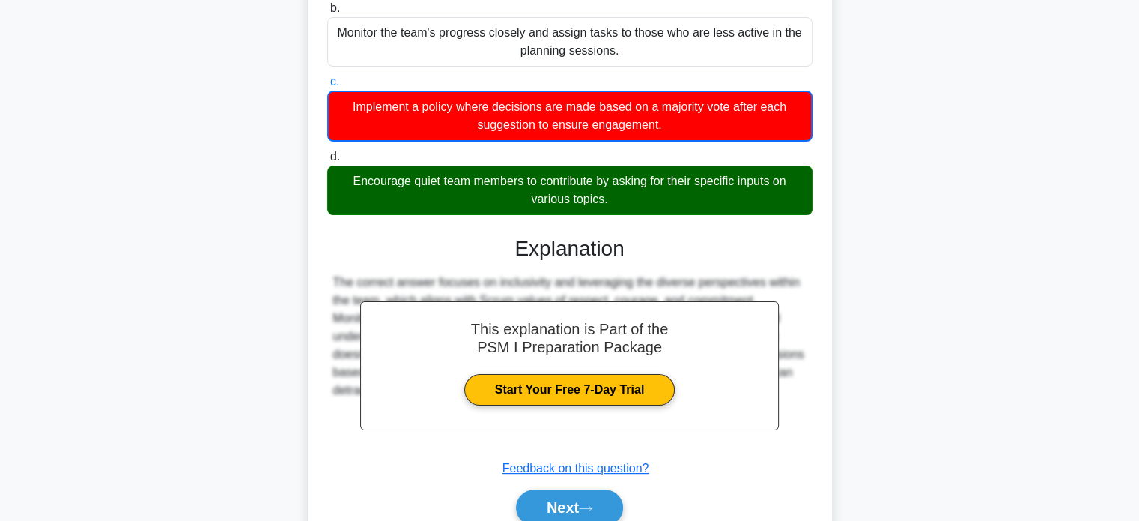
scroll to position [313, 0]
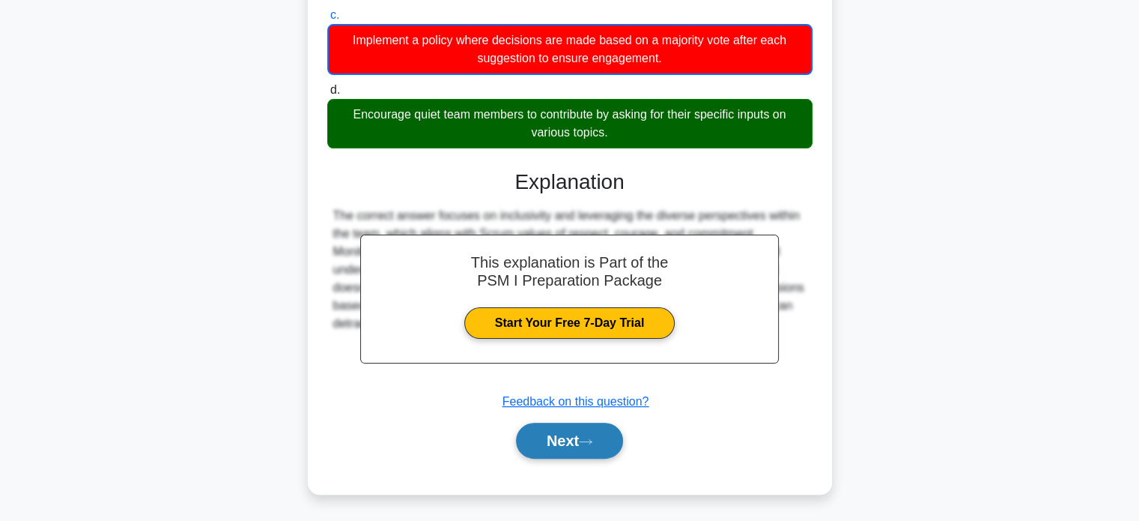
click at [554, 449] on button "Next" at bounding box center [569, 440] width 107 height 36
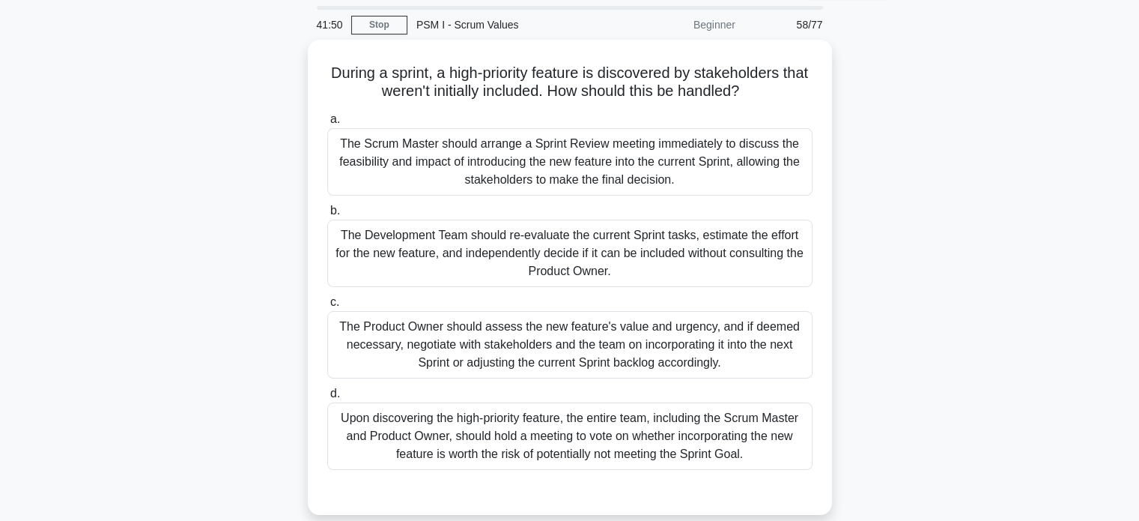
scroll to position [46, 0]
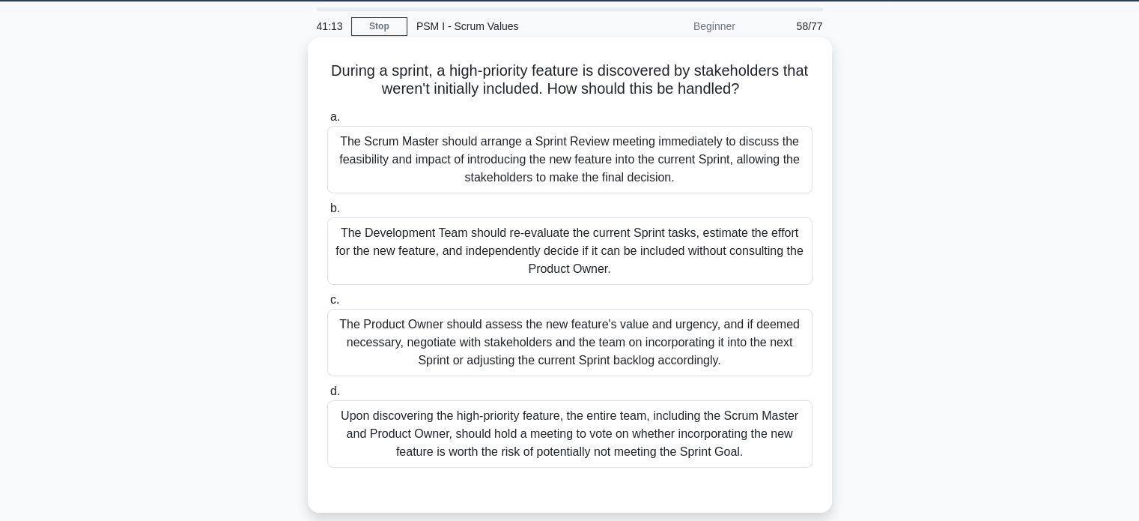
click at [407, 329] on div "The Product Owner should assess the new feature's value and urgency, and if dee…" at bounding box center [569, 342] width 485 height 67
click at [327, 305] on input "c. The Product Owner should assess the new feature's value and urgency, and if …" at bounding box center [327, 300] width 0 height 10
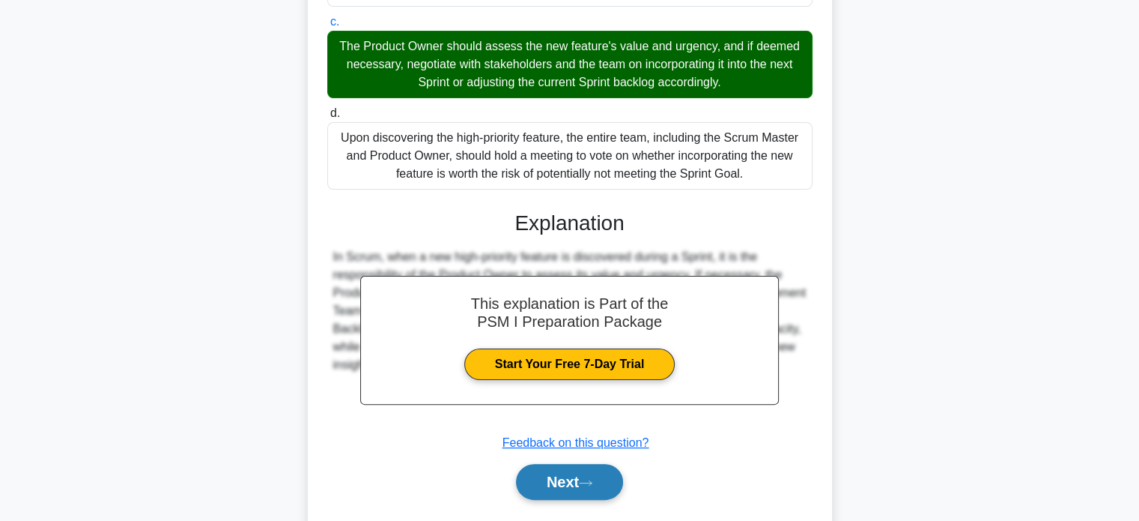
scroll to position [325, 0]
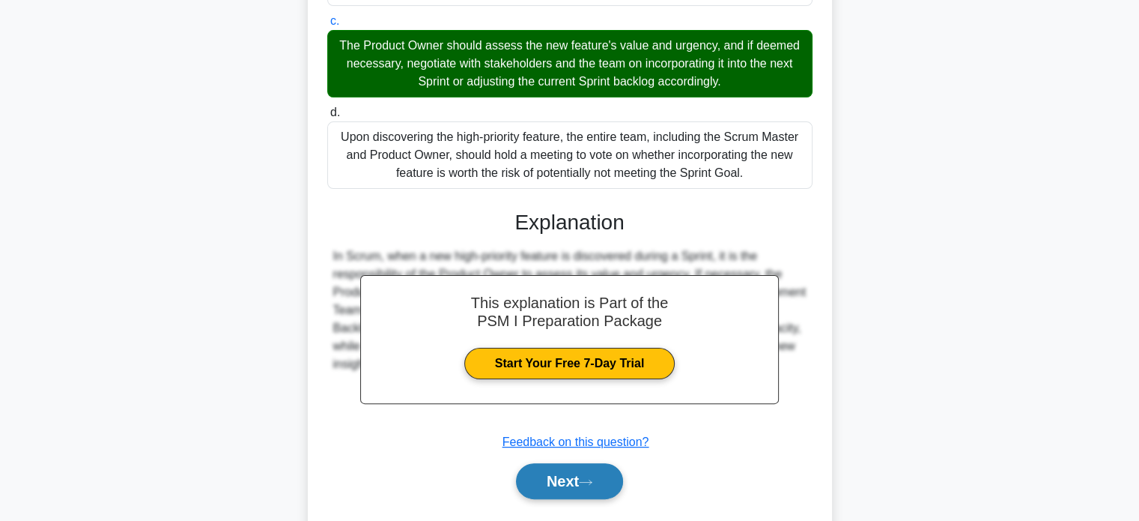
click at [543, 477] on button "Next" at bounding box center [569, 481] width 107 height 36
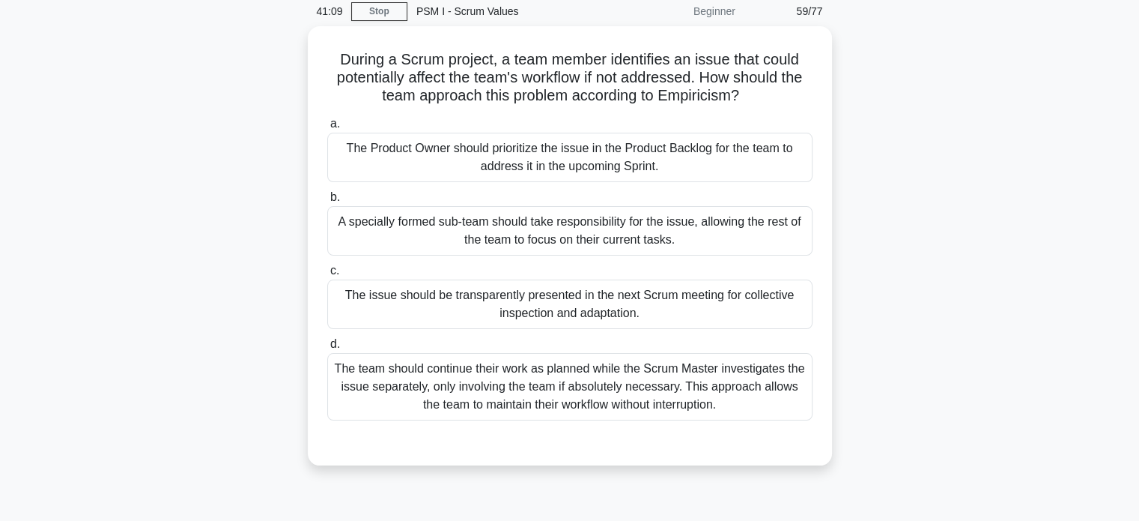
scroll to position [61, 0]
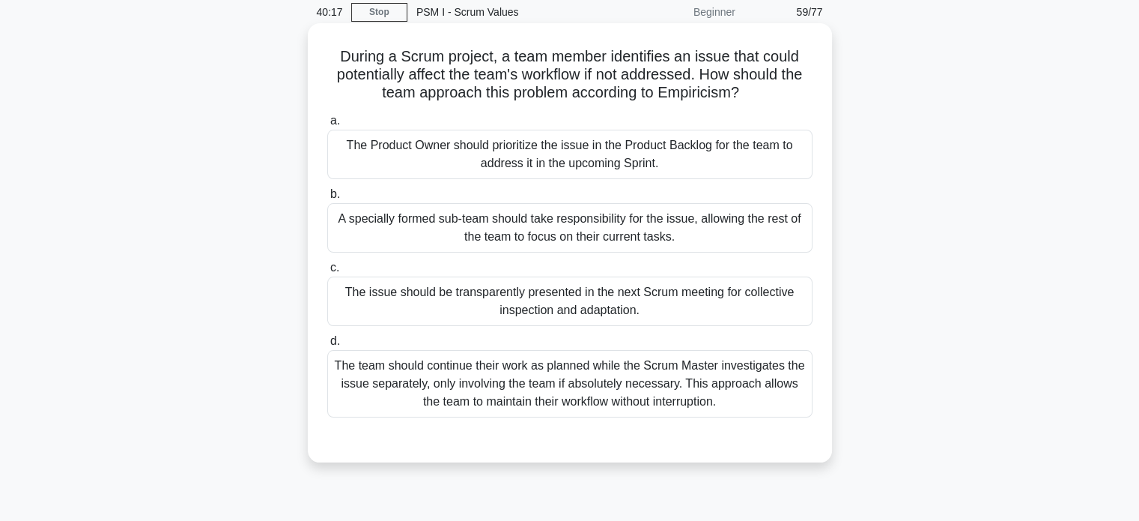
click at [465, 156] on div "The Product Owner should prioritize the issue in the Product Backlog for the te…" at bounding box center [569, 154] width 485 height 49
click at [327, 126] on input "a. The Product Owner should prioritize the issue in the Product Backlog for the…" at bounding box center [327, 121] width 0 height 10
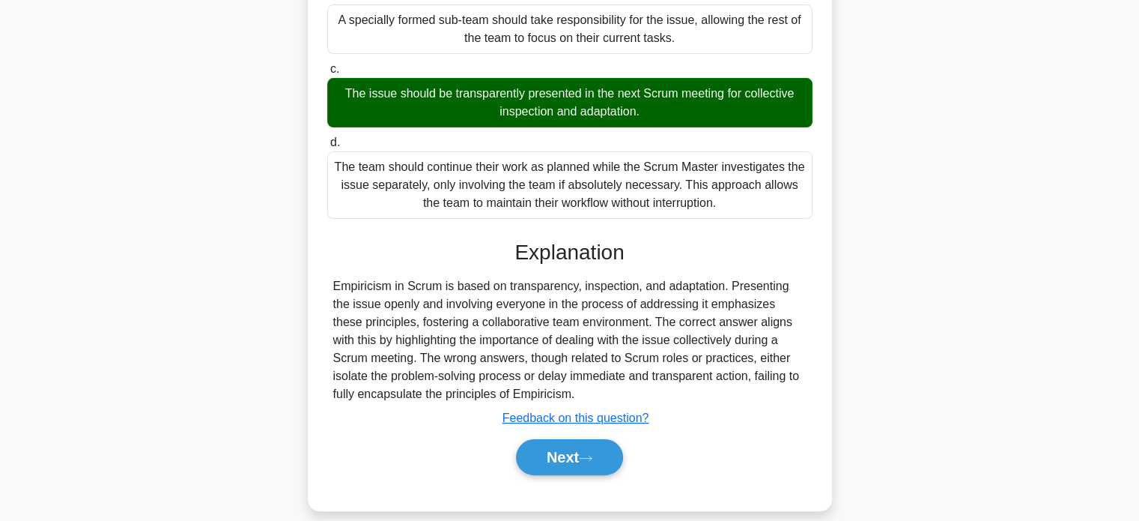
scroll to position [288, 0]
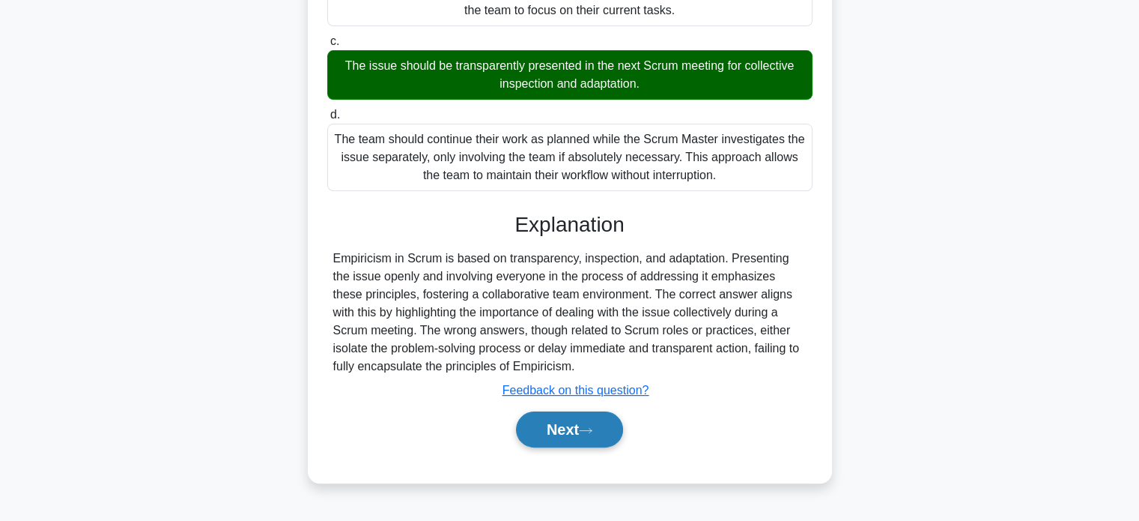
click at [539, 433] on button "Next" at bounding box center [569, 429] width 107 height 36
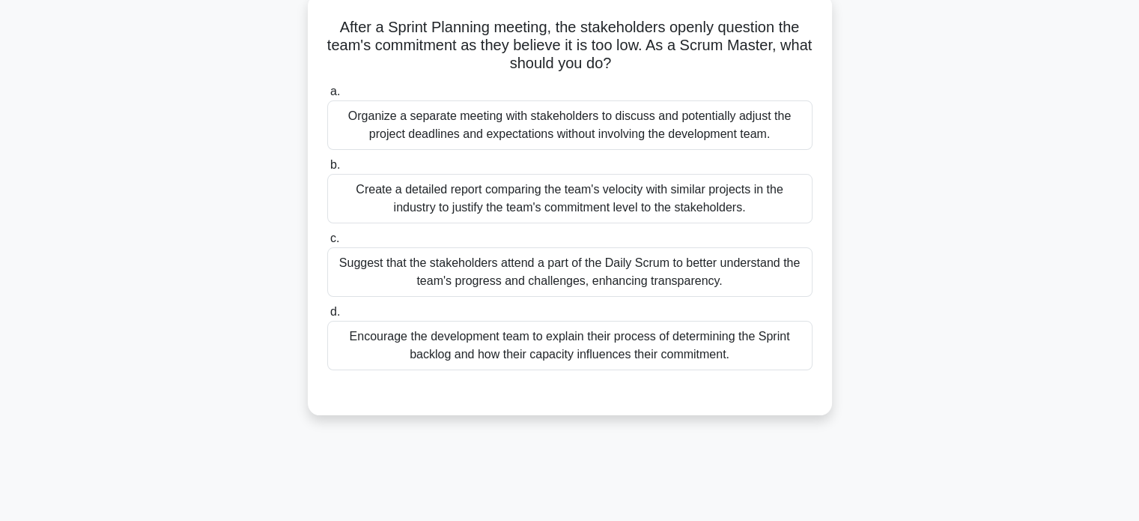
scroll to position [0, 0]
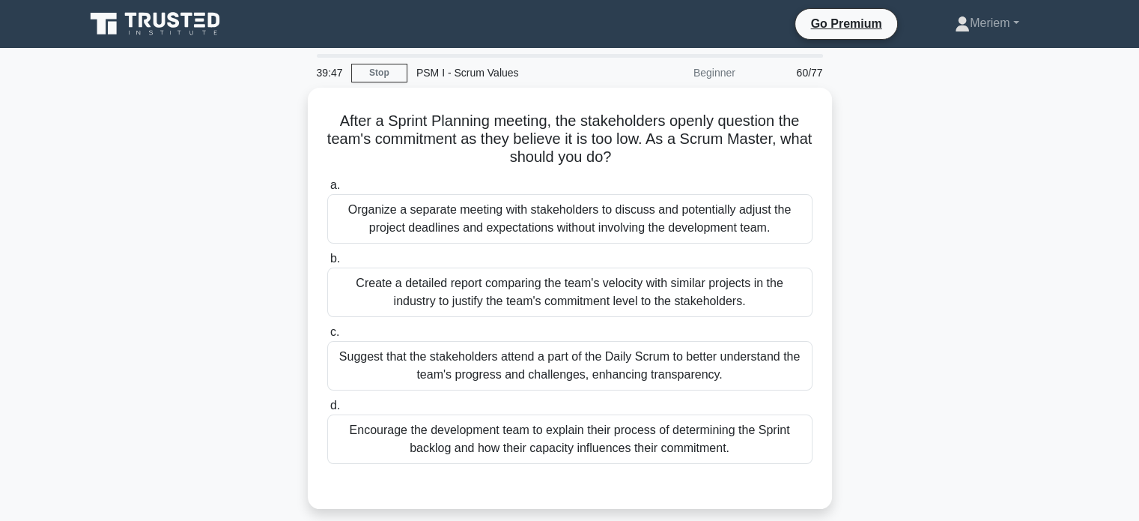
click at [539, 433] on div "Encourage the development team to explain their process of determining the Spri…" at bounding box center [569, 438] width 485 height 49
click at [327, 410] on input "d. Encourage the development team to explain their process of determining the S…" at bounding box center [327, 406] width 0 height 10
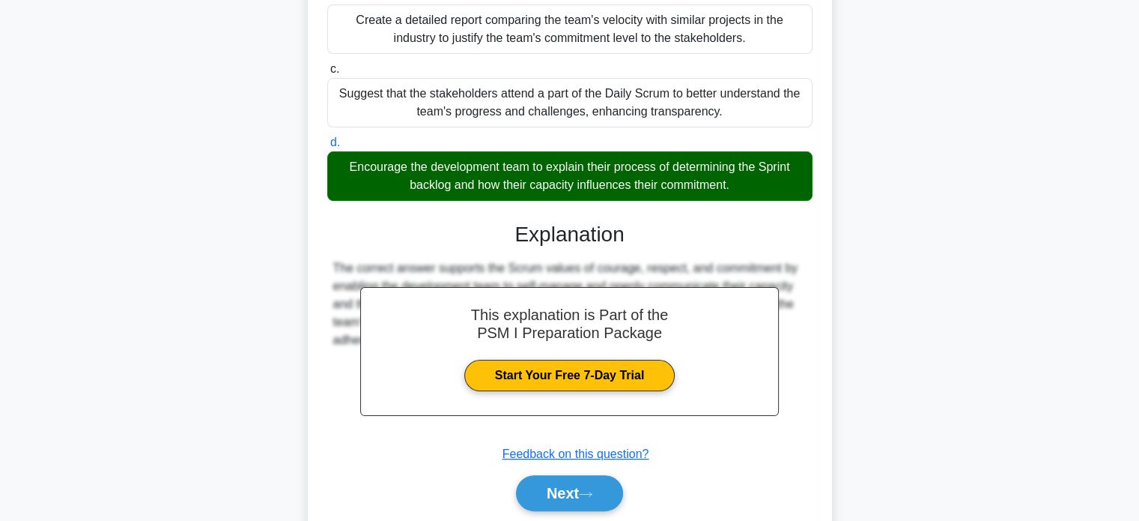
scroll to position [265, 0]
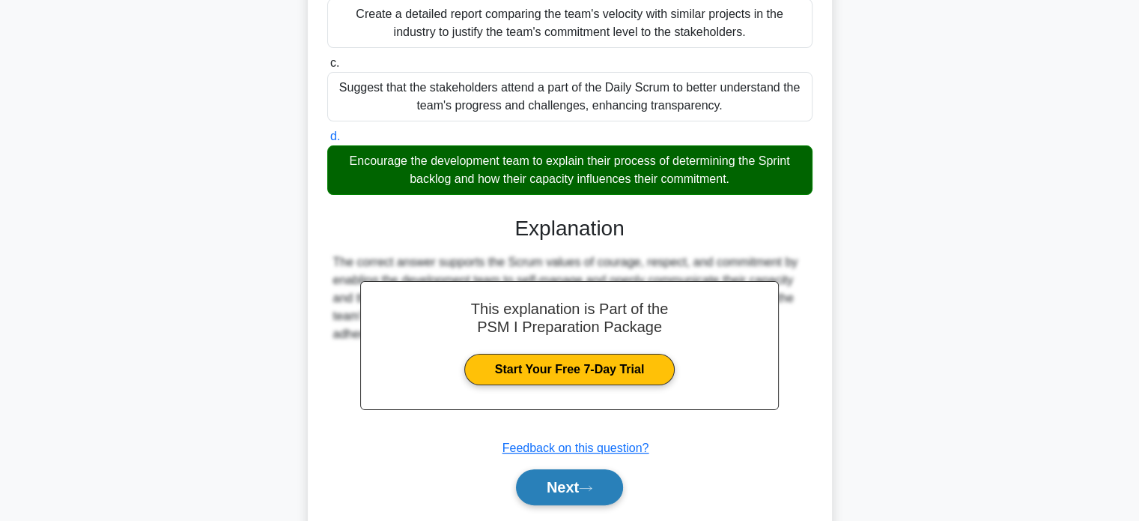
click at [545, 494] on button "Next" at bounding box center [569, 487] width 107 height 36
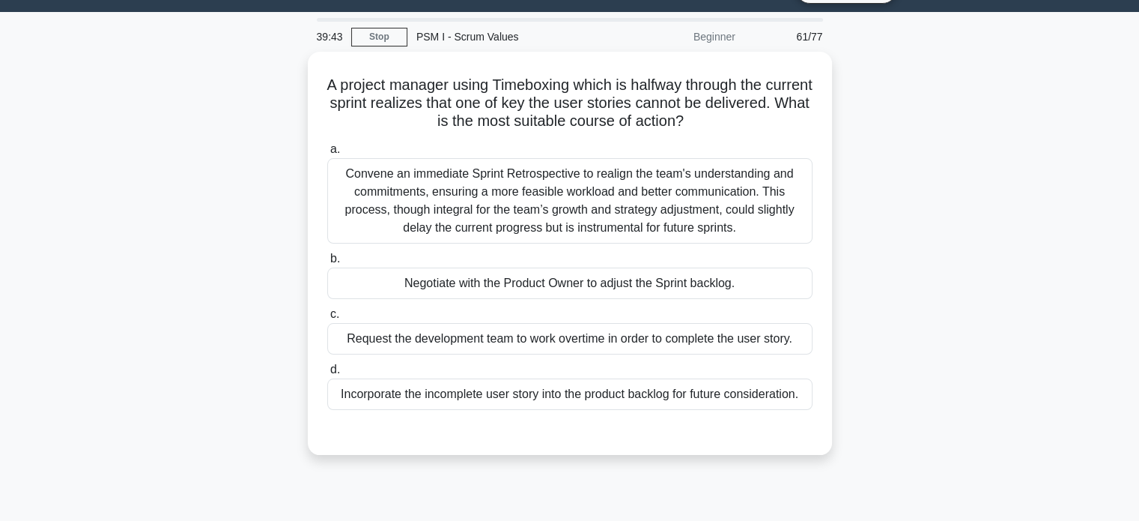
scroll to position [34, 0]
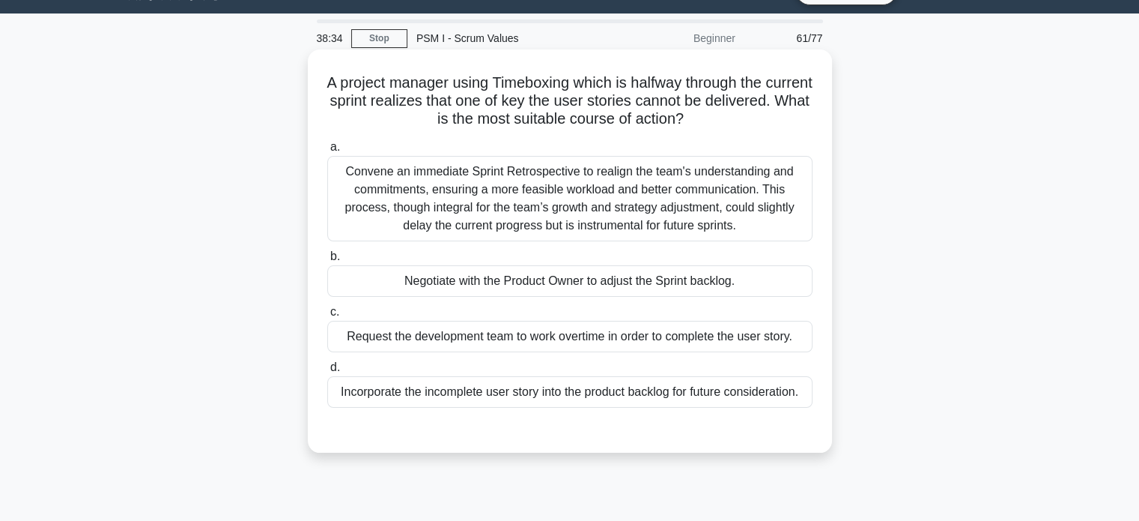
click at [448, 287] on div "Negotiate with the Product Owner to adjust the Sprint backlog." at bounding box center [569, 280] width 485 height 31
click at [327, 261] on input "b. Negotiate with the Product Owner to adjust the Sprint backlog." at bounding box center [327, 257] width 0 height 10
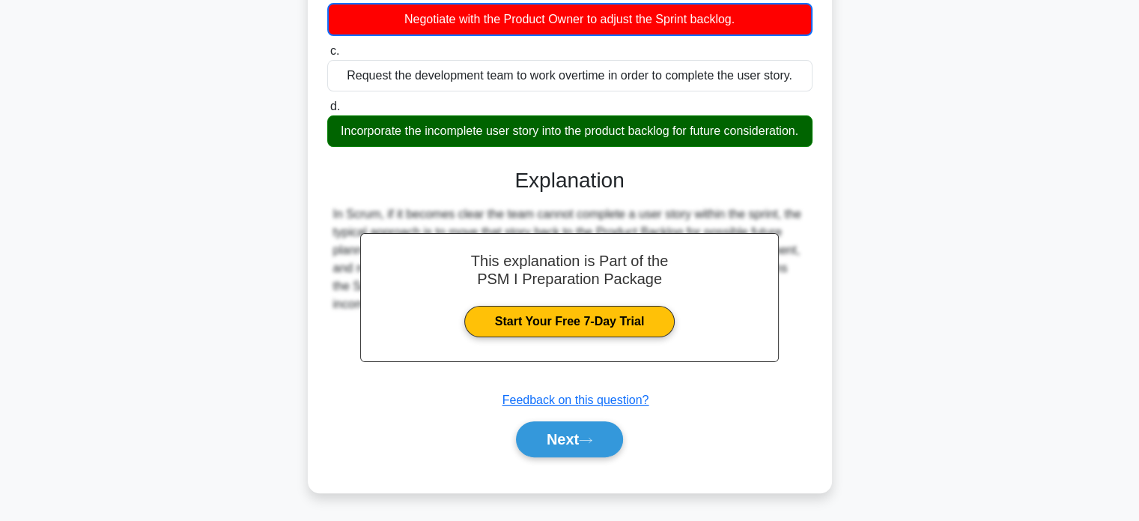
scroll to position [303, 0]
click at [554, 451] on button "Next" at bounding box center [569, 439] width 107 height 36
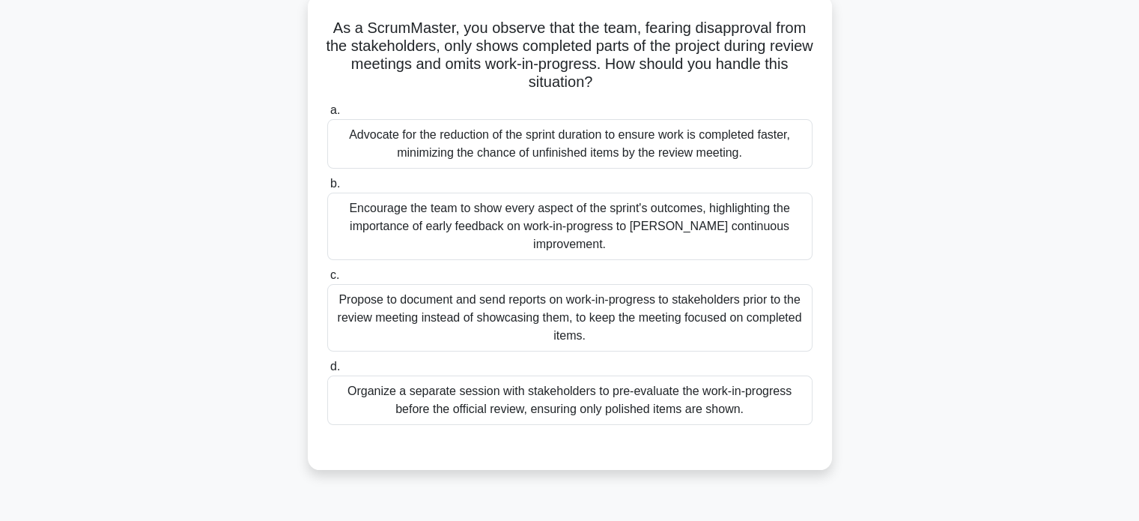
scroll to position [91, 0]
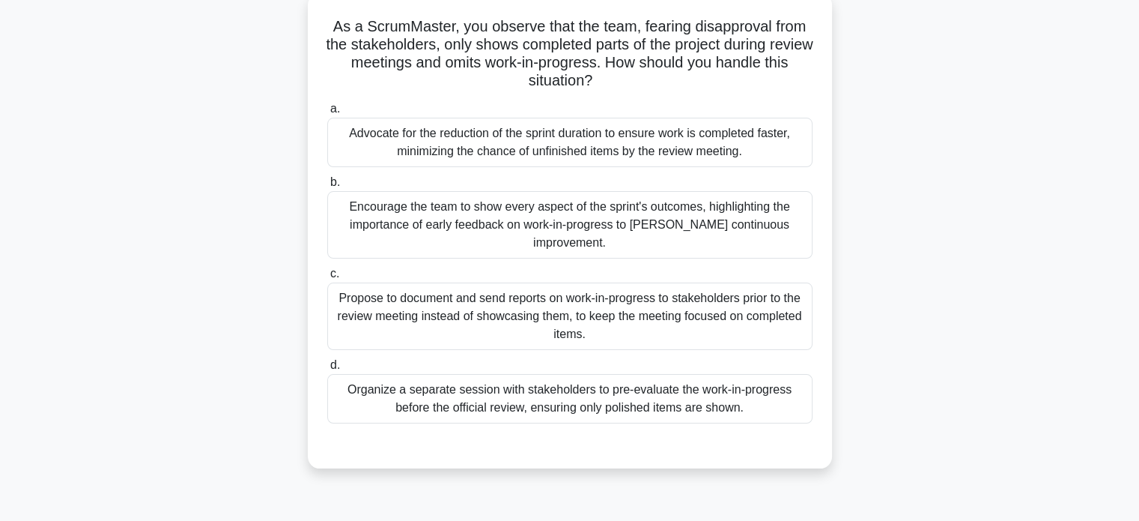
click at [527, 213] on div "Encourage the team to show every aspect of the sprint's outcomes, highlighting …" at bounding box center [569, 224] width 485 height 67
click at [327, 187] on input "b. Encourage the team to show every aspect of the sprint's outcomes, highlighti…" at bounding box center [327, 183] width 0 height 10
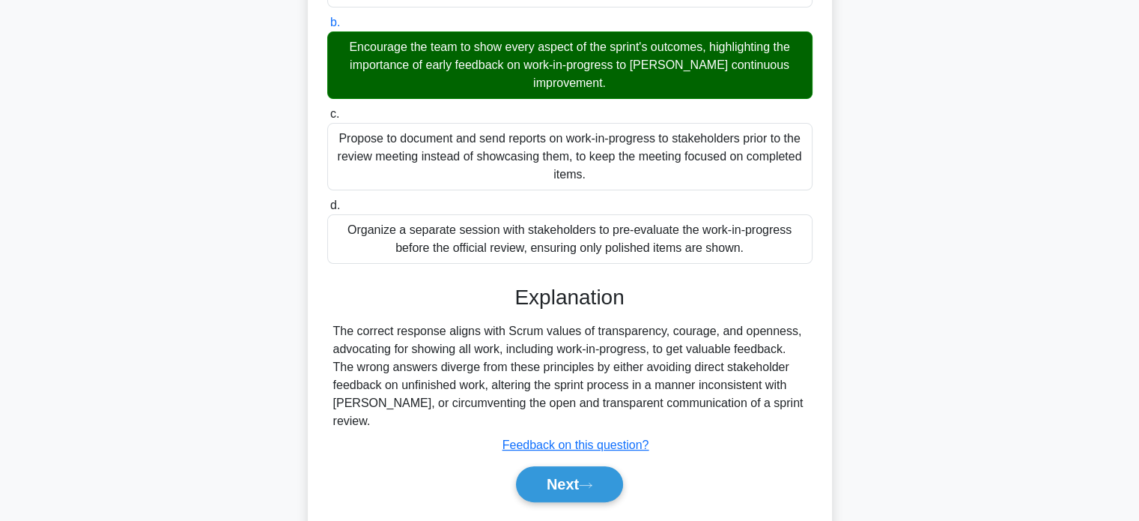
scroll to position [288, 0]
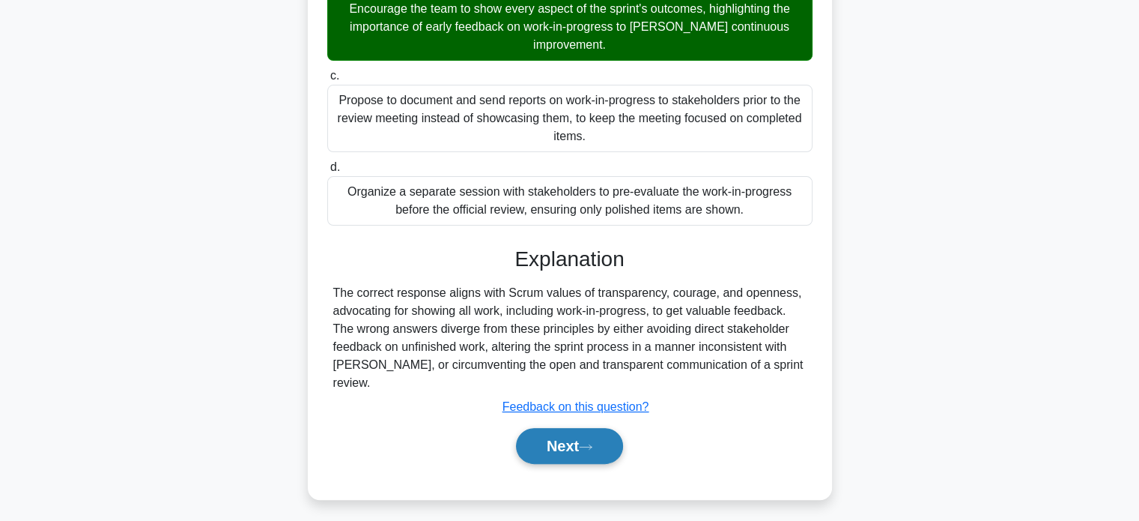
click at [545, 428] on button "Next" at bounding box center [569, 446] width 107 height 36
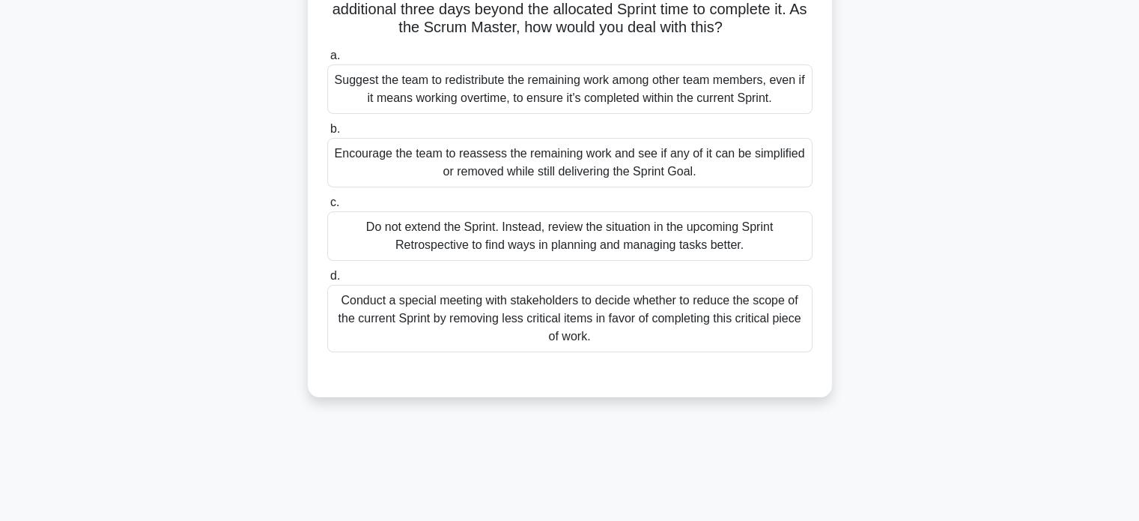
scroll to position [72, 0]
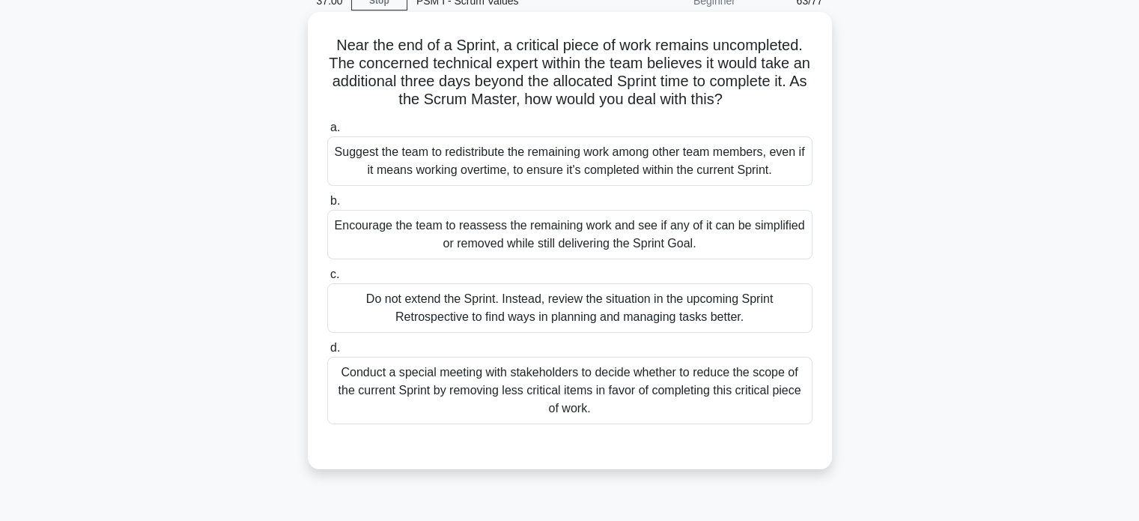
click at [582, 315] on div "Do not extend the Sprint. Instead, review the situation in the upcoming Sprint …" at bounding box center [569, 307] width 485 height 49
click at [327, 279] on input "c. Do not extend the Sprint. Instead, review the situation in the upcoming Spri…" at bounding box center [327, 275] width 0 height 10
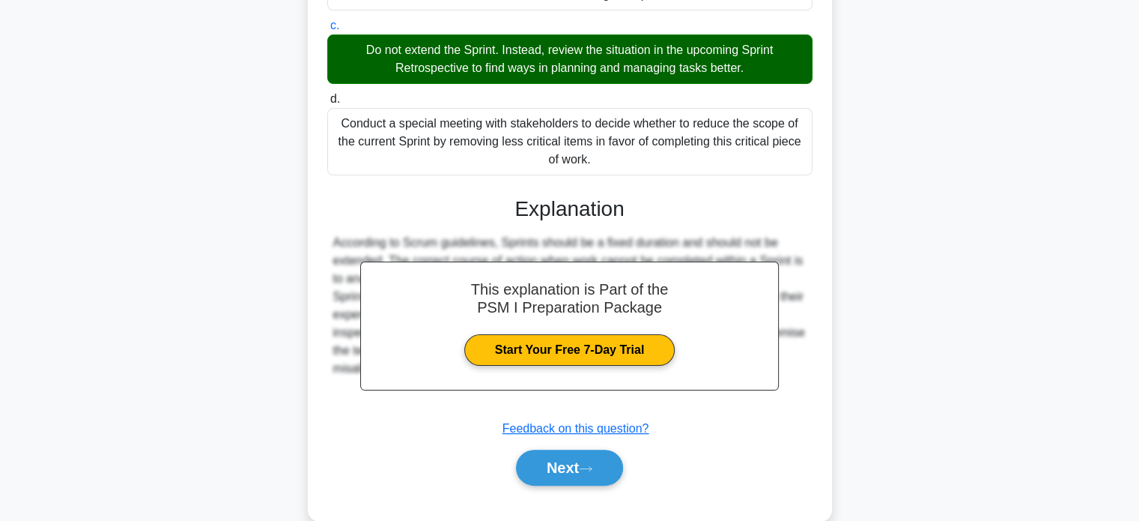
scroll to position [322, 0]
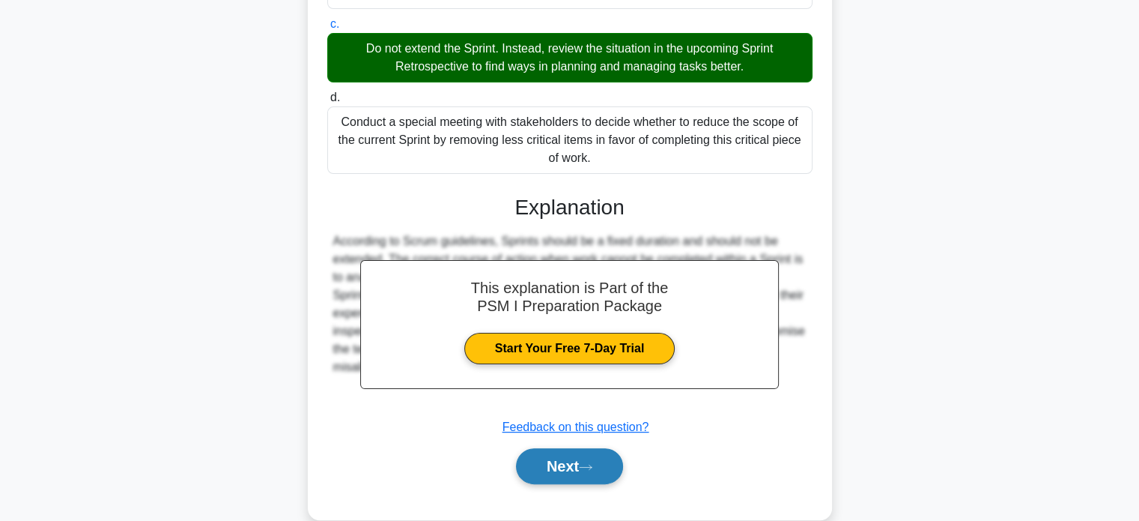
click at [539, 461] on button "Next" at bounding box center [569, 466] width 107 height 36
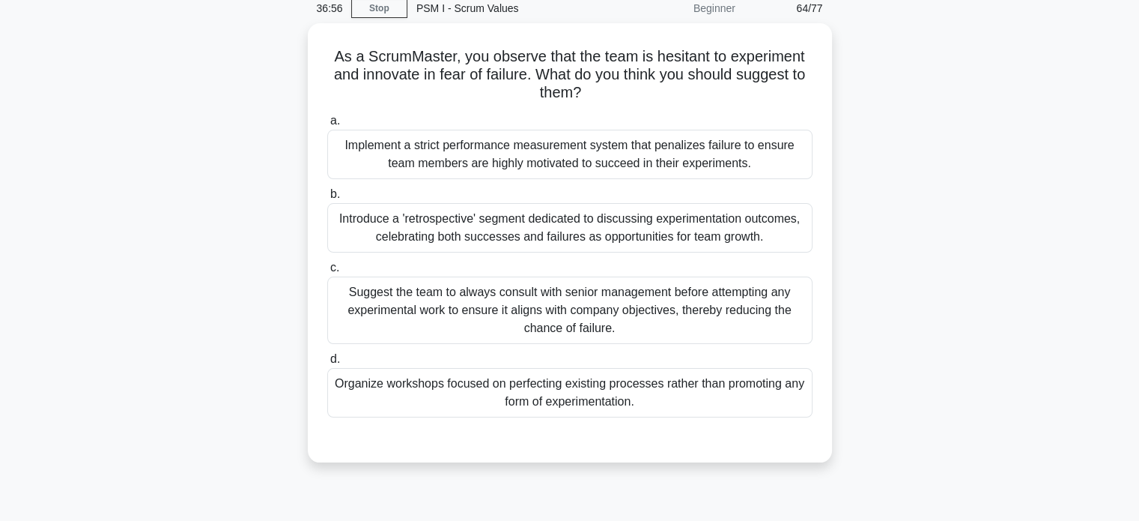
scroll to position [64, 0]
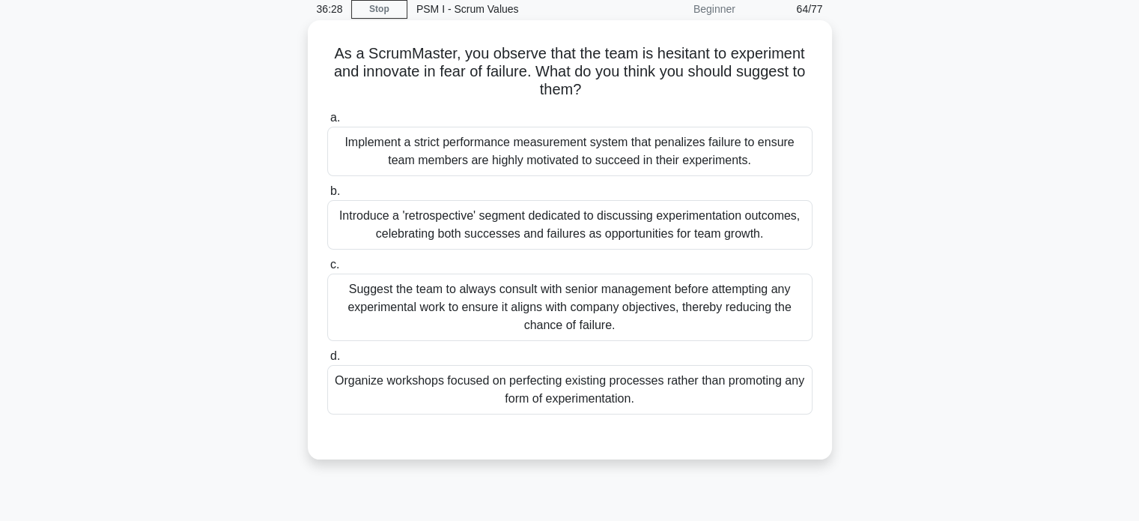
click at [638, 225] on div "Introduce a 'retrospective' segment dedicated to discussing experimentation out…" at bounding box center [569, 224] width 485 height 49
click at [327, 196] on input "b. Introduce a 'retrospective' segment dedicated to discussing experimentation …" at bounding box center [327, 192] width 0 height 10
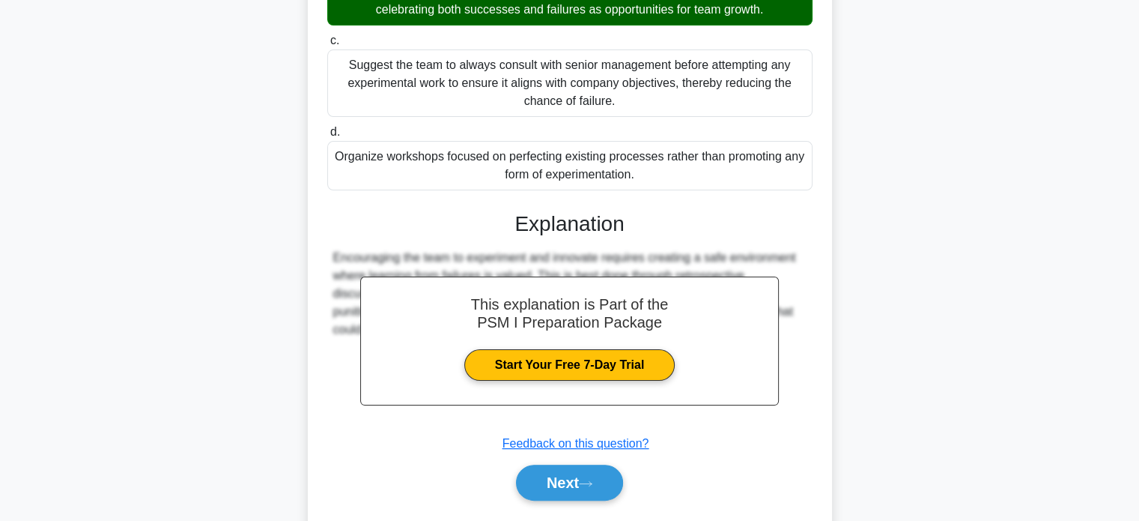
scroll to position [291, 0]
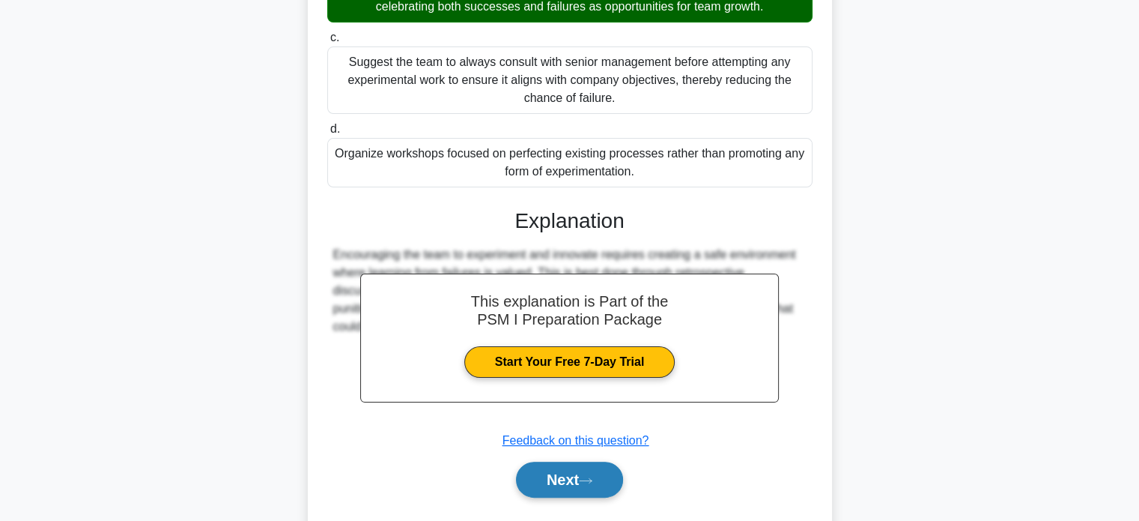
click at [572, 464] on button "Next" at bounding box center [569, 479] width 107 height 36
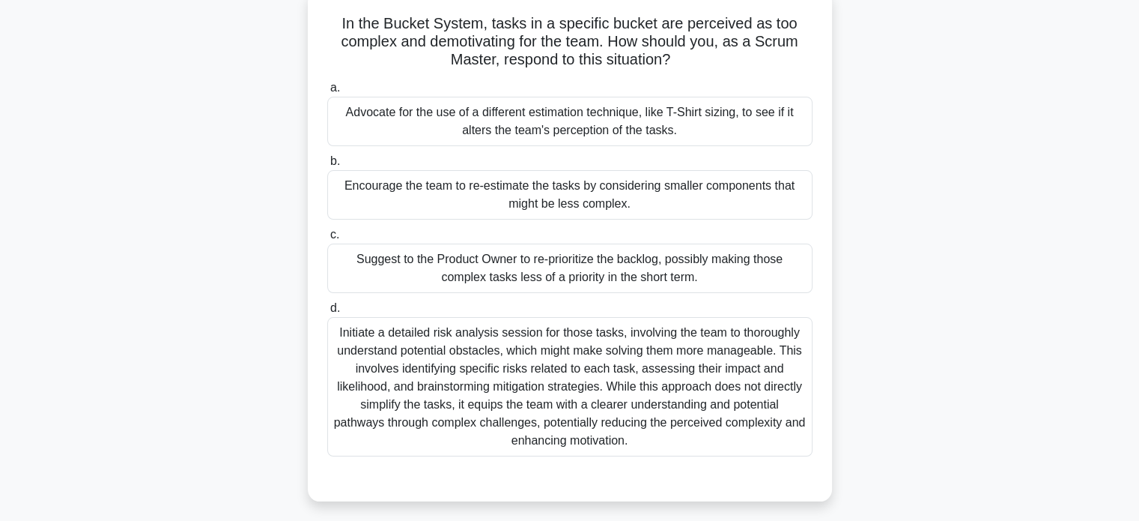
scroll to position [97, 0]
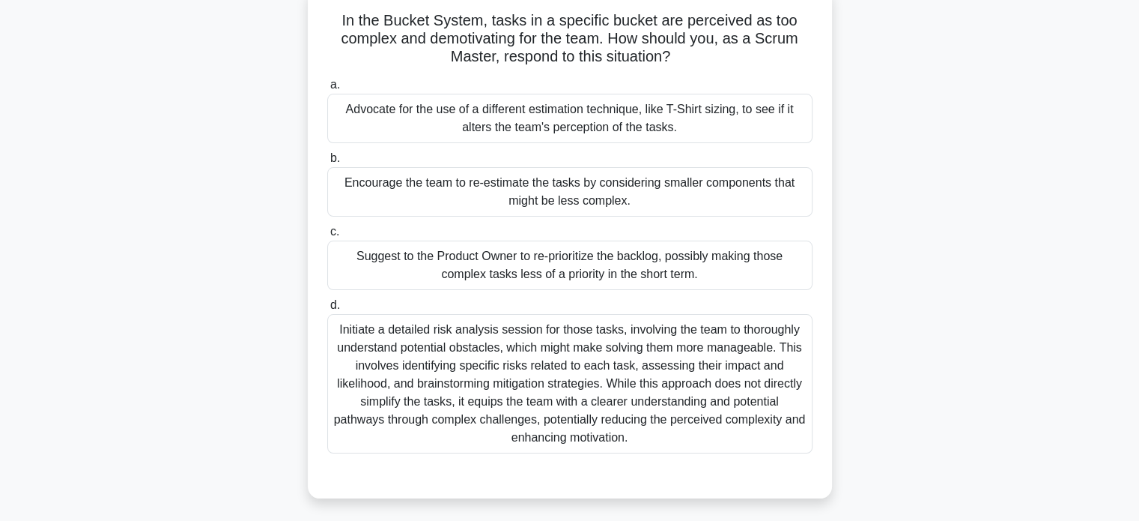
click at [449, 124] on div "Advocate for the use of a different estimation technique, like T-Shirt sizing, …" at bounding box center [569, 118] width 485 height 49
click at [327, 90] on input "a. Advocate for the use of a different estimation technique, like T-Shirt sizin…" at bounding box center [327, 85] width 0 height 10
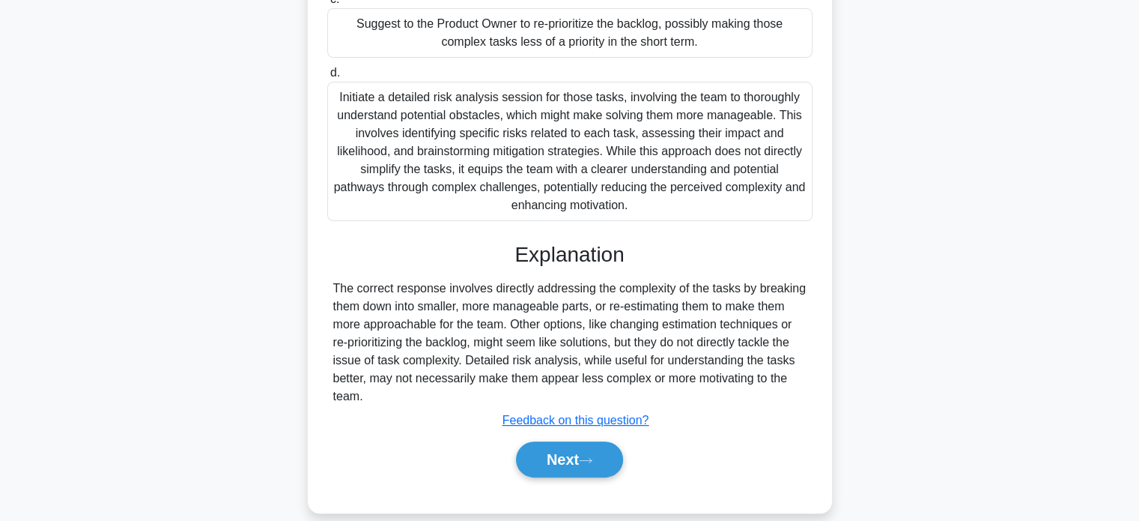
scroll to position [349, 0]
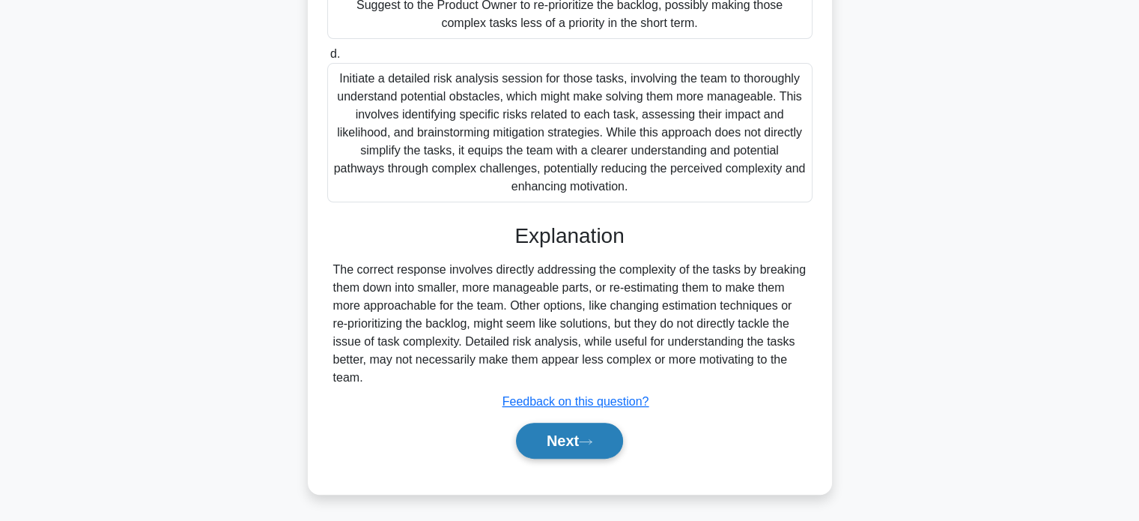
click at [556, 455] on button "Next" at bounding box center [569, 440] width 107 height 36
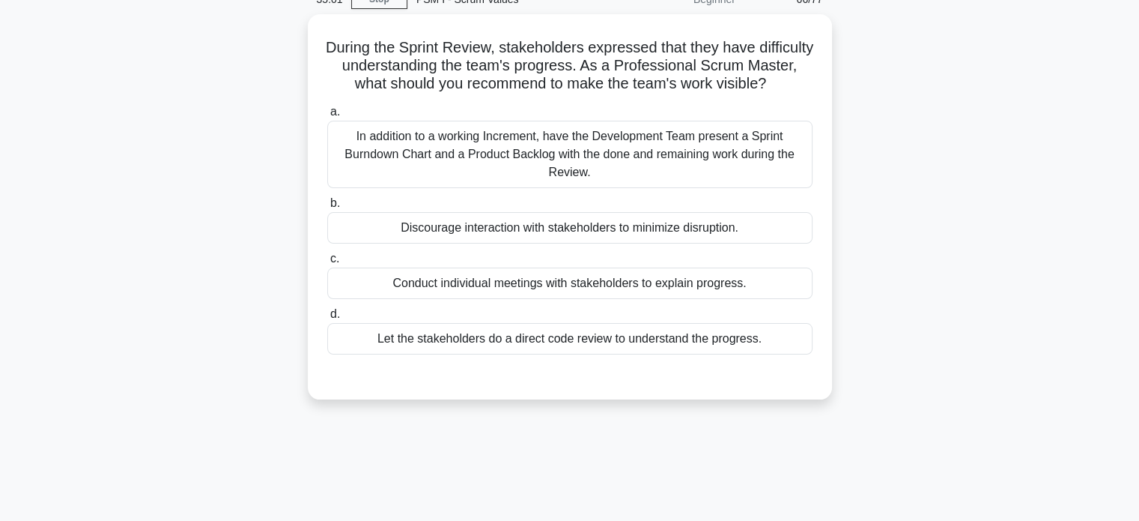
scroll to position [63, 0]
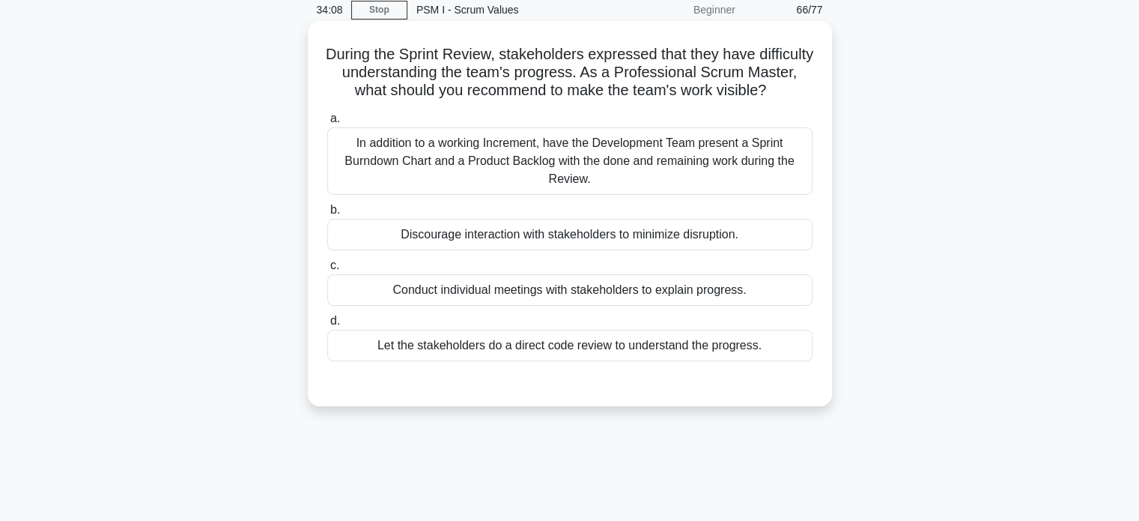
click at [479, 194] on div "In addition to a working Increment, have the Development Team present a Sprint …" at bounding box center [569, 160] width 485 height 67
click at [327, 124] on input "a. In addition to a working Increment, have the Development Team present a Spri…" at bounding box center [327, 119] width 0 height 10
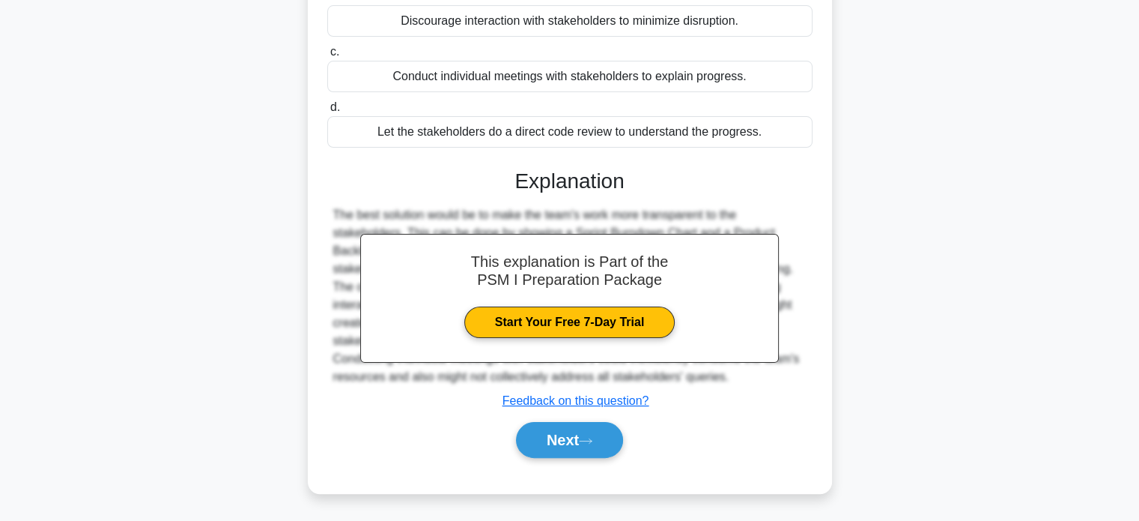
scroll to position [294, 0]
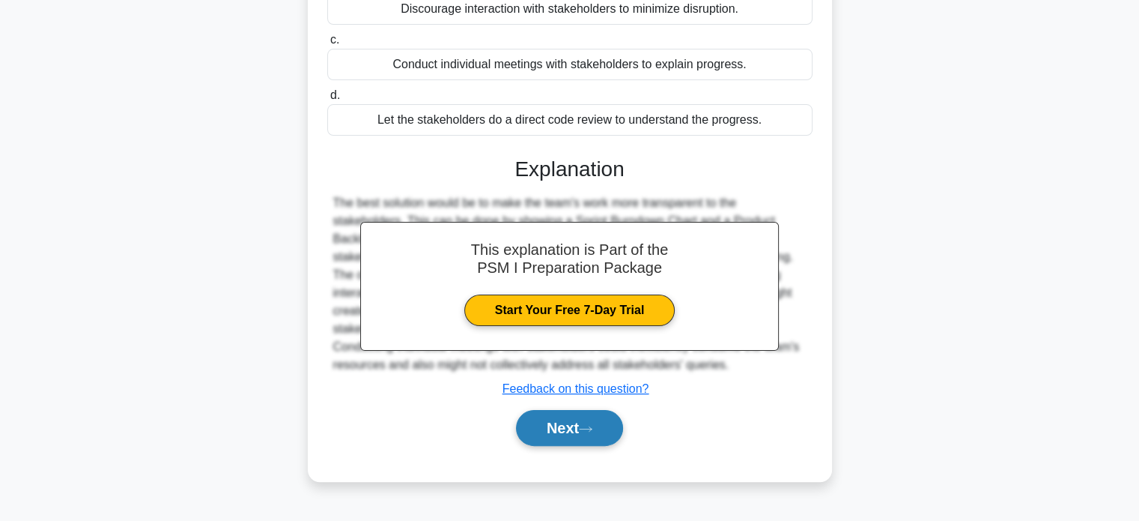
click at [536, 437] on button "Next" at bounding box center [569, 428] width 107 height 36
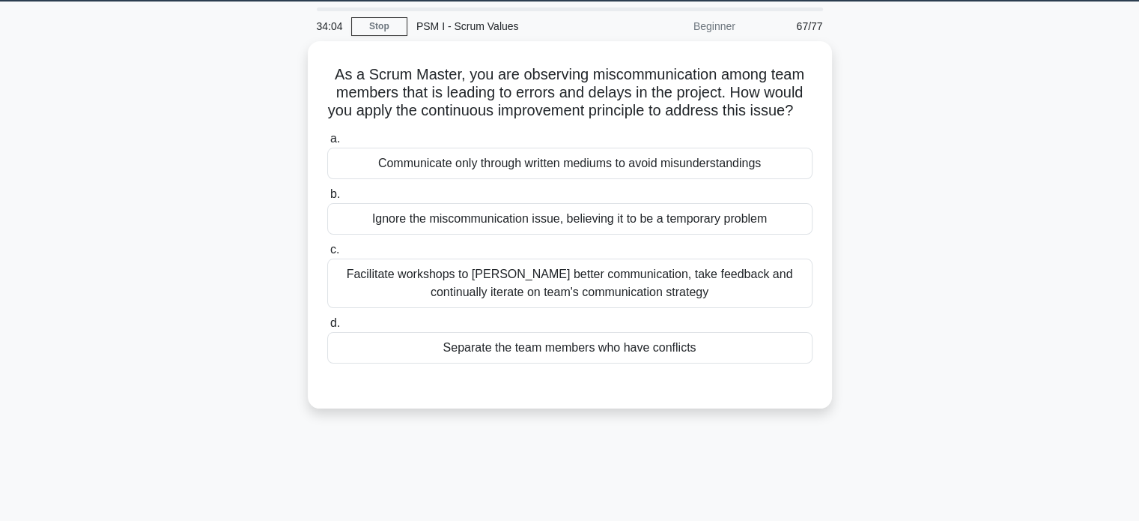
scroll to position [46, 0]
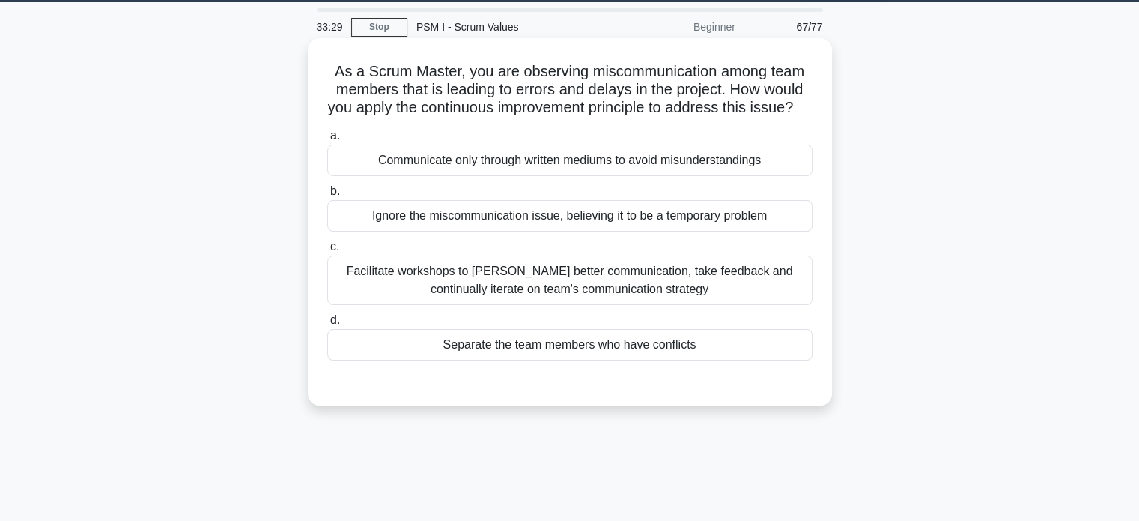
click at [497, 302] on div "Facilitate workshops to foster better communication, take feedback and continua…" at bounding box center [569, 279] width 485 height 49
click at [327, 252] on input "c. Facilitate workshops to foster better communication, take feedback and conti…" at bounding box center [327, 247] width 0 height 10
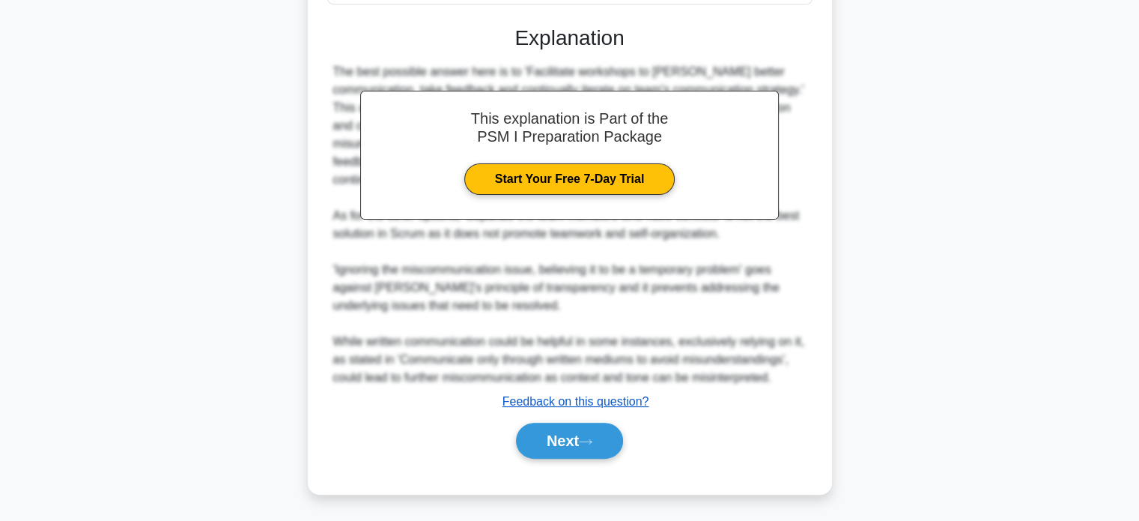
scroll to position [401, 0]
click at [551, 437] on button "Next" at bounding box center [569, 440] width 107 height 36
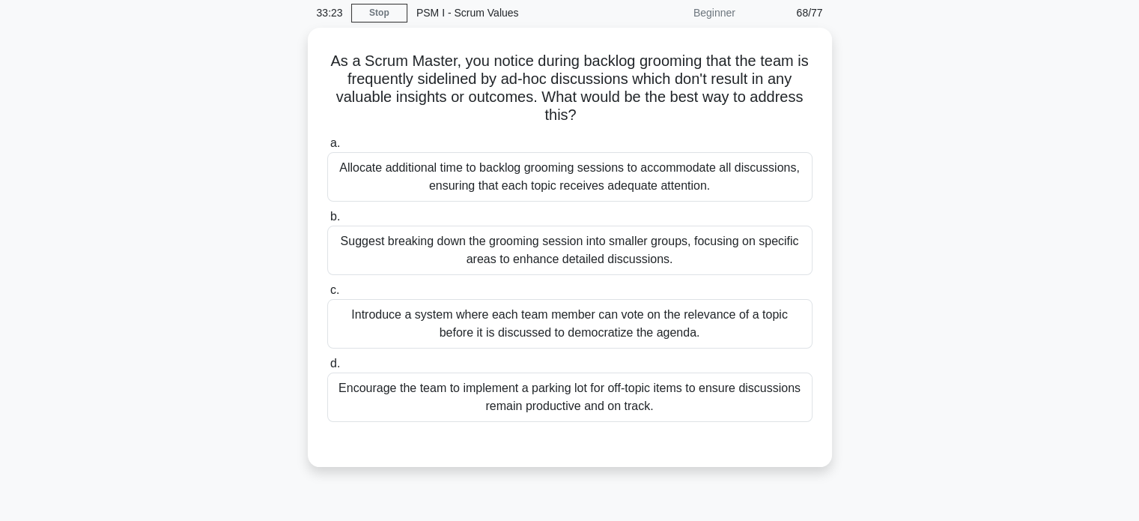
scroll to position [57, 0]
click at [571, 416] on div "Encourage the team to implement a parking lot for off-topic items to ensure dis…" at bounding box center [569, 396] width 485 height 49
click at [327, 368] on input "d. Encourage the team to implement a parking lot for off-topic items to ensure …" at bounding box center [327, 363] width 0 height 10
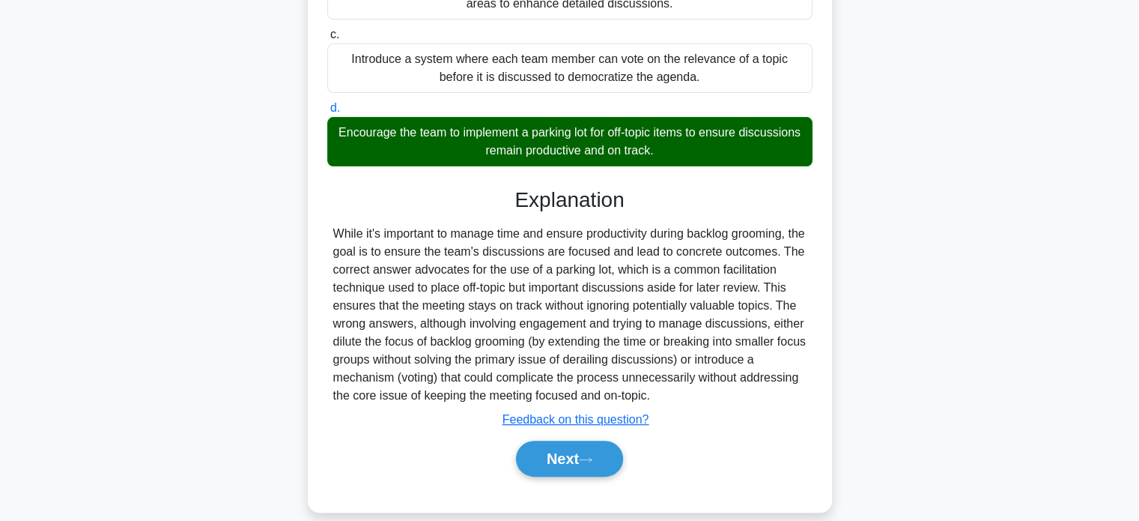
scroll to position [330, 0]
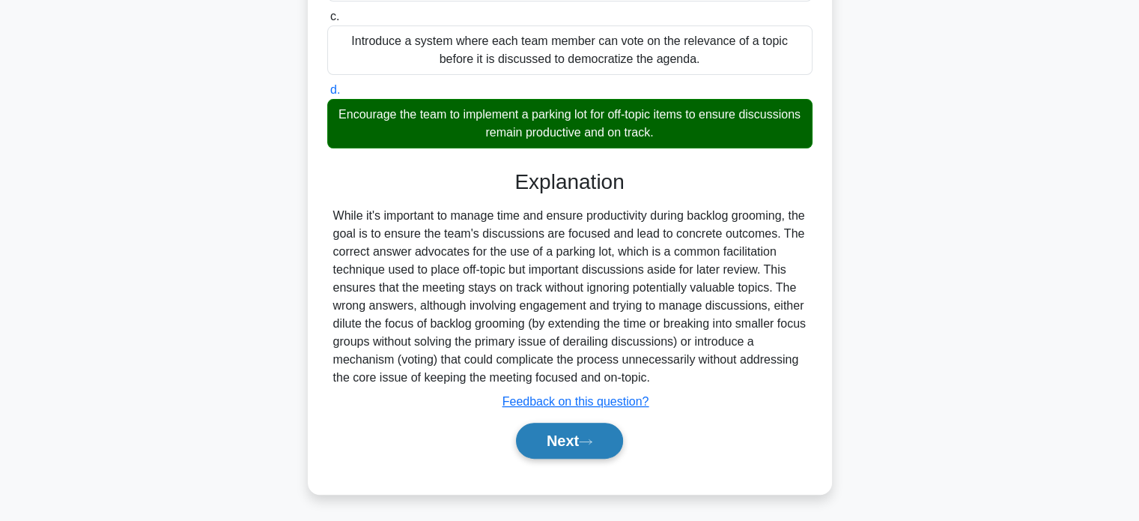
click at [556, 436] on button "Next" at bounding box center [569, 440] width 107 height 36
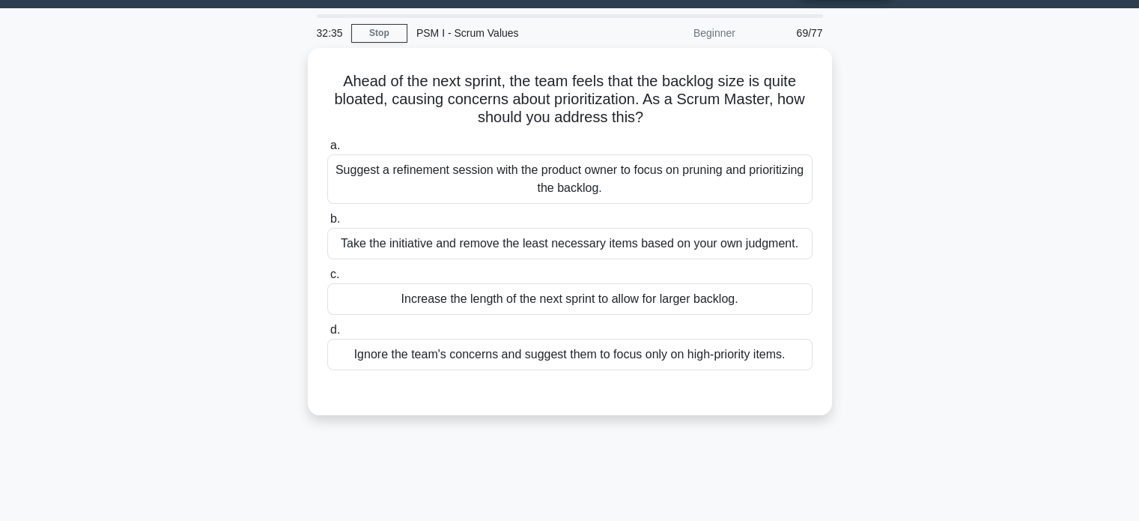
scroll to position [34, 0]
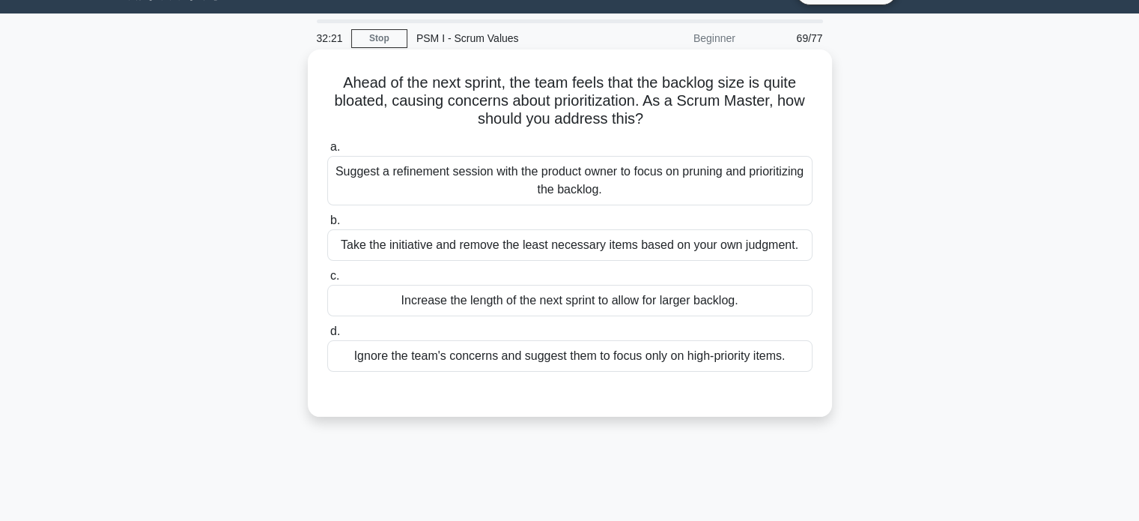
click at [598, 176] on div "Suggest a refinement session with the product owner to focus on pruning and pri…" at bounding box center [569, 180] width 485 height 49
click at [327, 152] on input "a. Suggest a refinement session with the product owner to focus on pruning and …" at bounding box center [327, 147] width 0 height 10
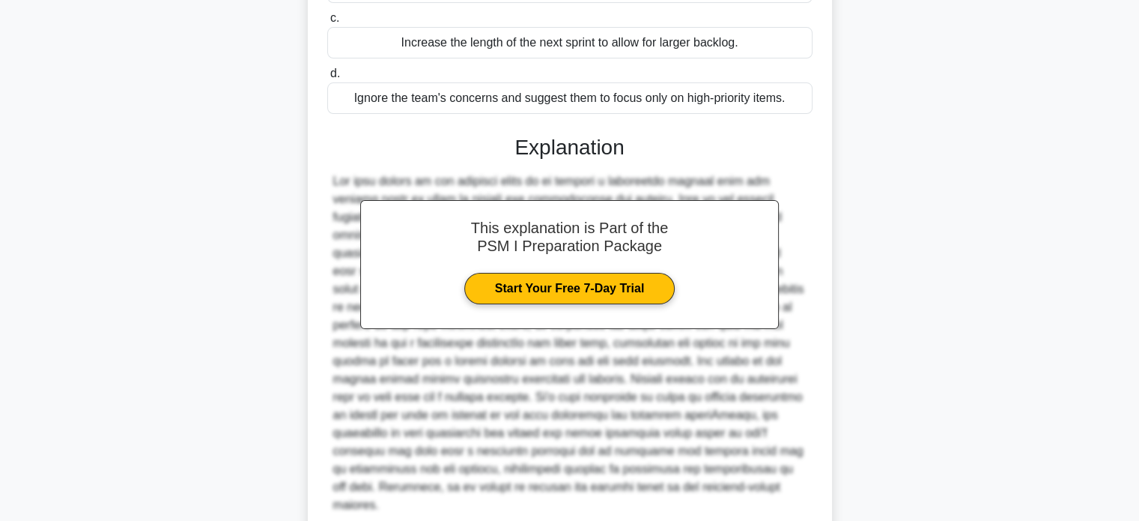
scroll to position [401, 0]
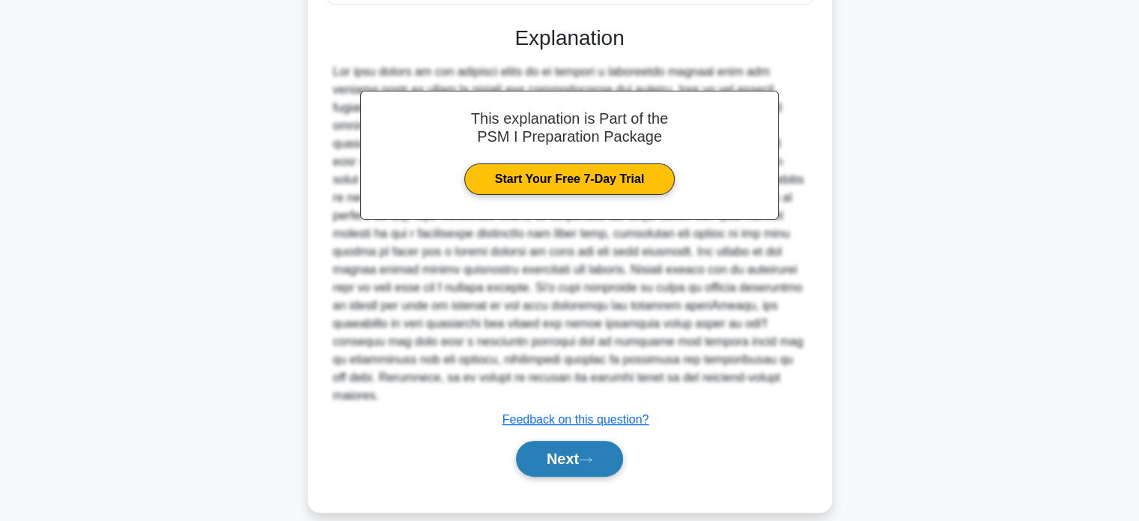
click at [545, 447] on button "Next" at bounding box center [569, 458] width 107 height 36
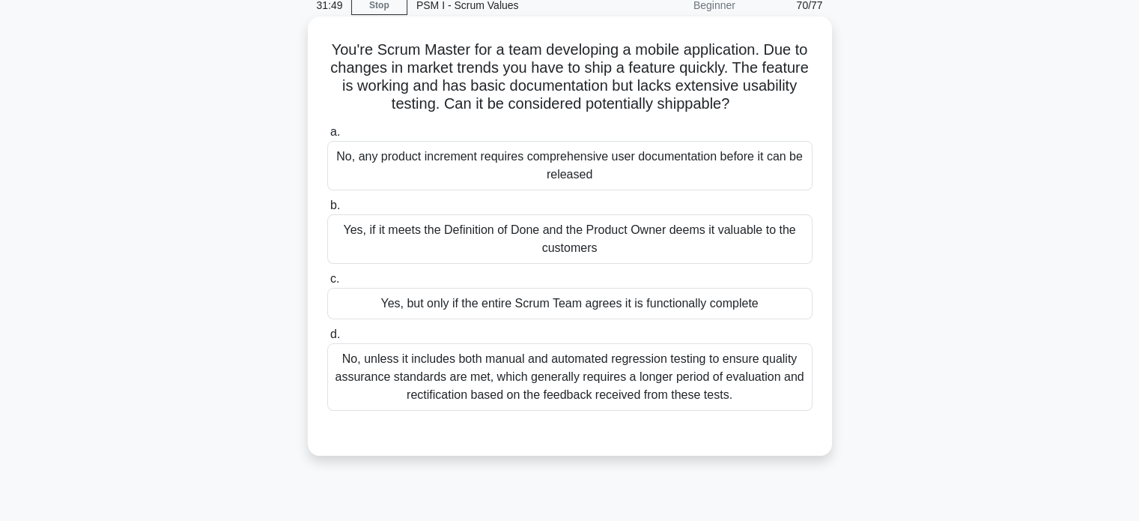
scroll to position [69, 0]
click at [473, 383] on div "No, unless it includes both manual and automated regression testing to ensure q…" at bounding box center [569, 375] width 485 height 67
click at [327, 338] on input "d. No, unless it includes both manual and automated regression testing to ensur…" at bounding box center [327, 333] width 0 height 10
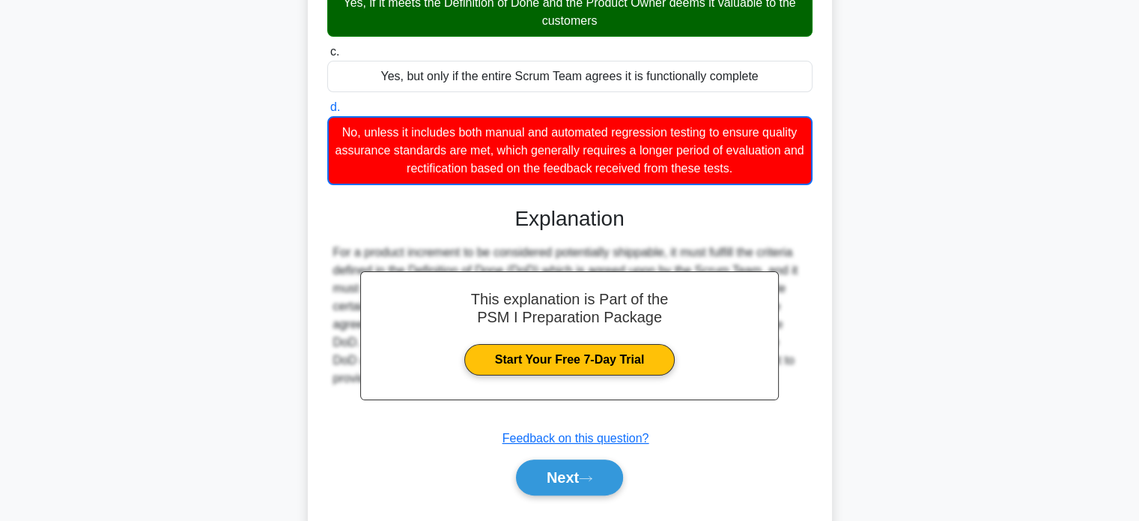
scroll to position [295, 0]
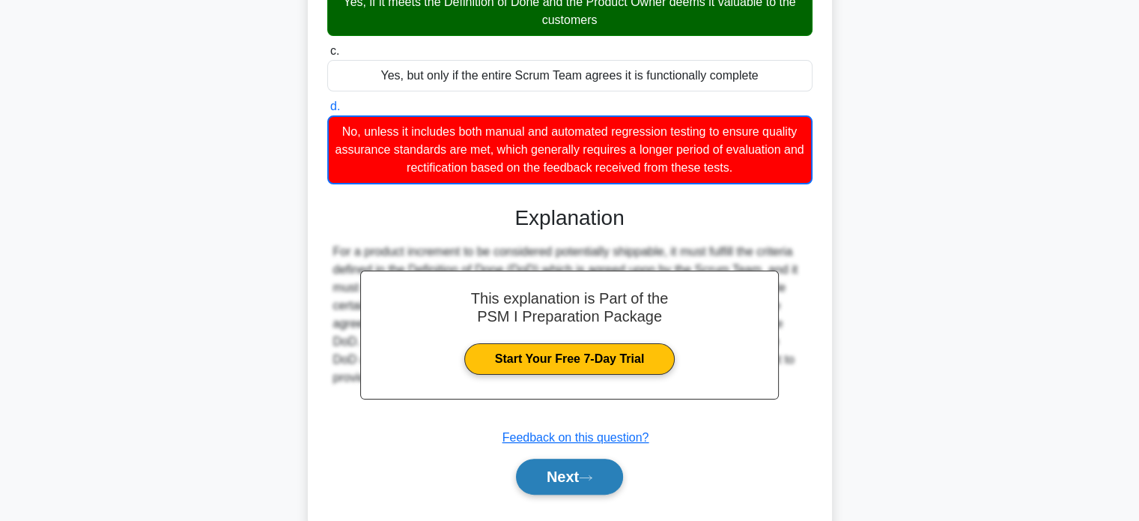
click at [548, 483] on button "Next" at bounding box center [569, 476] width 107 height 36
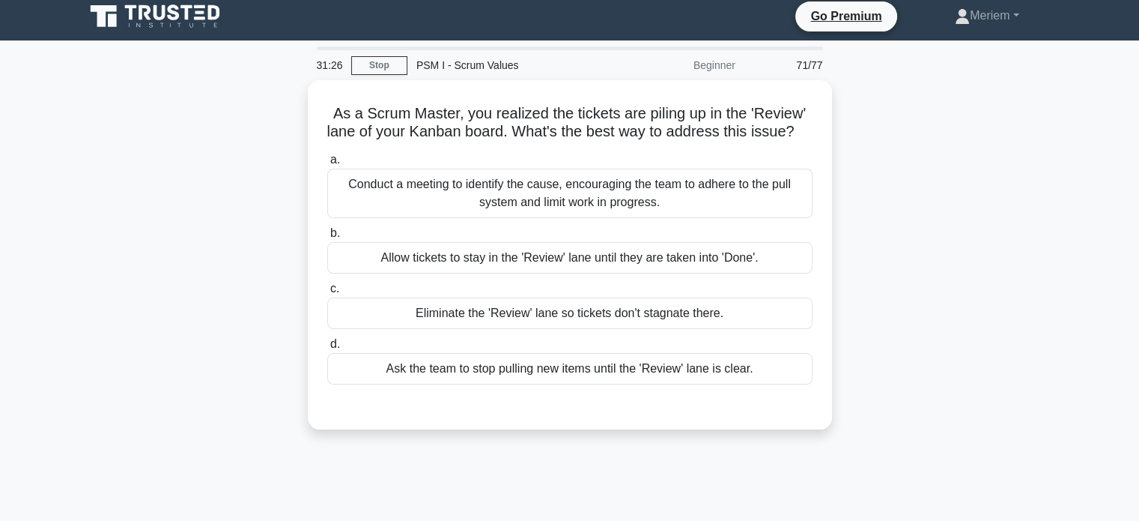
scroll to position [0, 0]
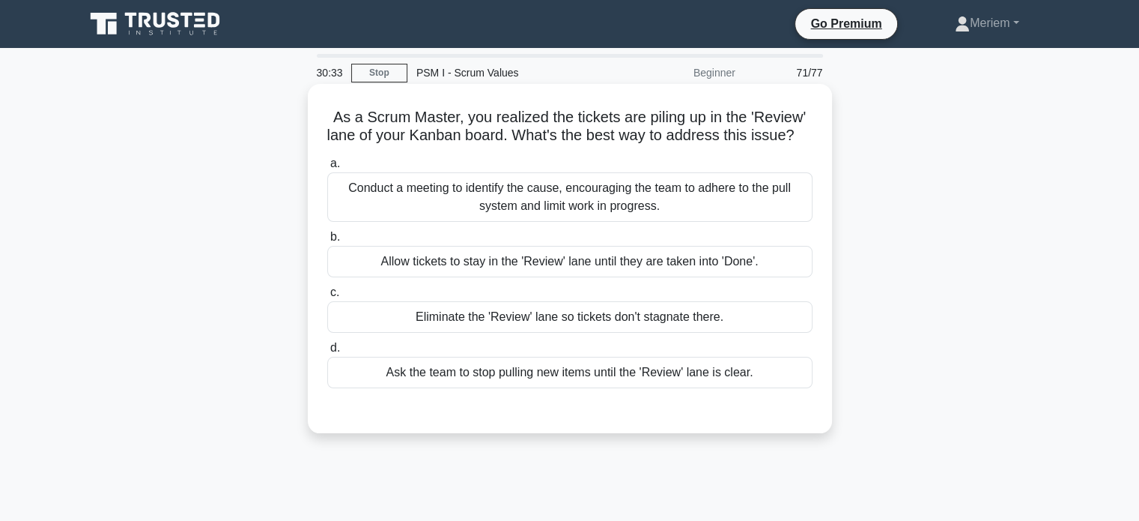
click at [491, 216] on div "Conduct a meeting to identify the cause, encouraging the team to adhere to the …" at bounding box center [569, 196] width 485 height 49
click at [327, 169] on input "a. Conduct a meeting to identify the cause, encouraging the team to adhere to t…" at bounding box center [327, 164] width 0 height 10
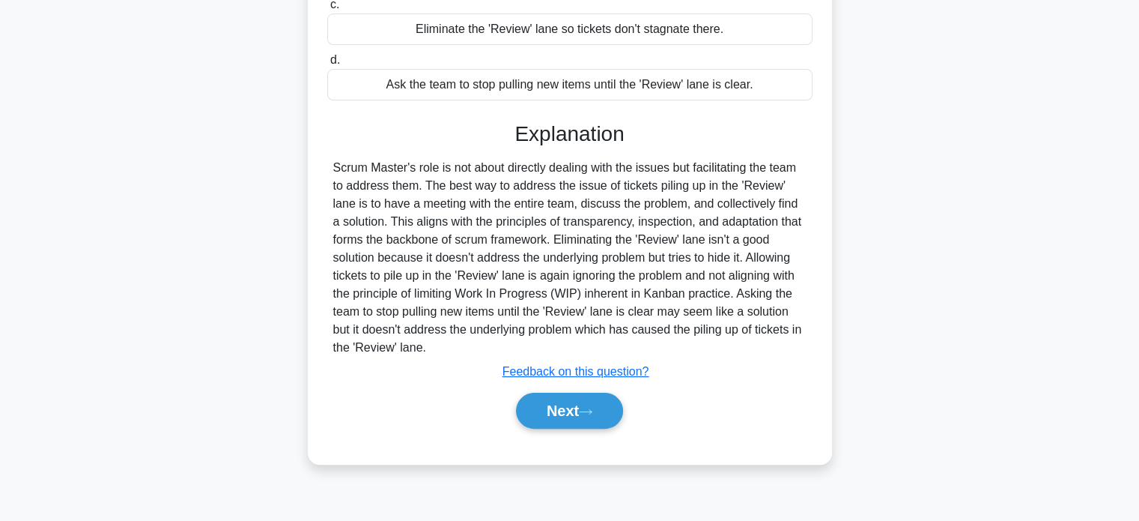
scroll to position [288, 0]
click at [554, 425] on button "Next" at bounding box center [569, 410] width 107 height 36
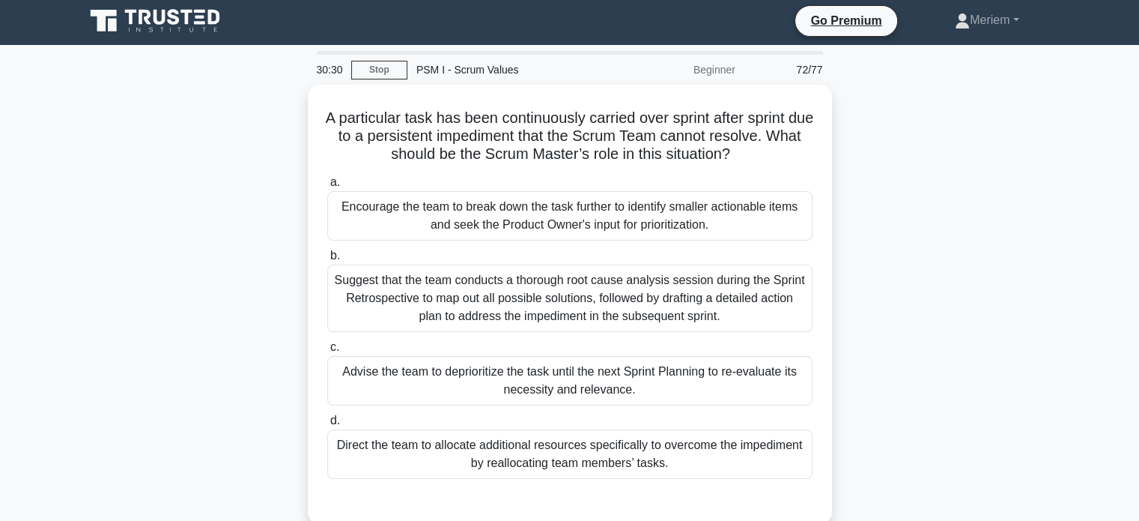
scroll to position [0, 0]
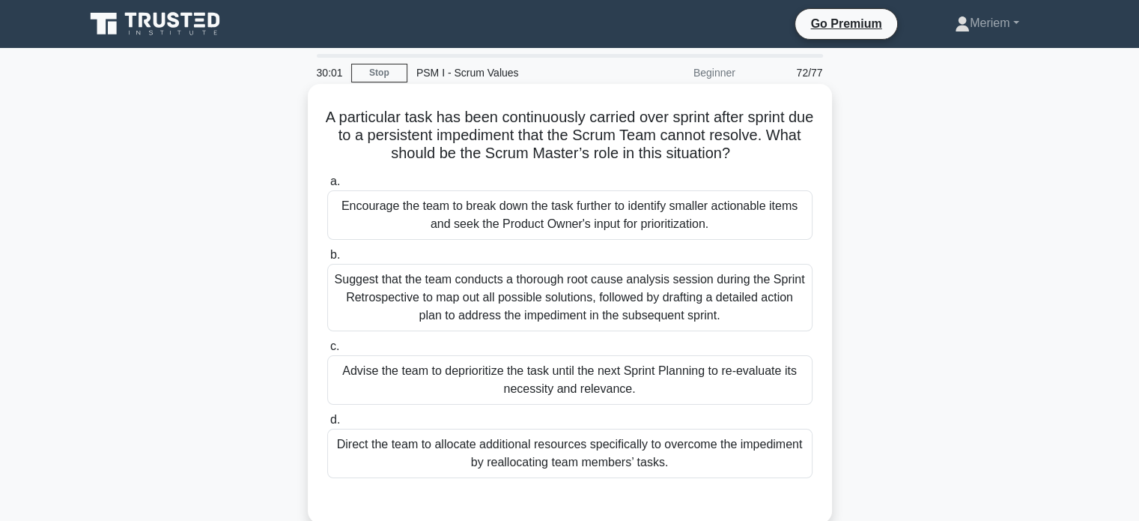
click at [410, 221] on div "Encourage the team to break down the task further to identify smaller actionabl…" at bounding box center [569, 214] width 485 height 49
click at [327, 187] on input "a. Encourage the team to break down the task further to identify smaller action…" at bounding box center [327, 182] width 0 height 10
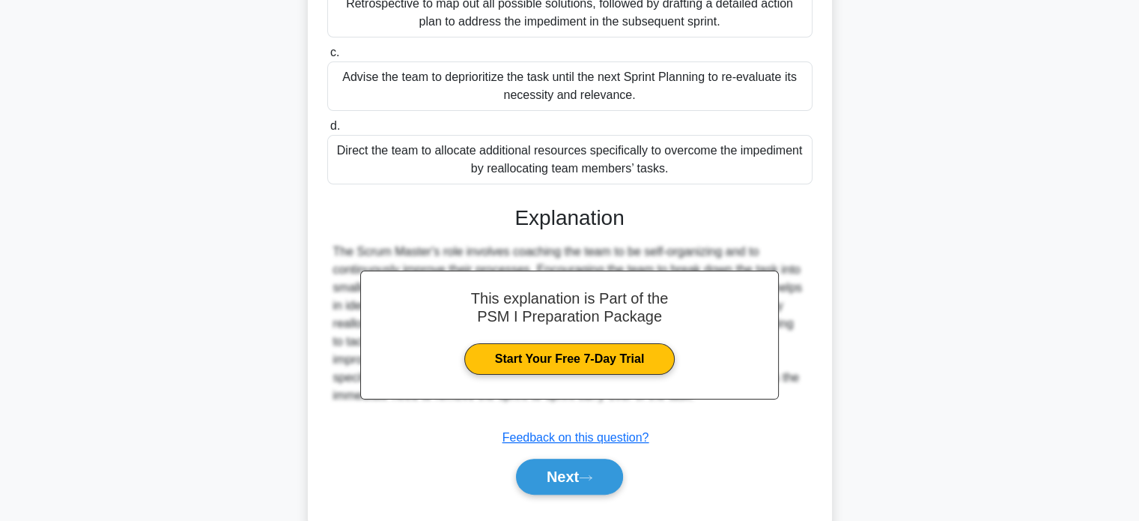
scroll to position [300, 0]
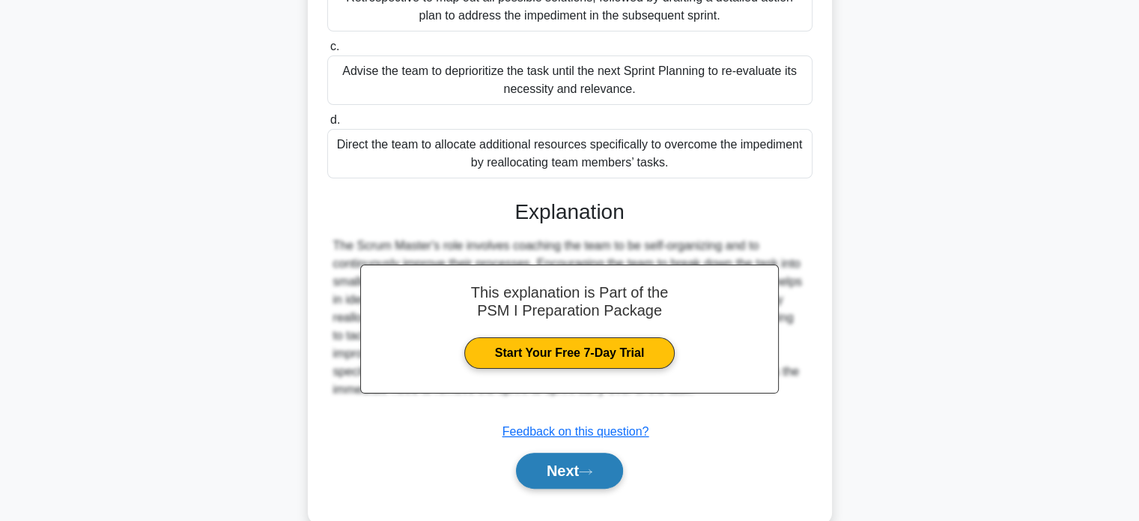
click at [561, 464] on button "Next" at bounding box center [569, 470] width 107 height 36
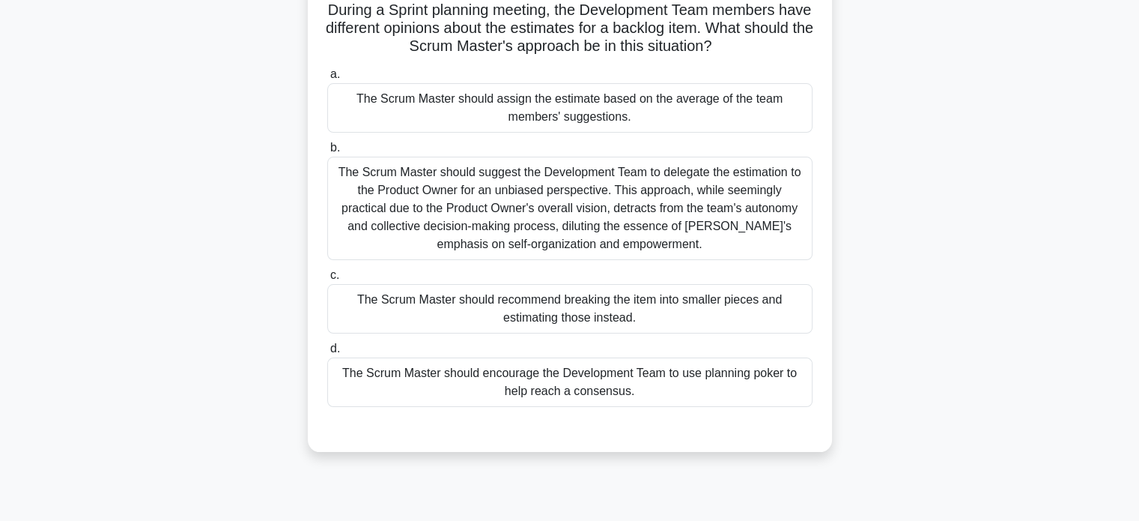
scroll to position [118, 0]
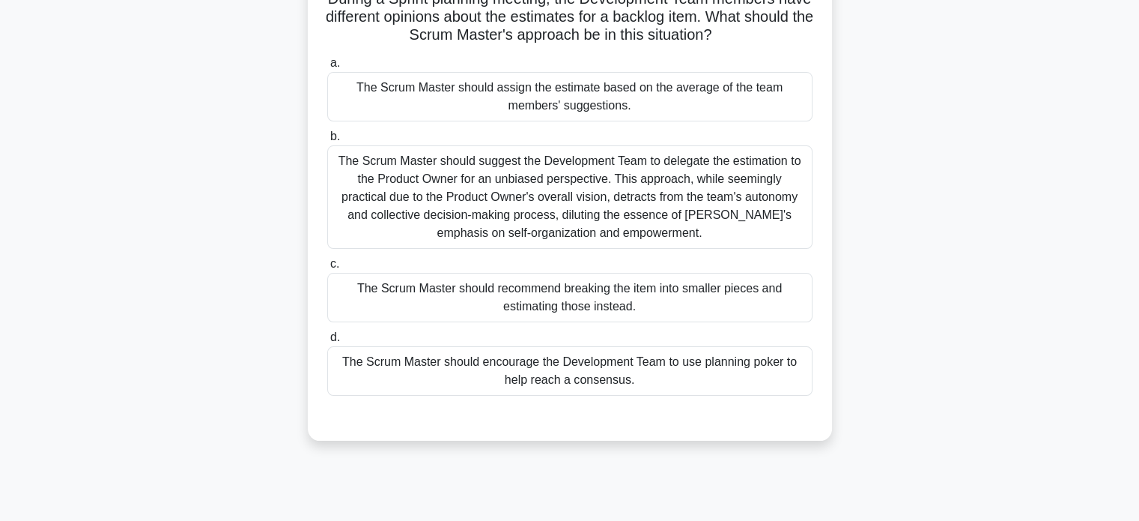
click at [481, 368] on div "The Scrum Master should encourage the Development Team to use planning poker to…" at bounding box center [569, 370] width 485 height 49
click at [327, 342] on input "d. The Scrum Master should encourage the Development Team to use planning poker…" at bounding box center [327, 338] width 0 height 10
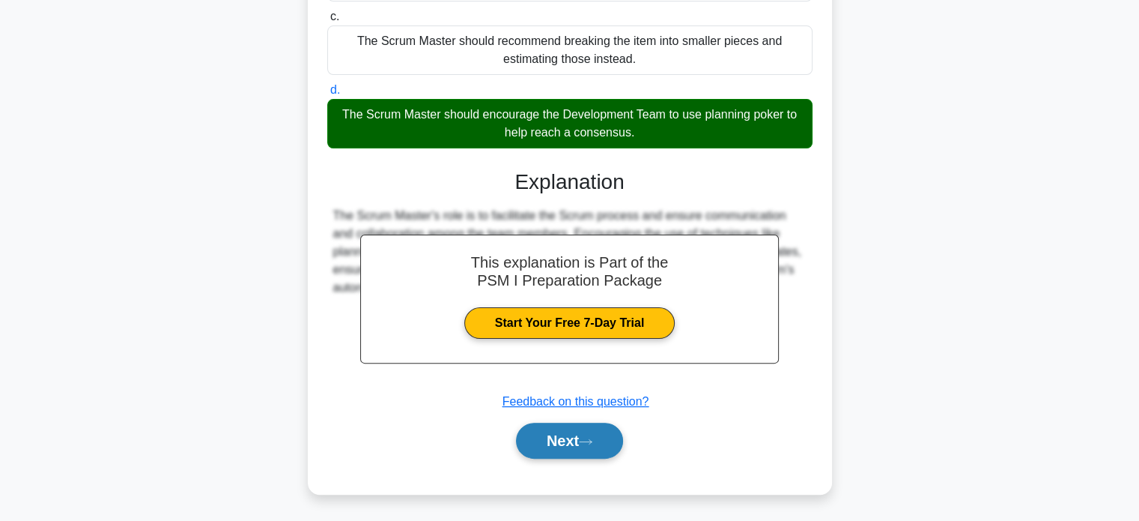
scroll to position [366, 0]
click at [534, 440] on button "Next" at bounding box center [569, 440] width 107 height 36
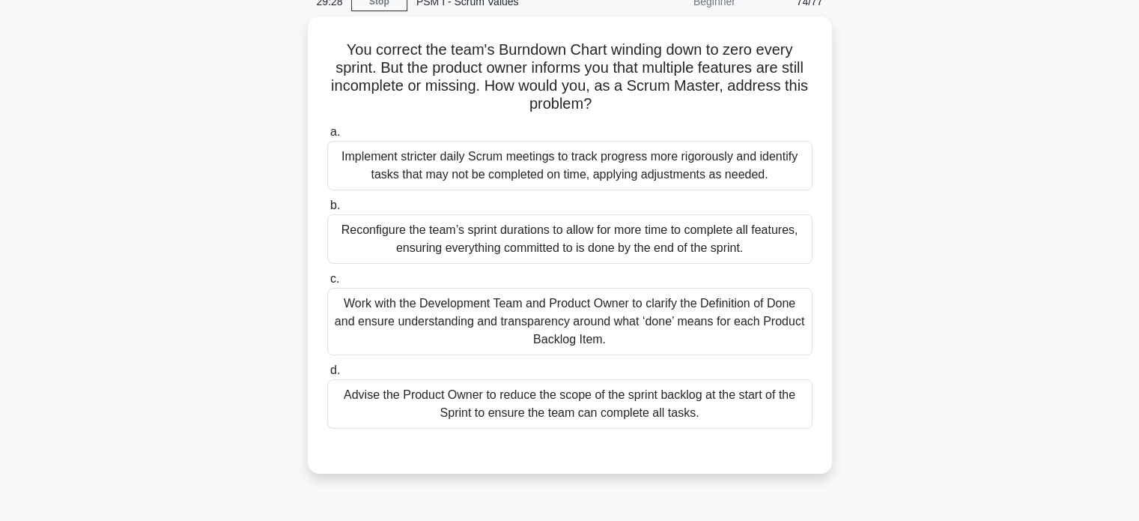
scroll to position [70, 0]
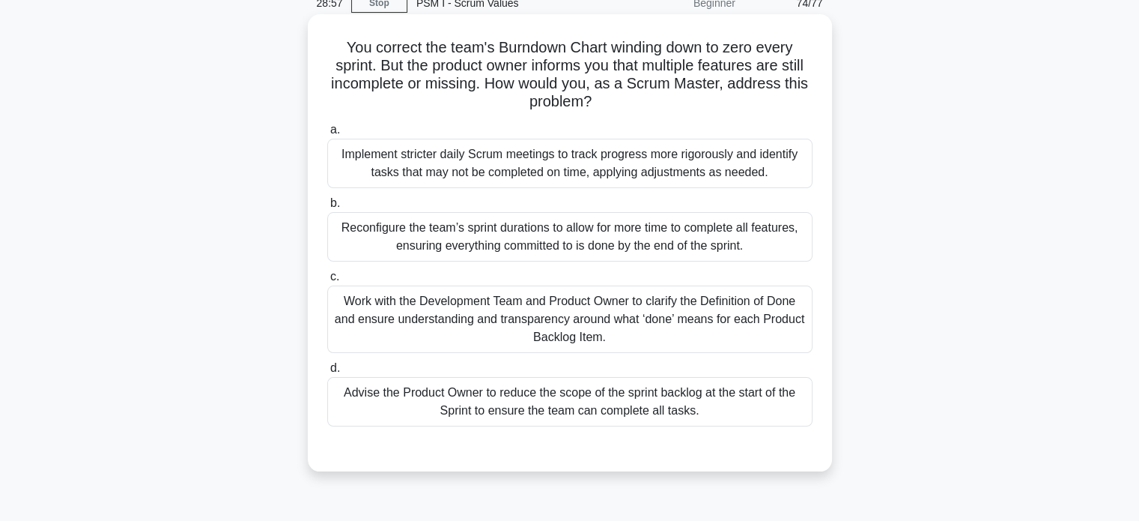
click at [437, 321] on div "Work with the Development Team and Product Owner to clarify the Definition of D…" at bounding box center [569, 318] width 485 height 67
click at [327, 282] on input "c. Work with the Development Team and Product Owner to clarify the Definition o…" at bounding box center [327, 277] width 0 height 10
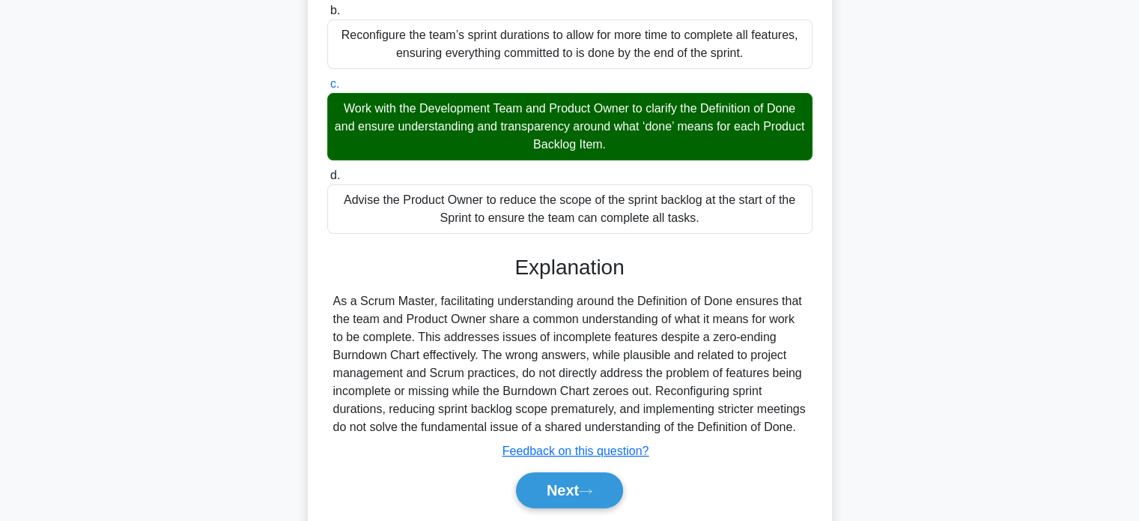
scroll to position [330, 0]
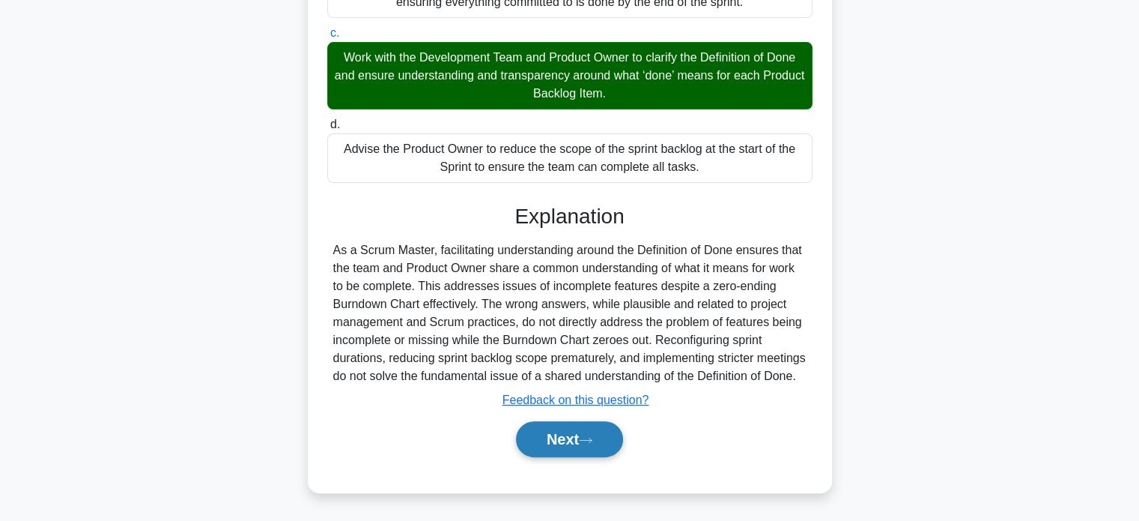
click at [554, 440] on button "Next" at bounding box center [569, 439] width 107 height 36
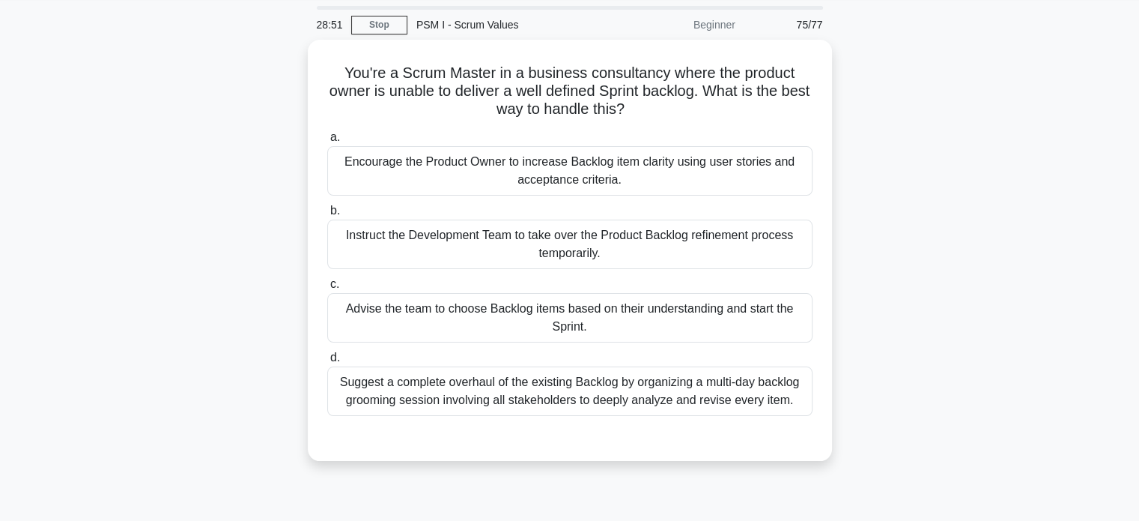
scroll to position [48, 0]
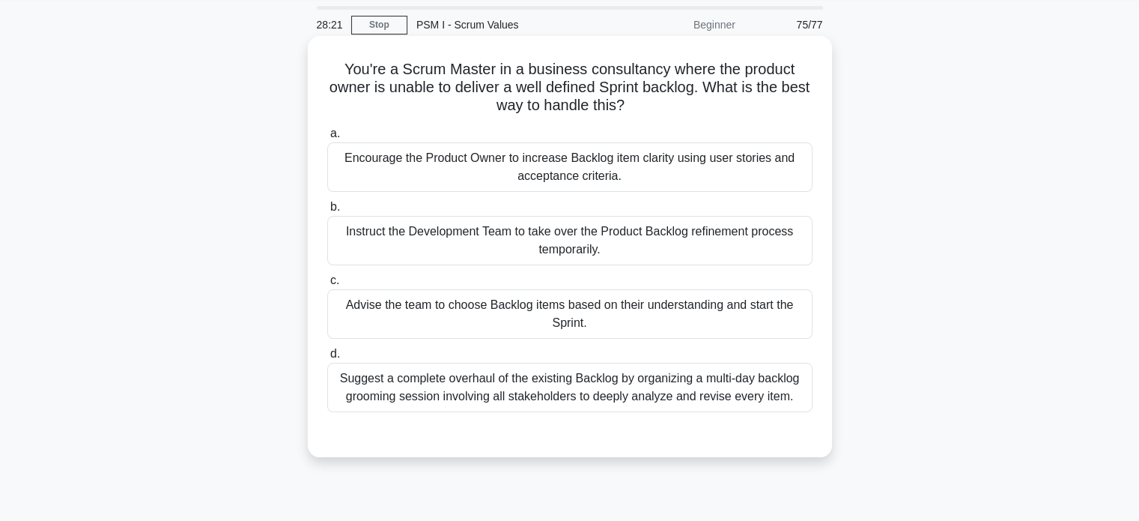
click at [404, 168] on div "Encourage the Product Owner to increase Backlog item clarity using user stories…" at bounding box center [569, 166] width 485 height 49
click at [327, 139] on input "a. Encourage the Product Owner to increase Backlog item clarity using user stor…" at bounding box center [327, 134] width 0 height 10
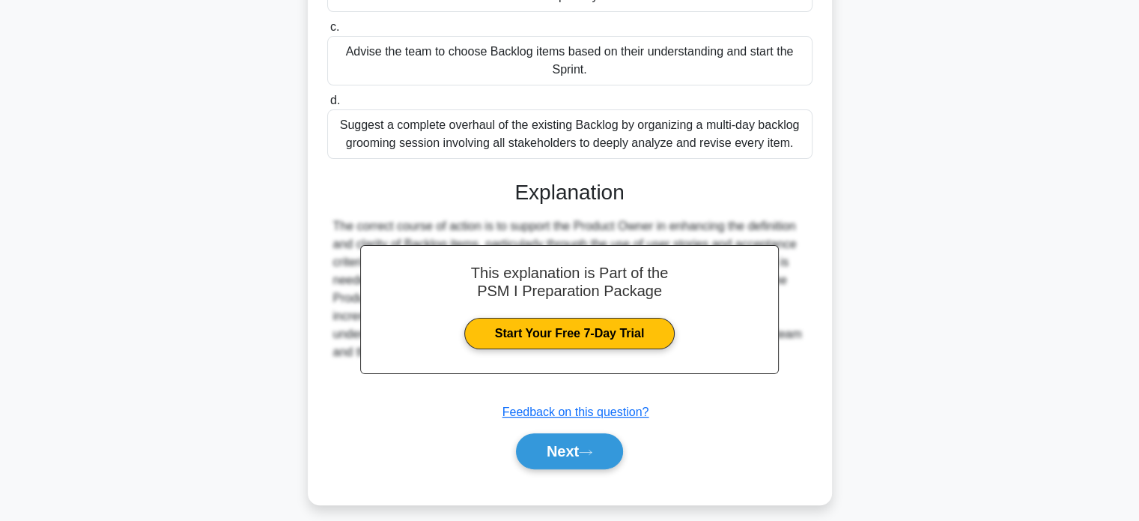
scroll to position [306, 0]
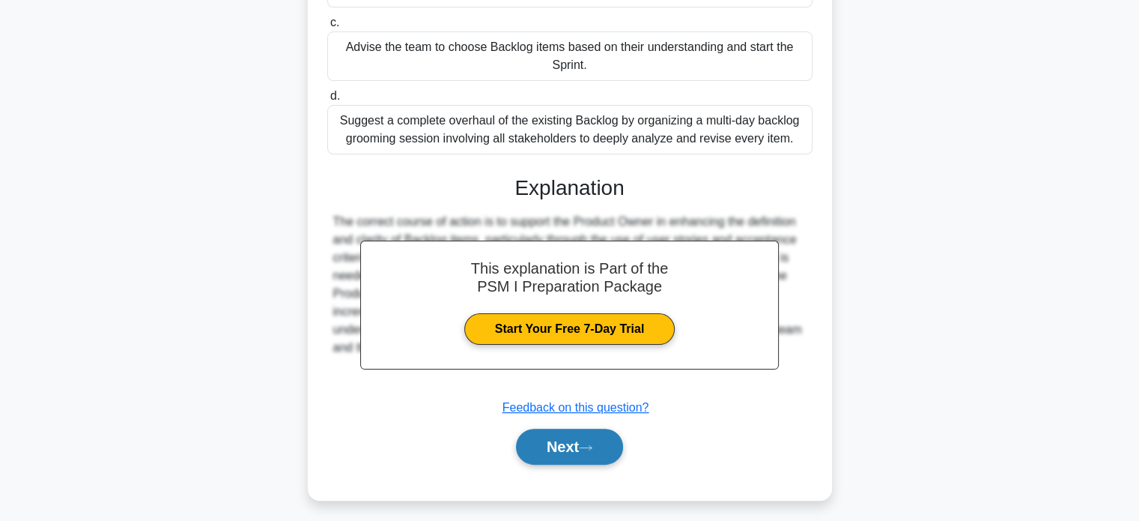
click at [556, 455] on button "Next" at bounding box center [569, 446] width 107 height 36
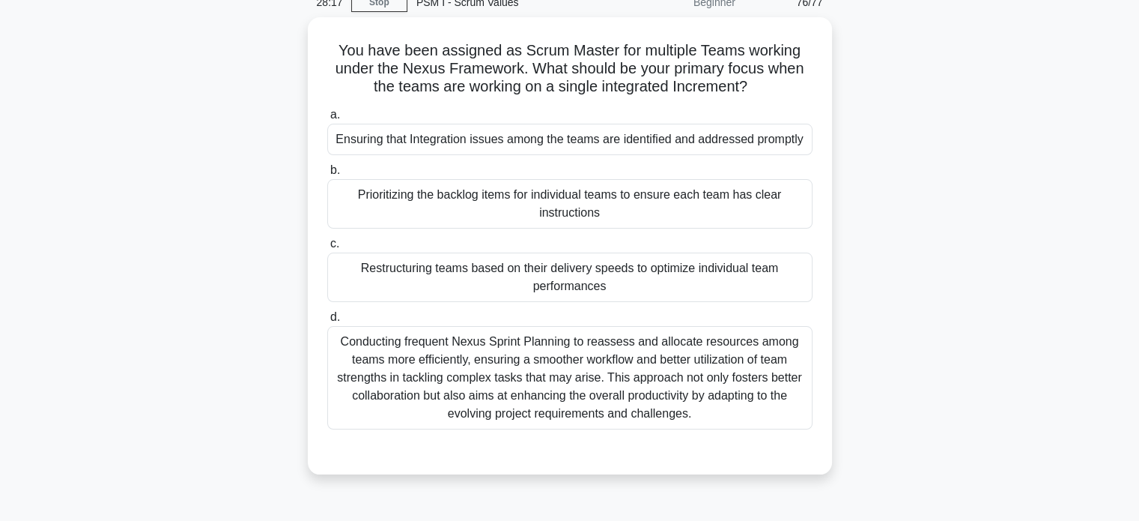
scroll to position [68, 0]
click at [435, 136] on div "Ensuring that Integration issues among the teams are identified and addressed p…" at bounding box center [569, 137] width 485 height 31
click at [327, 118] on input "a. Ensuring that Integration issues among the teams are identified and addresse…" at bounding box center [327, 114] width 0 height 10
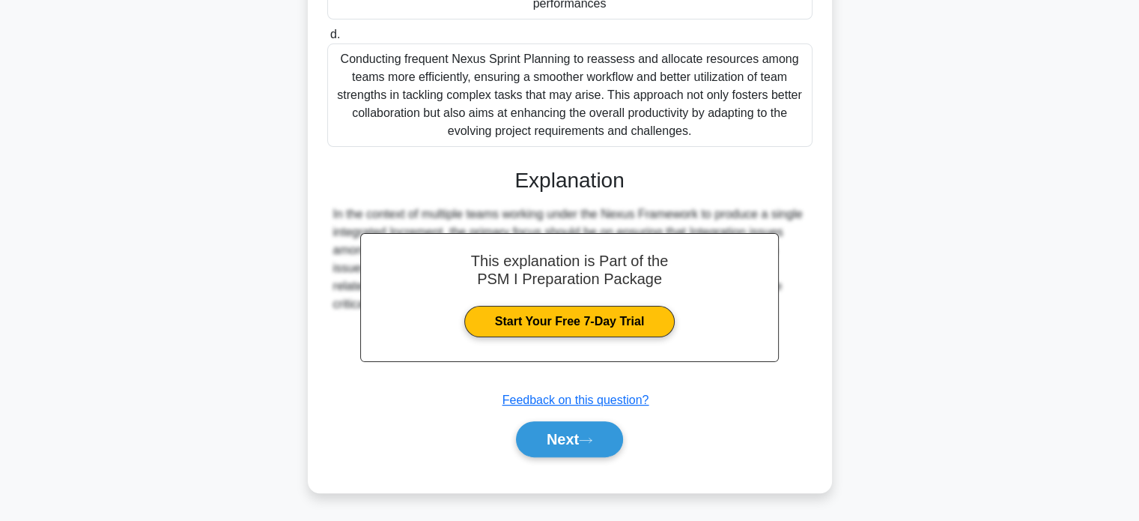
scroll to position [366, 0]
click at [531, 441] on button "Next" at bounding box center [569, 439] width 107 height 36
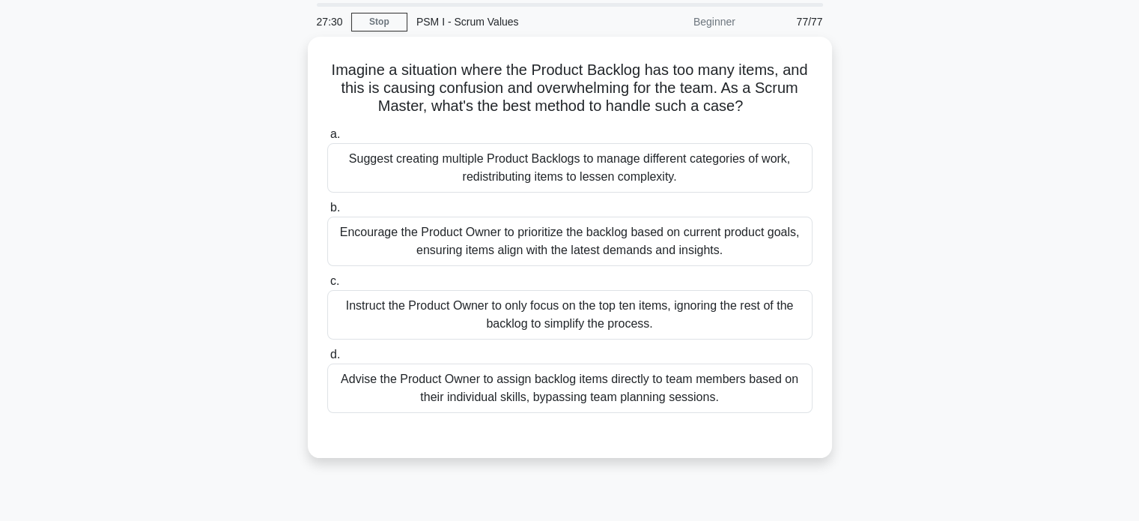
scroll to position [10, 0]
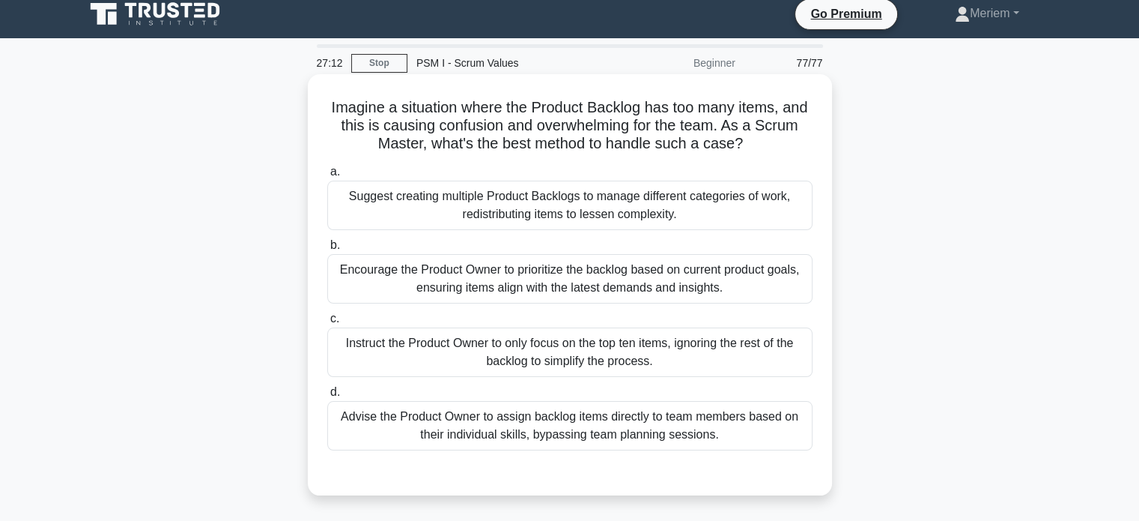
click at [452, 274] on div "Encourage the Product Owner to prioritize the backlog based on current product …" at bounding box center [569, 278] width 485 height 49
click at [327, 250] on input "b. Encourage the Product Owner to prioritize the backlog based on current produ…" at bounding box center [327, 245] width 0 height 10
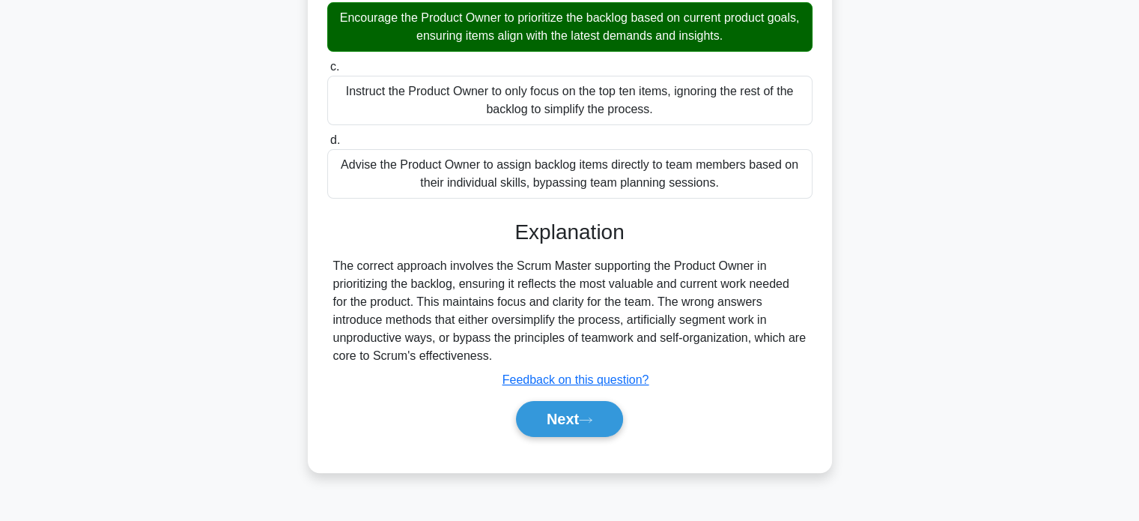
scroll to position [270, 0]
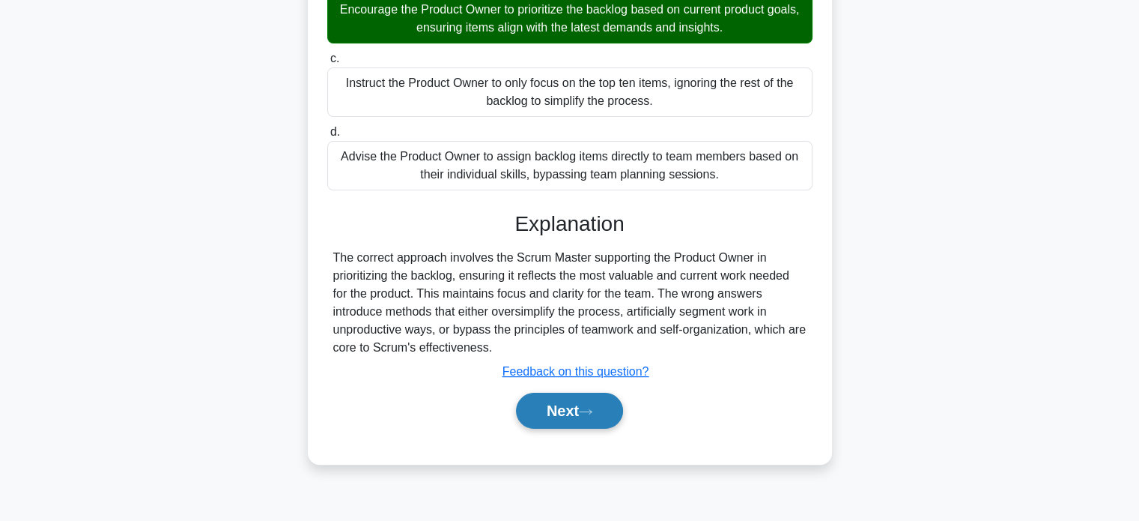
click at [567, 410] on button "Next" at bounding box center [569, 410] width 107 height 36
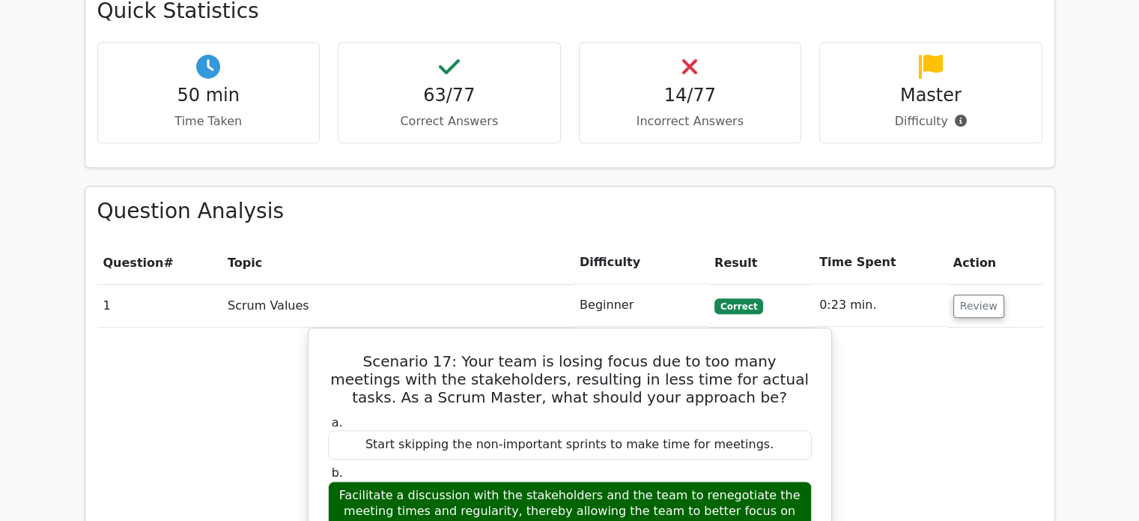
scroll to position [1243, 0]
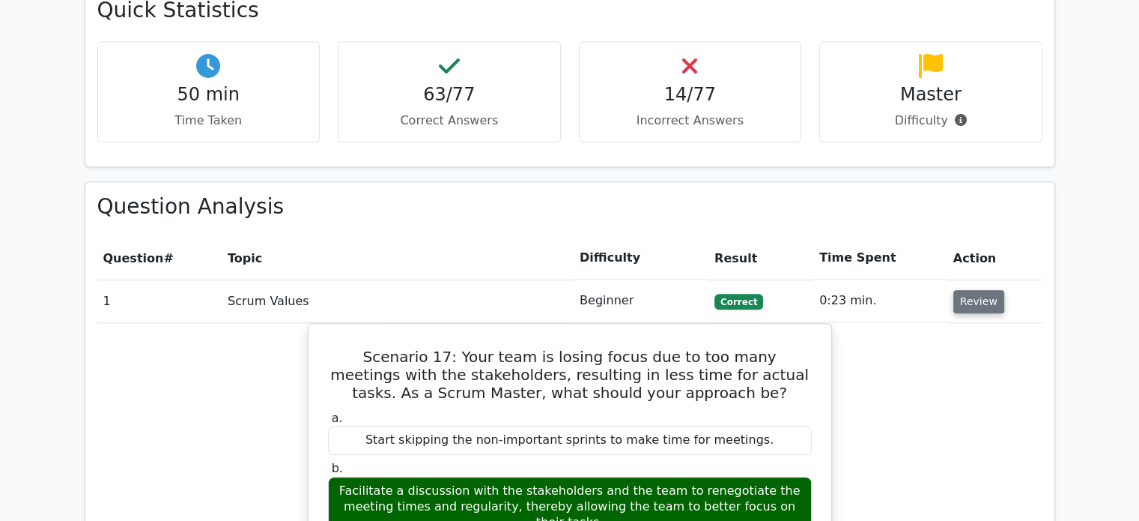
click at [965, 290] on button "Review" at bounding box center [978, 301] width 51 height 23
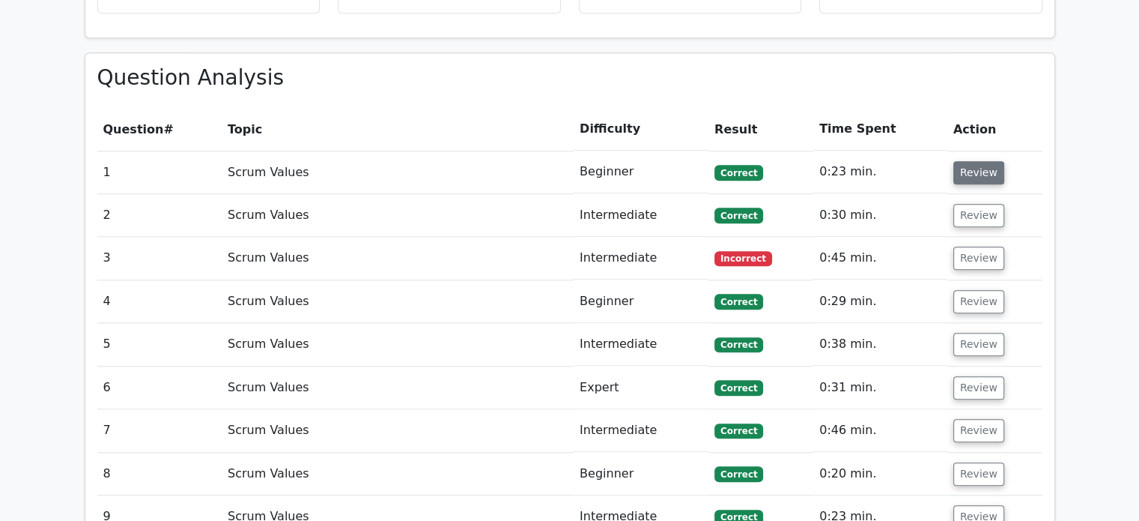
scroll to position [1374, 0]
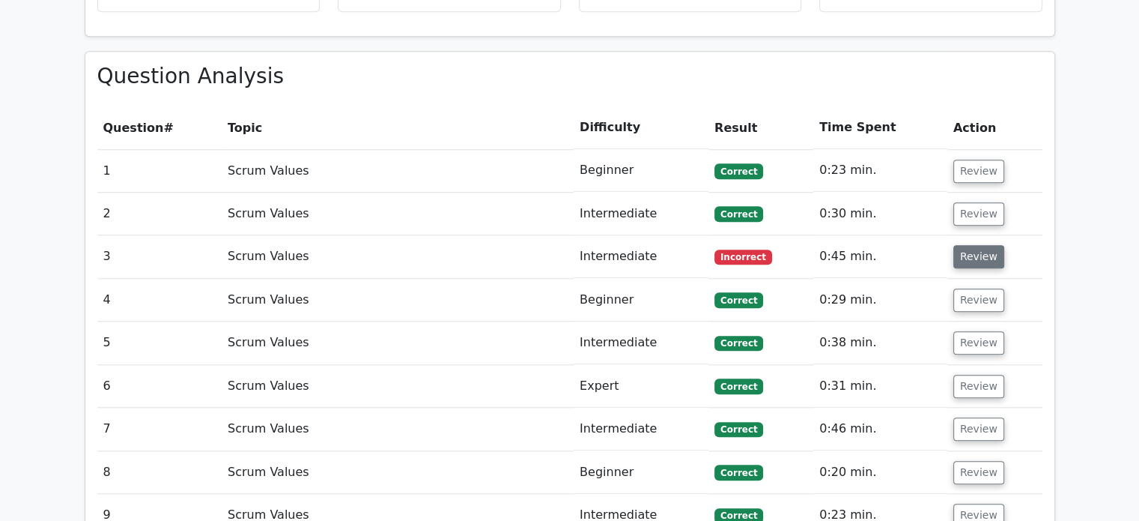
click at [980, 245] on button "Review" at bounding box center [978, 256] width 51 height 23
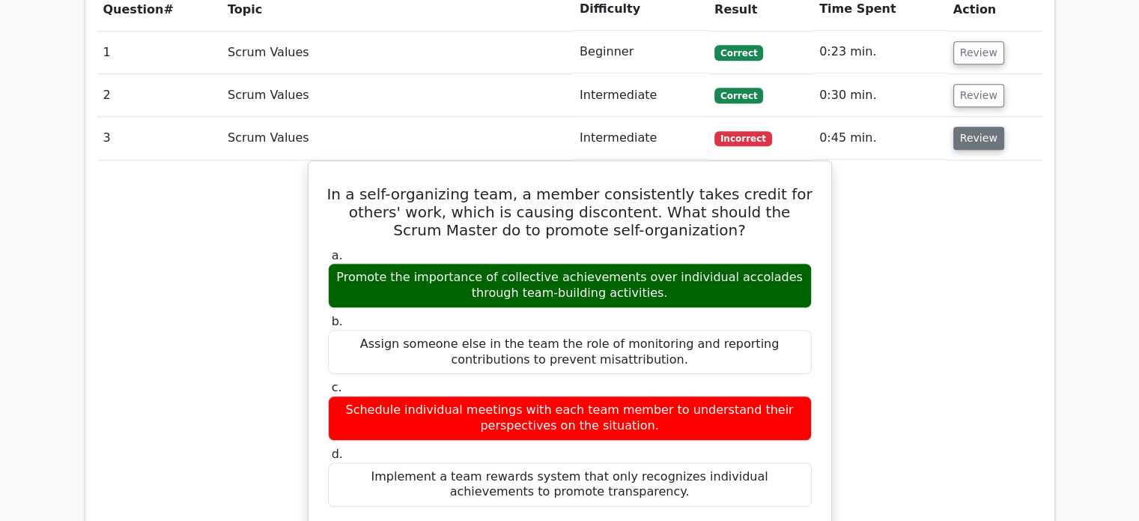
scroll to position [1494, 0]
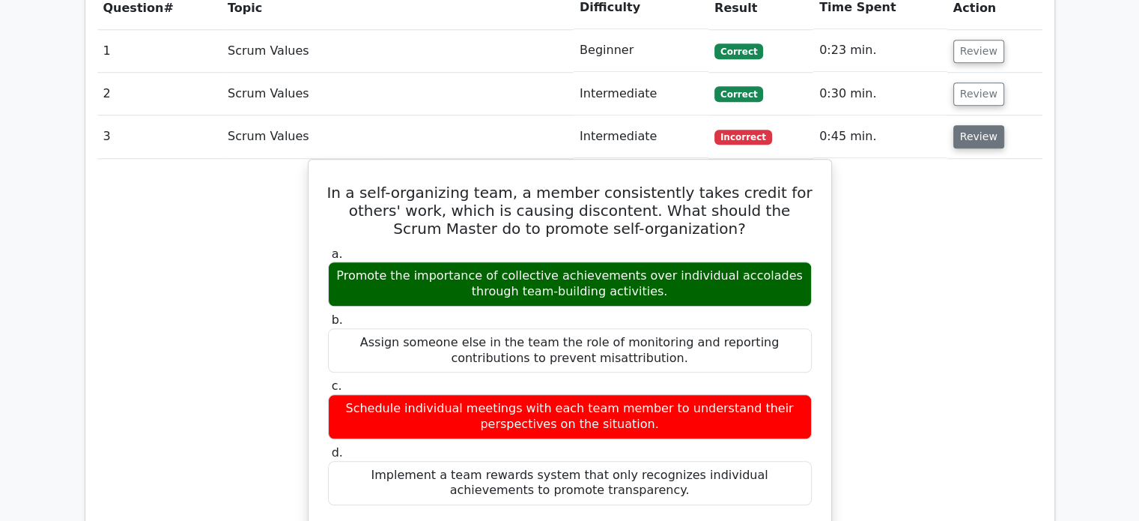
click at [965, 125] on button "Review" at bounding box center [978, 136] width 51 height 23
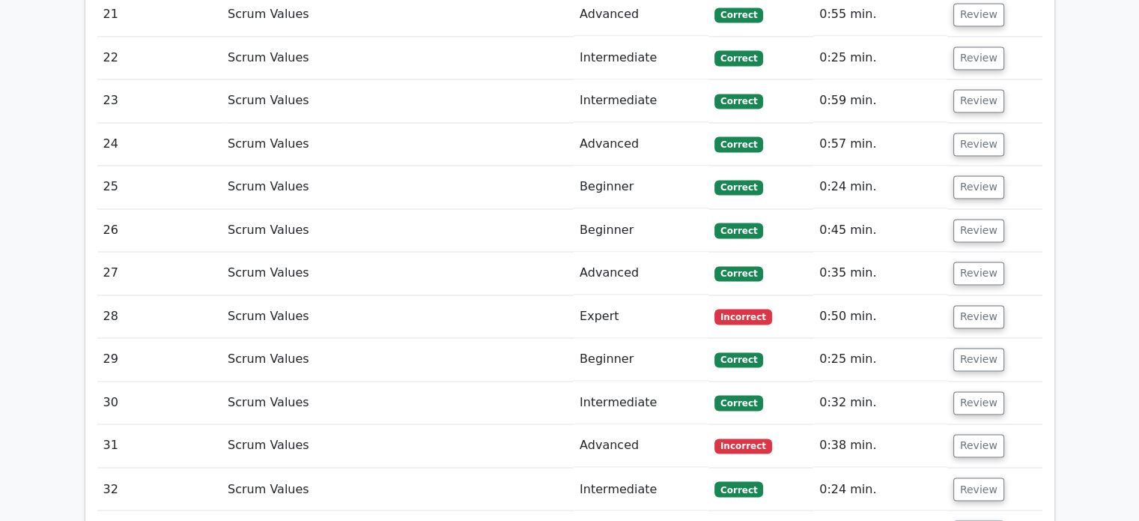
scroll to position [2394, 0]
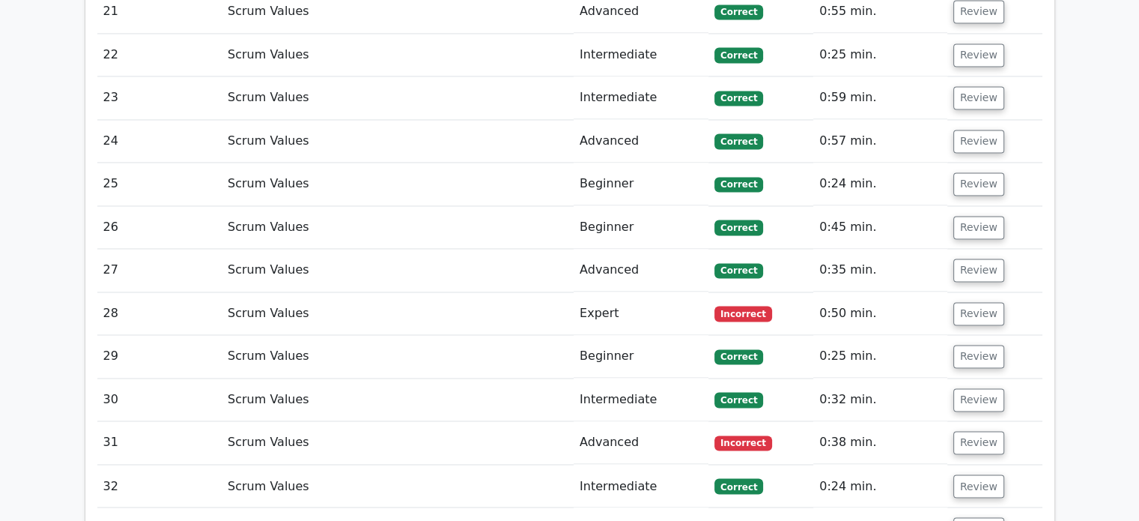
click at [998, 292] on td "Review" at bounding box center [994, 313] width 95 height 43
click at [978, 302] on button "Review" at bounding box center [978, 313] width 51 height 23
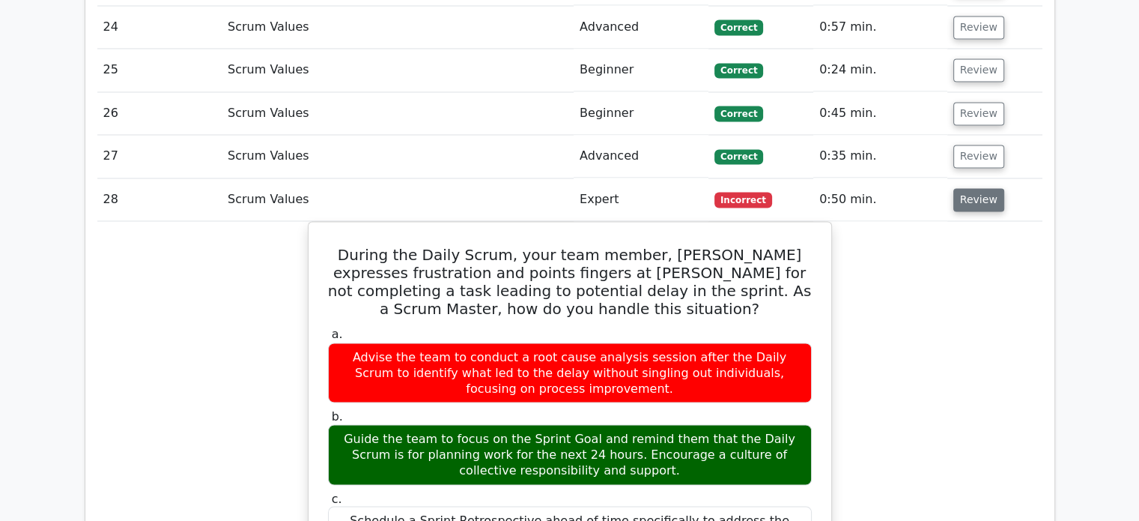
scroll to position [2507, 0]
click at [978, 189] on button "Review" at bounding box center [978, 200] width 51 height 23
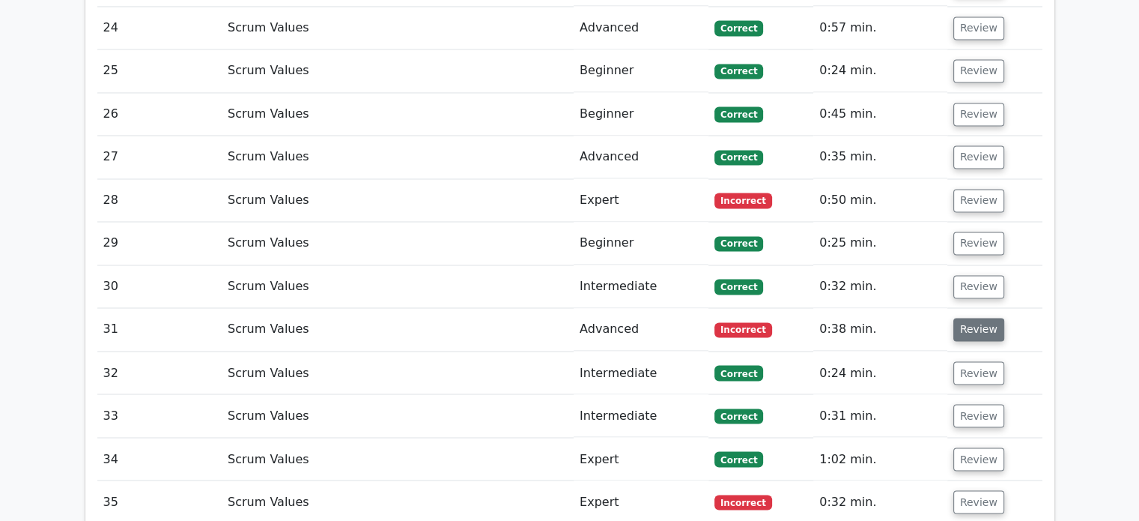
click at [986, 318] on button "Review" at bounding box center [978, 329] width 51 height 23
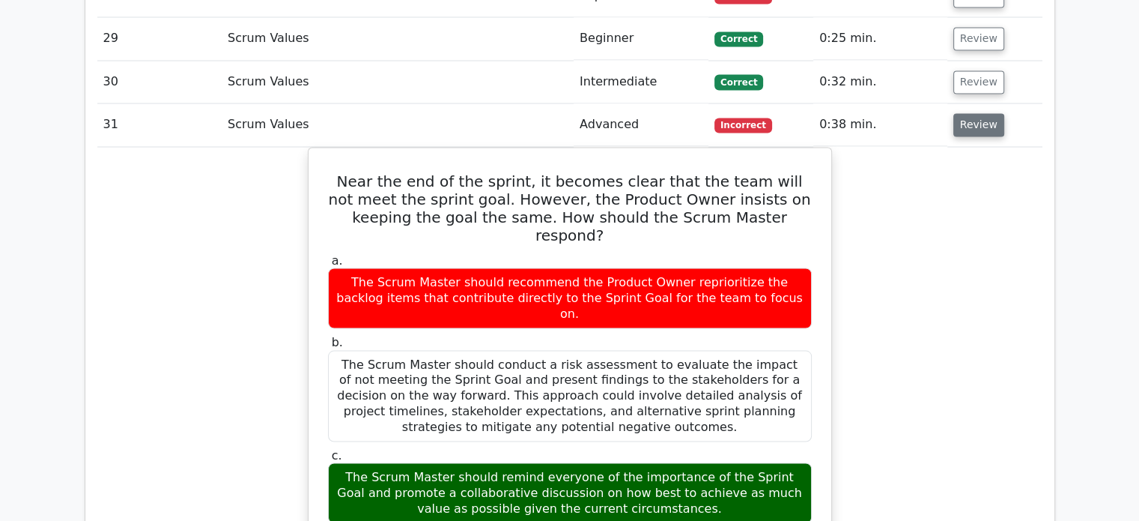
scroll to position [2668, 0]
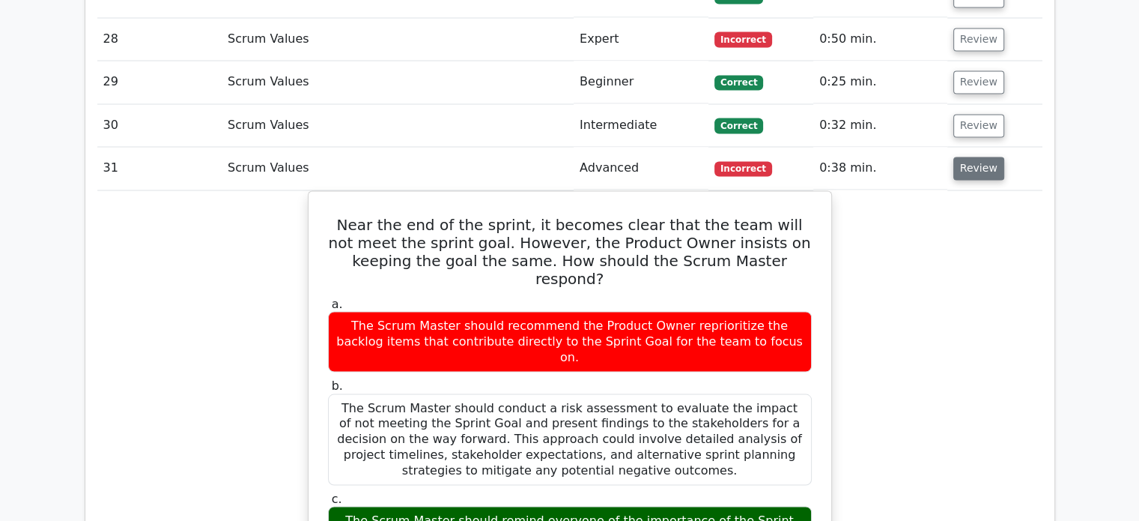
click at [983, 157] on button "Review" at bounding box center [978, 168] width 51 height 23
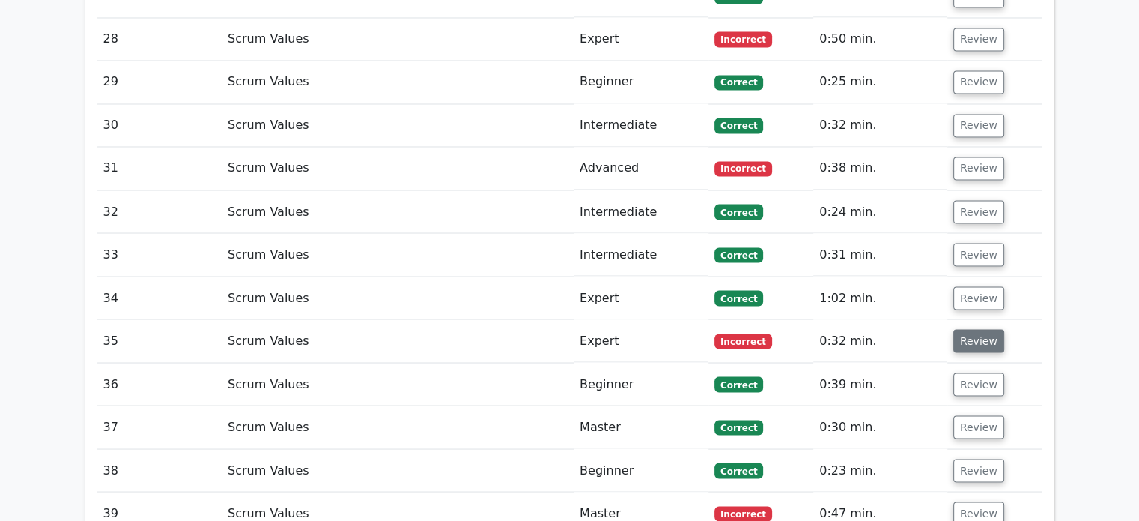
click at [987, 329] on button "Review" at bounding box center [978, 340] width 51 height 23
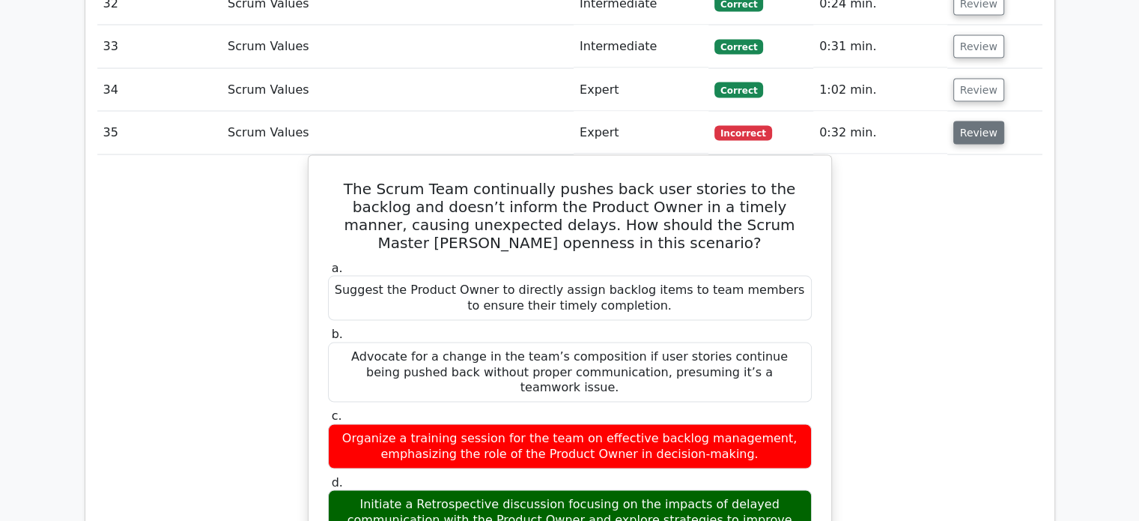
scroll to position [2872, 0]
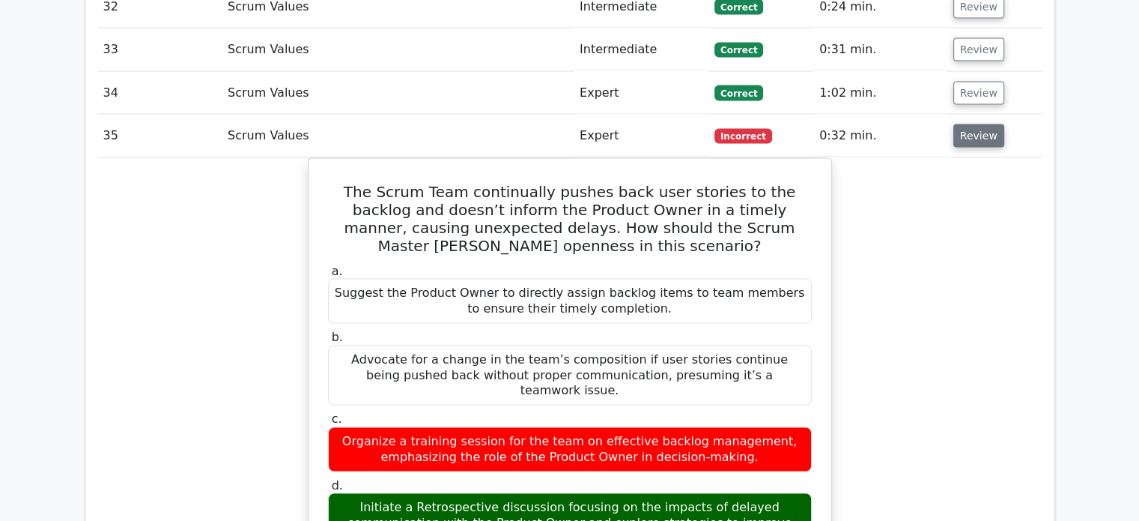
click at [986, 124] on button "Review" at bounding box center [978, 135] width 51 height 23
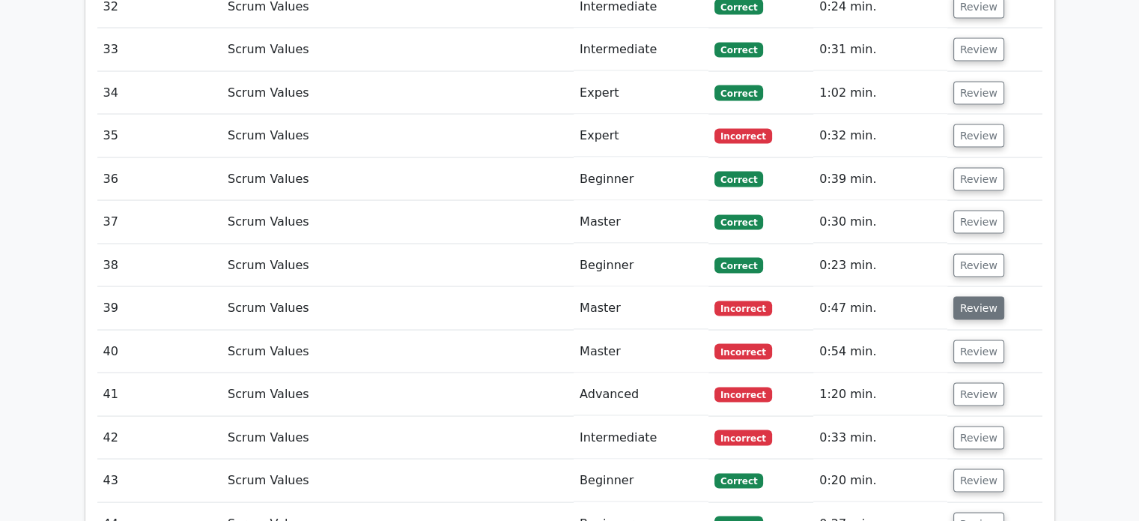
click at [983, 297] on button "Review" at bounding box center [978, 308] width 51 height 23
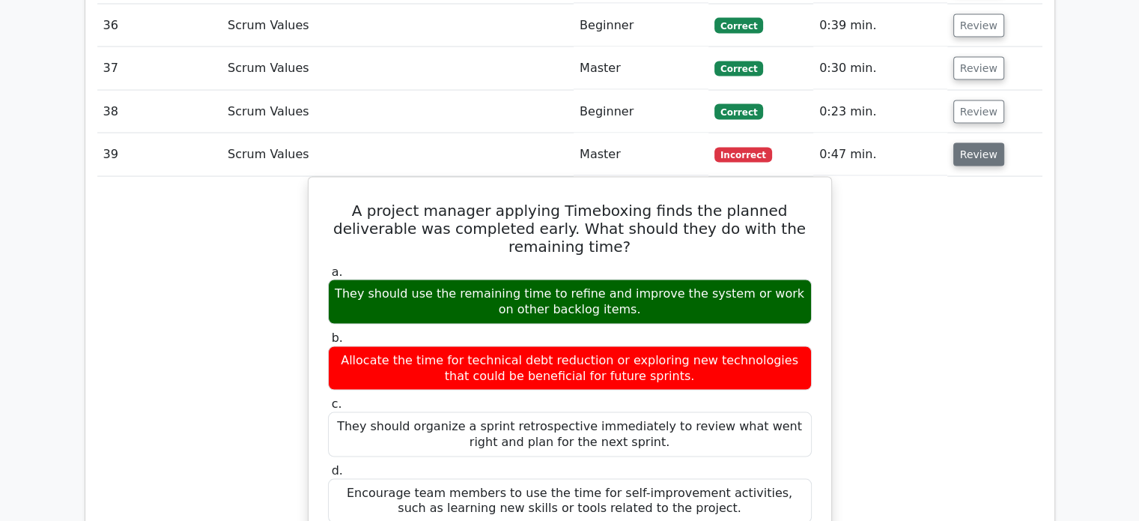
scroll to position [3026, 0]
click at [992, 143] on button "Review" at bounding box center [978, 154] width 51 height 23
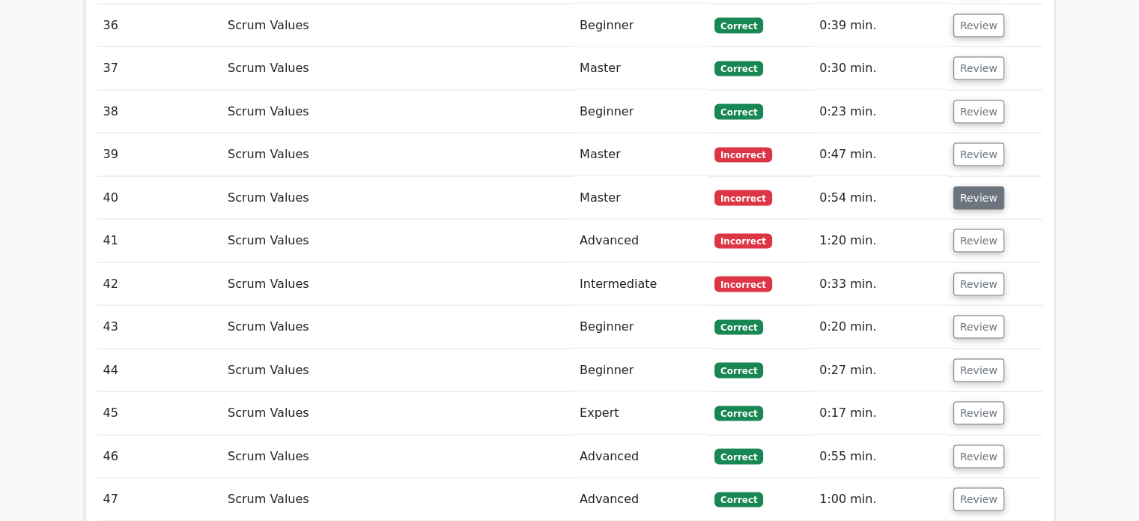
click at [982, 187] on button "Review" at bounding box center [978, 198] width 51 height 23
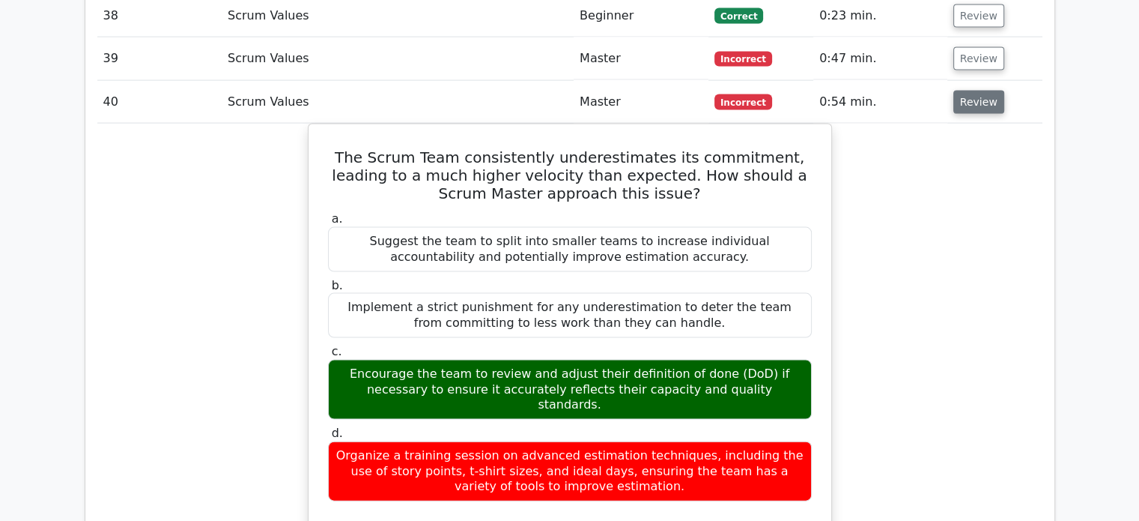
scroll to position [3121, 0]
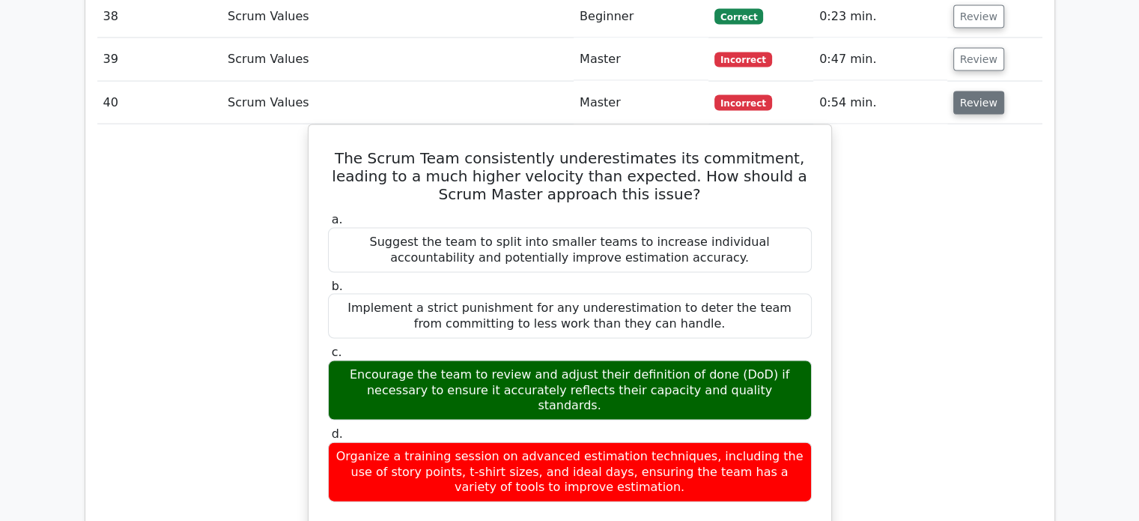
click at [984, 91] on button "Review" at bounding box center [978, 102] width 51 height 23
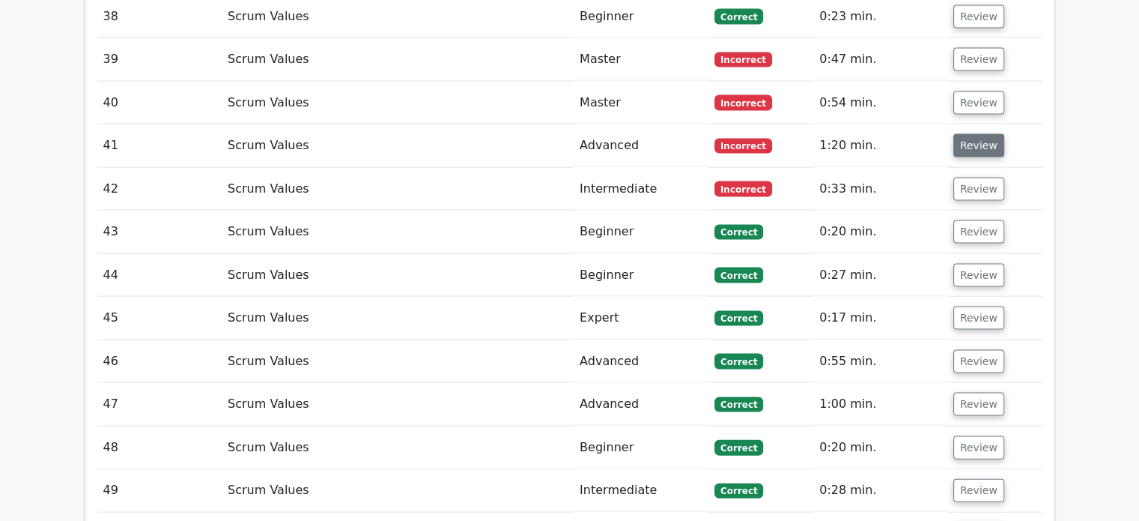
click at [974, 134] on button "Review" at bounding box center [978, 145] width 51 height 23
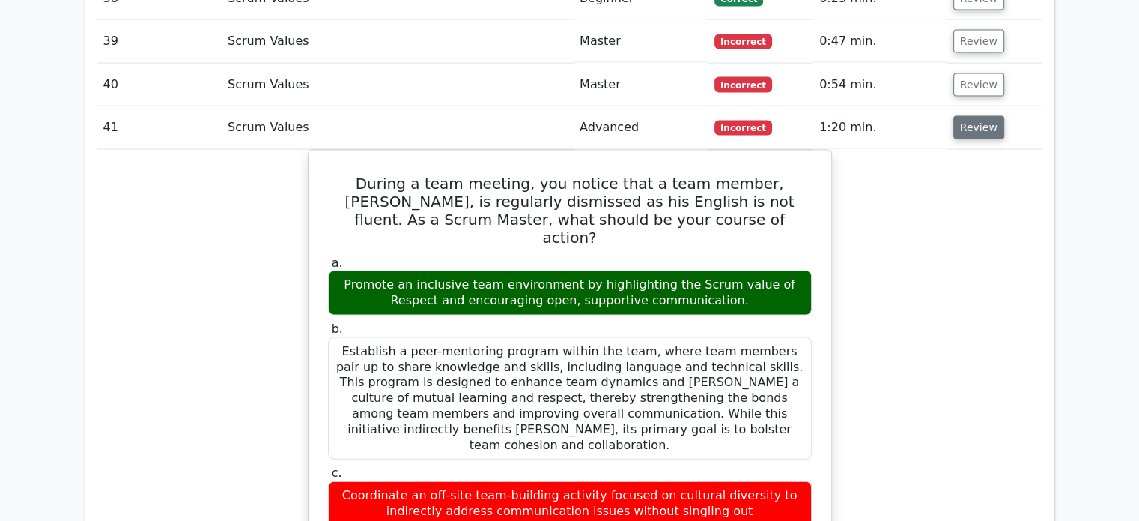
scroll to position [3127, 0]
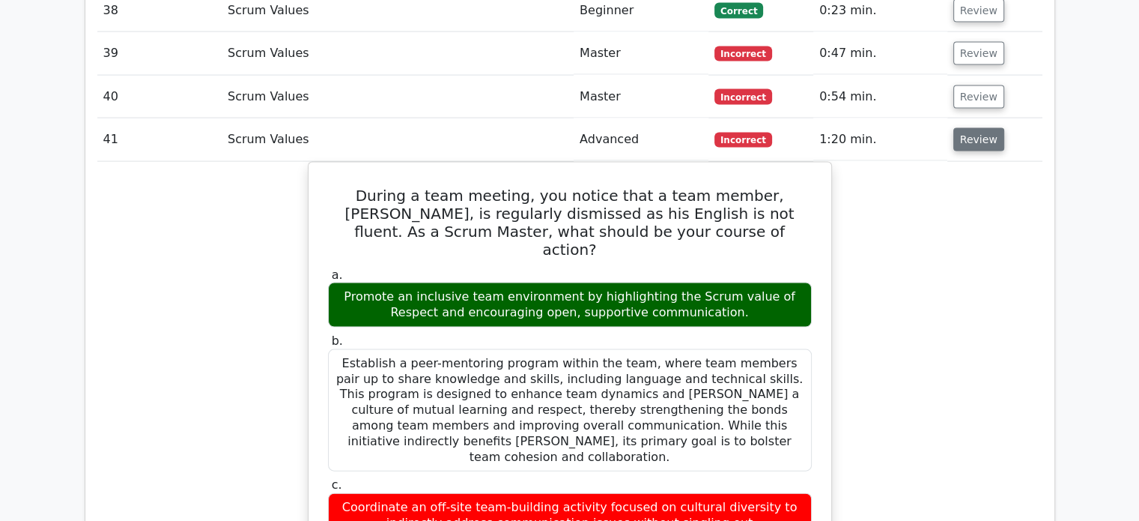
click at [975, 128] on button "Review" at bounding box center [978, 139] width 51 height 23
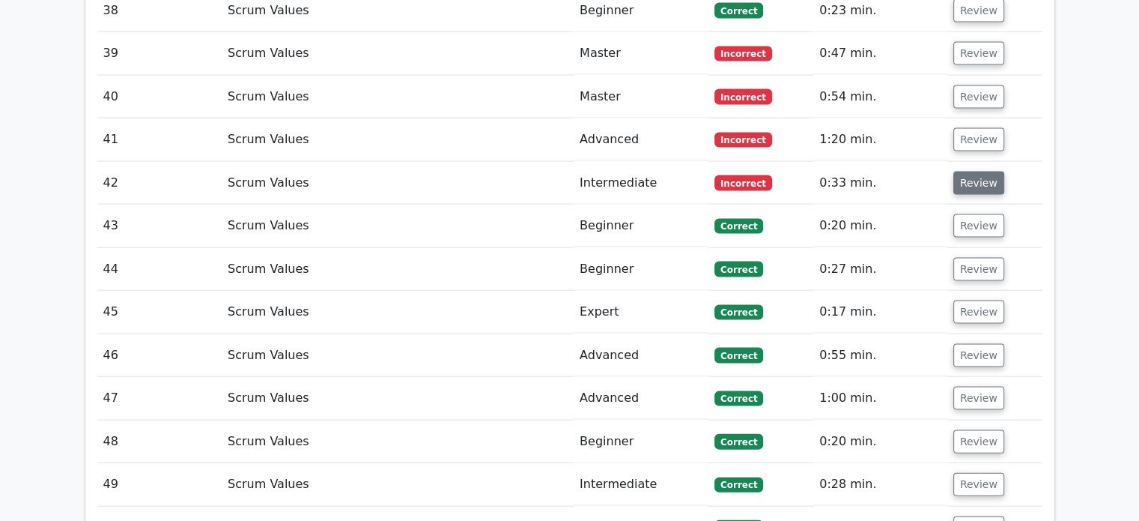
click at [971, 172] on button "Review" at bounding box center [978, 183] width 51 height 23
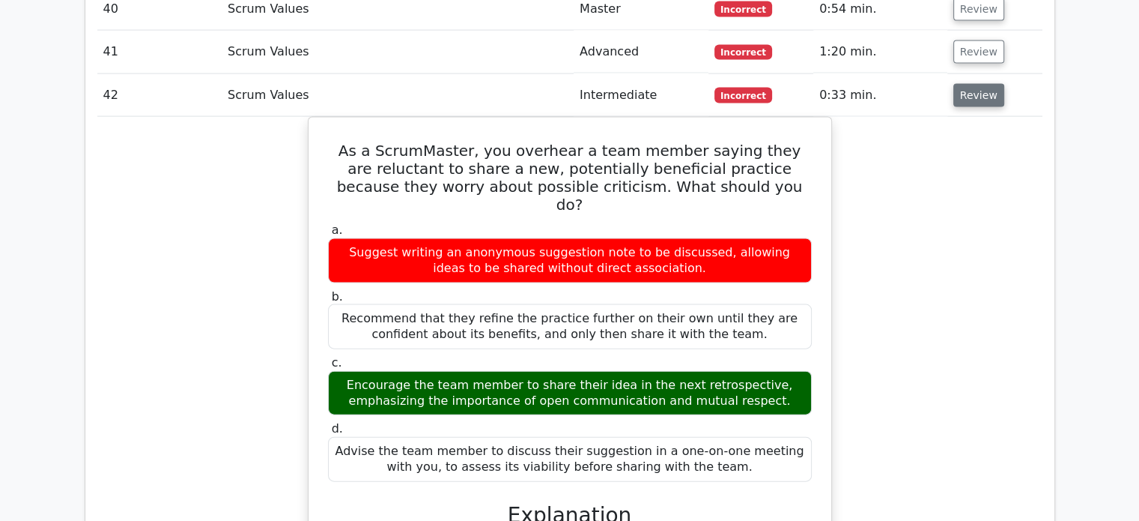
scroll to position [3211, 0]
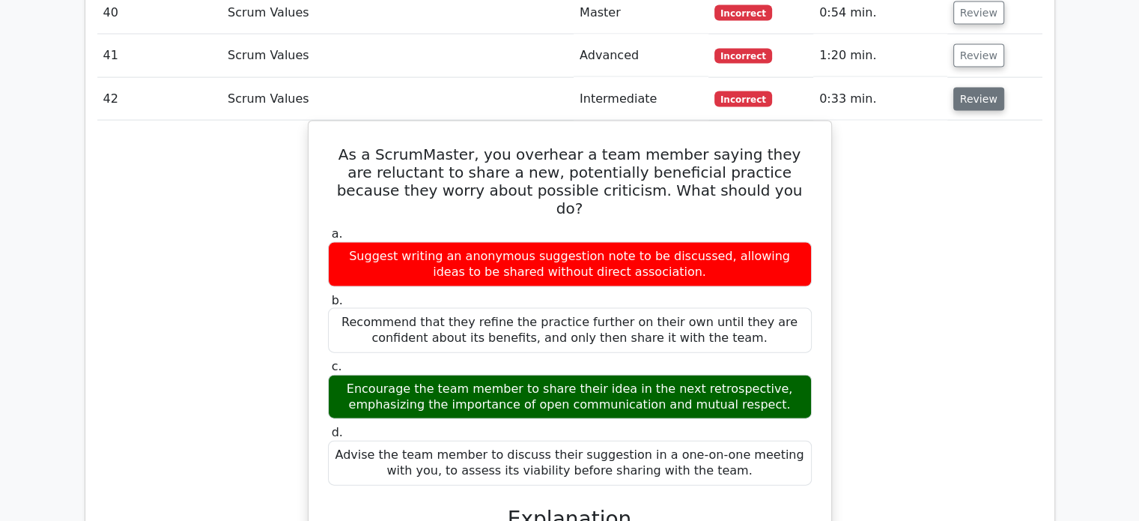
click at [970, 88] on button "Review" at bounding box center [978, 99] width 51 height 23
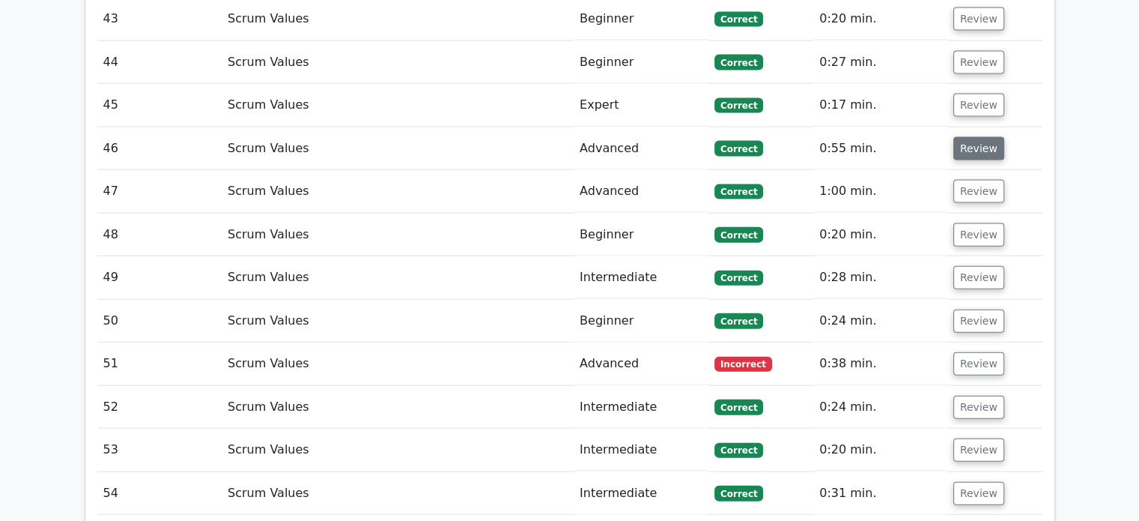
scroll to position [3345, 0]
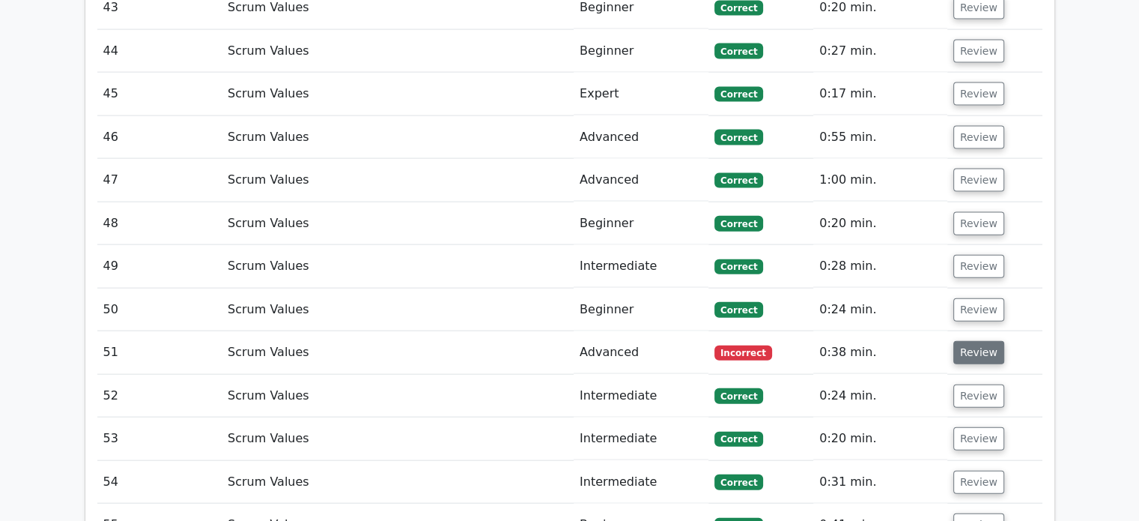
click at [963, 341] on button "Review" at bounding box center [978, 352] width 51 height 23
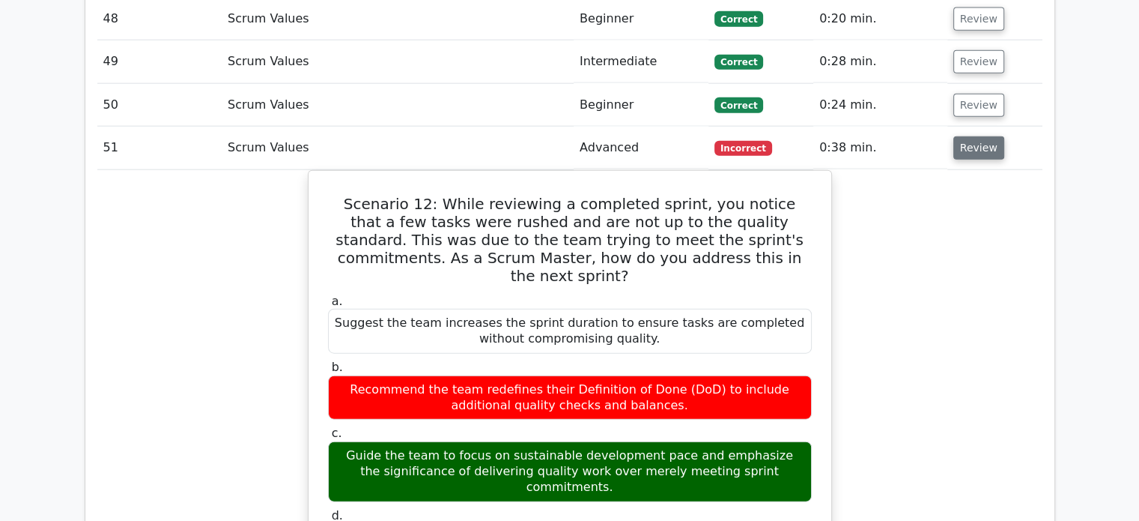
scroll to position [3543, 0]
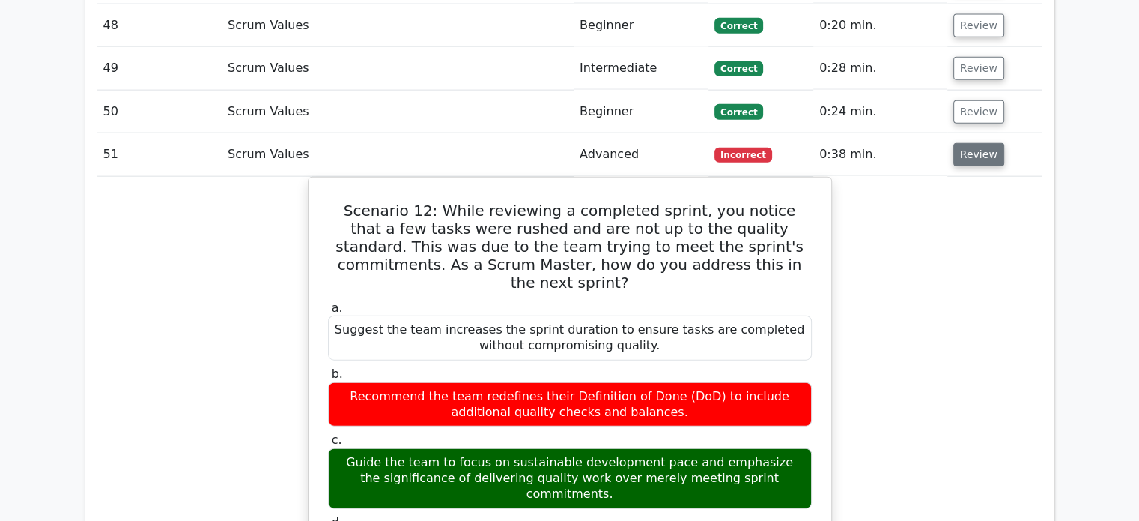
click at [986, 143] on button "Review" at bounding box center [978, 154] width 51 height 23
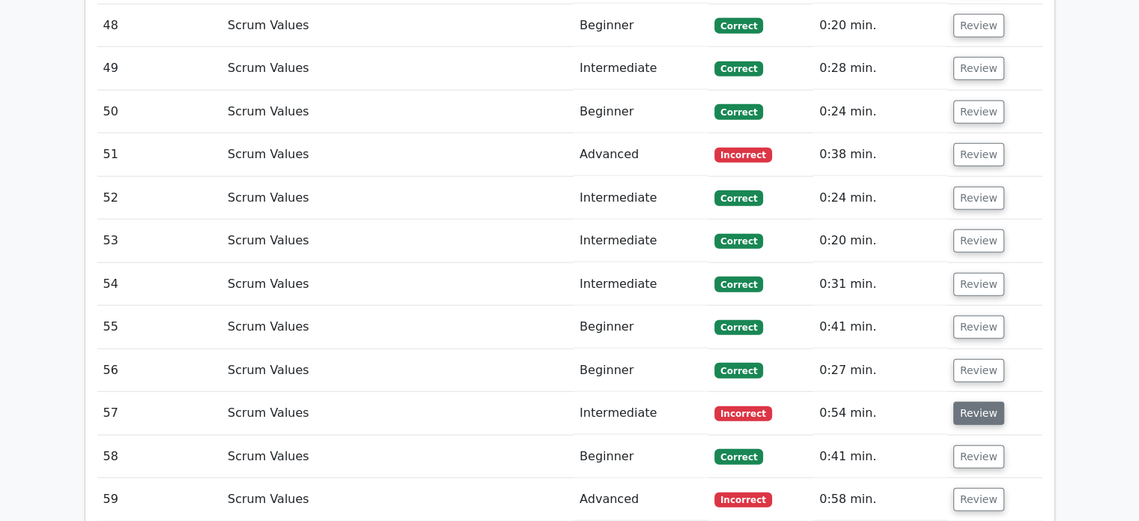
click at [968, 401] on button "Review" at bounding box center [978, 412] width 51 height 23
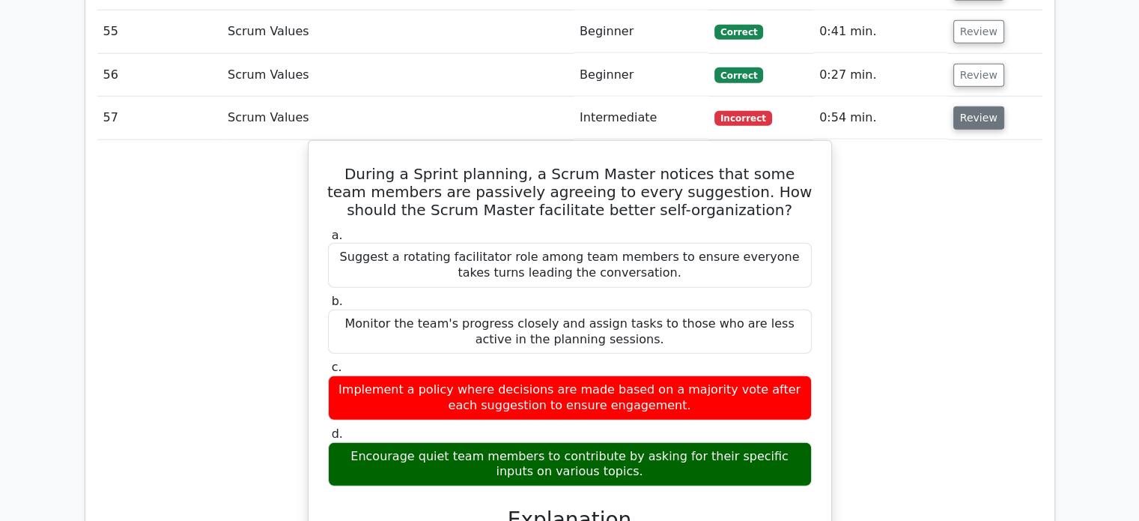
scroll to position [3838, 0]
click at [977, 106] on button "Review" at bounding box center [978, 117] width 51 height 23
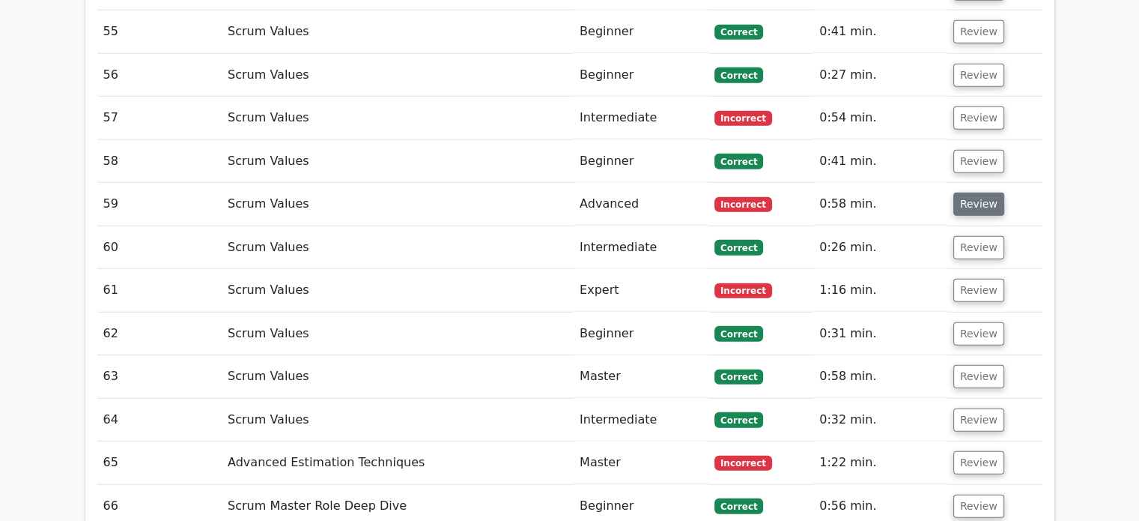
click at [974, 192] on button "Review" at bounding box center [978, 203] width 51 height 23
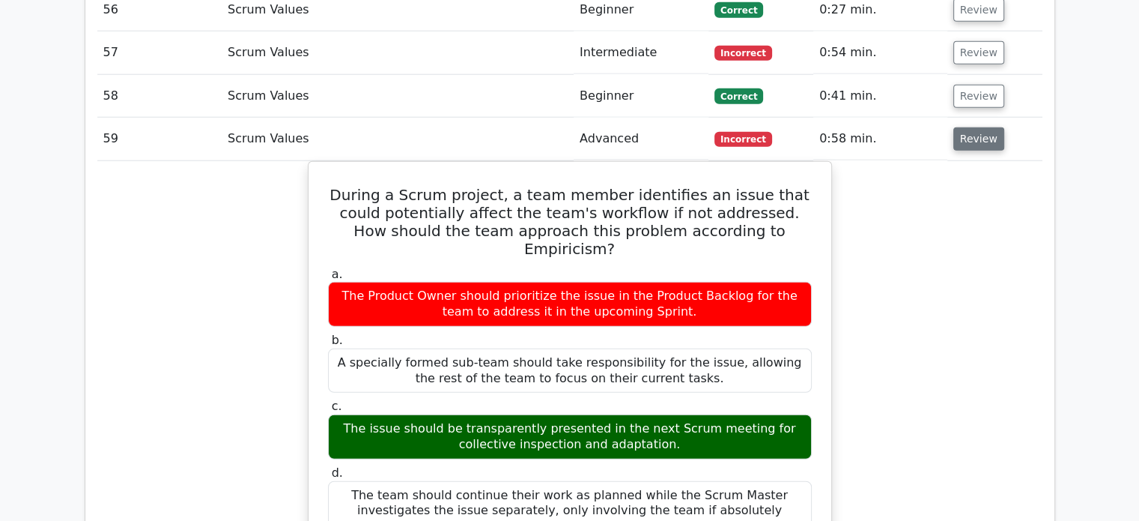
scroll to position [3906, 0]
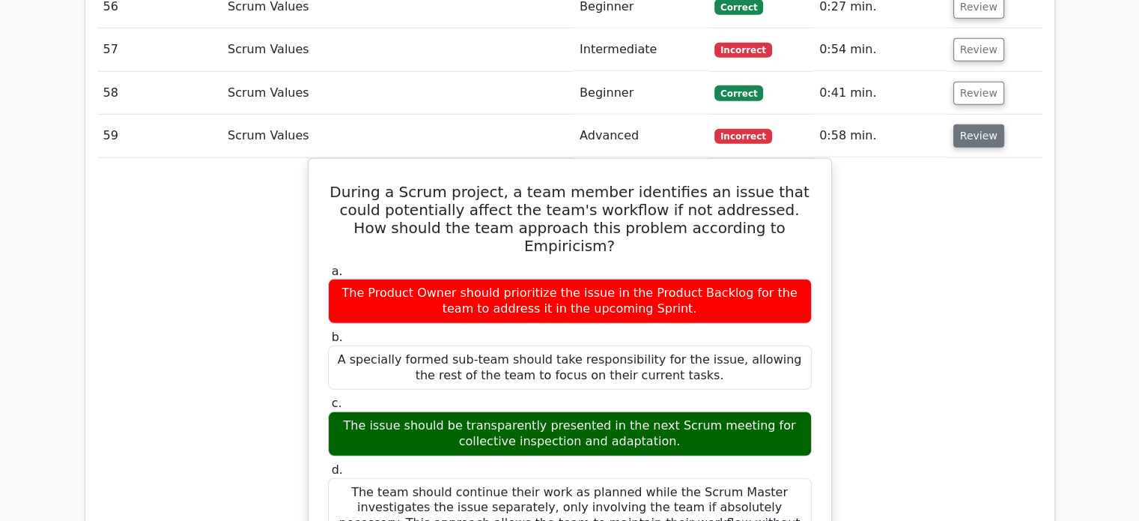
click at [989, 124] on button "Review" at bounding box center [978, 135] width 51 height 23
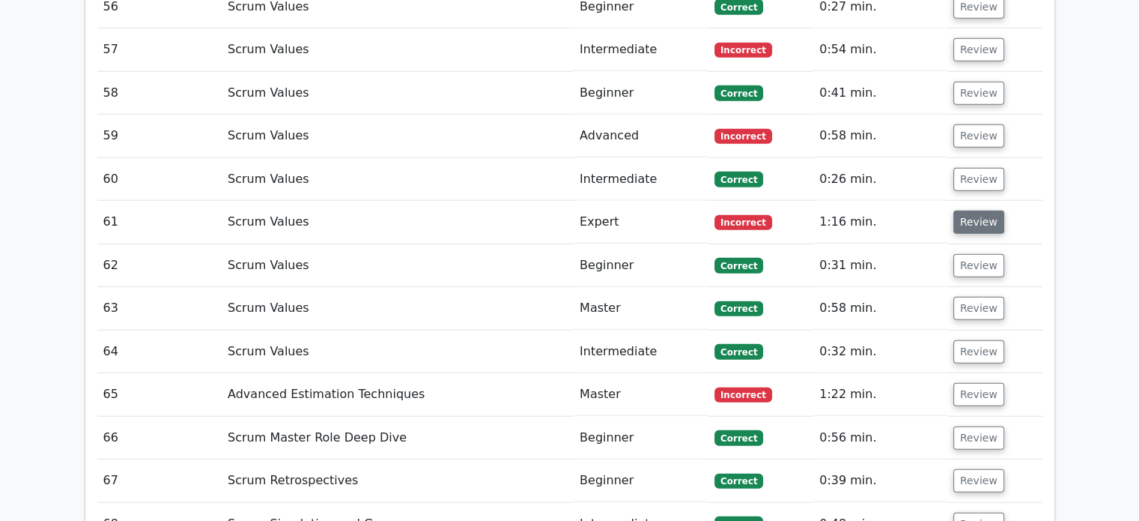
click at [970, 210] on button "Review" at bounding box center [978, 221] width 51 height 23
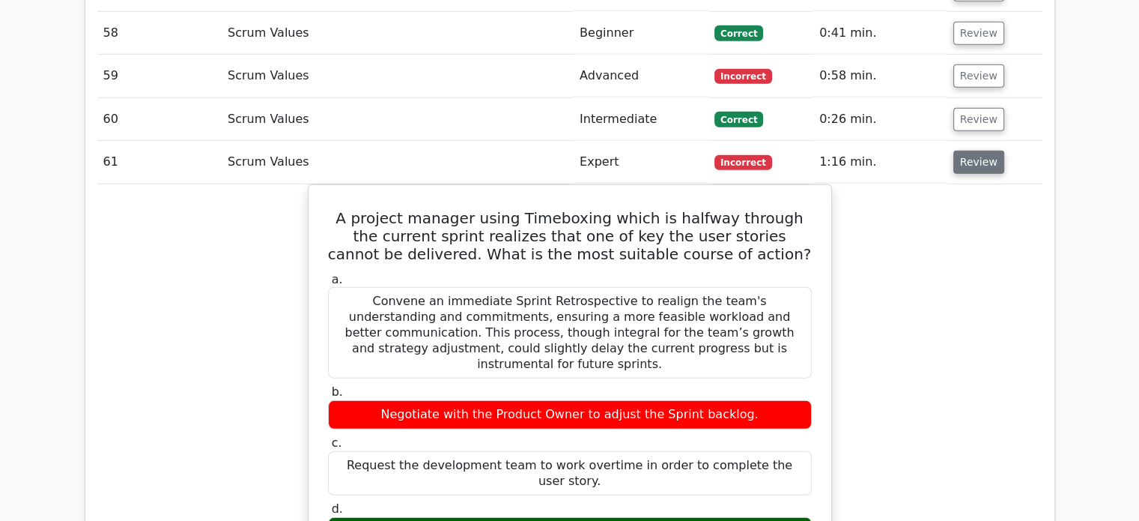
scroll to position [3988, 0]
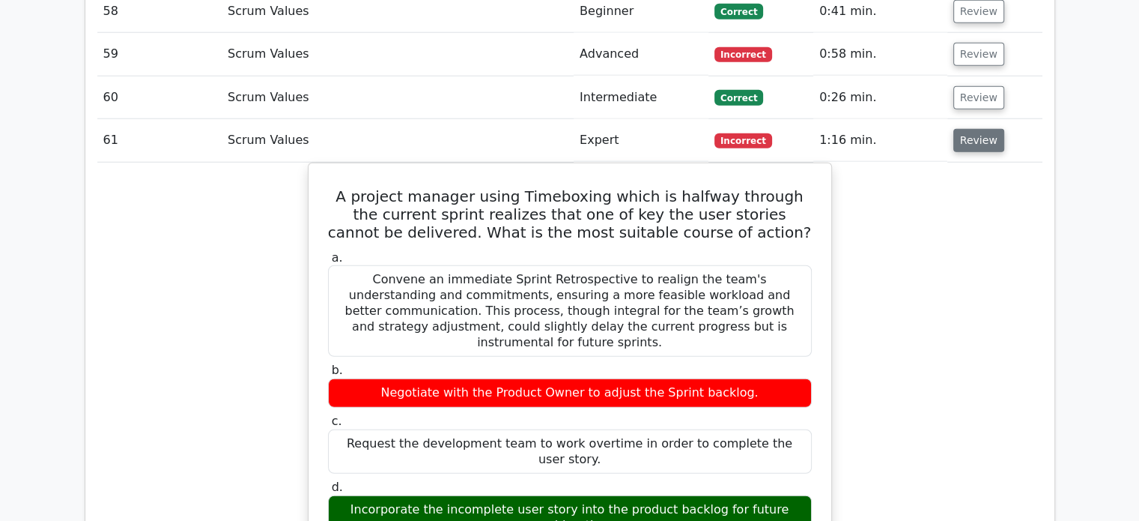
click at [984, 129] on button "Review" at bounding box center [978, 140] width 51 height 23
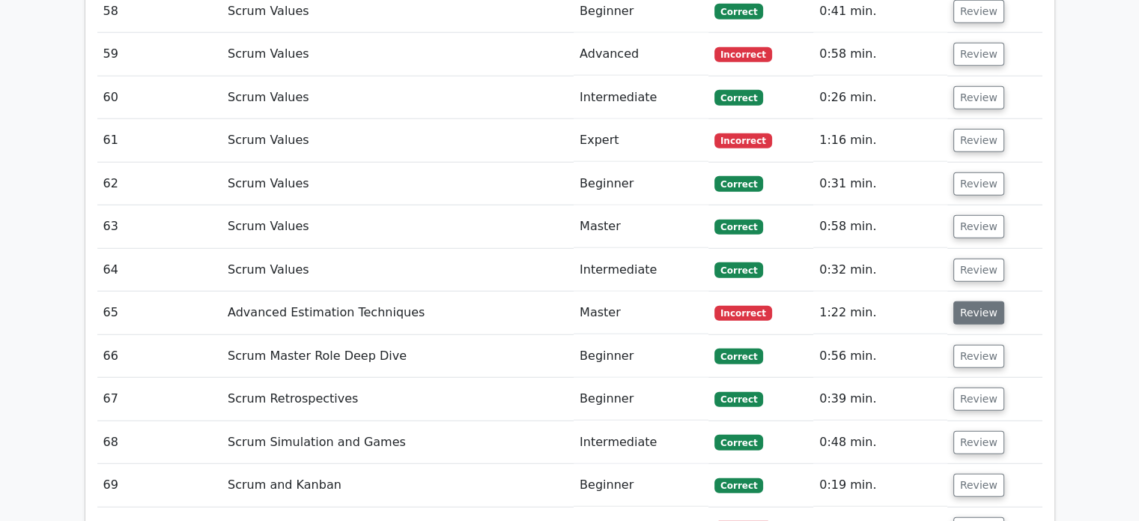
click at [975, 301] on button "Review" at bounding box center [978, 312] width 51 height 23
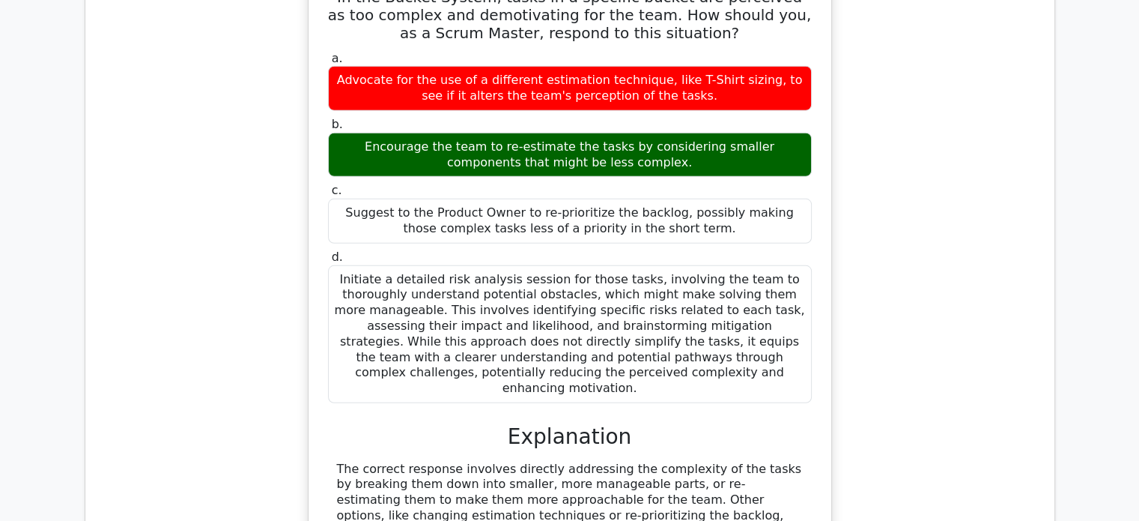
scroll to position [4362, 0]
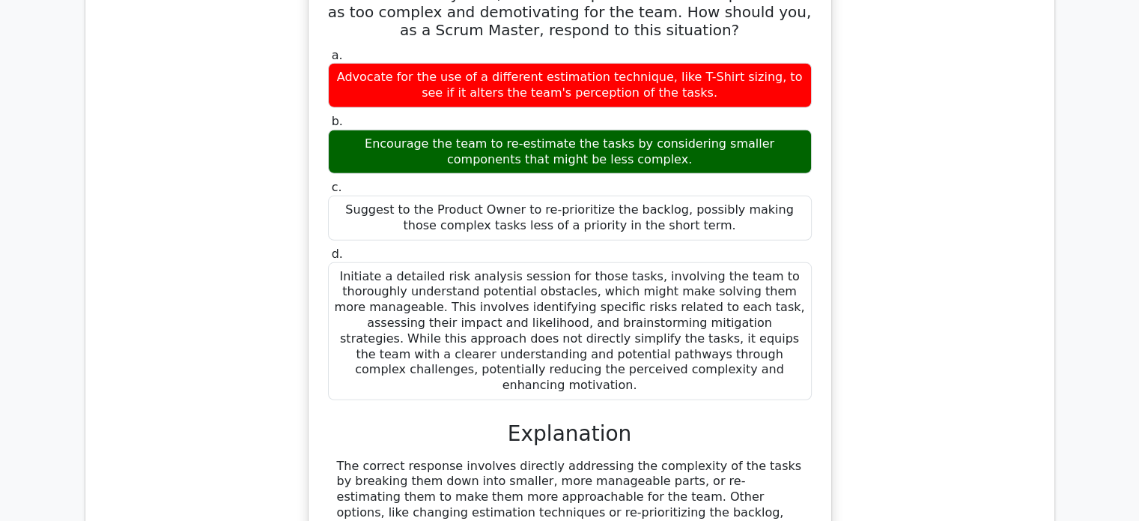
click at [975, 239] on div "In the Bucket System, tasks in a specific bucket are perceived as too complex a…" at bounding box center [569, 311] width 945 height 703
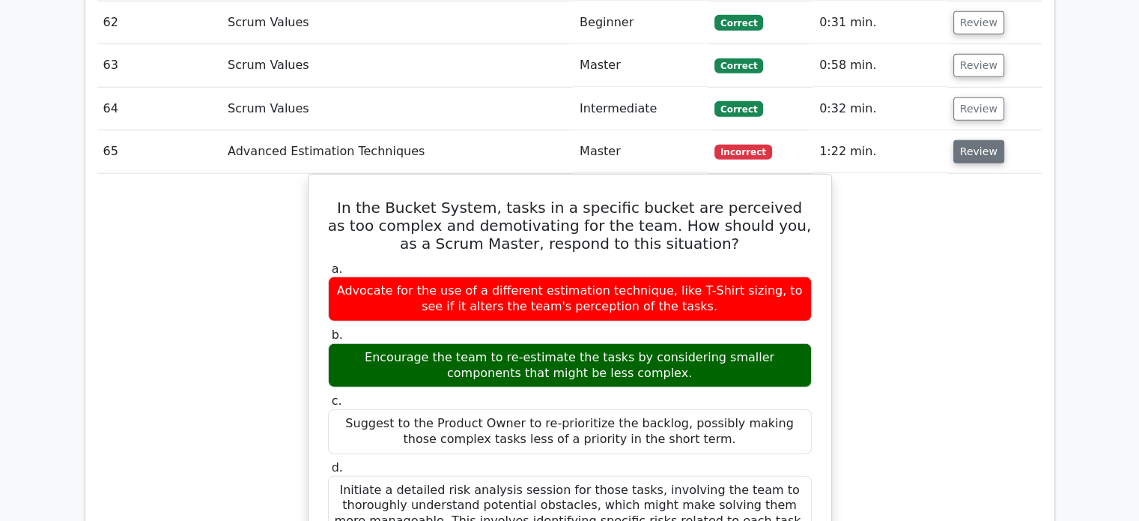
scroll to position [4147, 0]
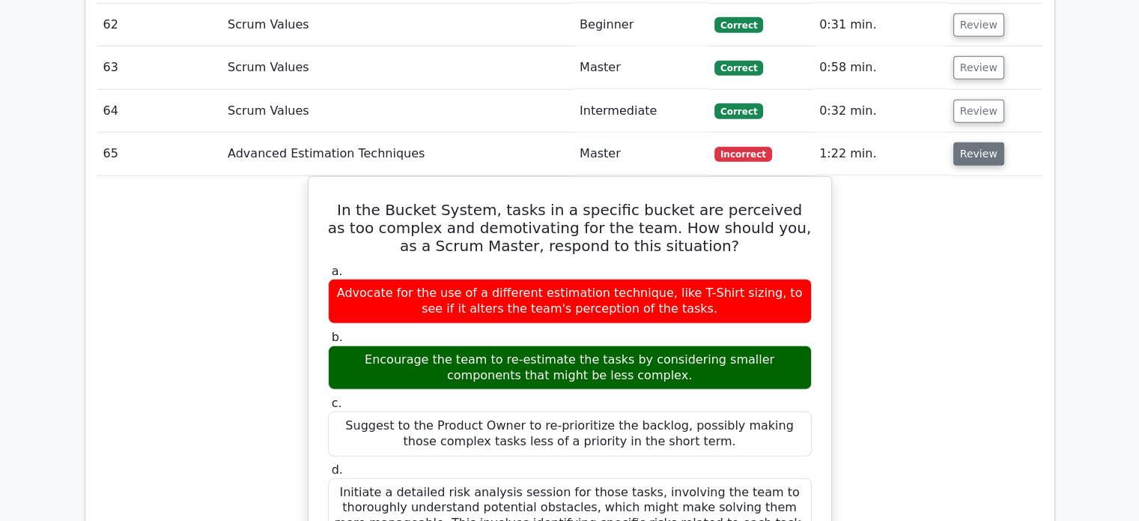
click at [984, 142] on button "Review" at bounding box center [978, 153] width 51 height 23
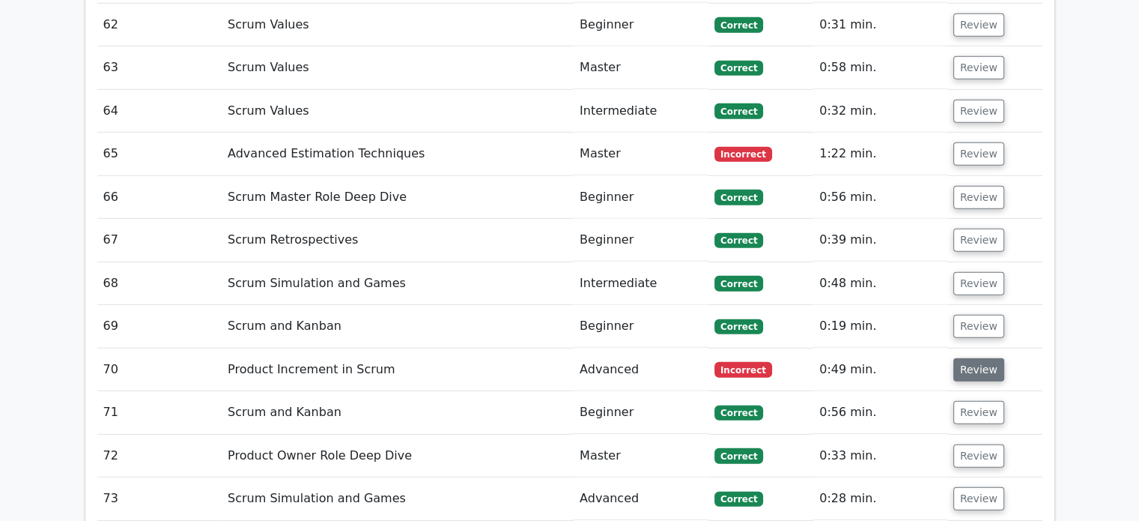
click at [974, 358] on button "Review" at bounding box center [978, 369] width 51 height 23
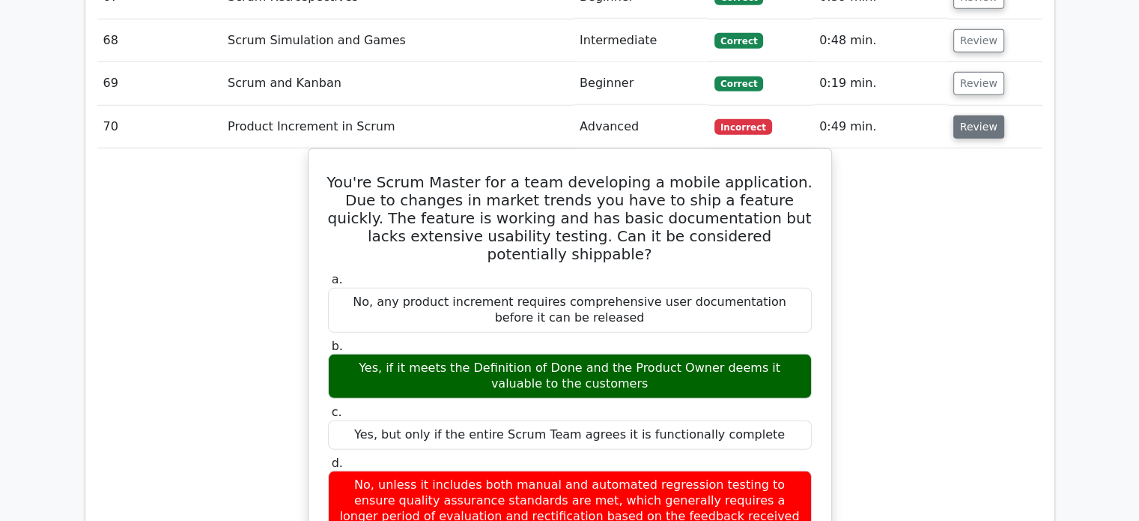
scroll to position [4388, 0]
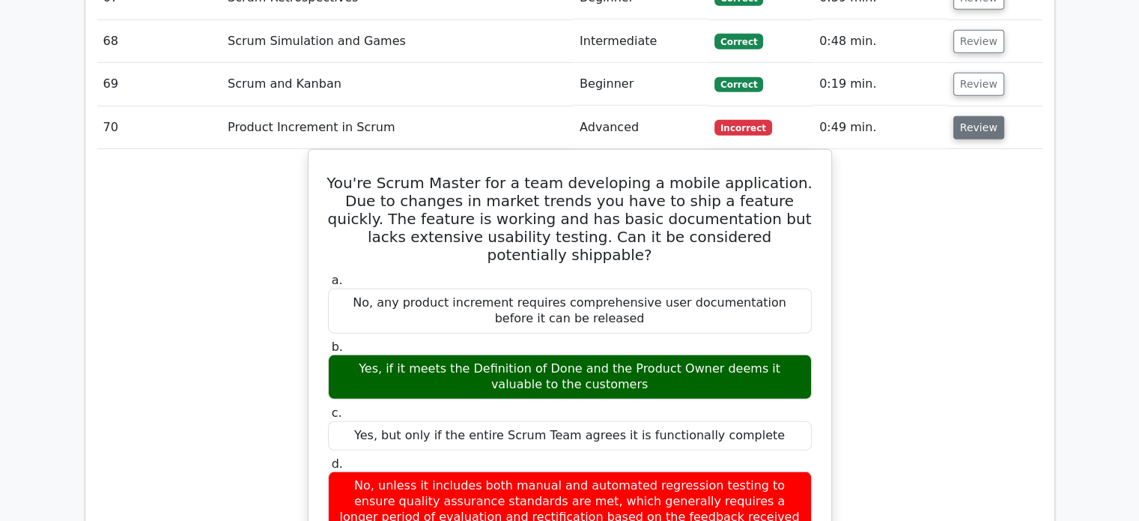
click at [986, 116] on button "Review" at bounding box center [978, 127] width 51 height 23
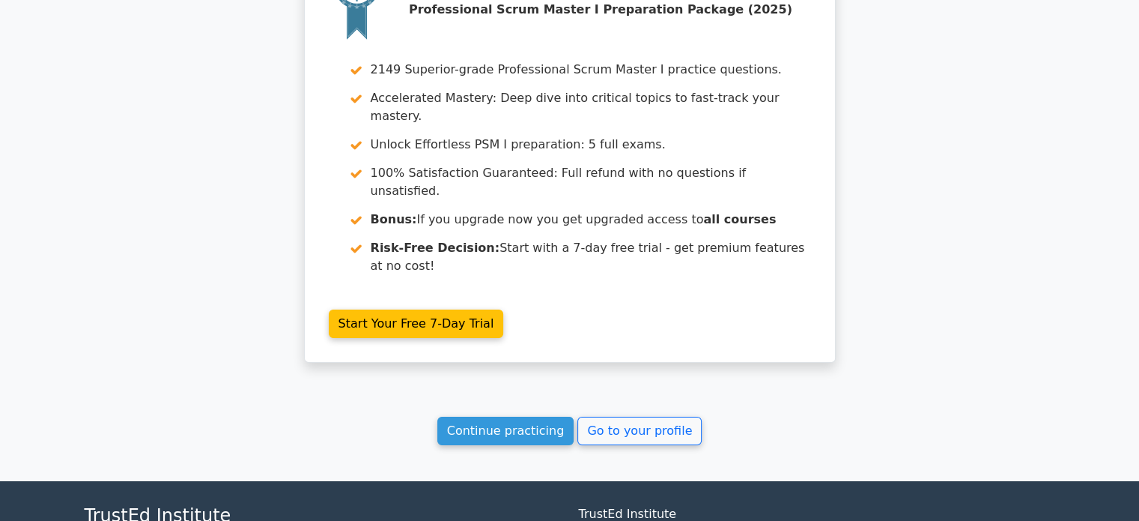
scroll to position [4990, 0]
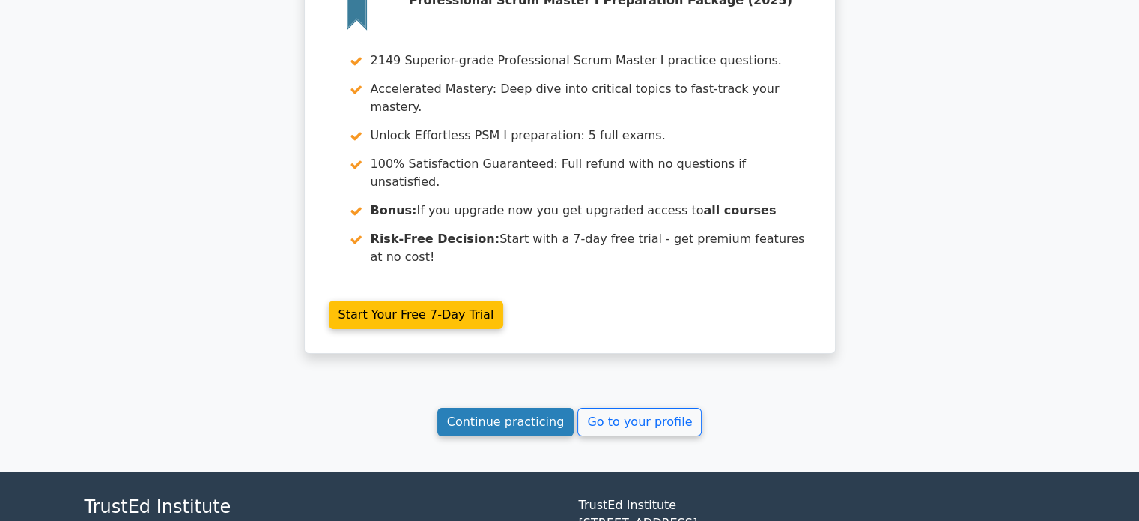
click at [530, 407] on link "Continue practicing" at bounding box center [505, 421] width 137 height 28
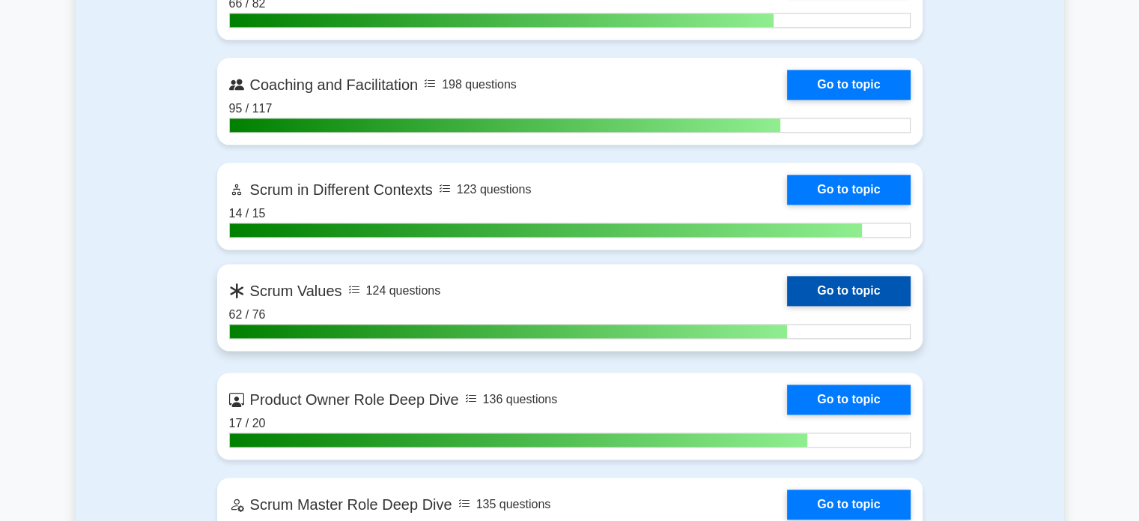
scroll to position [1911, 0]
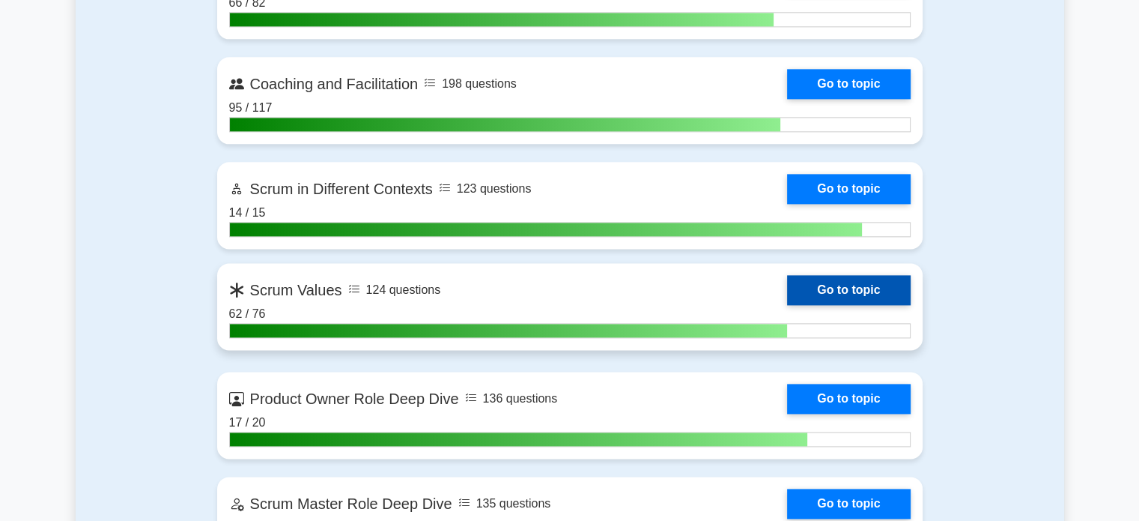
click at [835, 293] on link "Go to topic" at bounding box center [848, 290] width 123 height 30
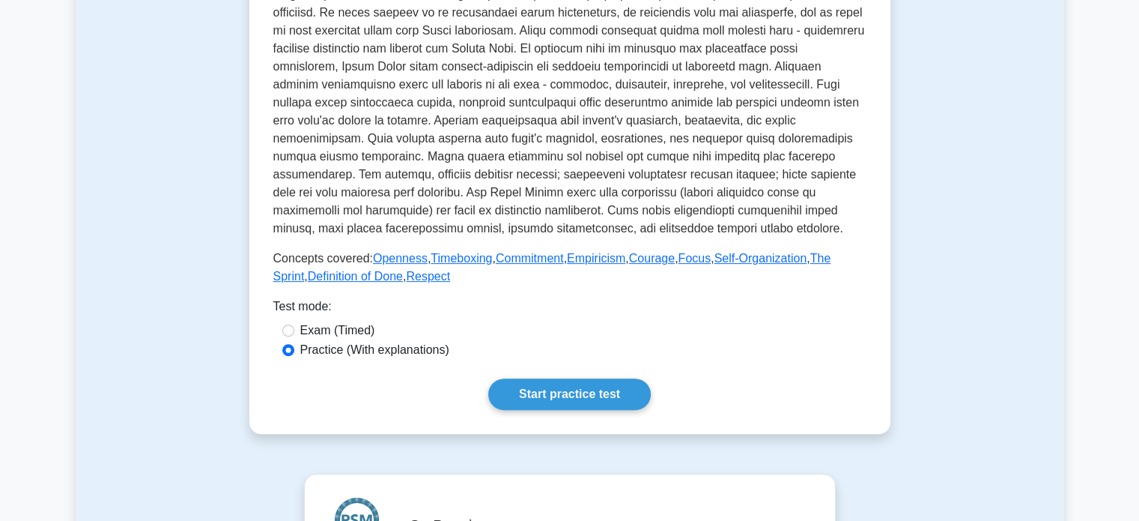
scroll to position [464, 0]
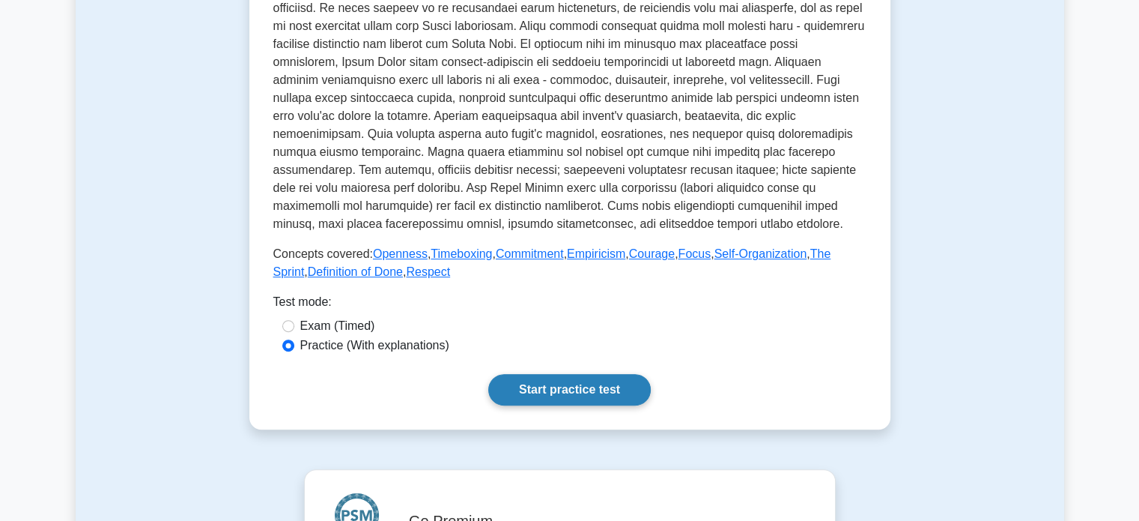
click at [548, 381] on link "Start practice test" at bounding box center [569, 389] width 163 height 31
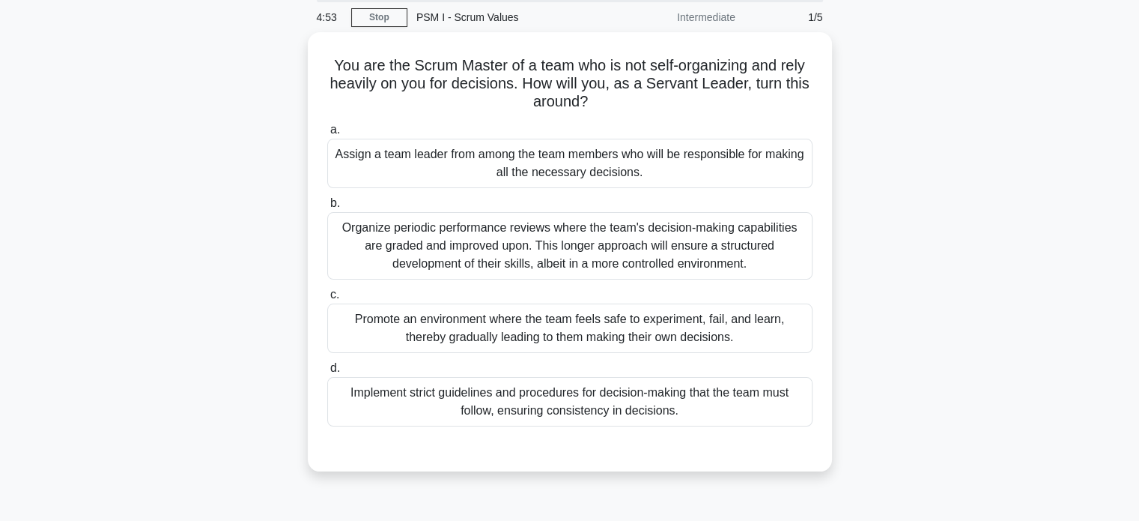
scroll to position [56, 0]
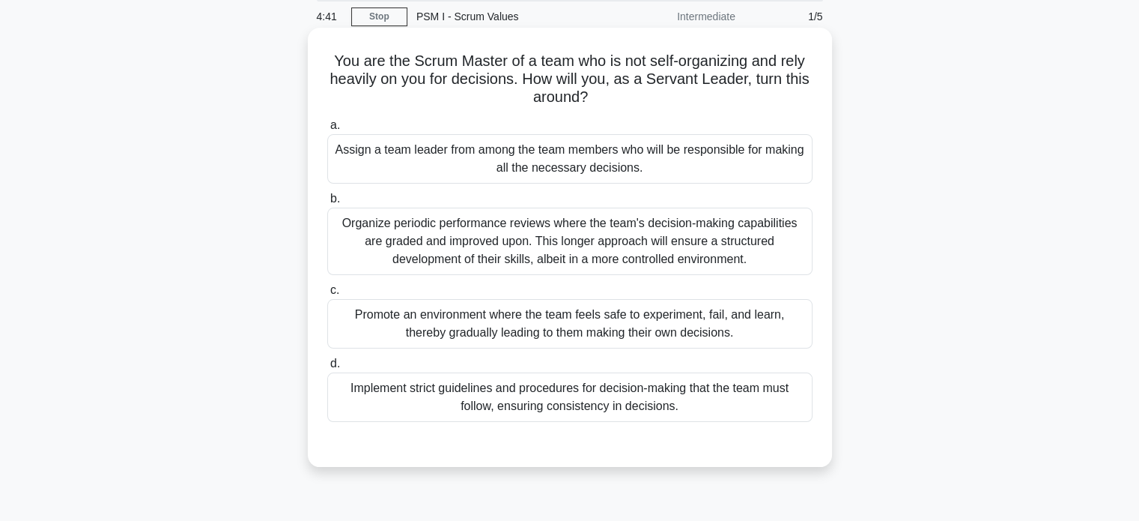
click at [434, 335] on div "Promote an environment where the team feels safe to experiment, fail, and learn…" at bounding box center [569, 323] width 485 height 49
click at [327, 295] on input "c. Promote an environment where the team feels safe to experiment, fail, and le…" at bounding box center [327, 290] width 0 height 10
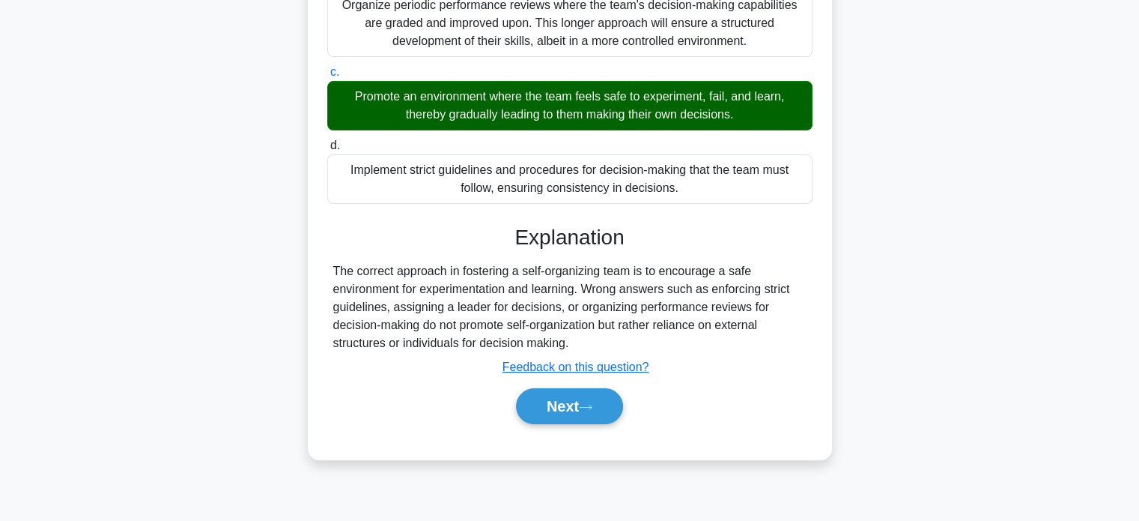
scroll to position [288, 0]
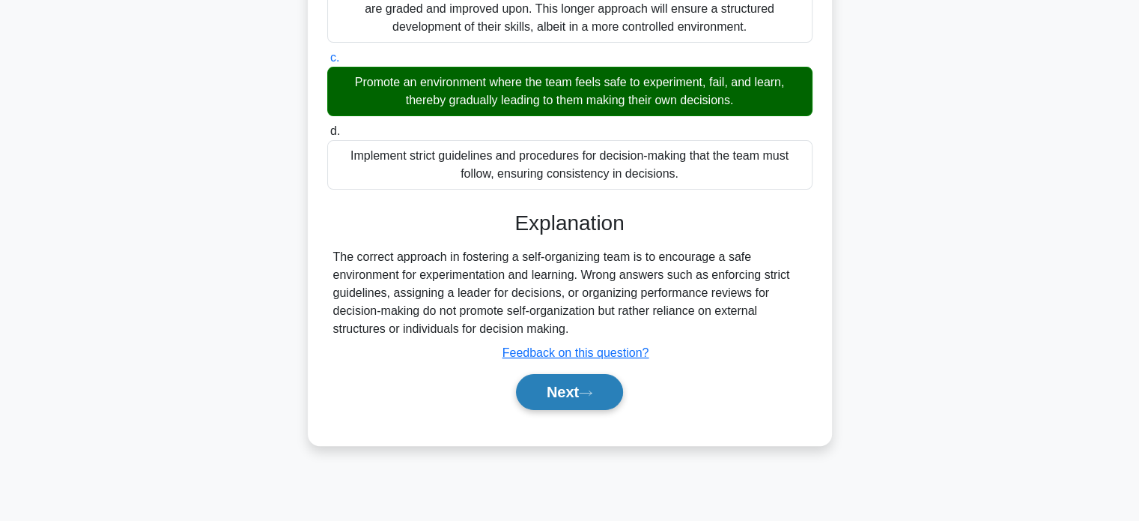
click at [527, 388] on button "Next" at bounding box center [569, 392] width 107 height 36
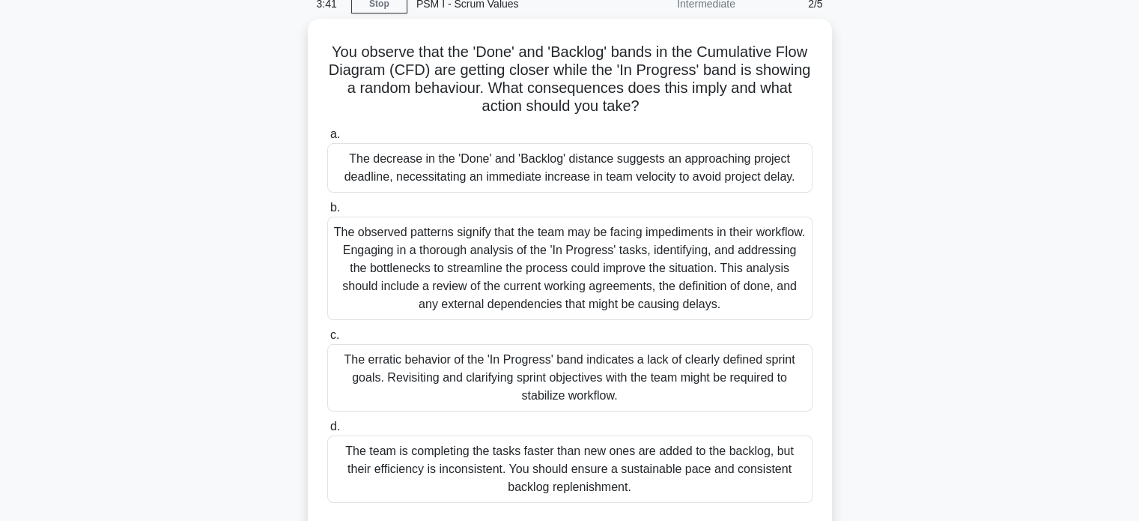
scroll to position [64, 0]
click at [465, 382] on div "The erratic behavior of the 'In Progress' band indicates a lack of clearly defi…" at bounding box center [569, 378] width 485 height 67
click at [327, 342] on input "c. The erratic behavior of the 'In Progress' band indicates a lack of clearly d…" at bounding box center [327, 337] width 0 height 10
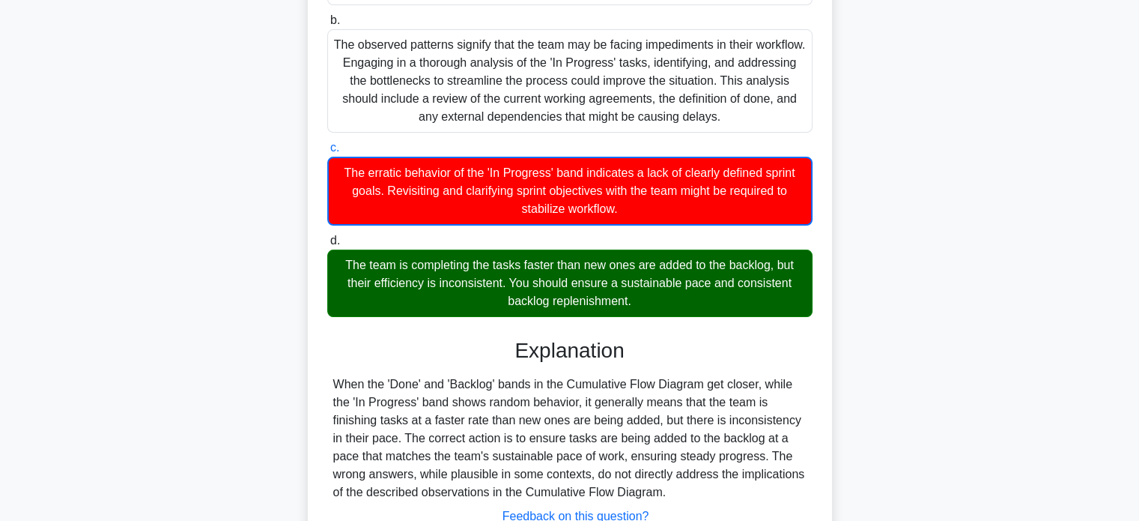
scroll to position [367, 0]
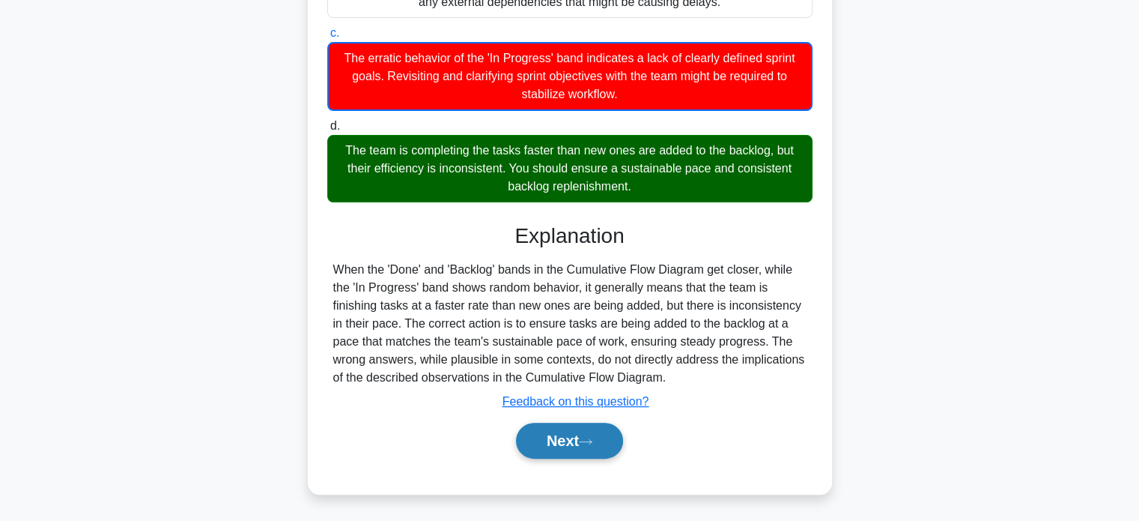
click at [527, 442] on button "Next" at bounding box center [569, 440] width 107 height 36
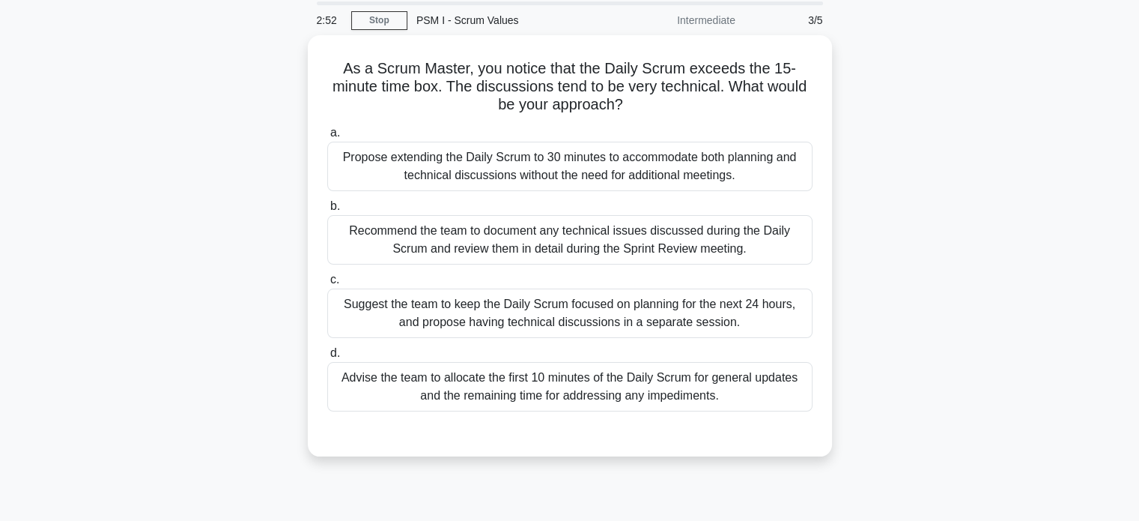
scroll to position [52, 0]
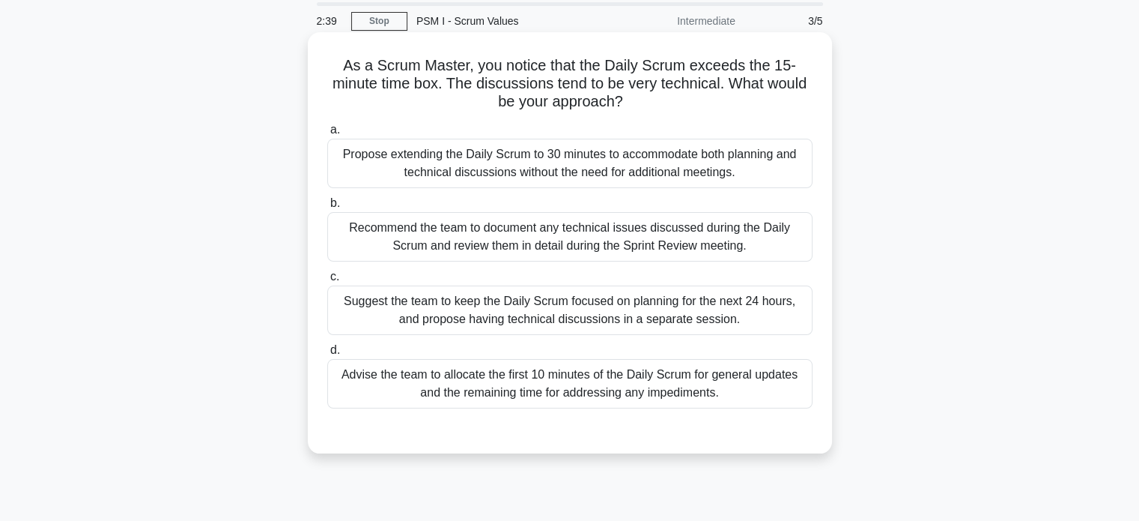
click at [425, 315] on div "Suggest the team to keep the Daily Scrum focused on planning for the next 24 ho…" at bounding box center [569, 309] width 485 height 49
click at [327, 282] on input "c. Suggest the team to keep the Daily Scrum focused on planning for the next 24…" at bounding box center [327, 277] width 0 height 10
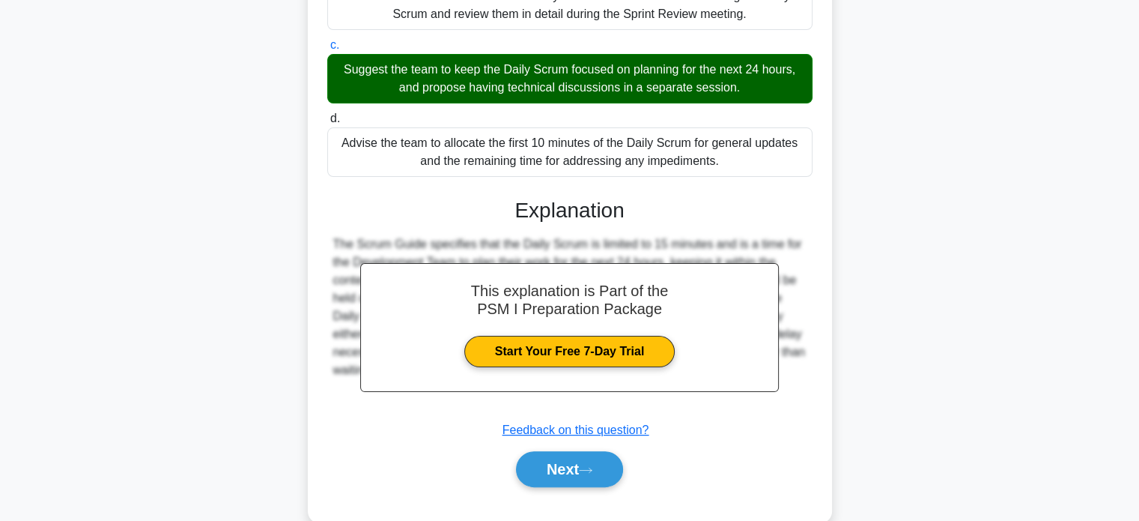
scroll to position [286, 0]
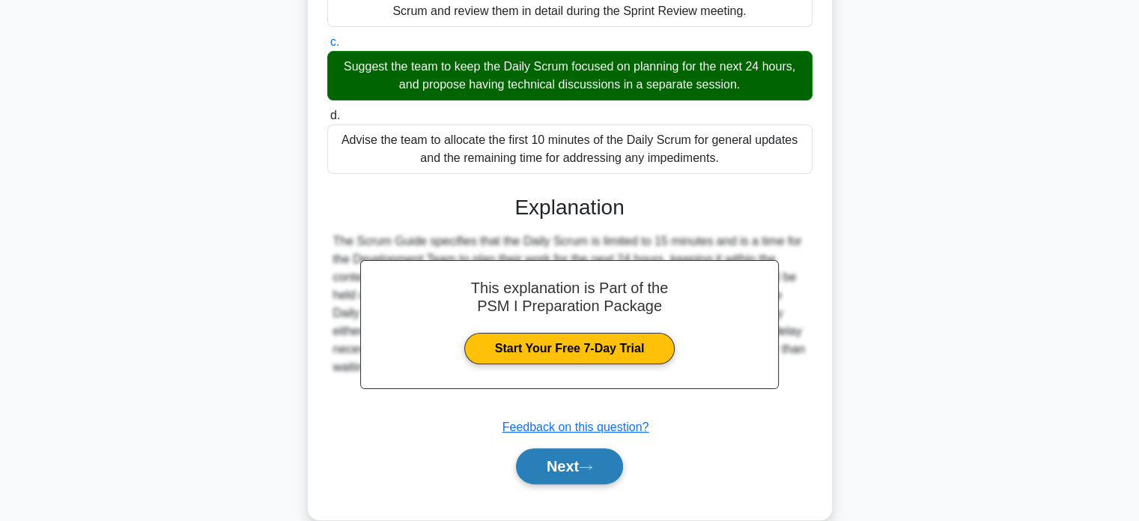
click at [541, 465] on button "Next" at bounding box center [569, 466] width 107 height 36
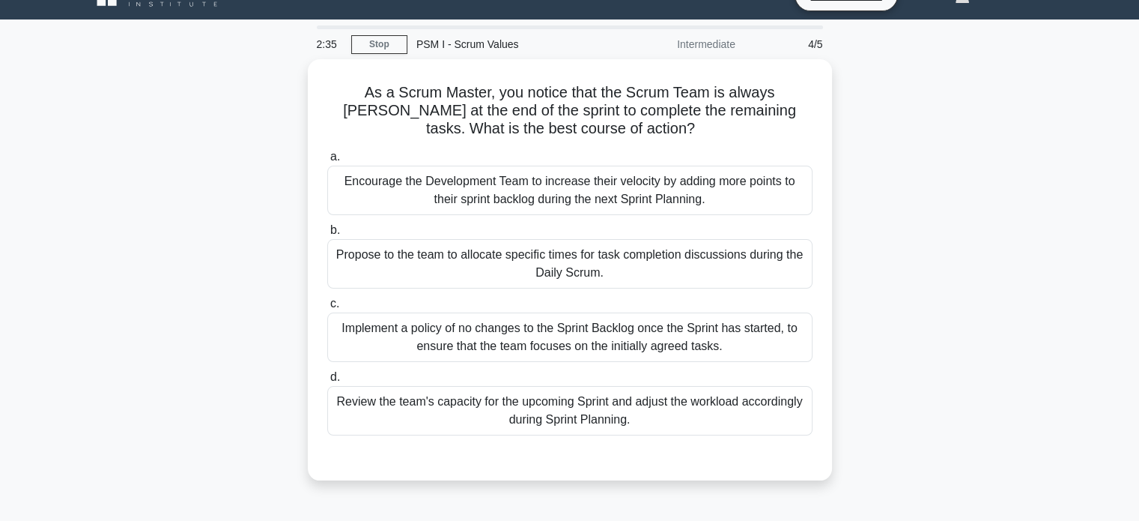
scroll to position [28, 0]
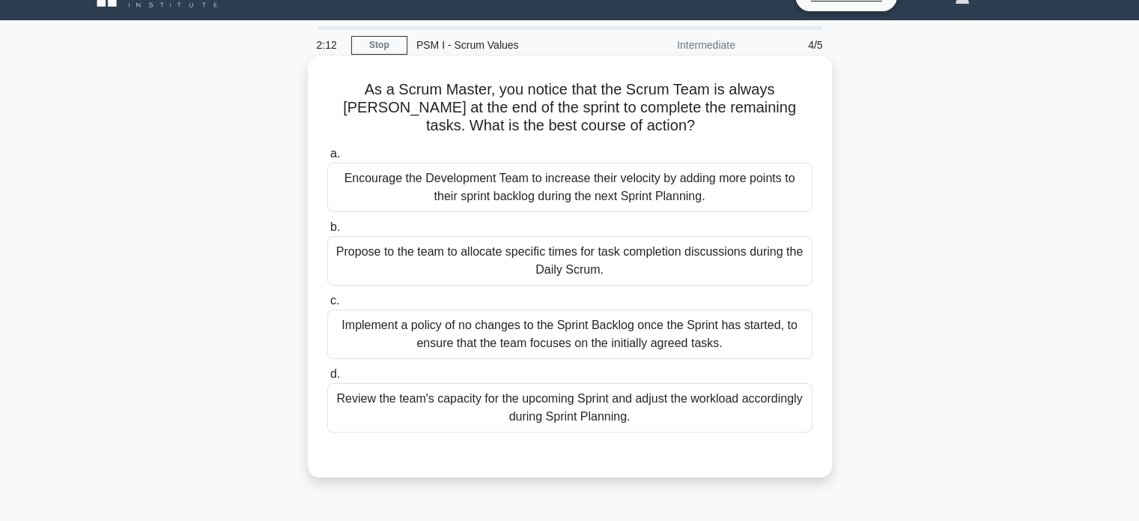
click at [420, 401] on div "Review the team's capacity for the upcoming Sprint and adjust the workload acco…" at bounding box center [569, 407] width 485 height 49
click at [327, 379] on input "d. Review the team's capacity for the upcoming Sprint and adjust the workload a…" at bounding box center [327, 374] width 0 height 10
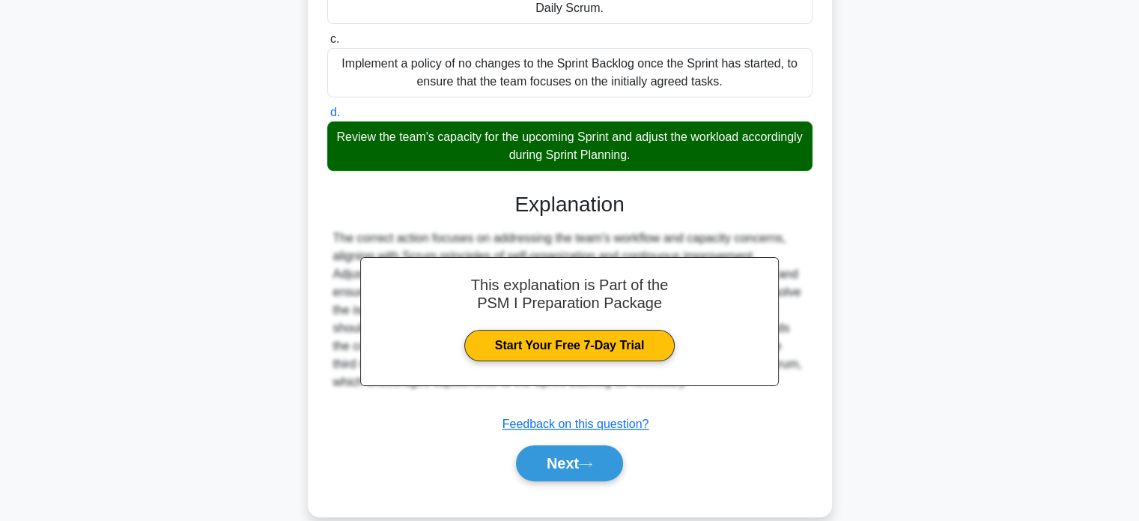
scroll to position [298, 0]
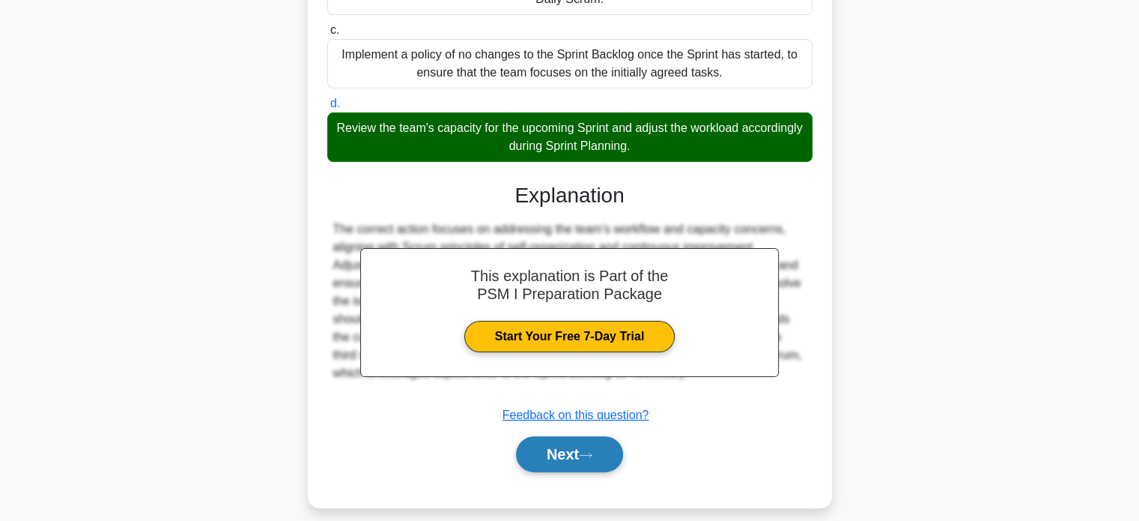
click at [521, 458] on button "Next" at bounding box center [569, 454] width 107 height 36
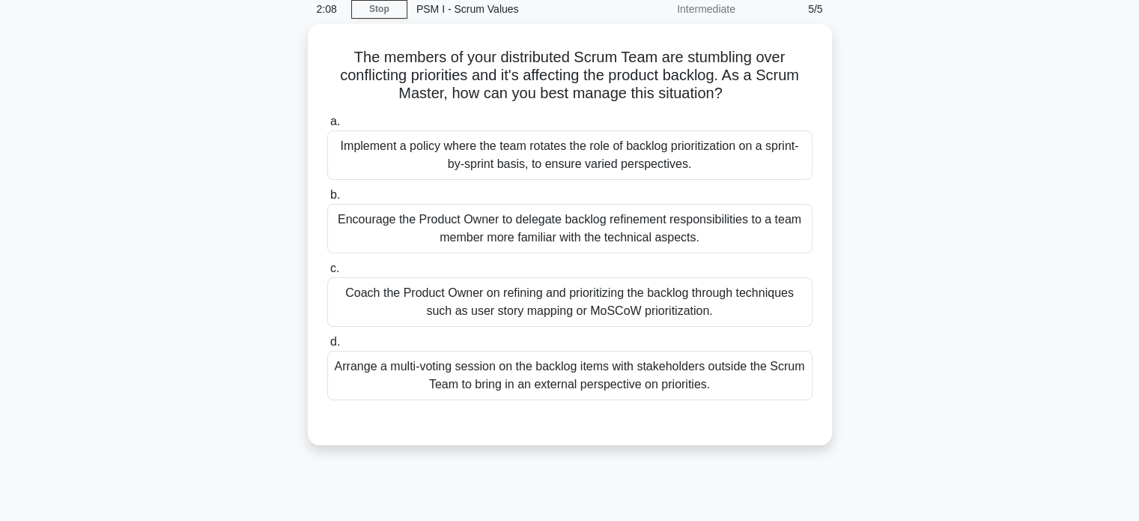
scroll to position [63, 0]
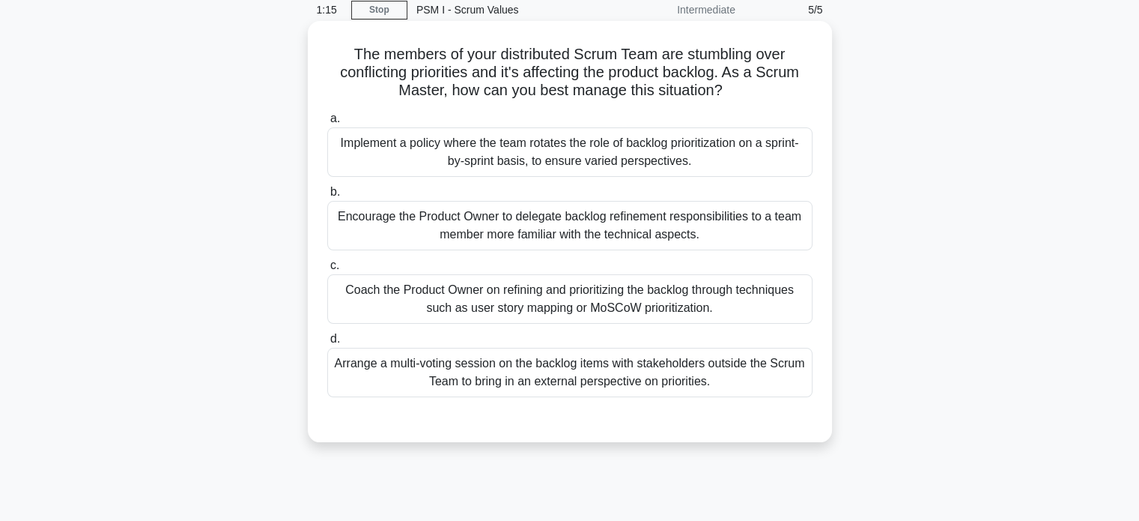
click at [423, 297] on div "Coach the Product Owner on refining and prioritizing the backlog through techni…" at bounding box center [569, 298] width 485 height 49
click at [327, 270] on input "c. Coach the Product Owner on refining and prioritizing the backlog through tec…" at bounding box center [327, 266] width 0 height 10
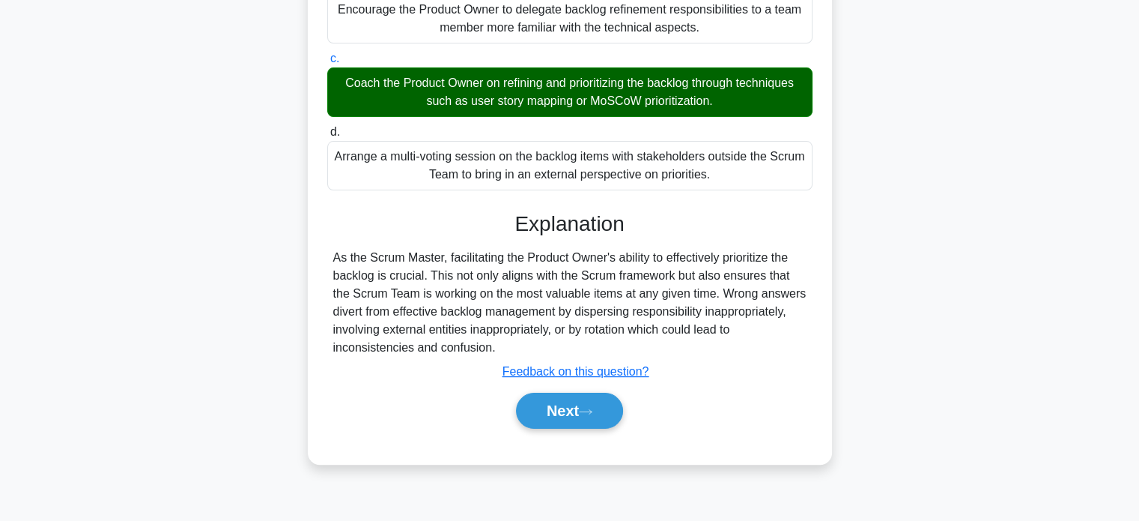
scroll to position [288, 0]
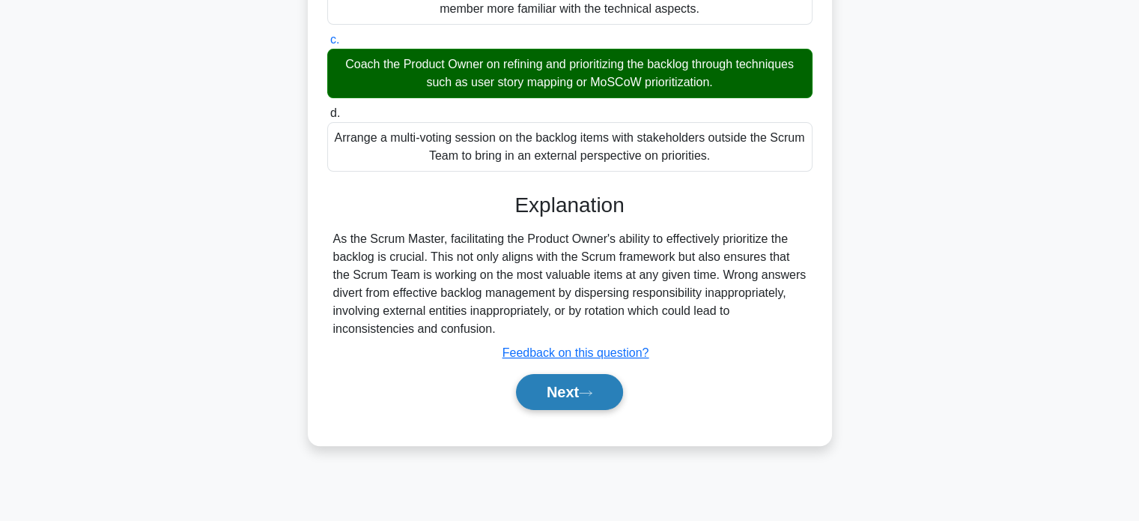
click at [526, 399] on button "Next" at bounding box center [569, 392] width 107 height 36
click at [547, 395] on button "Next" at bounding box center [569, 392] width 107 height 36
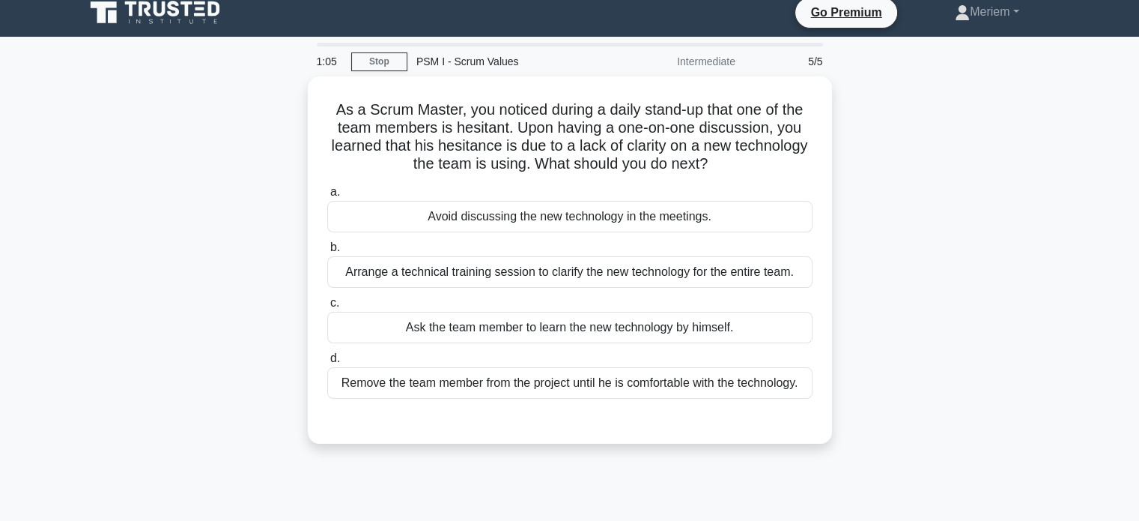
scroll to position [6, 0]
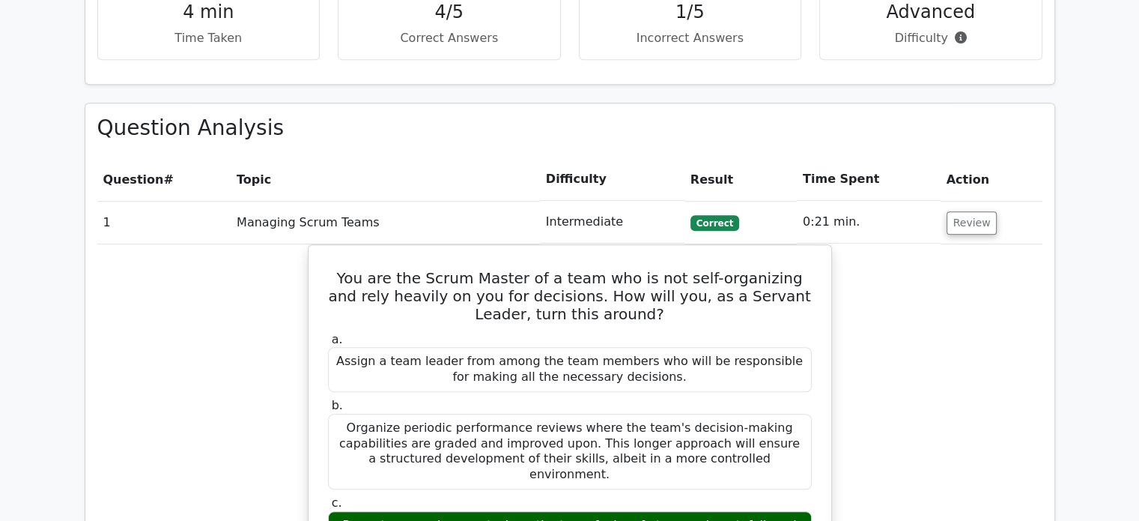
scroll to position [1049, 0]
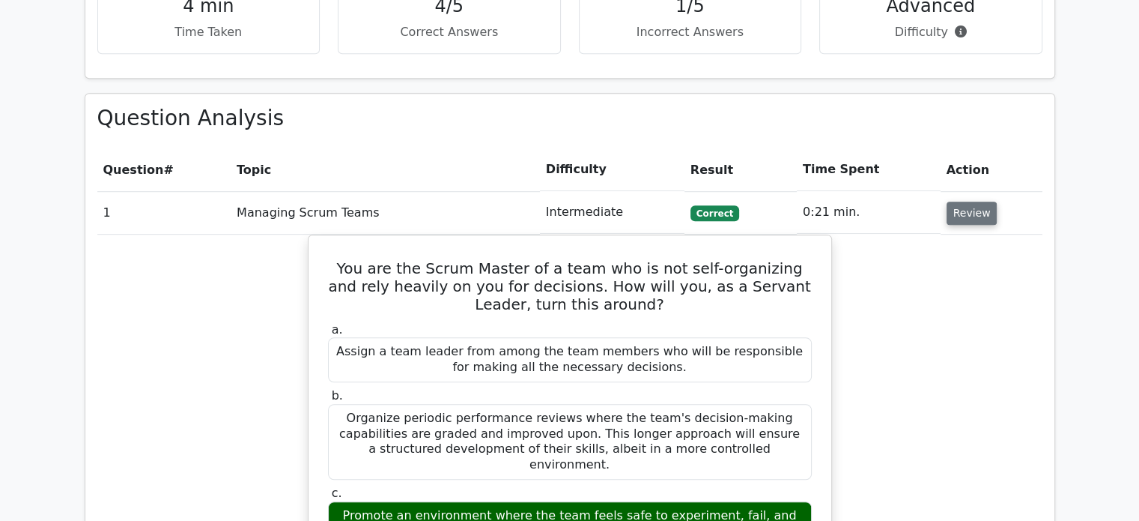
click at [953, 201] on button "Review" at bounding box center [972, 212] width 51 height 23
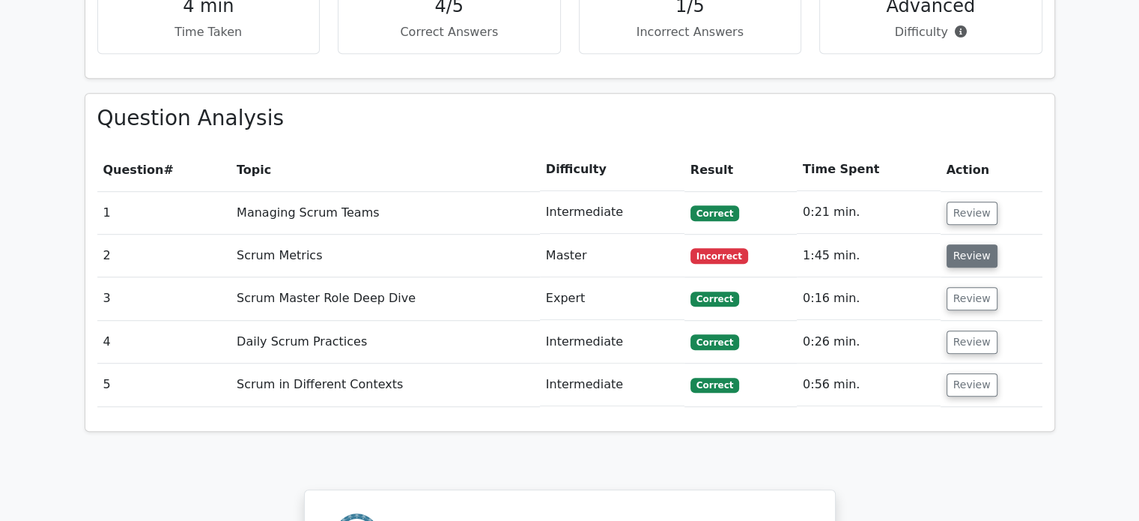
click at [951, 244] on button "Review" at bounding box center [972, 255] width 51 height 23
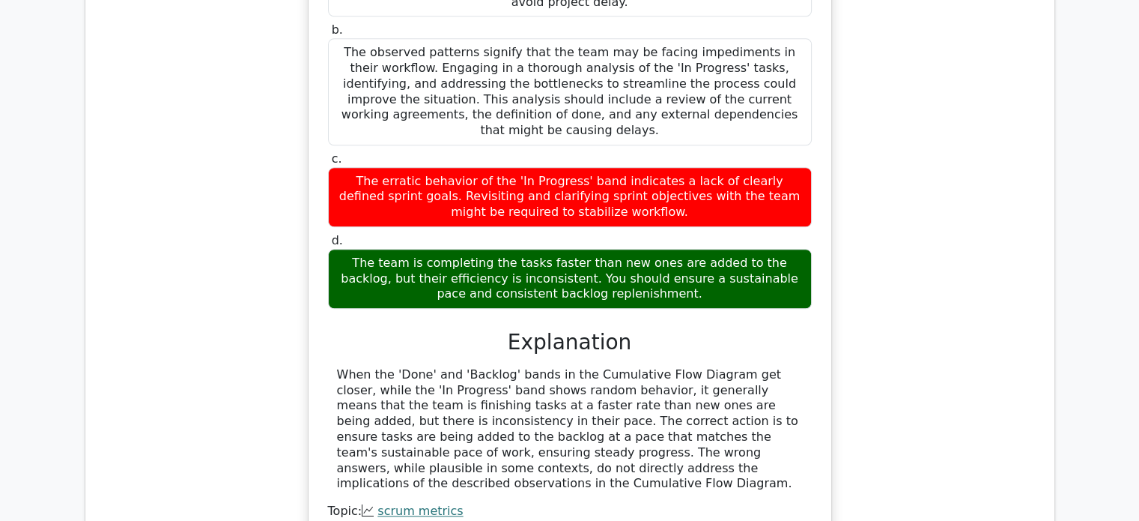
scroll to position [1491, 0]
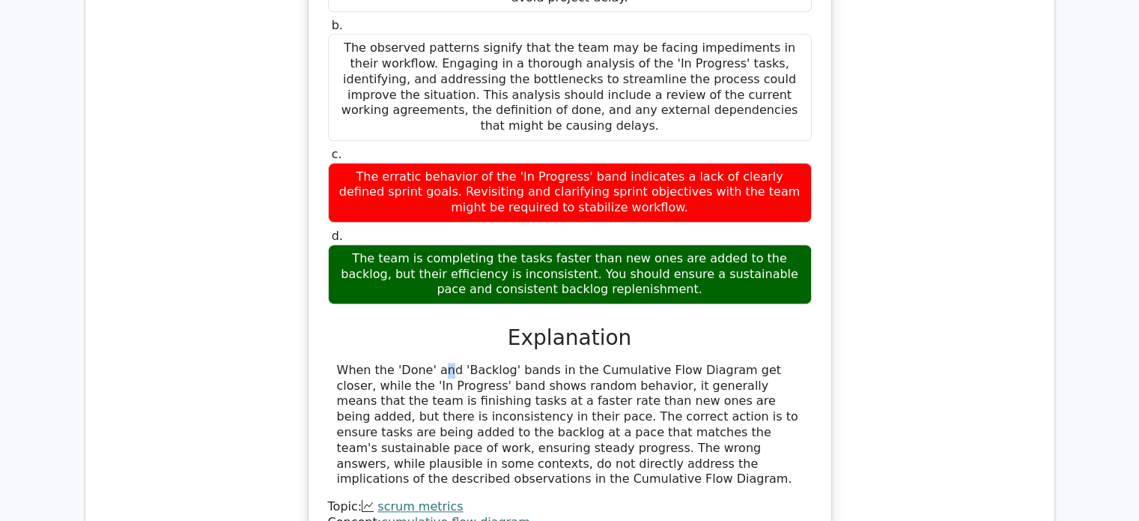
click at [344, 363] on div "When the 'Done' and 'Backlog' bands in the Cumulative Flow Diagram get closer, …" at bounding box center [570, 425] width 466 height 124
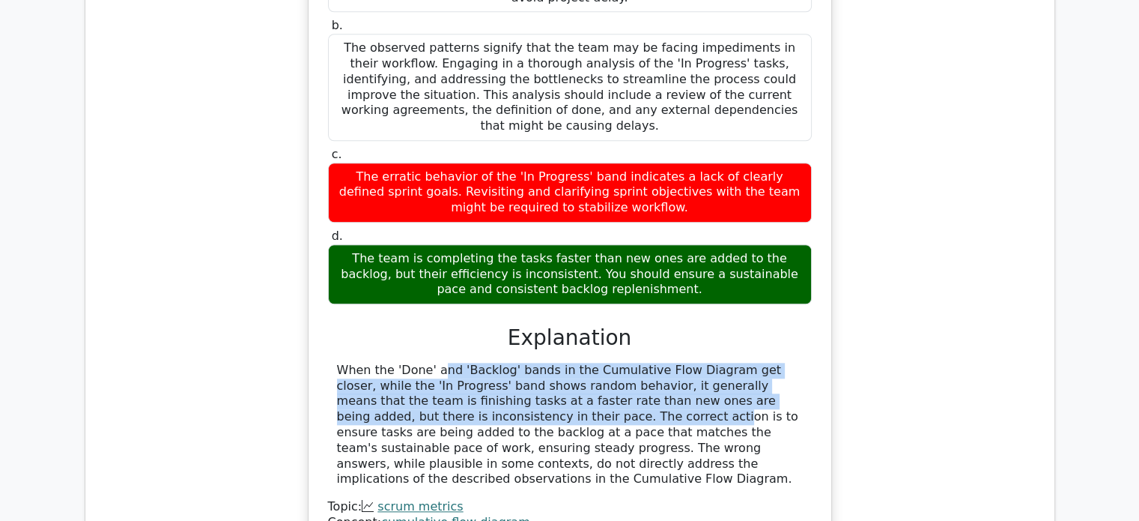
drag, startPoint x: 335, startPoint y: 282, endPoint x: 404, endPoint y: 333, distance: 86.3
click at [404, 363] on div "When the 'Done' and 'Backlog' bands in the Cumulative Flow Diagram get closer, …" at bounding box center [570, 425] width 484 height 124
copy div "When the 'Done' and 'Backlog' bands in the Cumulative Flow Diagram get closer, …"
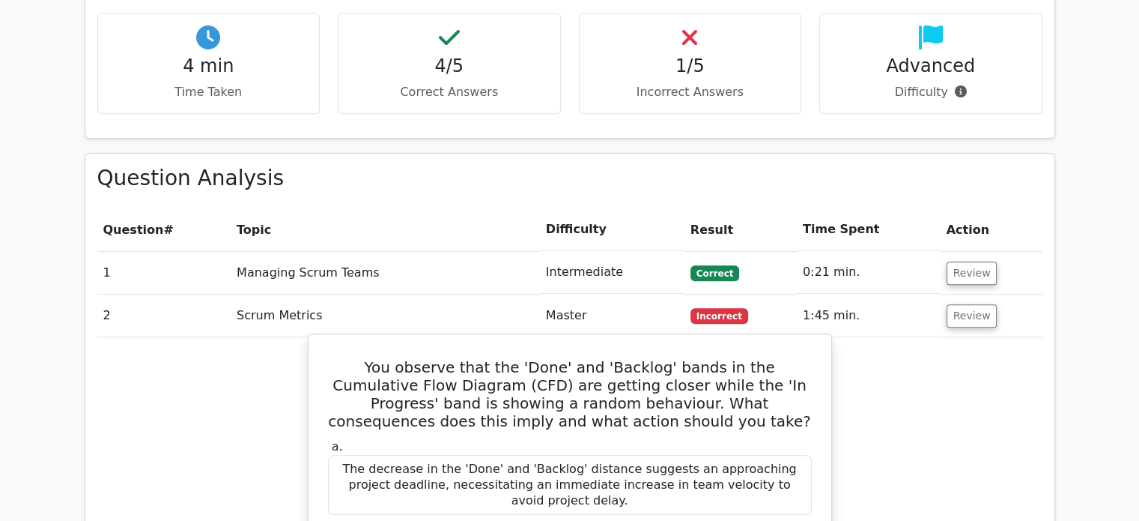
scroll to position [986, 0]
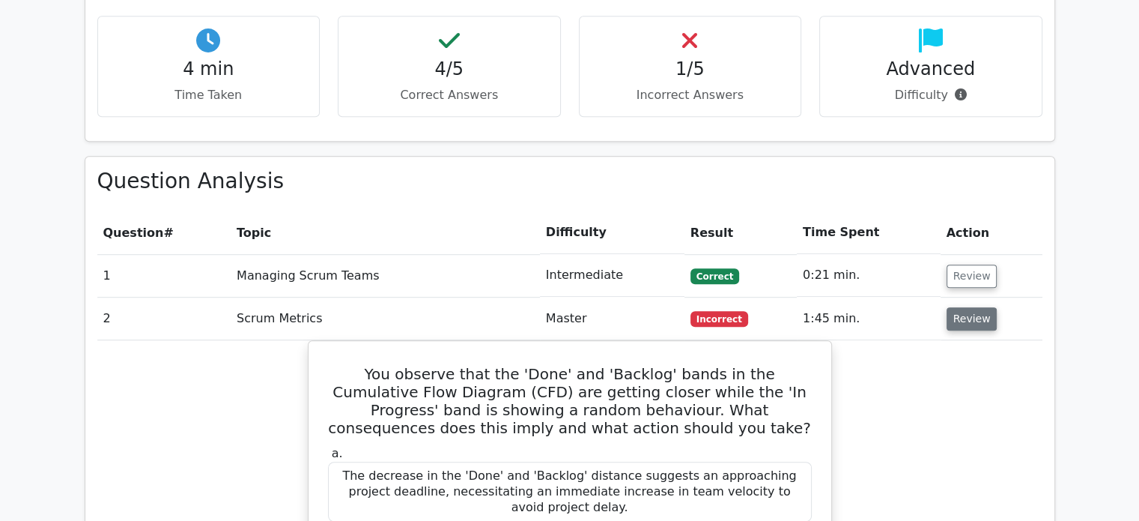
click at [950, 307] on button "Review" at bounding box center [972, 318] width 51 height 23
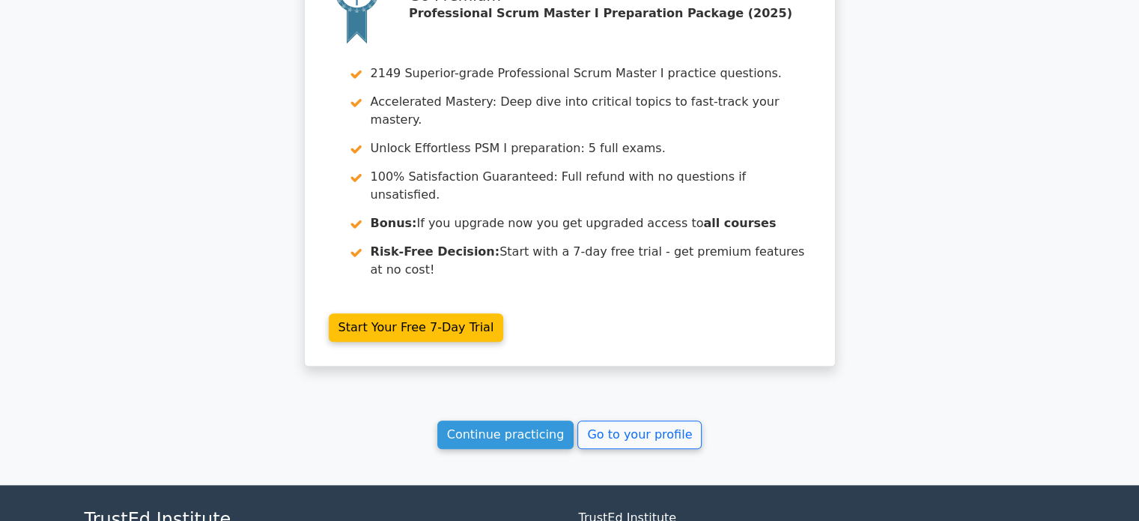
scroll to position [1622, 0]
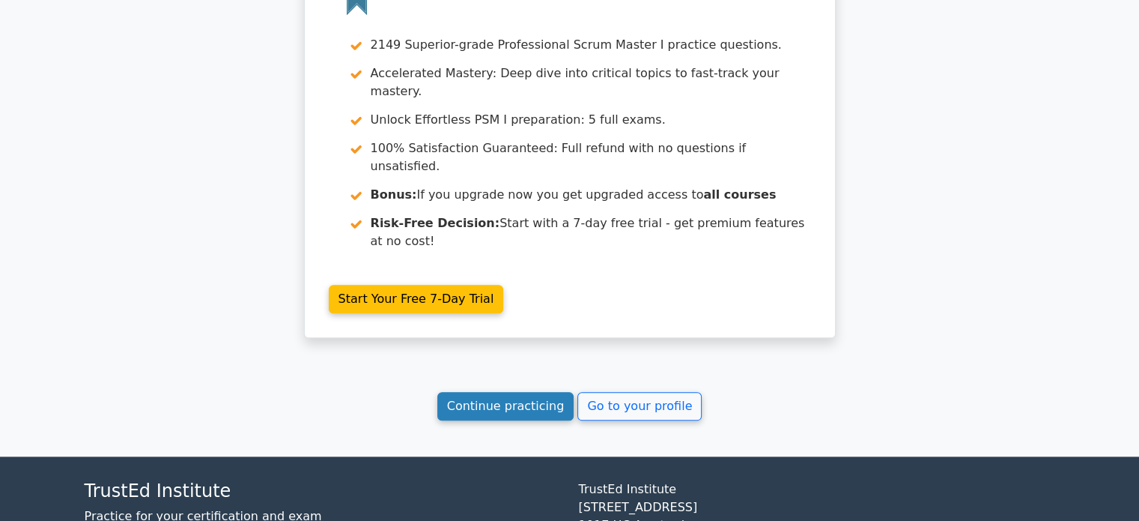
click at [539, 392] on link "Continue practicing" at bounding box center [505, 406] width 137 height 28
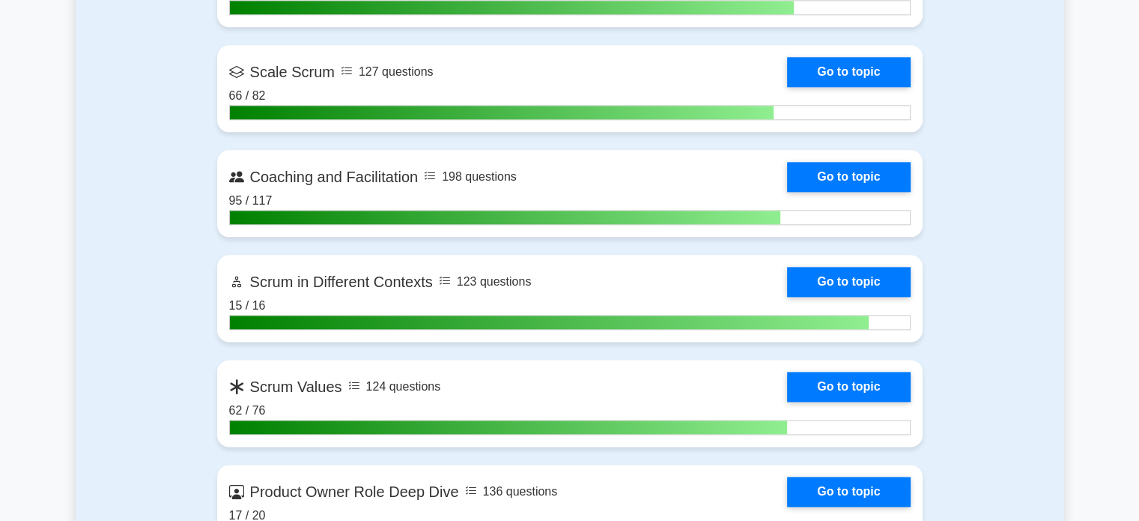
scroll to position [1820, 0]
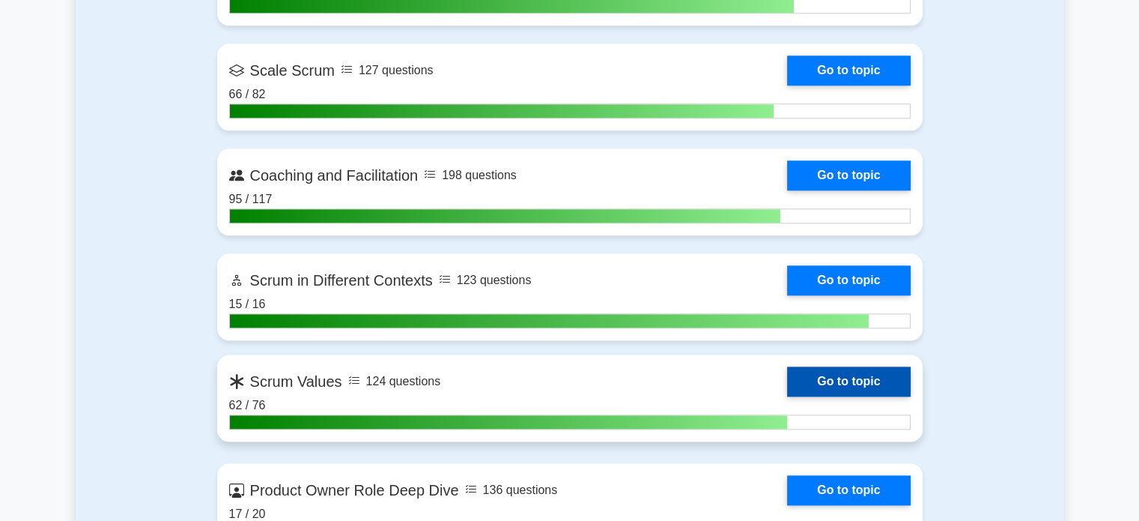
click at [845, 370] on link "Go to topic" at bounding box center [848, 381] width 123 height 30
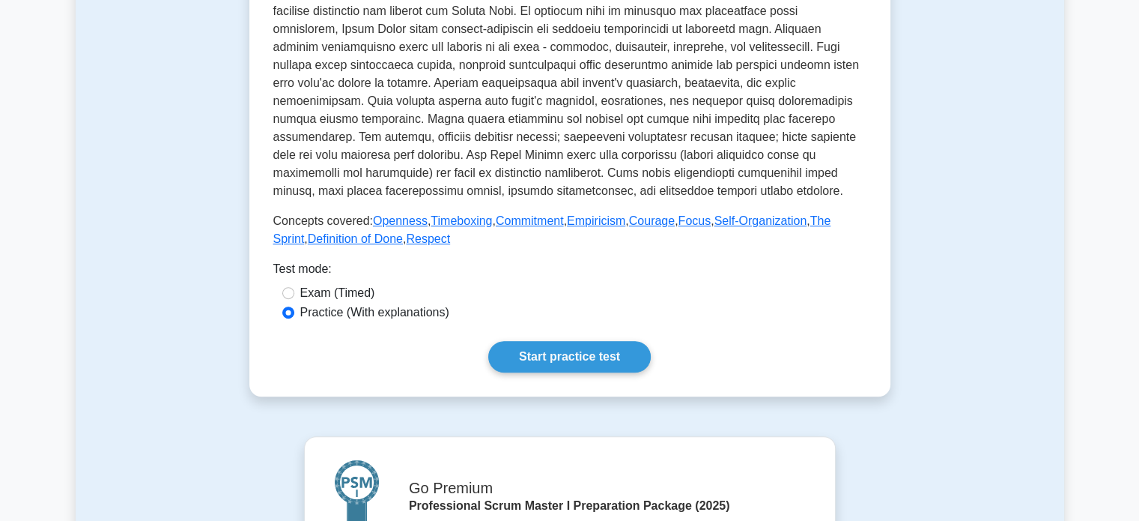
scroll to position [499, 0]
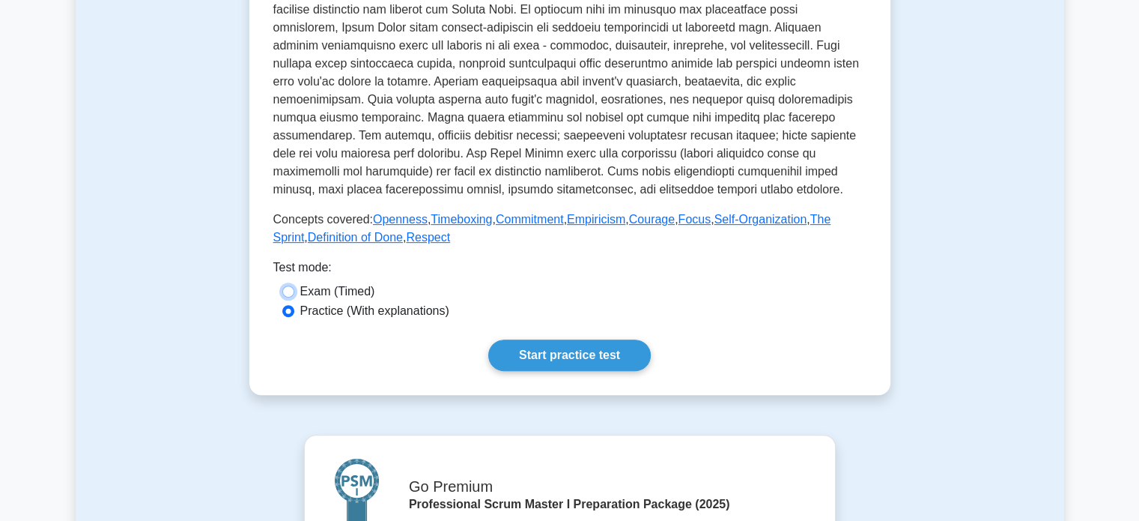
click at [285, 290] on input "Exam (Timed)" at bounding box center [288, 291] width 12 height 12
radio input "true"
click at [542, 364] on link "Start practice test" at bounding box center [569, 354] width 163 height 31
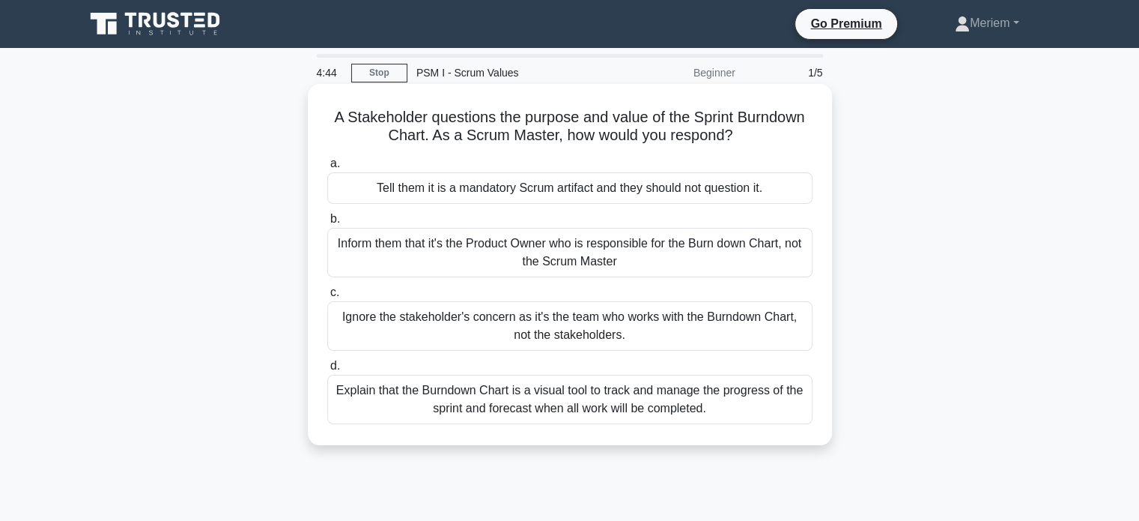
click at [395, 412] on div "Explain that the Burndown Chart is a visual tool to track and manage the progre…" at bounding box center [569, 399] width 485 height 49
click at [327, 371] on input "d. Explain that the Burndown Chart is a visual tool to track and manage the pro…" at bounding box center [327, 366] width 0 height 10
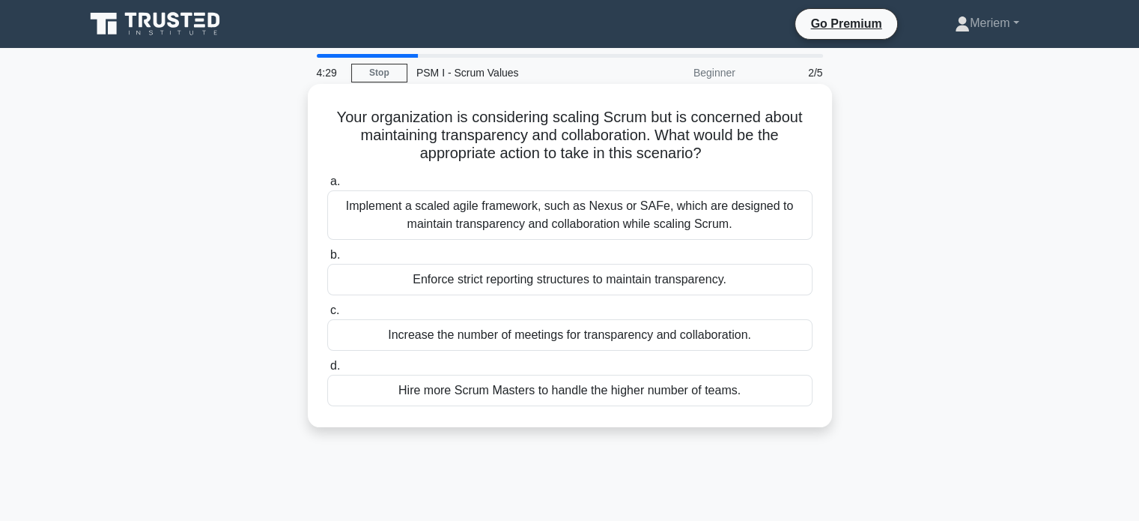
click at [372, 206] on div "Implement a scaled agile framework, such as Nexus or SAFe, which are designed t…" at bounding box center [569, 214] width 485 height 49
click at [327, 187] on input "a. Implement a scaled agile framework, such as Nexus or SAFe, which are designe…" at bounding box center [327, 182] width 0 height 10
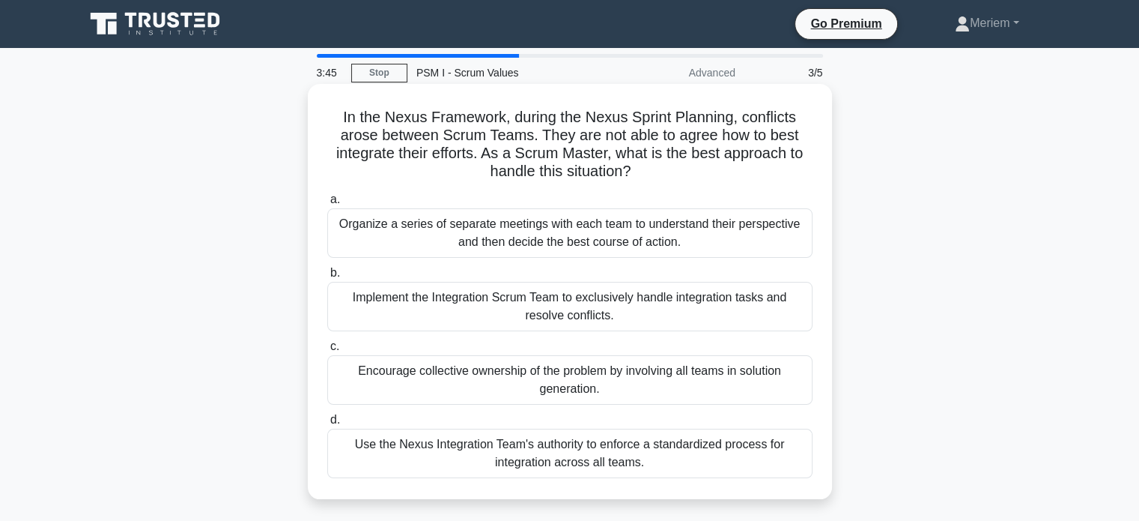
click at [425, 310] on div "Implement the Integration Scrum Team to exclusively handle integration tasks an…" at bounding box center [569, 306] width 485 height 49
click at [327, 278] on input "b. Implement the Integration Scrum Team to exclusively handle integration tasks…" at bounding box center [327, 273] width 0 height 10
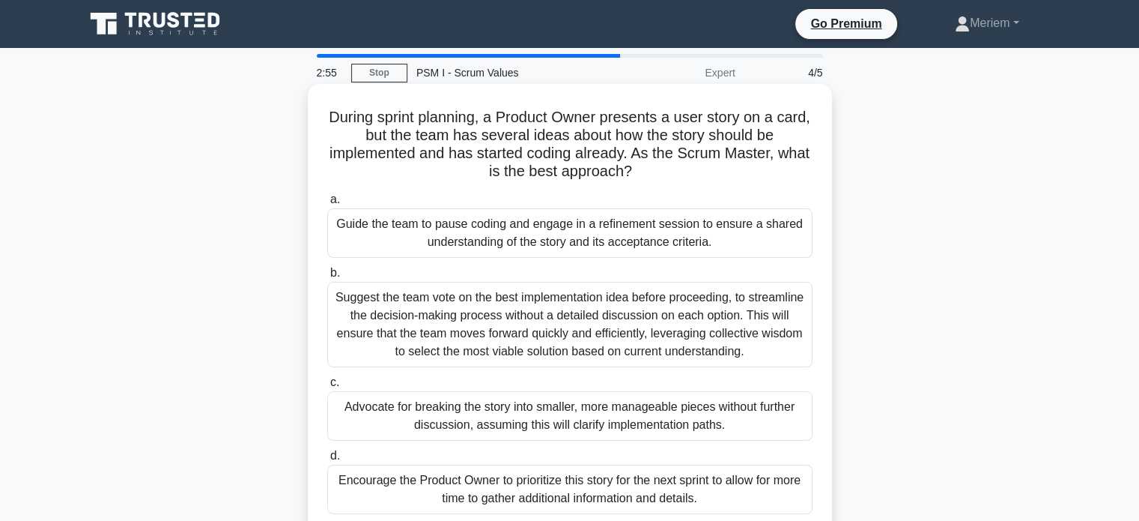
click at [431, 248] on div "Guide the team to pause coding and engage in a refinement session to ensure a s…" at bounding box center [569, 232] width 485 height 49
click at [327, 204] on input "a. Guide the team to pause coding and engage in a refinement session to ensure …" at bounding box center [327, 200] width 0 height 10
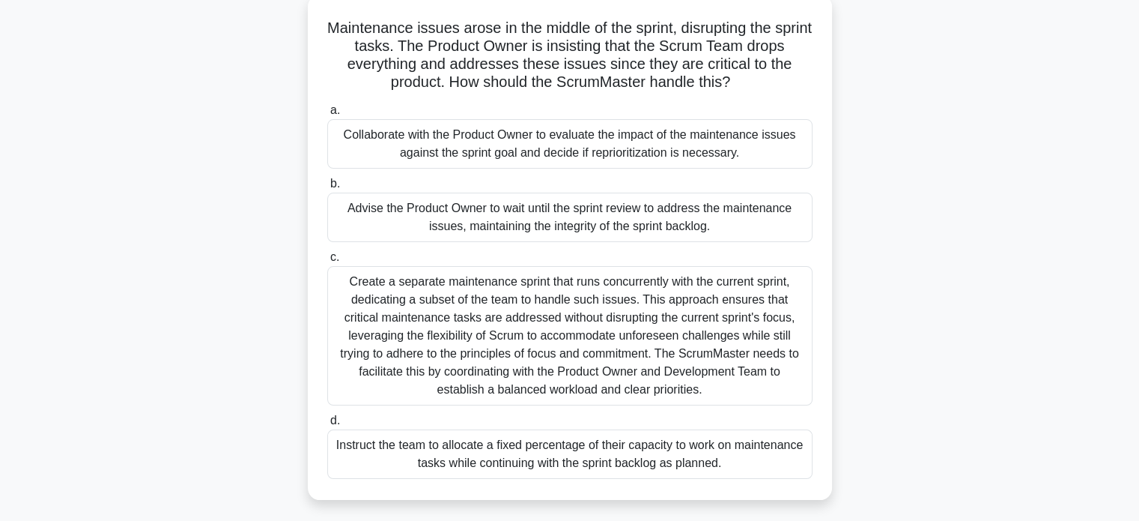
scroll to position [96, 0]
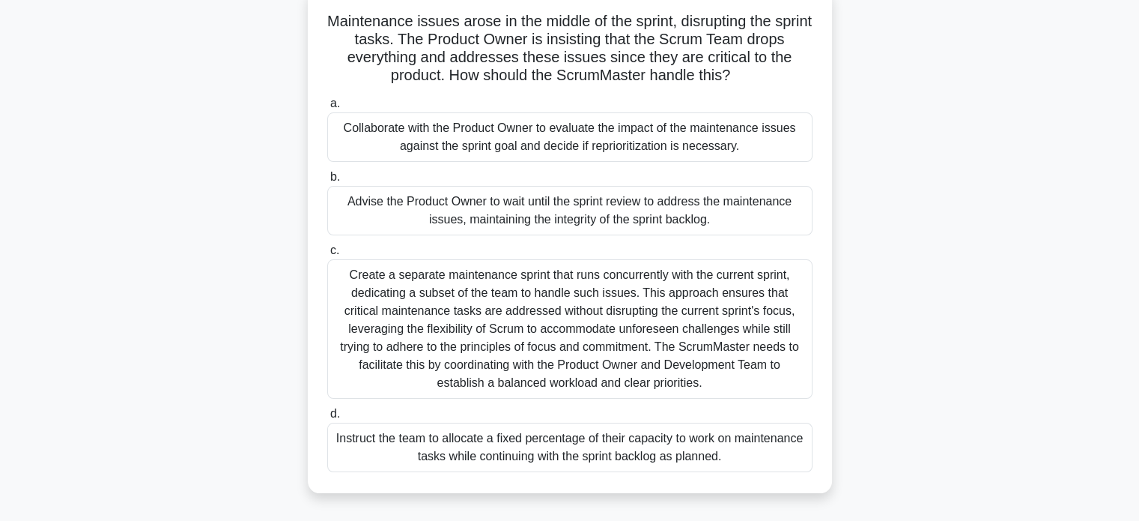
click at [461, 134] on div "Collaborate with the Product Owner to evaluate the impact of the maintenance is…" at bounding box center [569, 136] width 485 height 49
click at [327, 109] on input "a. Collaborate with the Product Owner to evaluate the impact of the maintenance…" at bounding box center [327, 104] width 0 height 10
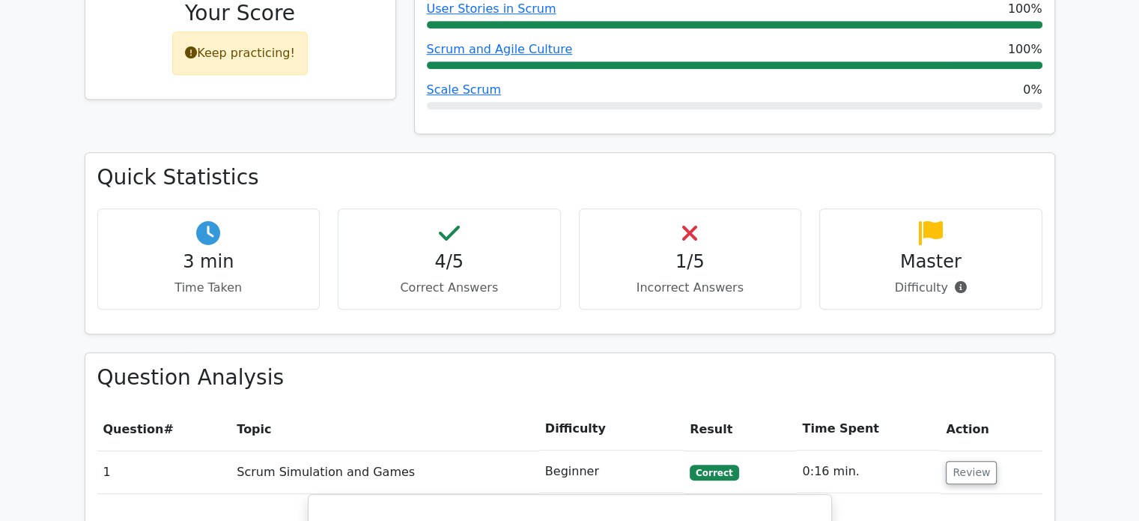
scroll to position [794, 0]
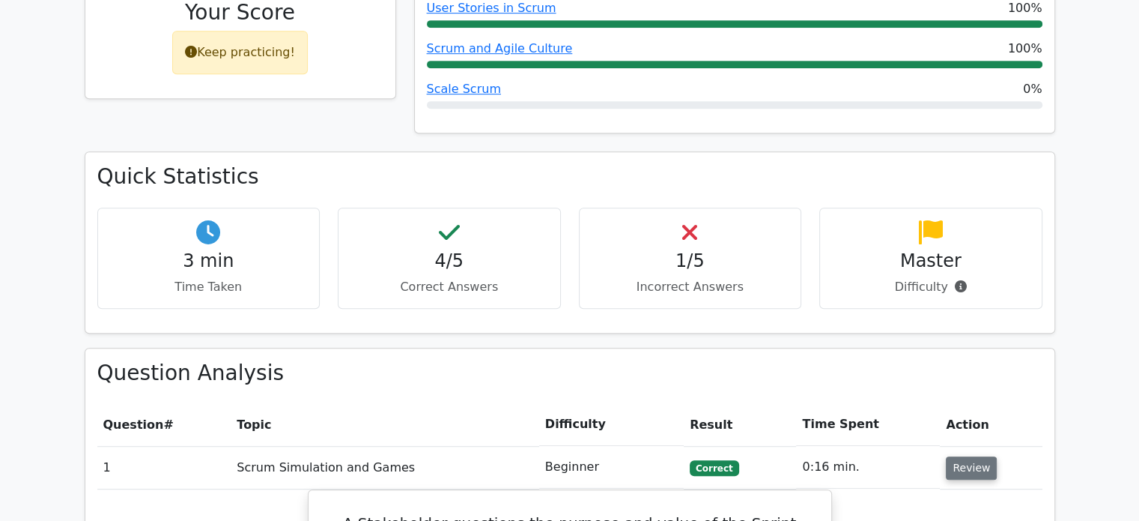
click at [962, 456] on button "Review" at bounding box center [971, 467] width 51 height 23
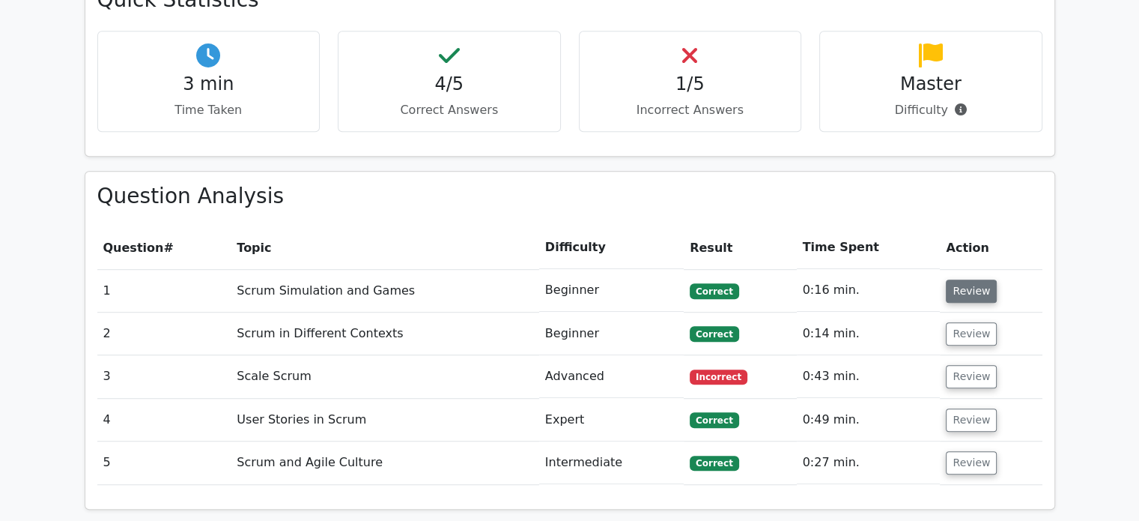
scroll to position [971, 0]
click at [953, 365] on button "Review" at bounding box center [971, 376] width 51 height 23
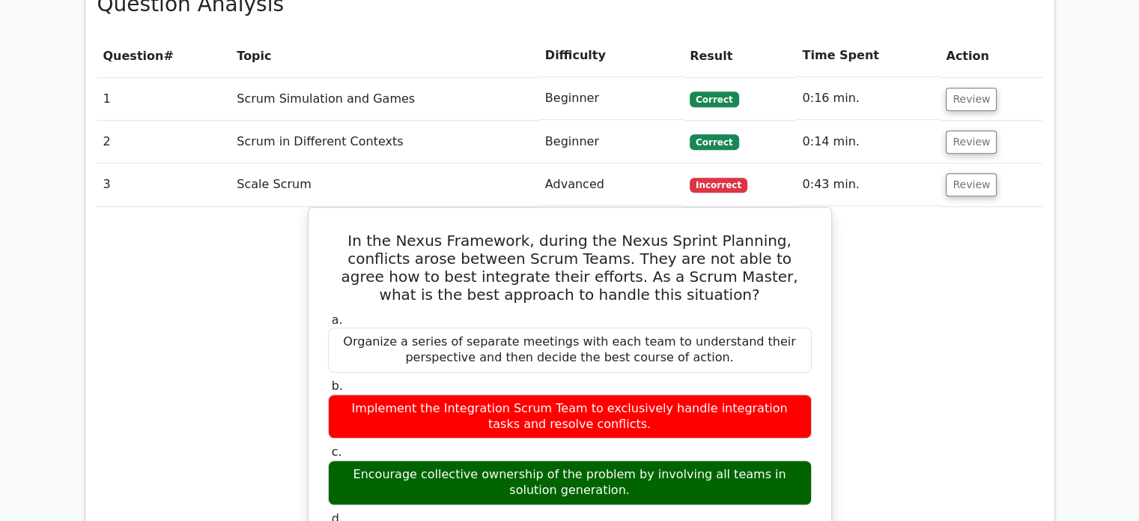
scroll to position [1162, 0]
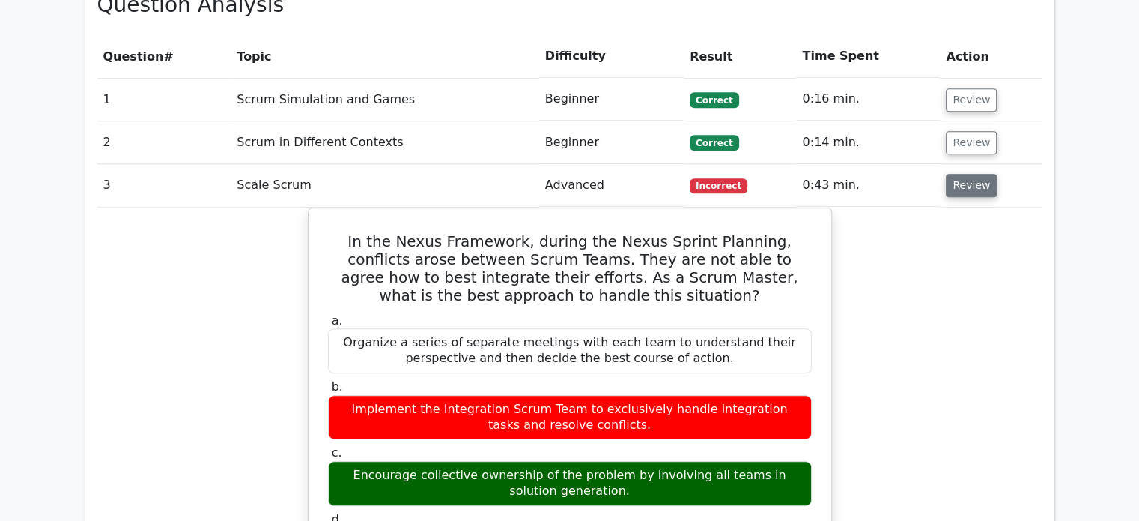
click at [978, 174] on button "Review" at bounding box center [971, 185] width 51 height 23
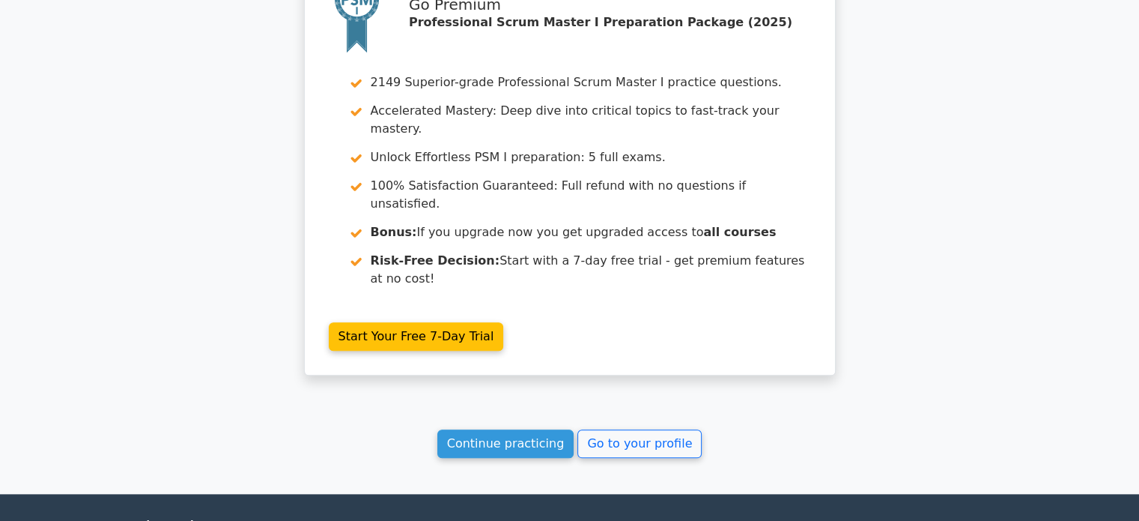
scroll to position [1622, 0]
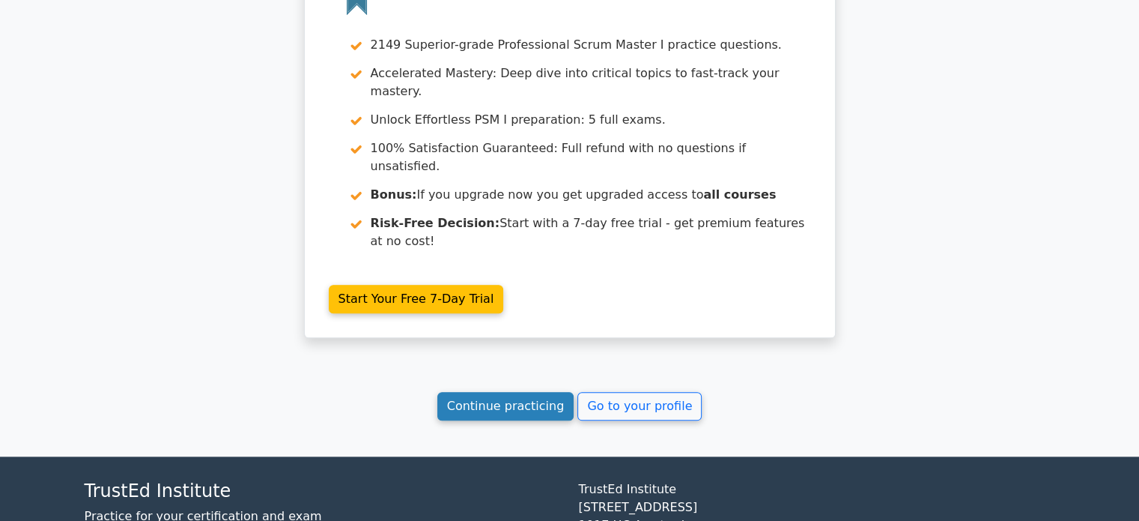
click at [518, 392] on link "Continue practicing" at bounding box center [505, 406] width 137 height 28
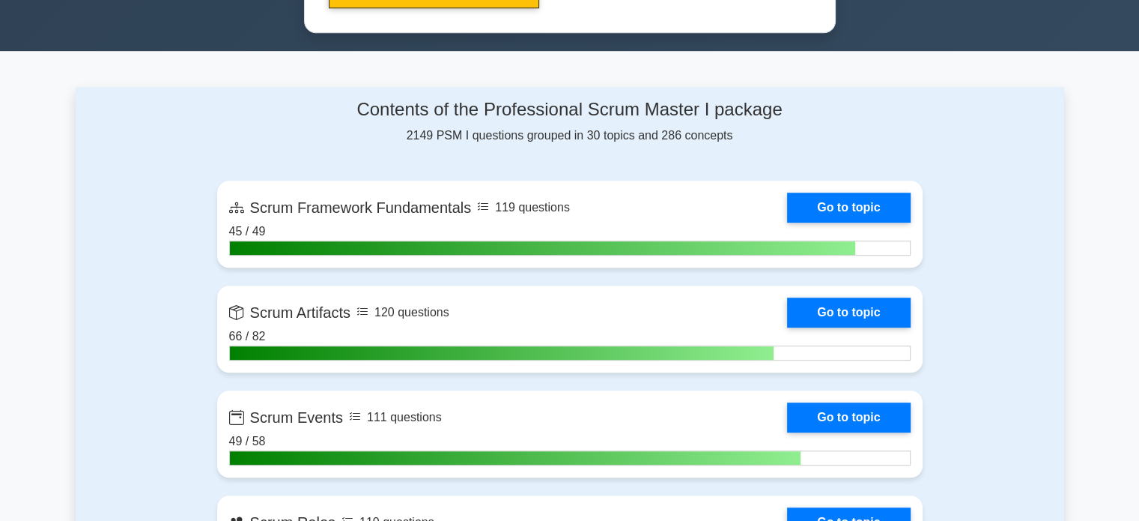
scroll to position [950, 0]
